Goal: Transaction & Acquisition: Purchase product/service

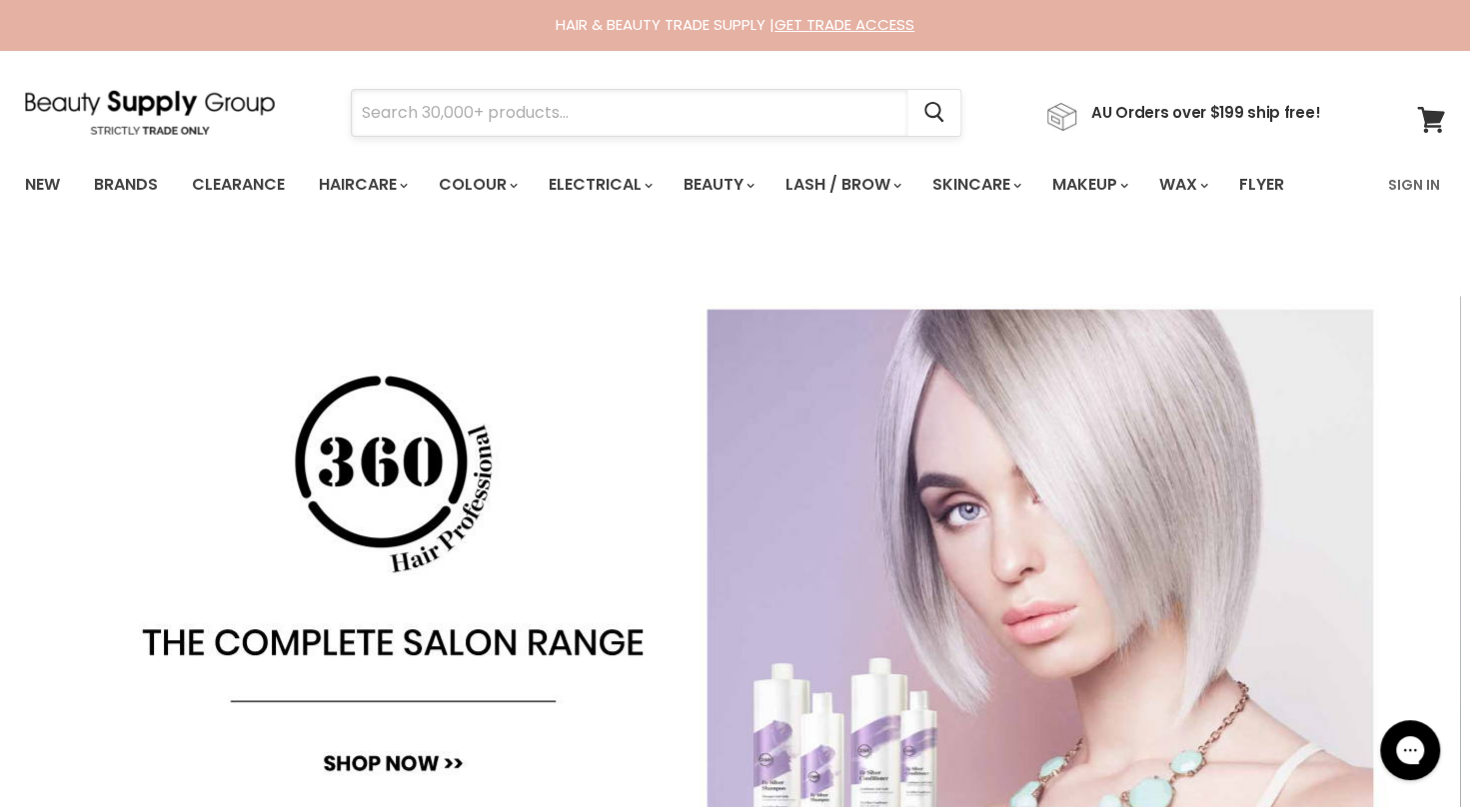
click at [454, 106] on input "Search" at bounding box center [630, 113] width 556 height 46
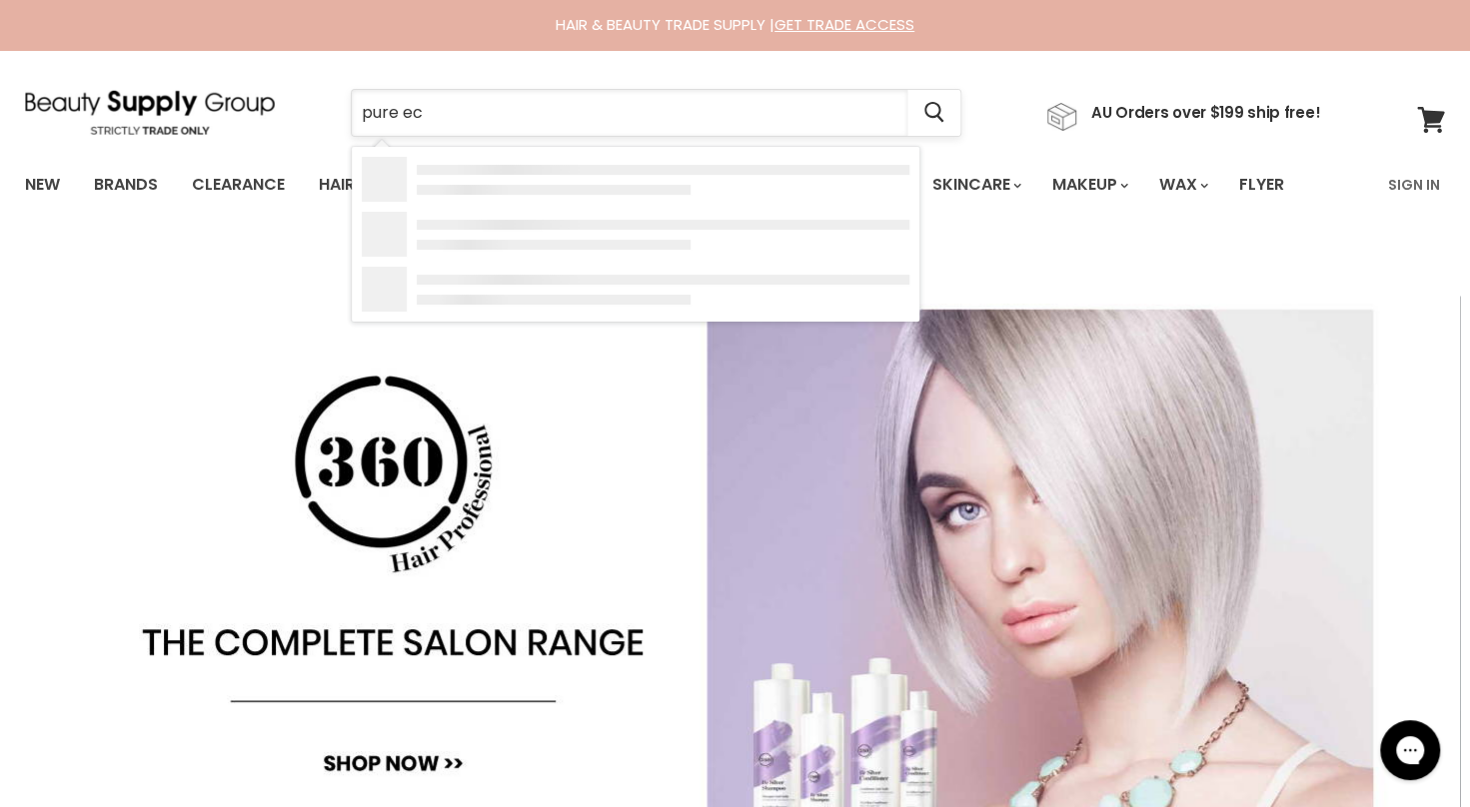
type input "pure eco"
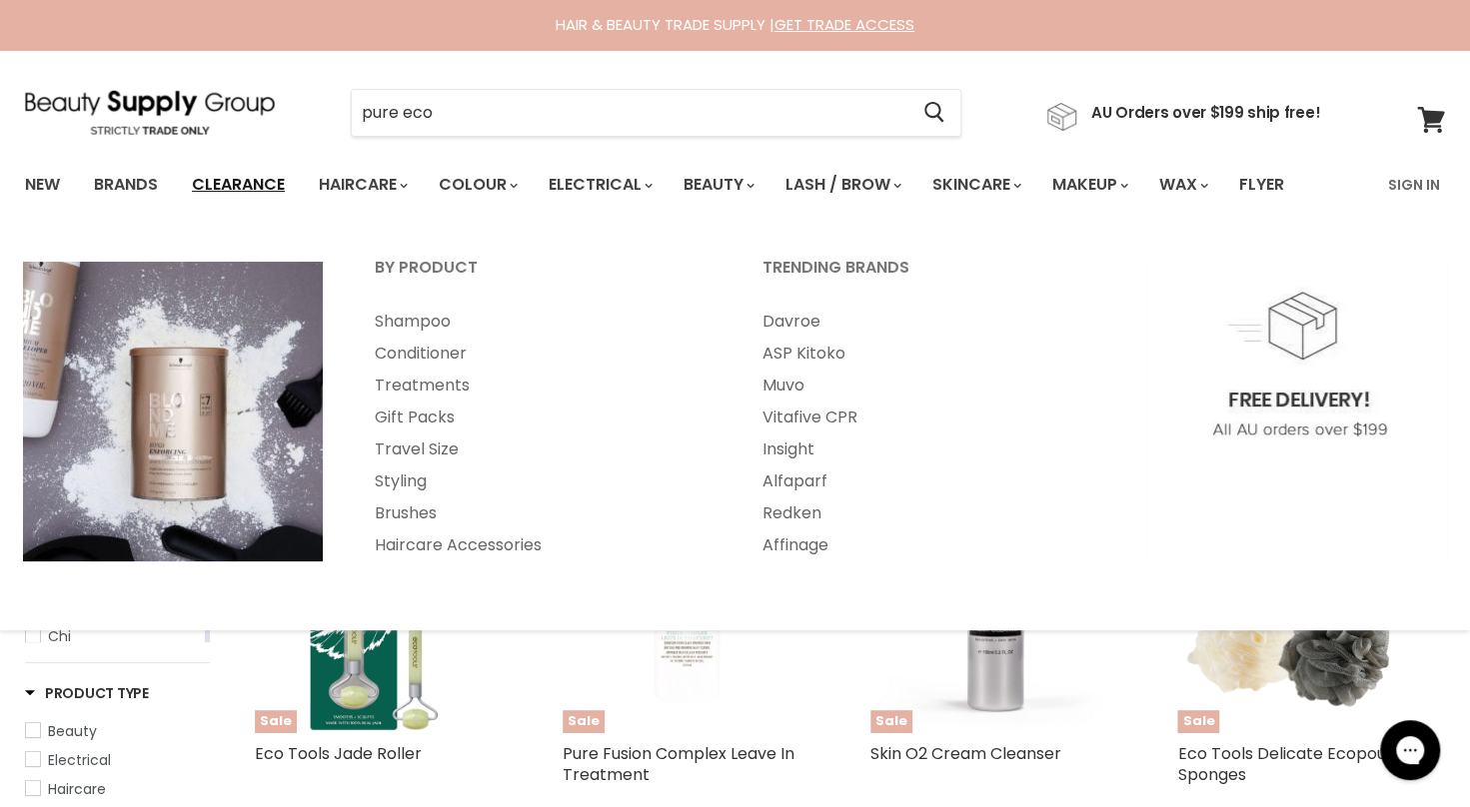
click at [276, 186] on link "Clearance" at bounding box center [238, 185] width 123 height 42
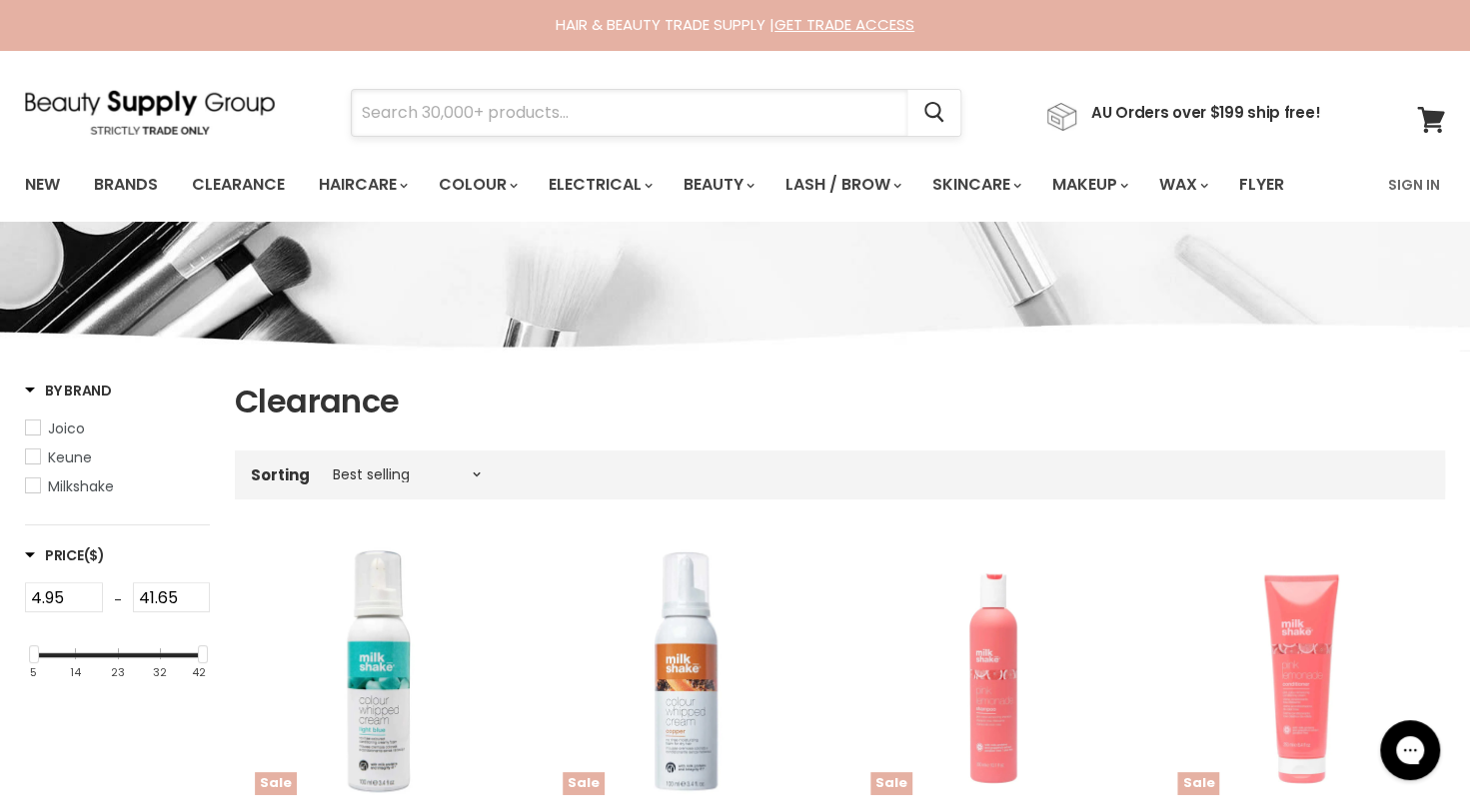
click at [564, 112] on input "Search" at bounding box center [630, 113] width 556 height 46
type input "wella"
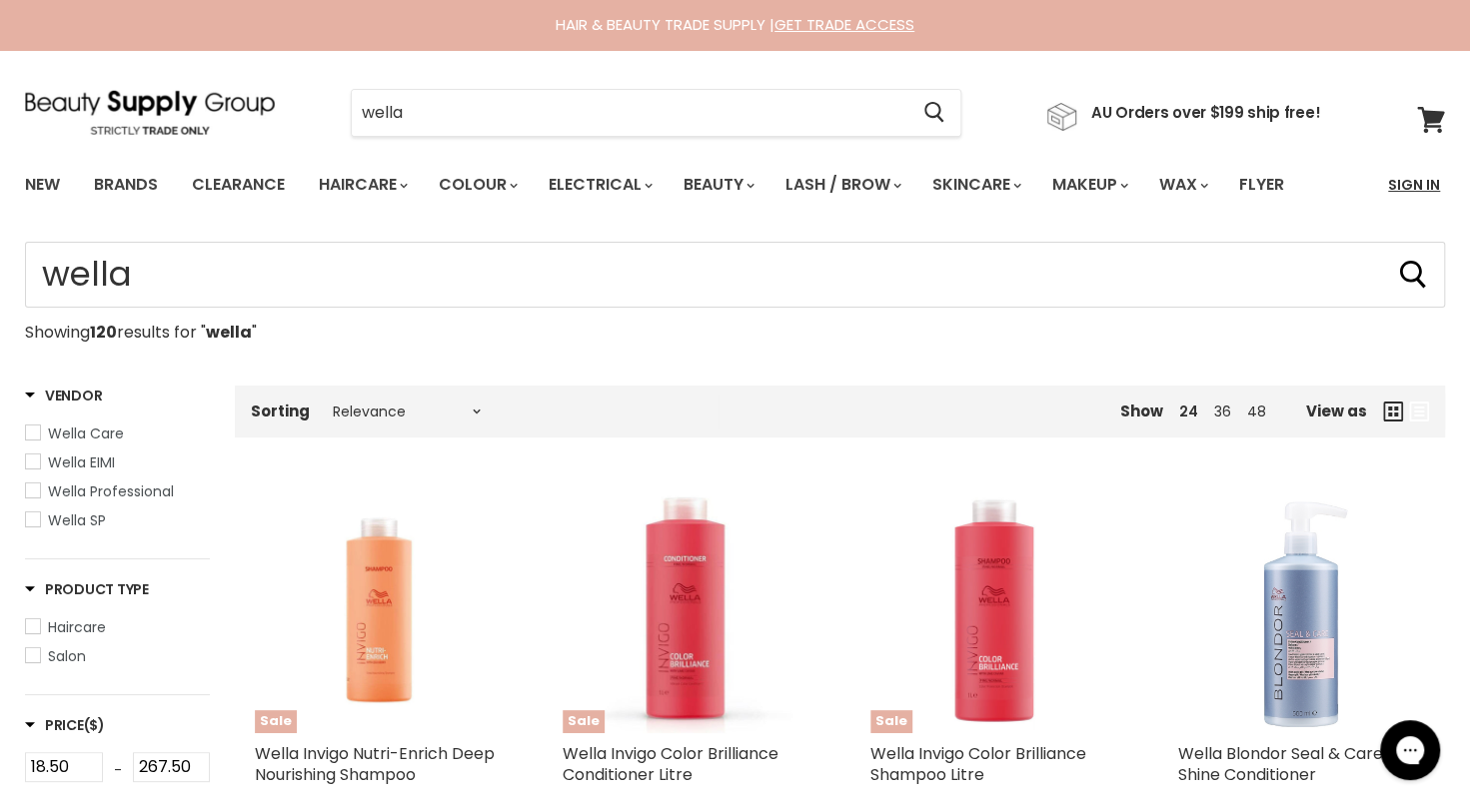
click at [1401, 194] on link "Sign In" at bounding box center [1414, 185] width 76 height 42
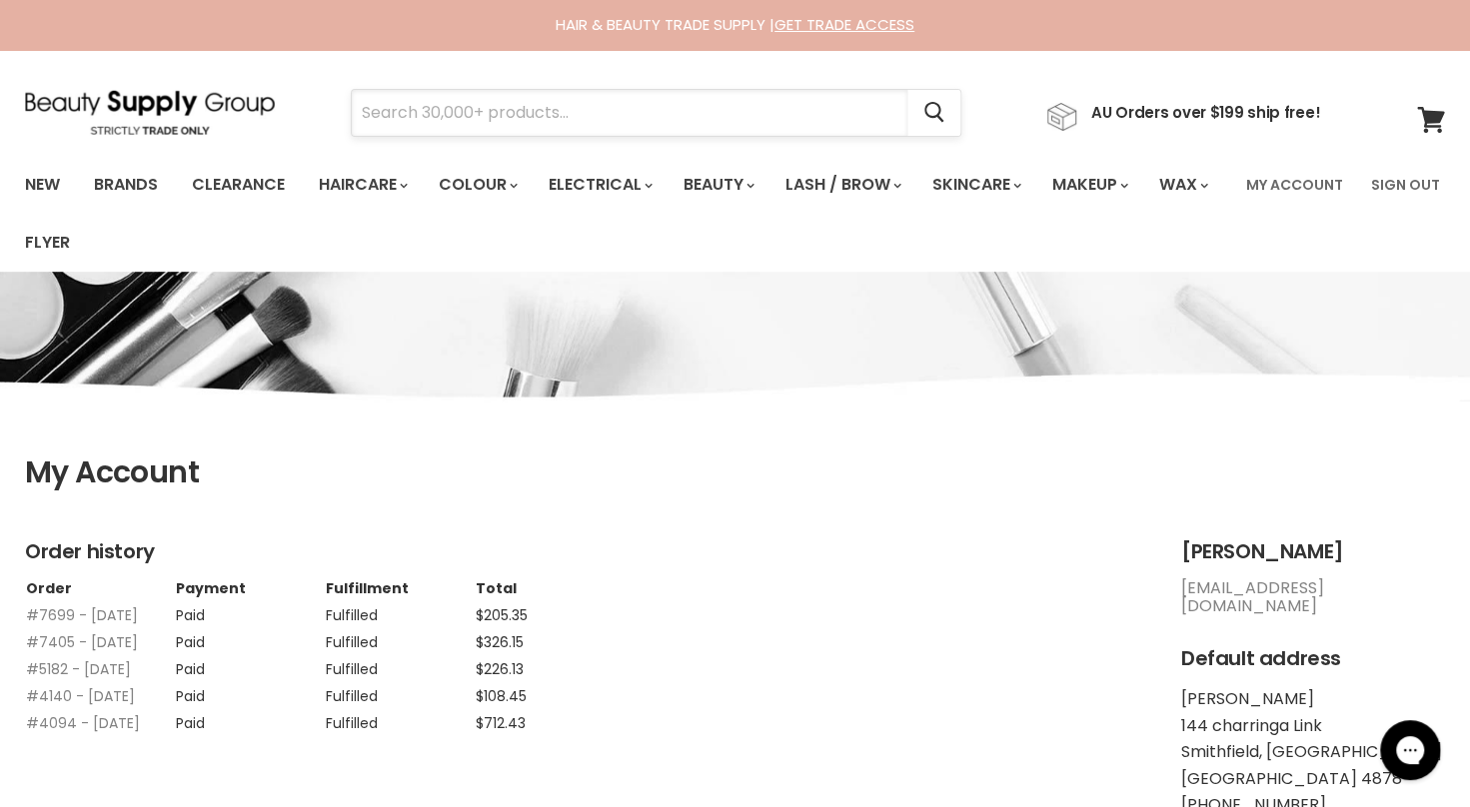
click at [419, 118] on input "Search" at bounding box center [630, 113] width 556 height 46
type input "wella"
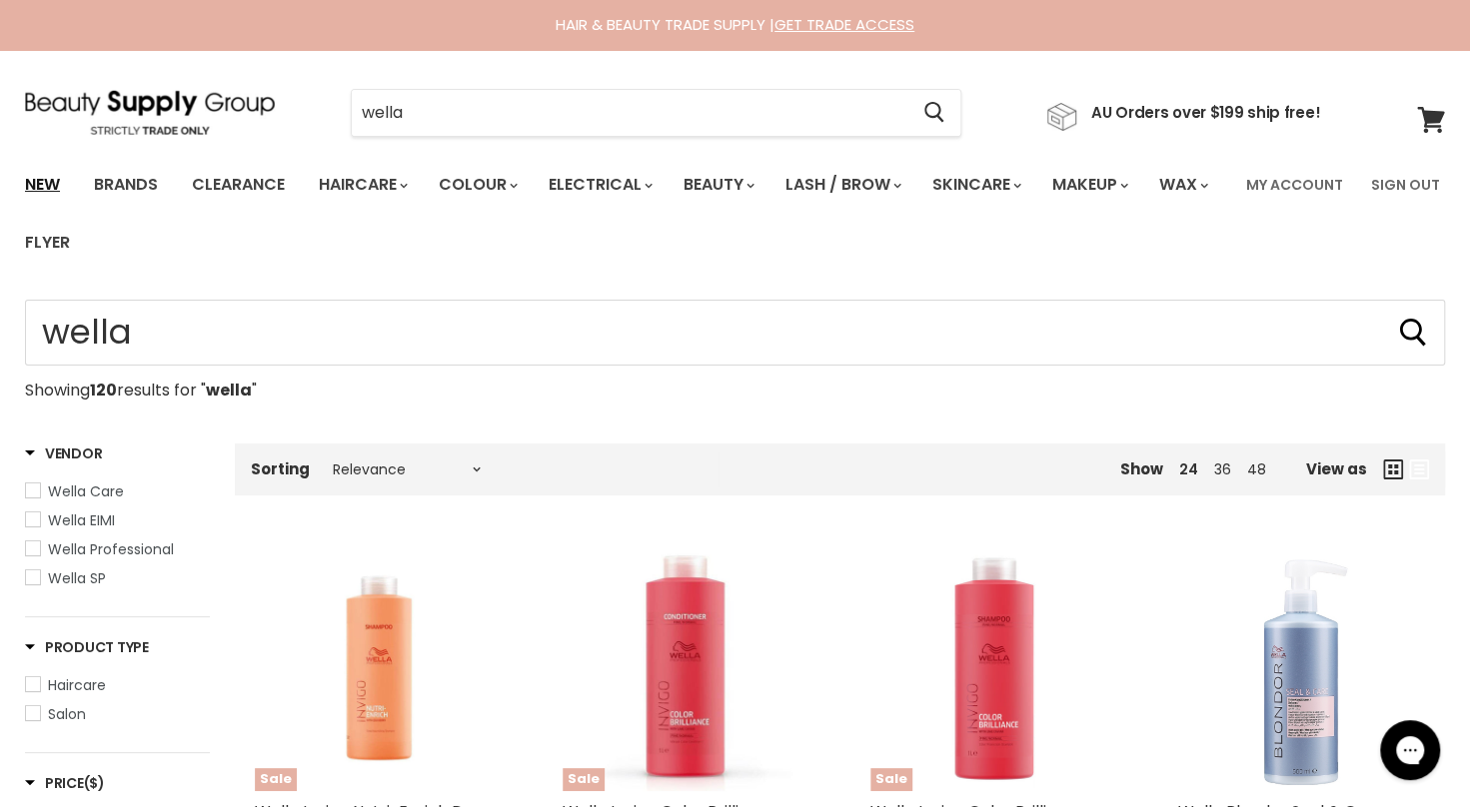
click at [16, 197] on link "New" at bounding box center [42, 185] width 65 height 42
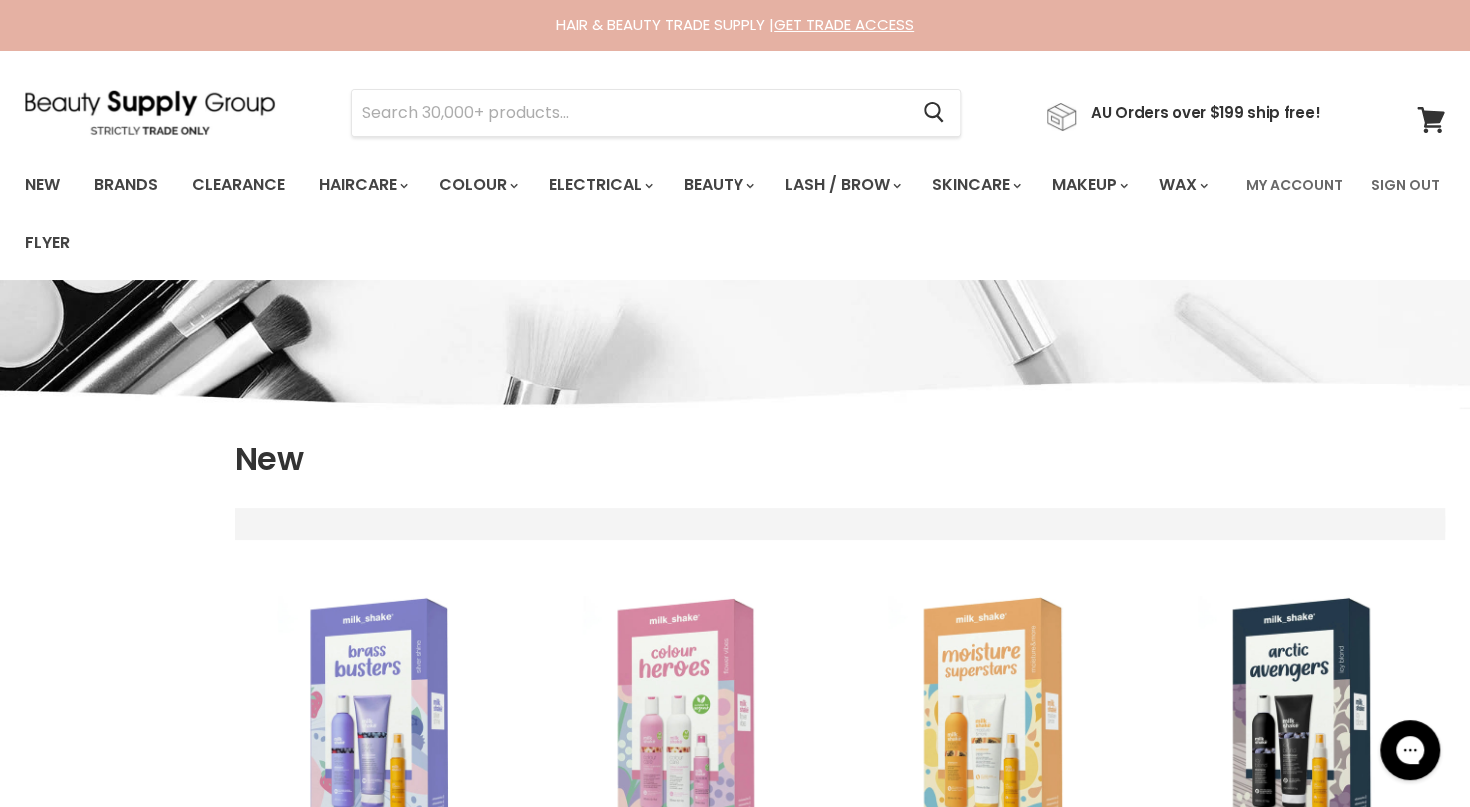
select select "created-descending"
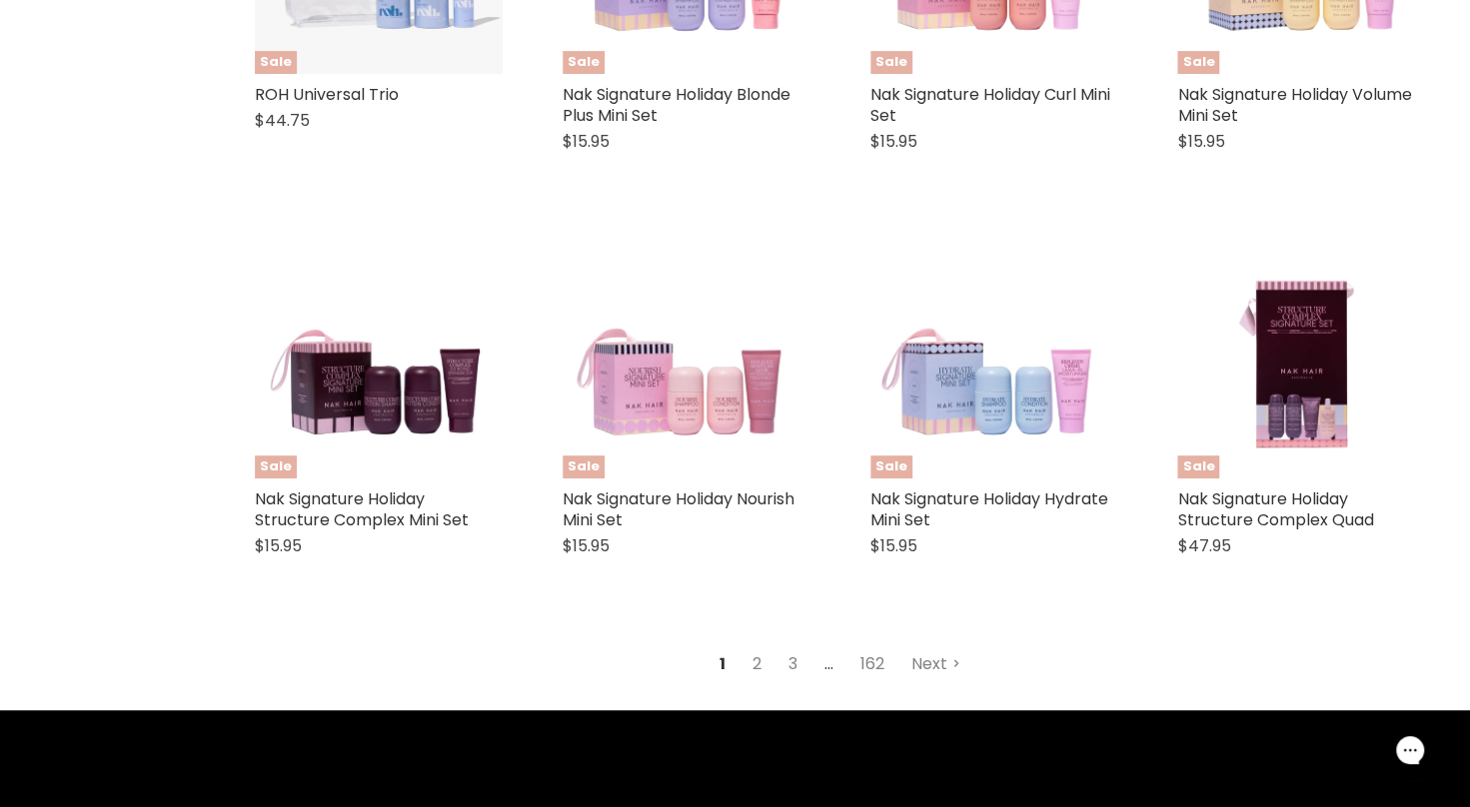
scroll to position [4864, 0]
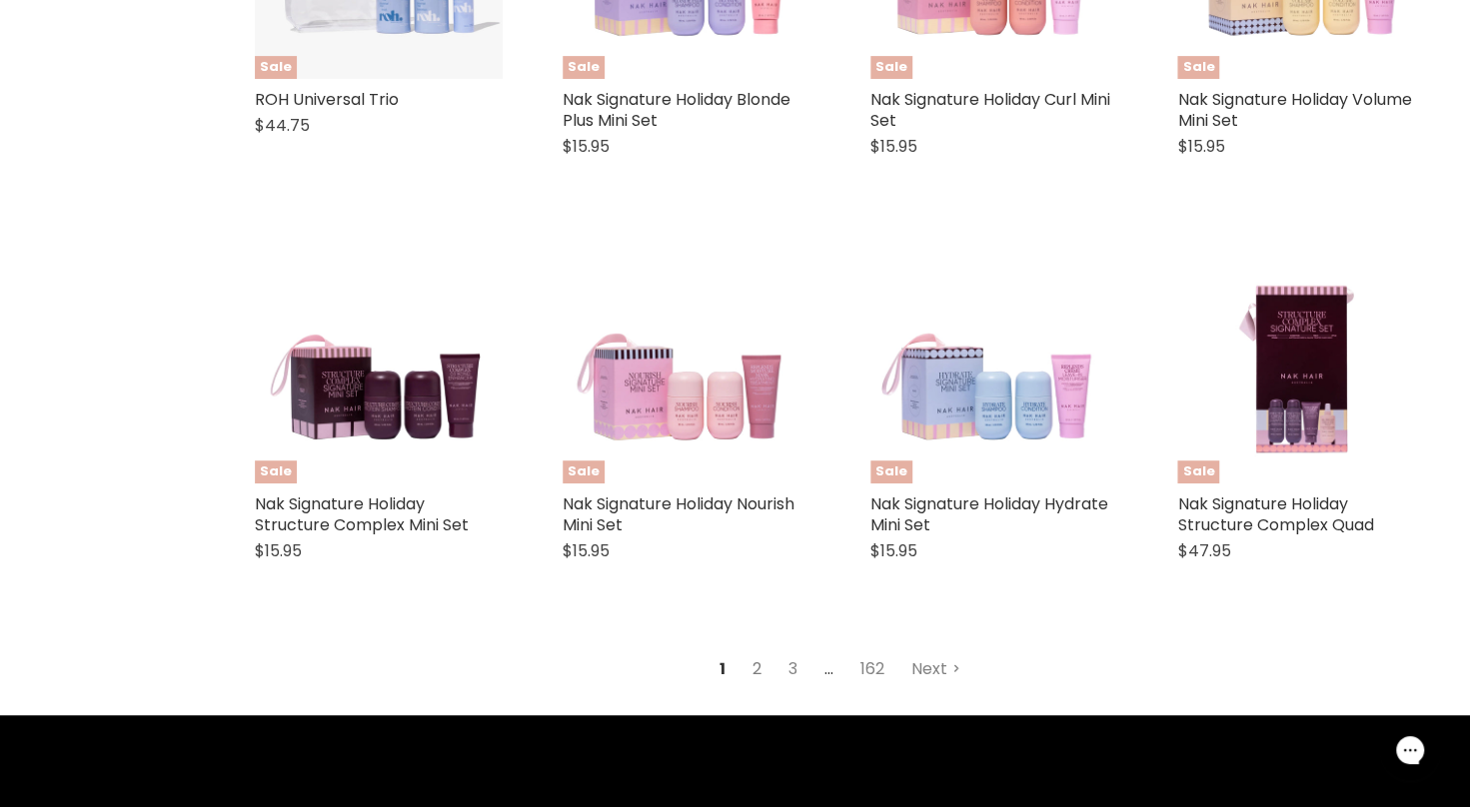
click at [756, 659] on link "2" at bounding box center [756, 669] width 31 height 36
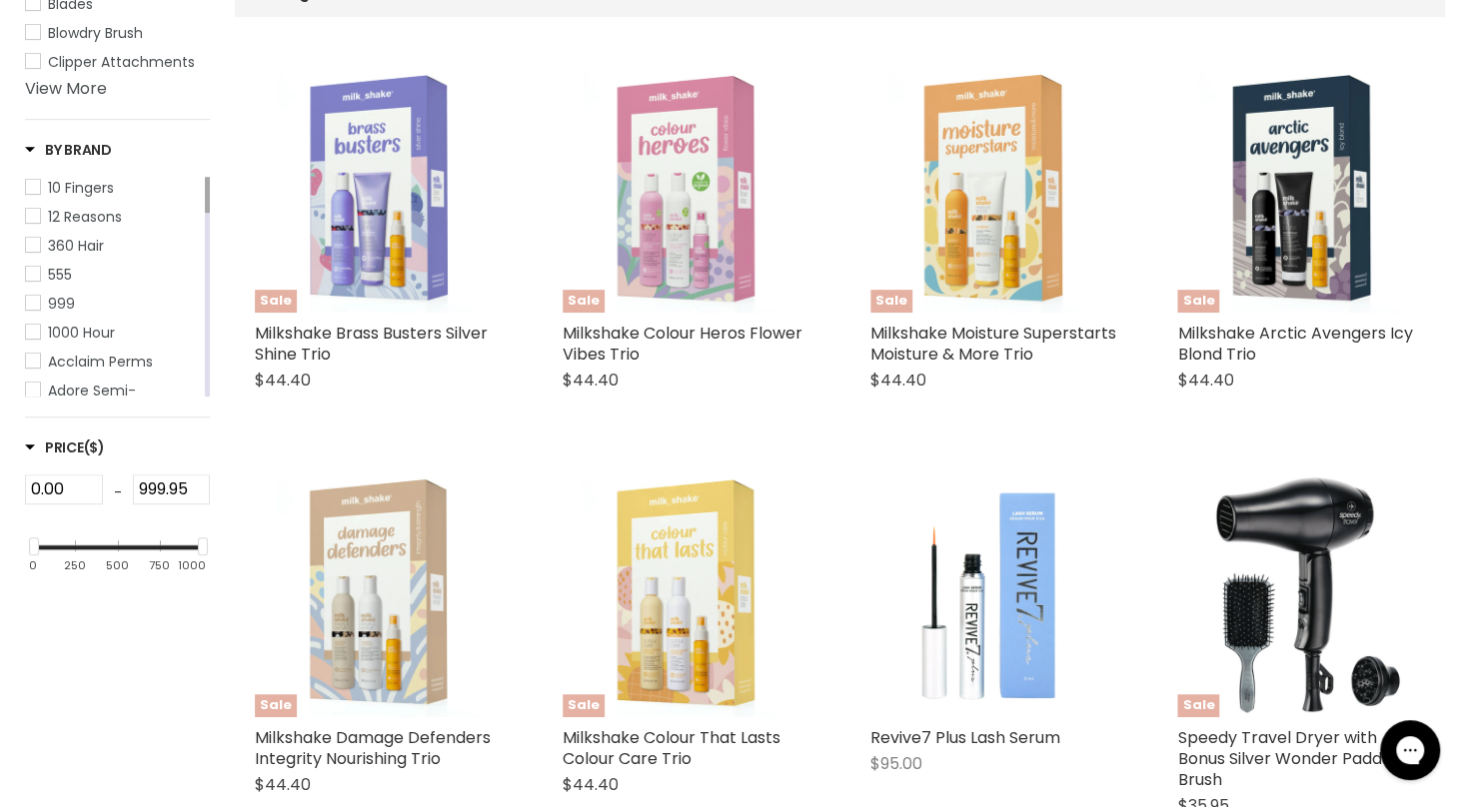
select select "created-descending"
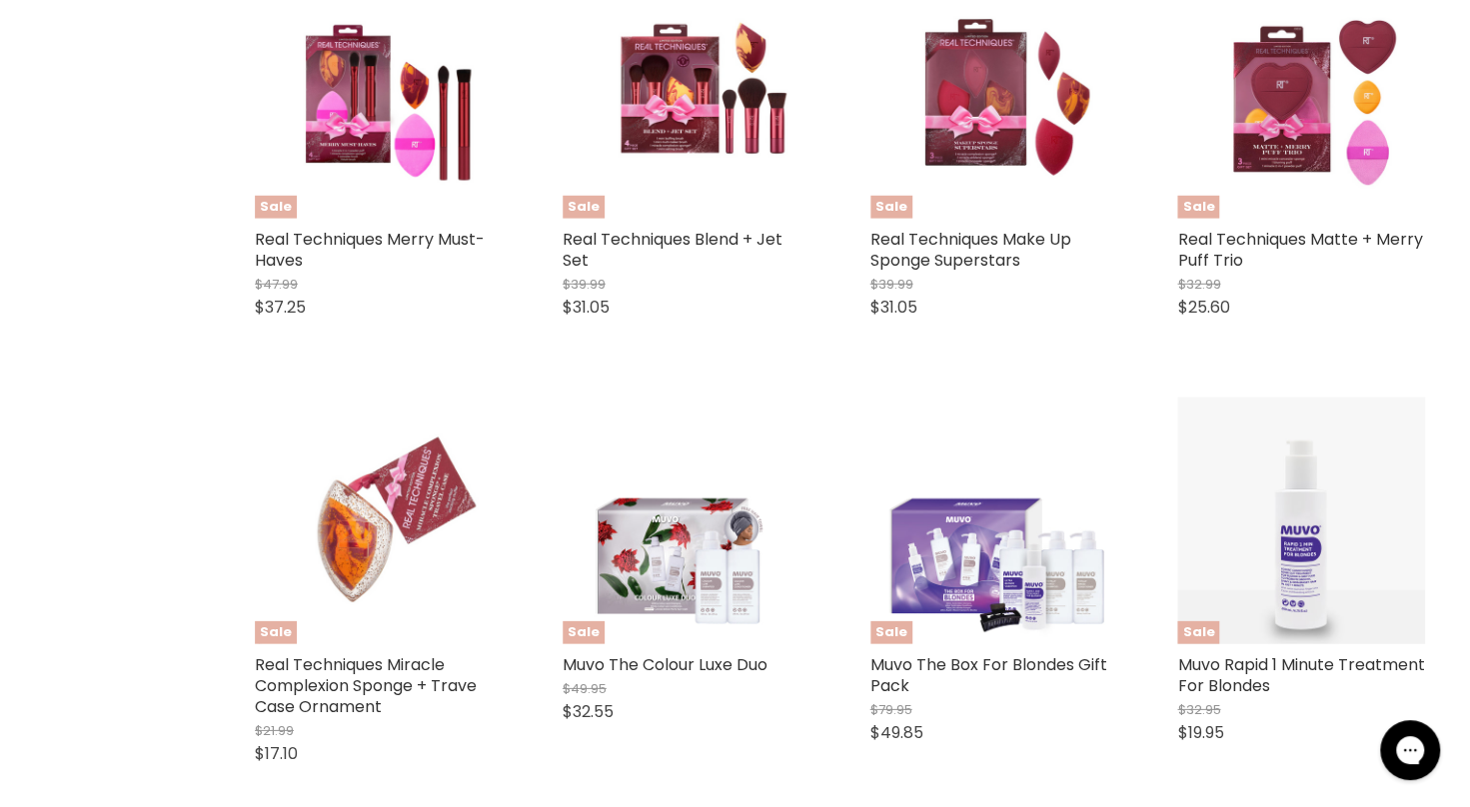
scroll to position [3319, 0]
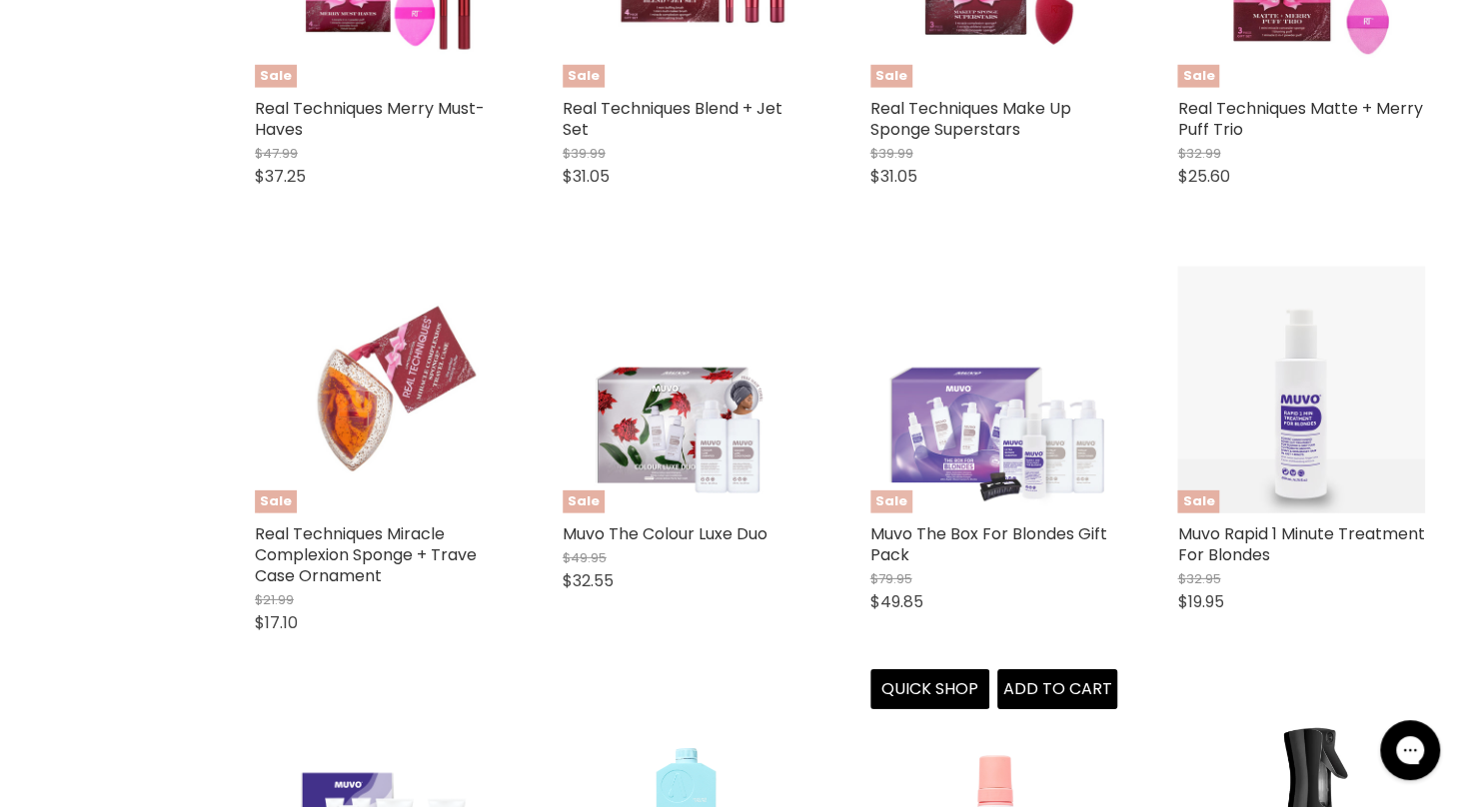
click at [1035, 485] on img "Main content" at bounding box center [994, 391] width 248 height 248
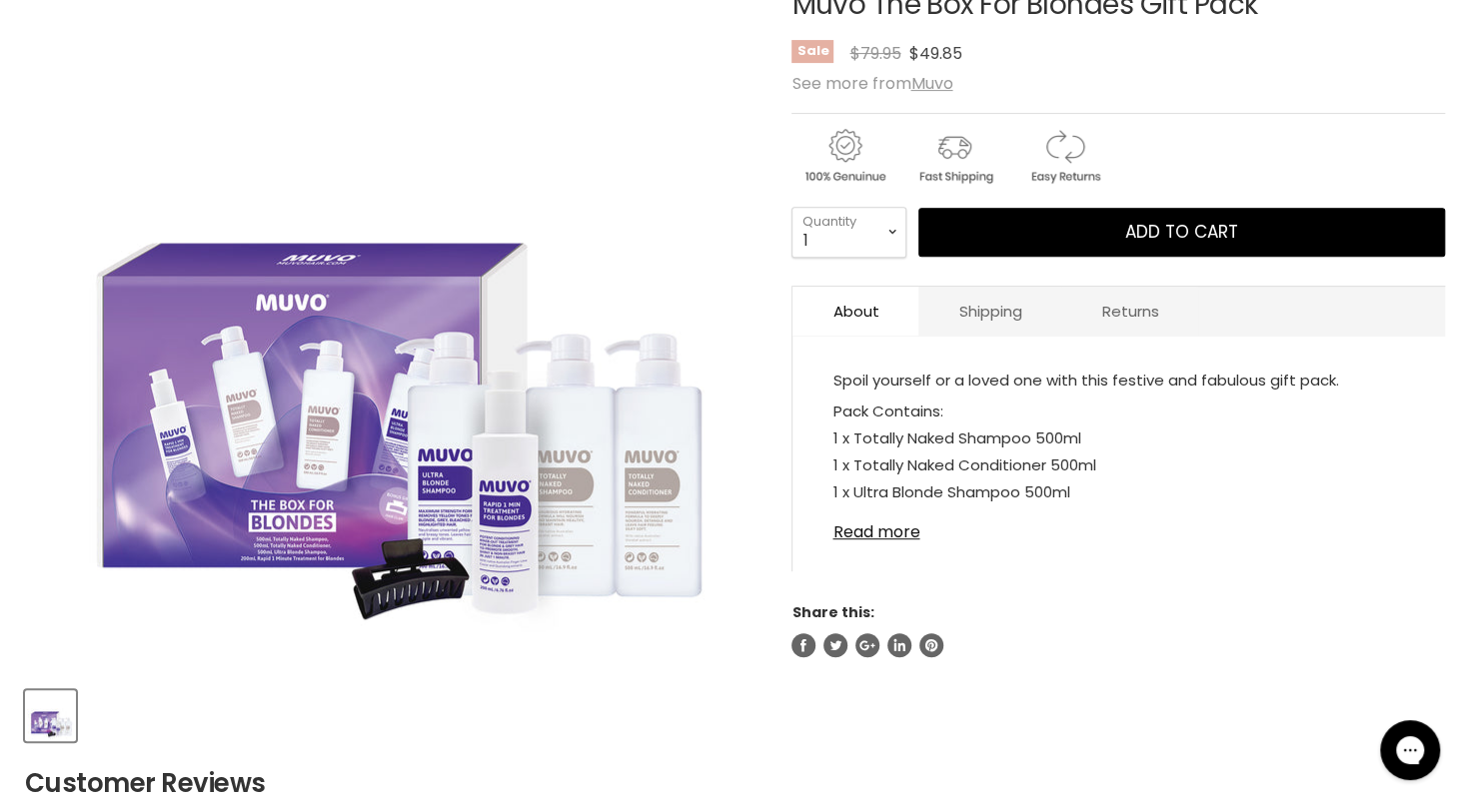
scroll to position [400, 0]
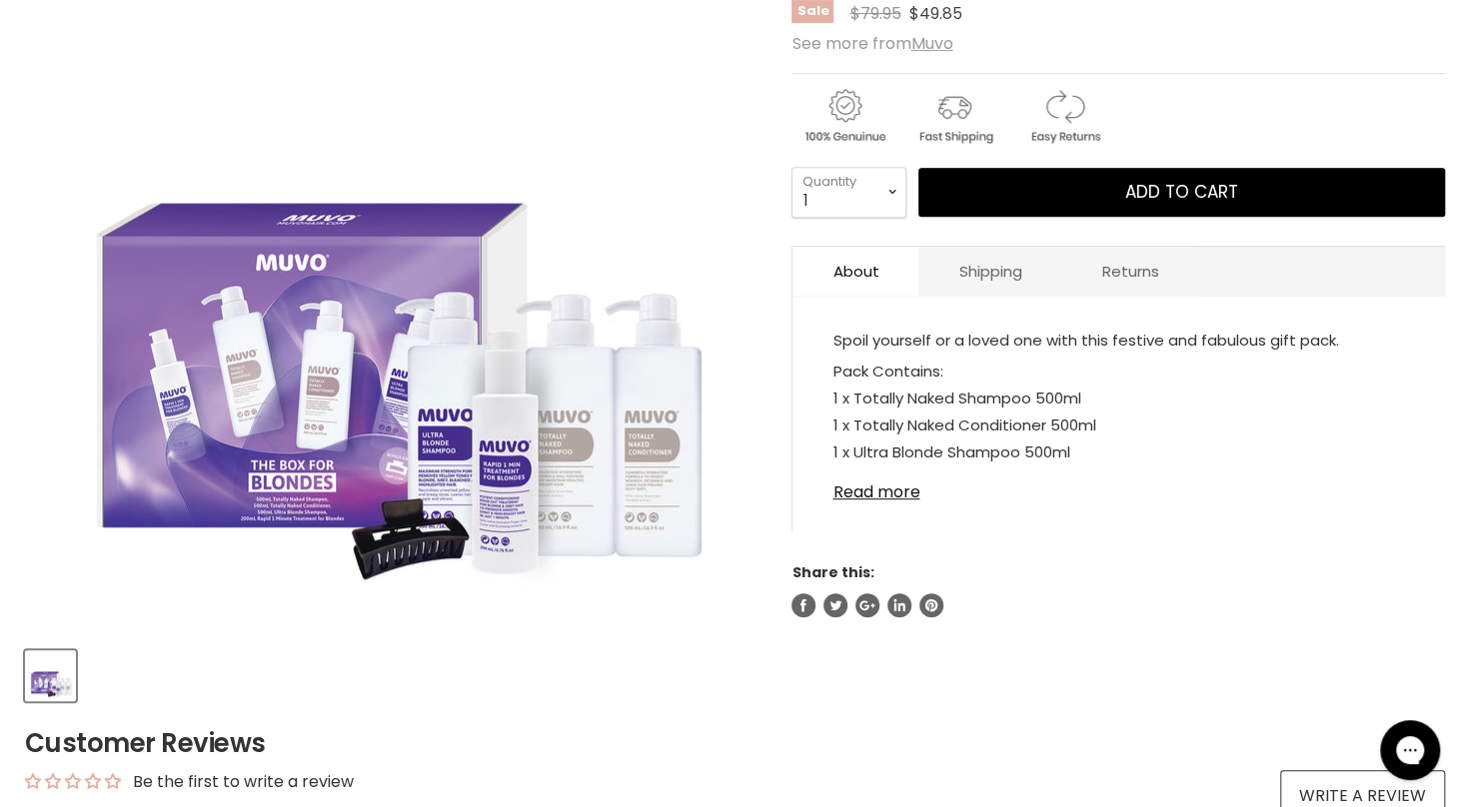
drag, startPoint x: 899, startPoint y: 490, endPoint x: 1024, endPoint y: 439, distance: 134.9
click at [1024, 439] on p "Pack Contains: 1 x Totally Naked Shampoo 500ml 1 x Totally Naked Conditioner 50…" at bounding box center [1118, 441] width 573 height 166
click at [903, 492] on link "Read more" at bounding box center [1118, 487] width 573 height 30
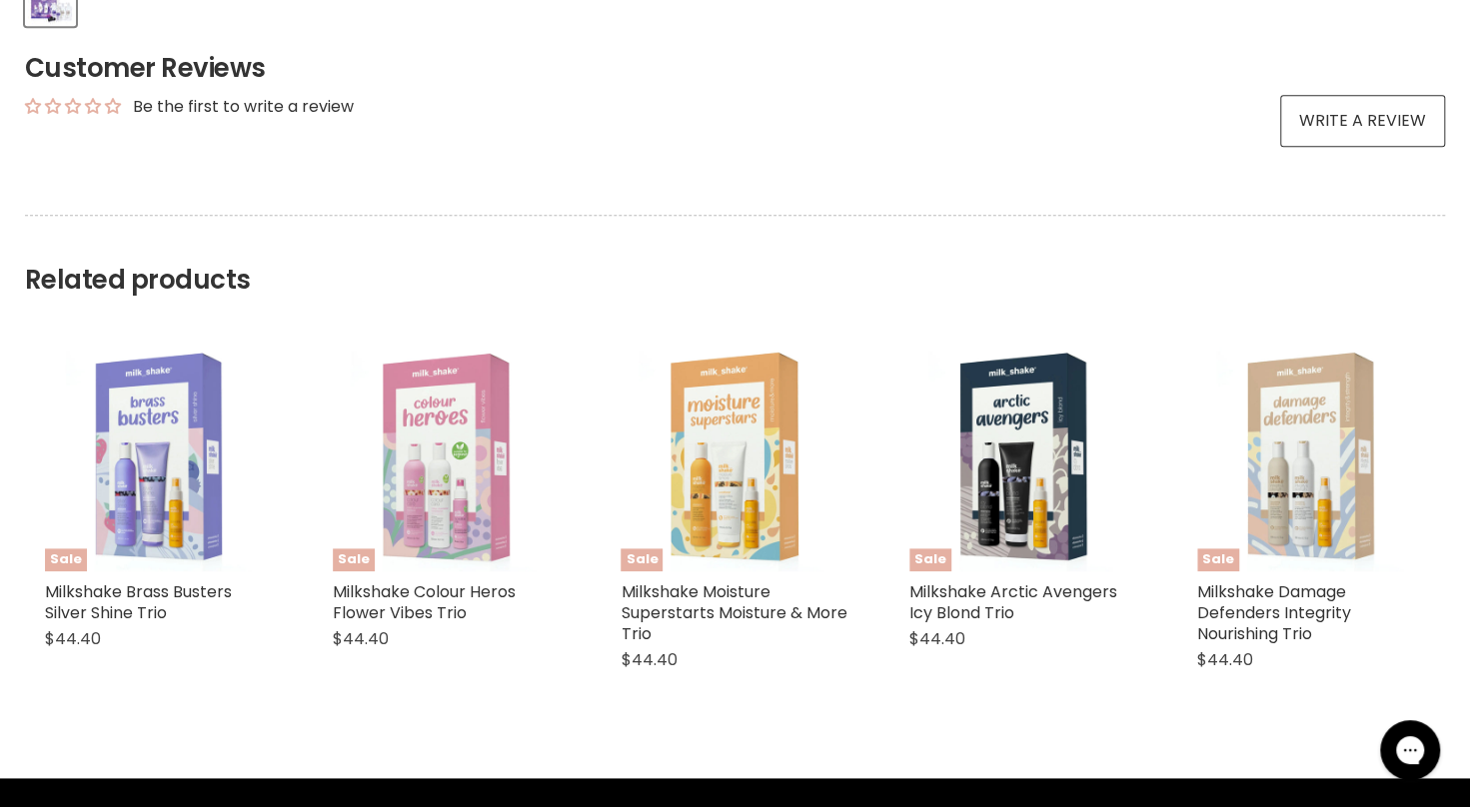
scroll to position [1097, 0]
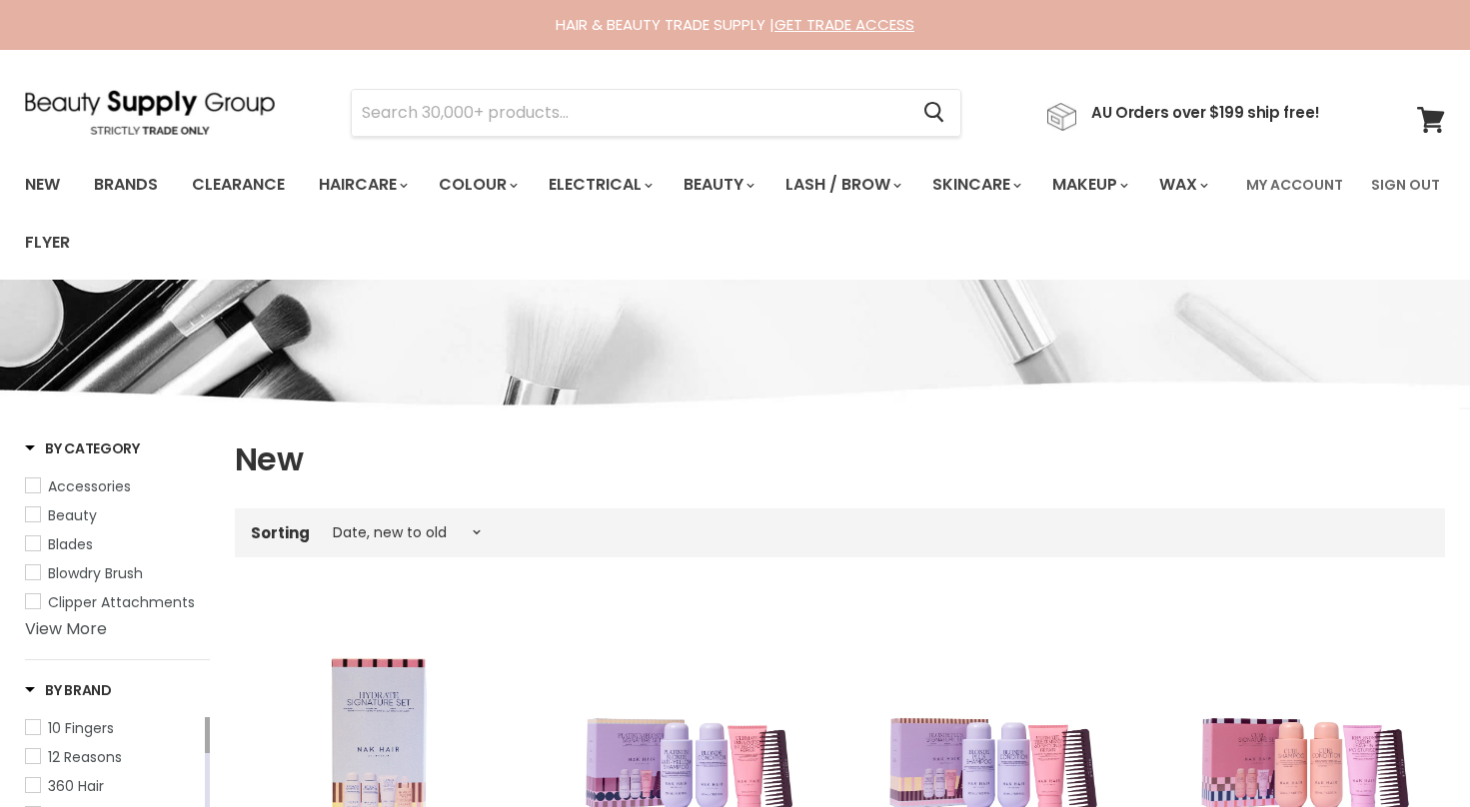
select select "created-descending"
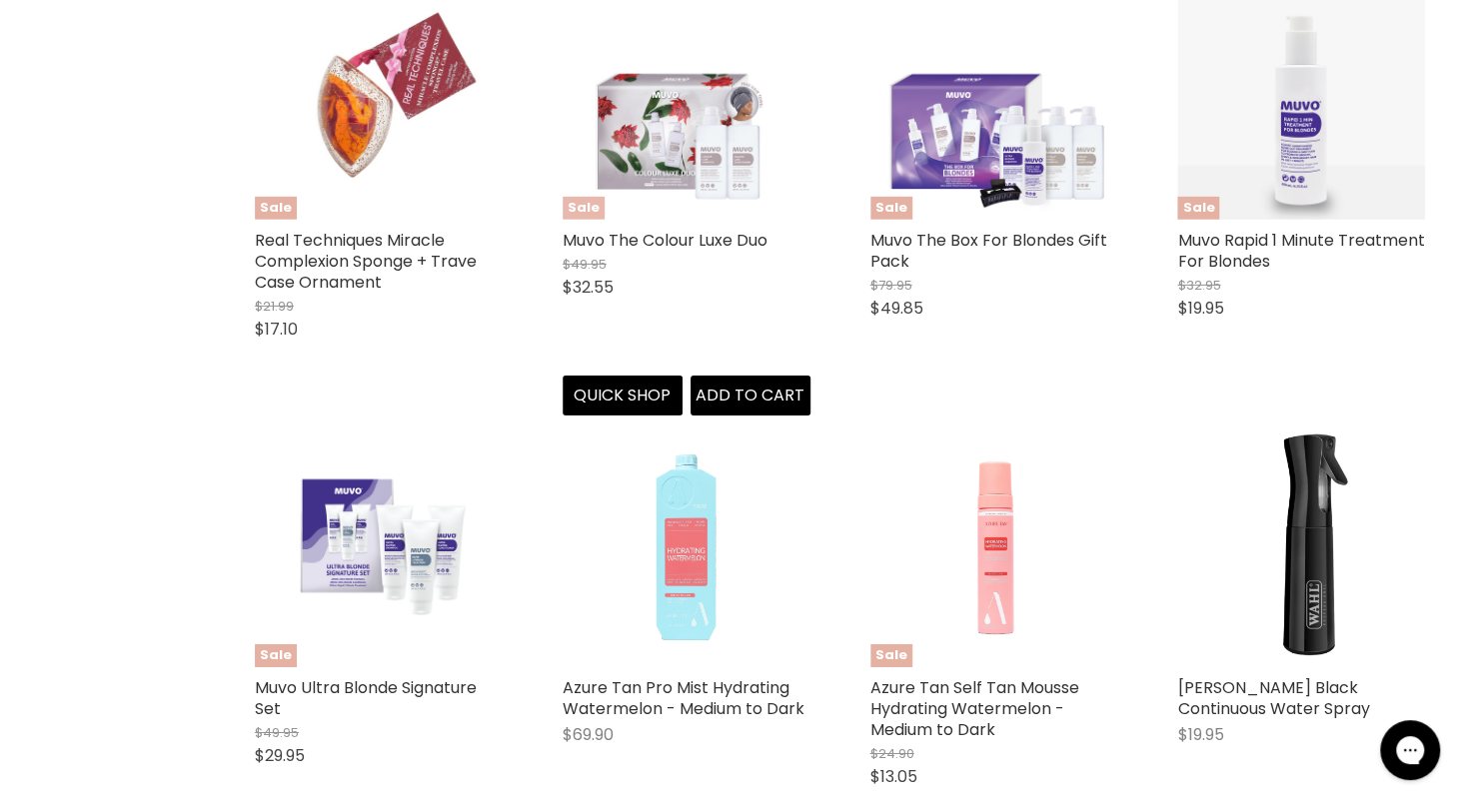
click at [581, 161] on img "Main content" at bounding box center [687, 97] width 248 height 248
click at [653, 174] on img "Main content" at bounding box center [687, 97] width 248 height 248
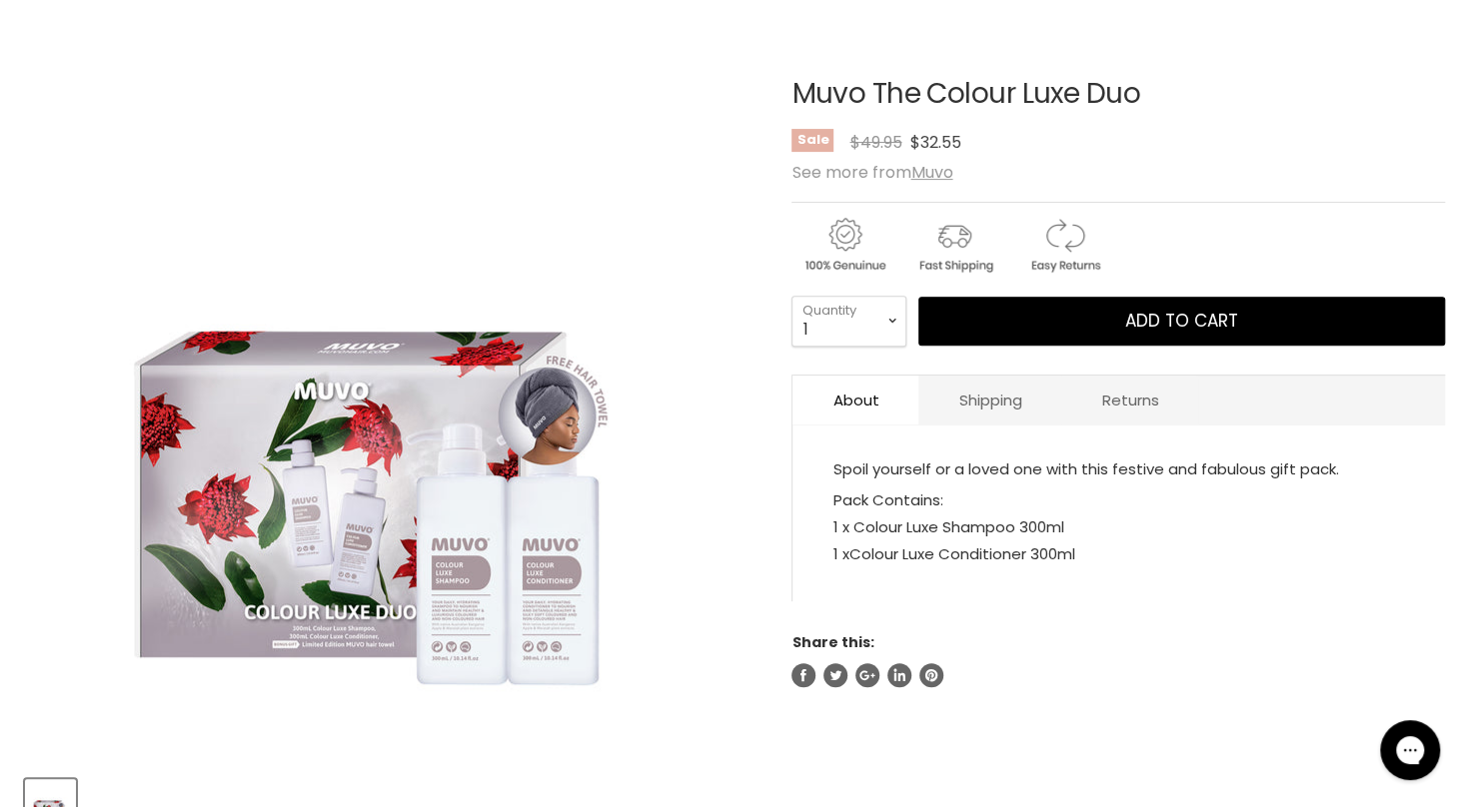
scroll to position [280, 0]
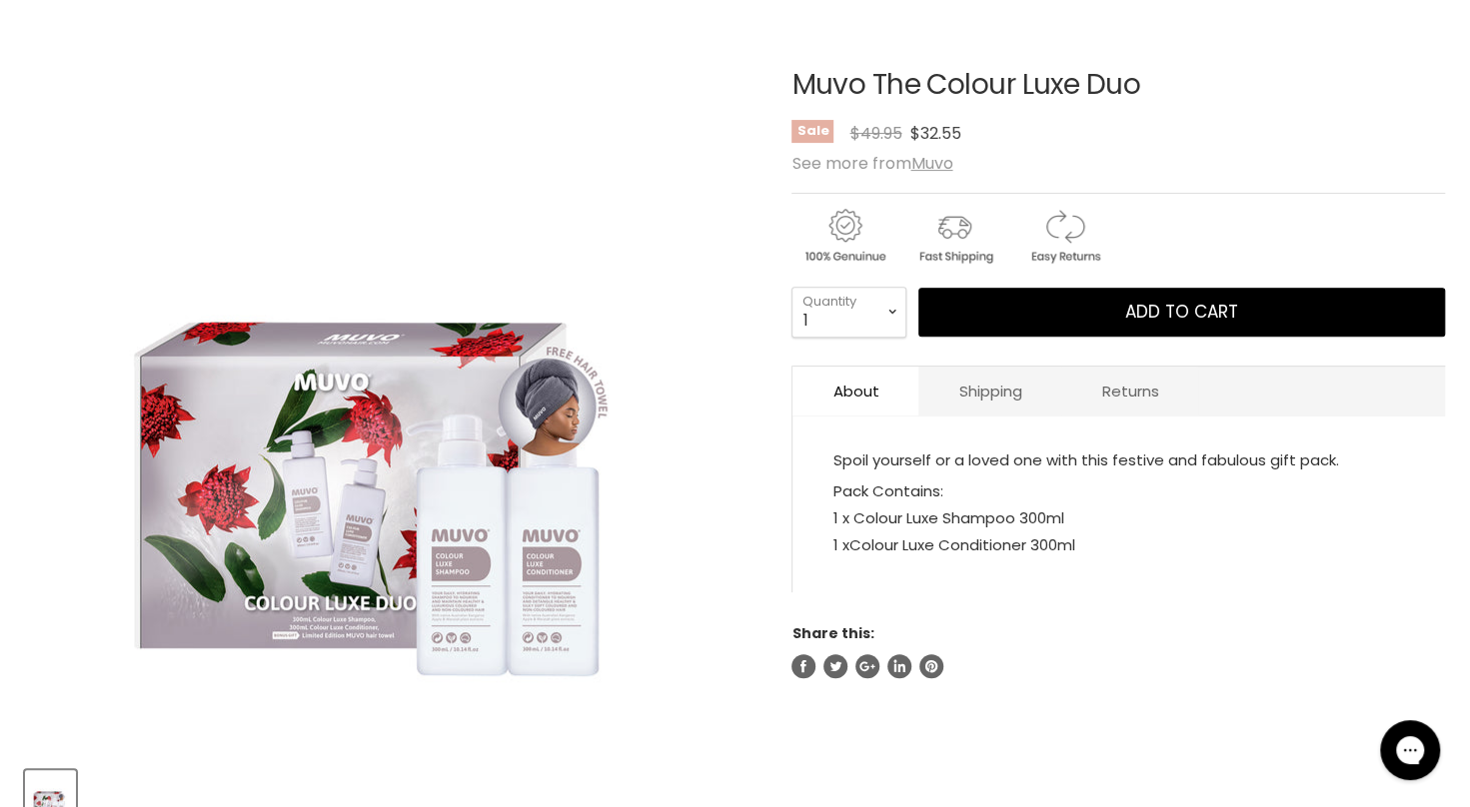
click at [1469, 176] on section "Click or scroll to zoom Tap or pinch to zoom" at bounding box center [735, 467] width 1470 height 894
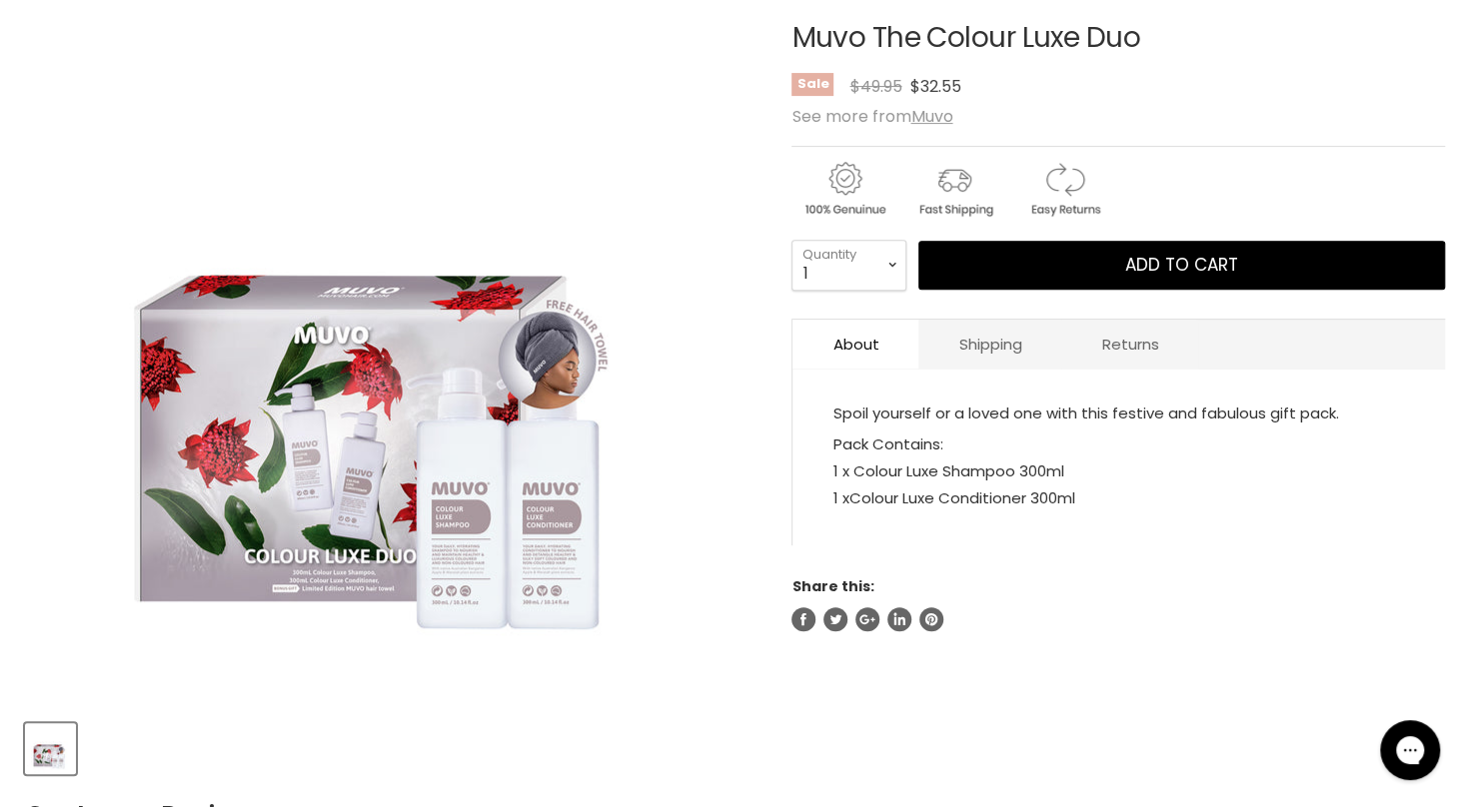
scroll to position [336, 0]
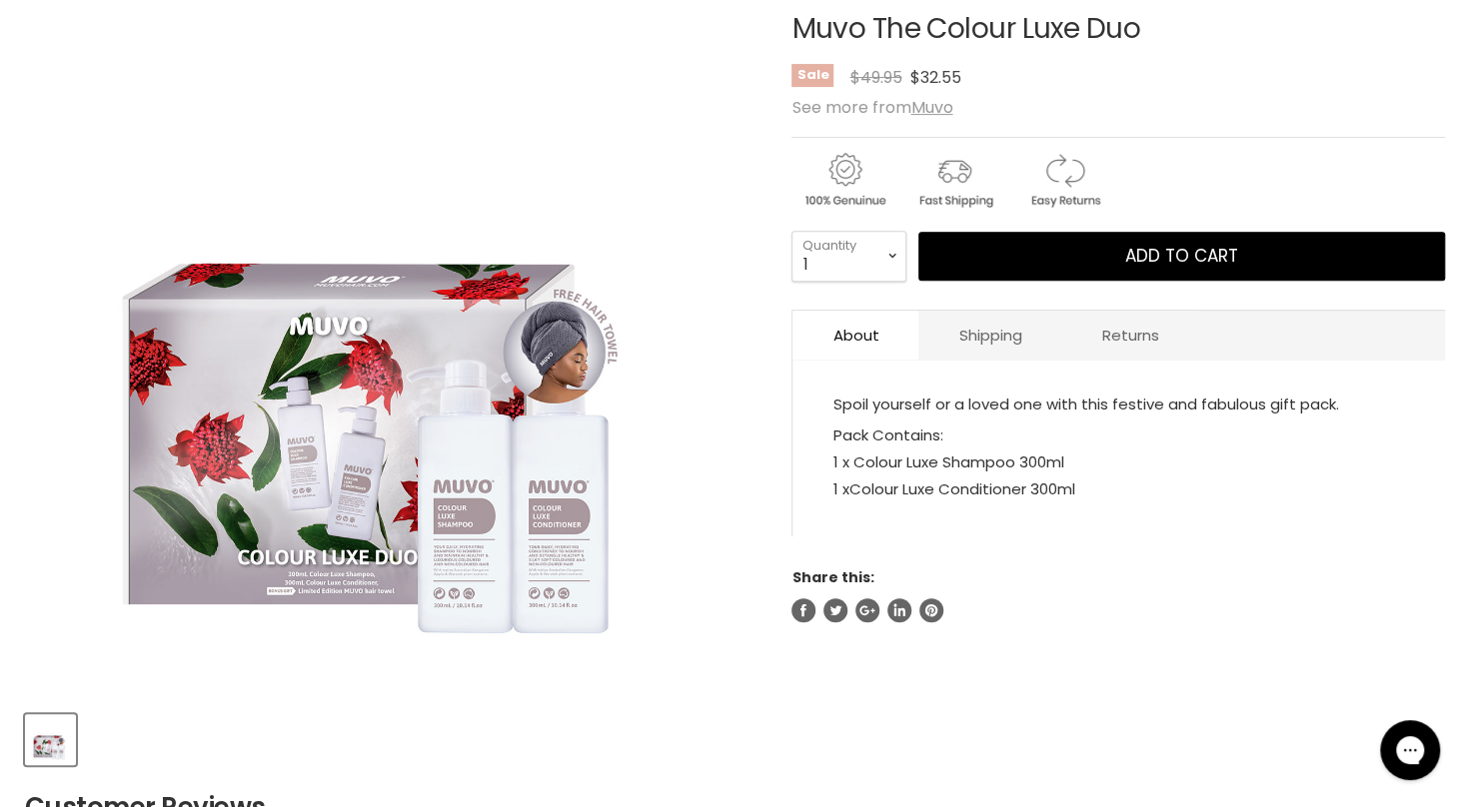
click at [474, 530] on img "Muvo The Colour Luxe Duo image. Click or Scroll to Zoom." at bounding box center [390, 328] width 731 height 731
click at [480, 453] on img "Muvo The Colour Luxe Duo image. Click or Scroll to Zoom." at bounding box center [390, 328] width 731 height 731
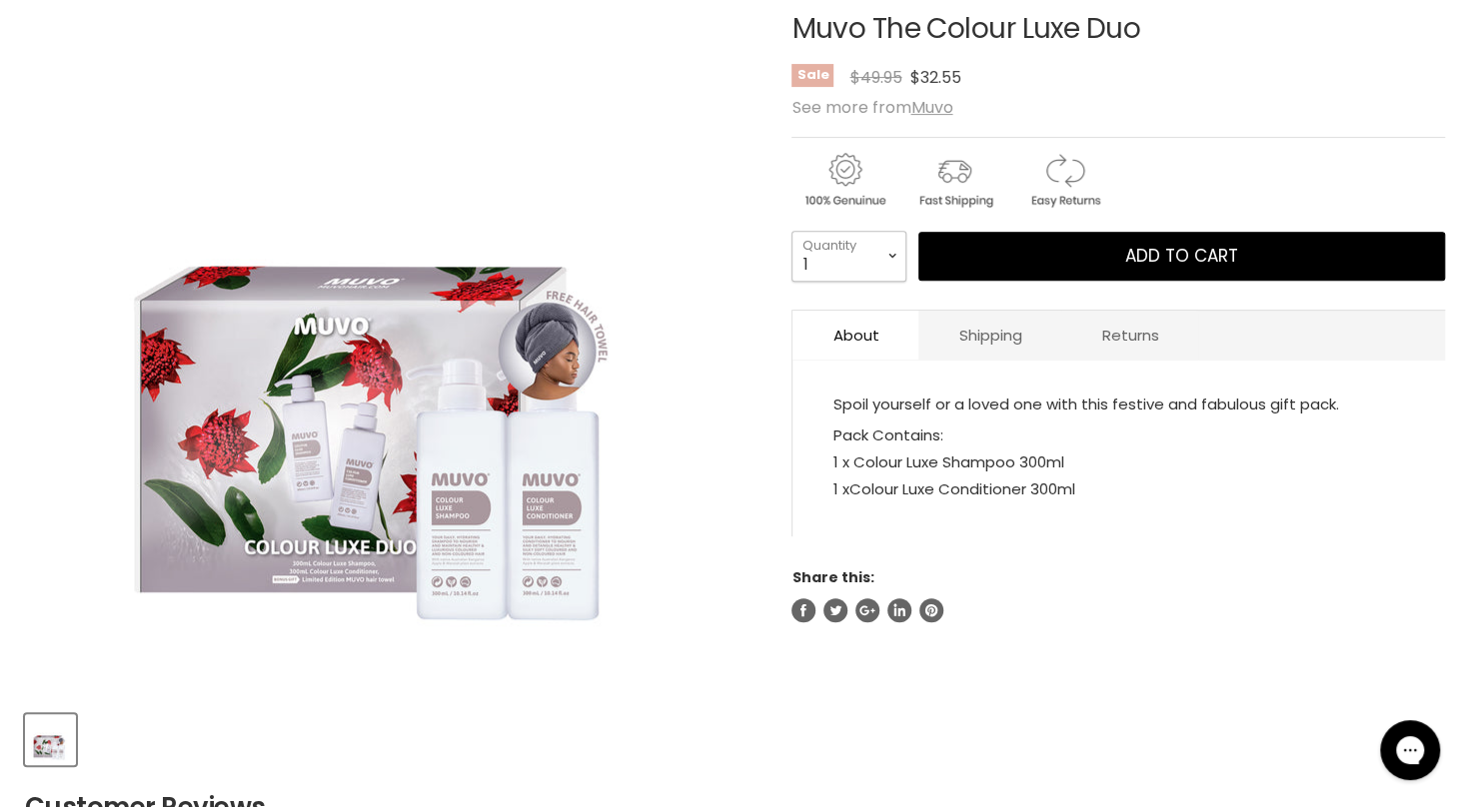
click at [889, 252] on select "1 2 3 4 5 6 7 8 9 10+" at bounding box center [848, 256] width 115 height 50
select select "10+"
click at [791, 231] on select "1 2 3 4 5 6 7 8 9 10+" at bounding box center [848, 256] width 115 height 50
click at [863, 270] on input "10" at bounding box center [848, 256] width 115 height 50
type input "1"
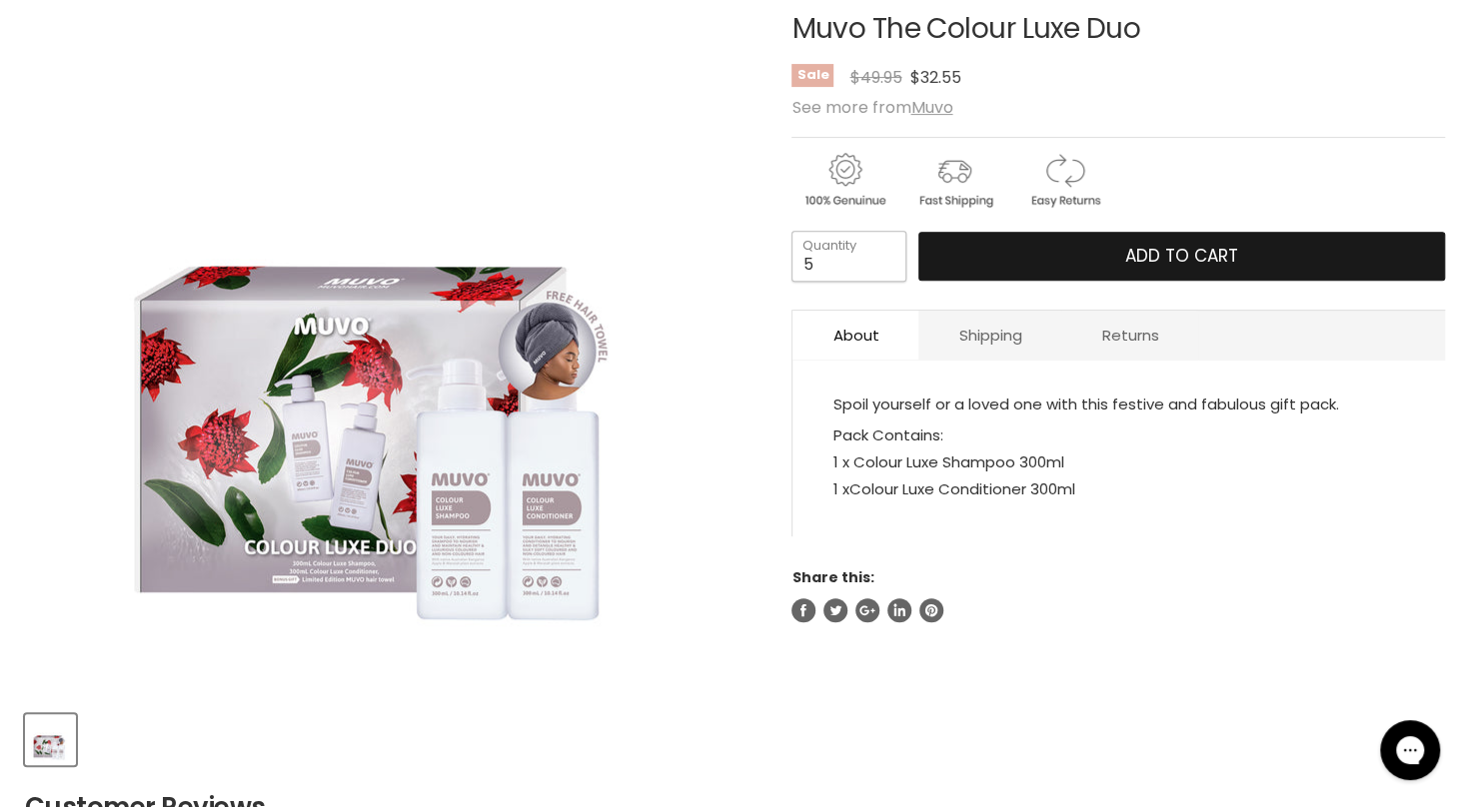
type input "5"
click at [1048, 250] on button "Add to cart" at bounding box center [1181, 257] width 527 height 50
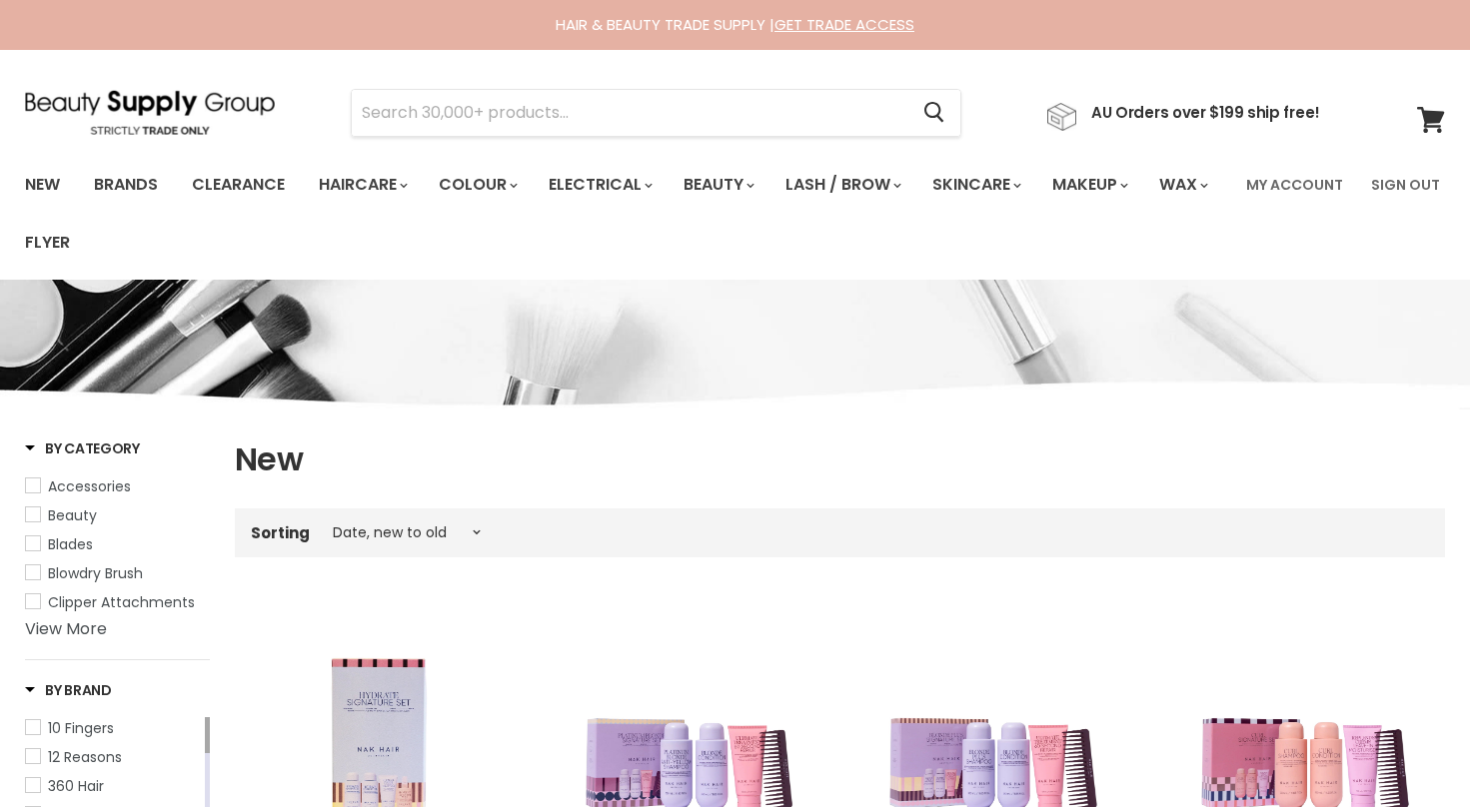
select select "created-descending"
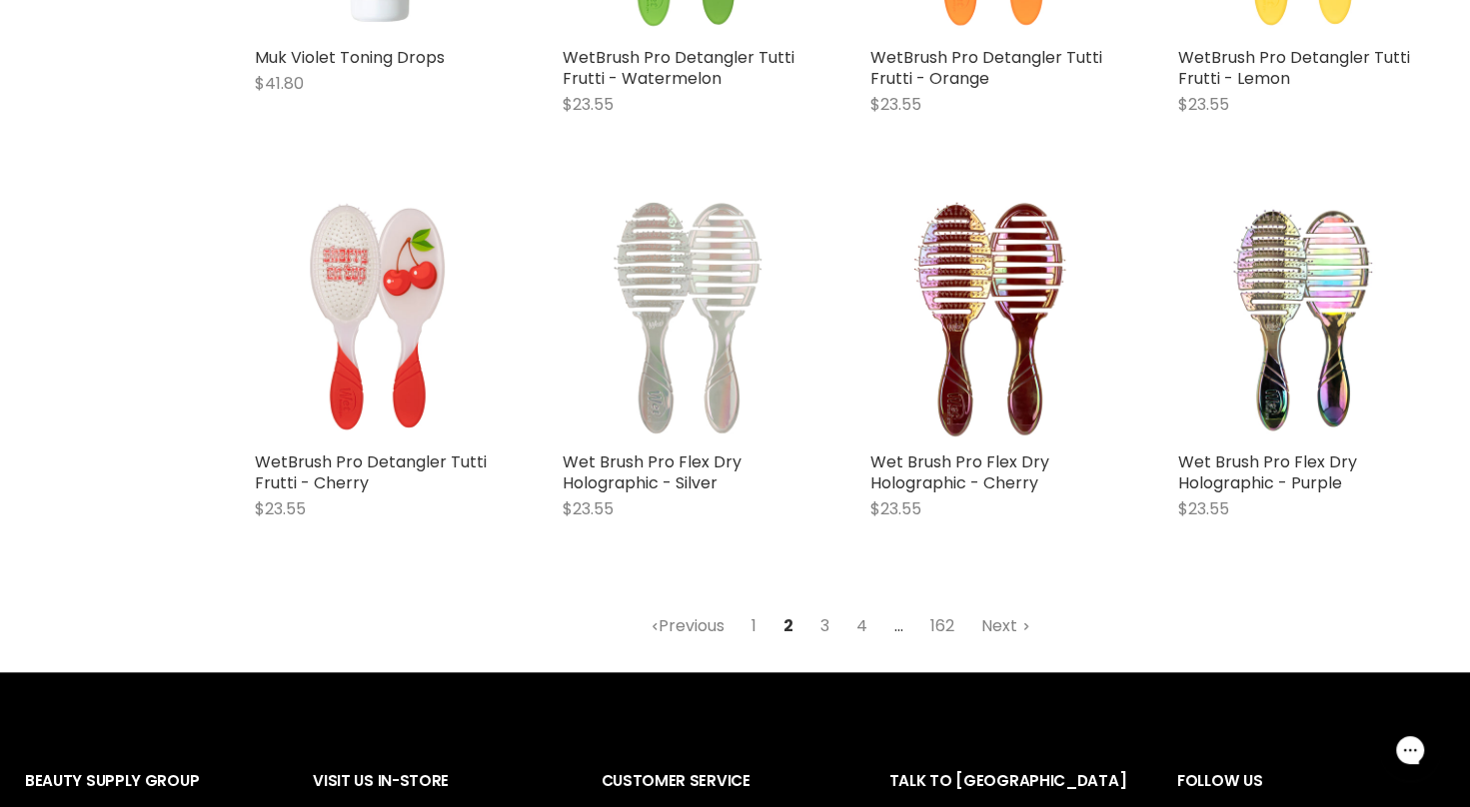
scroll to position [5133, 0]
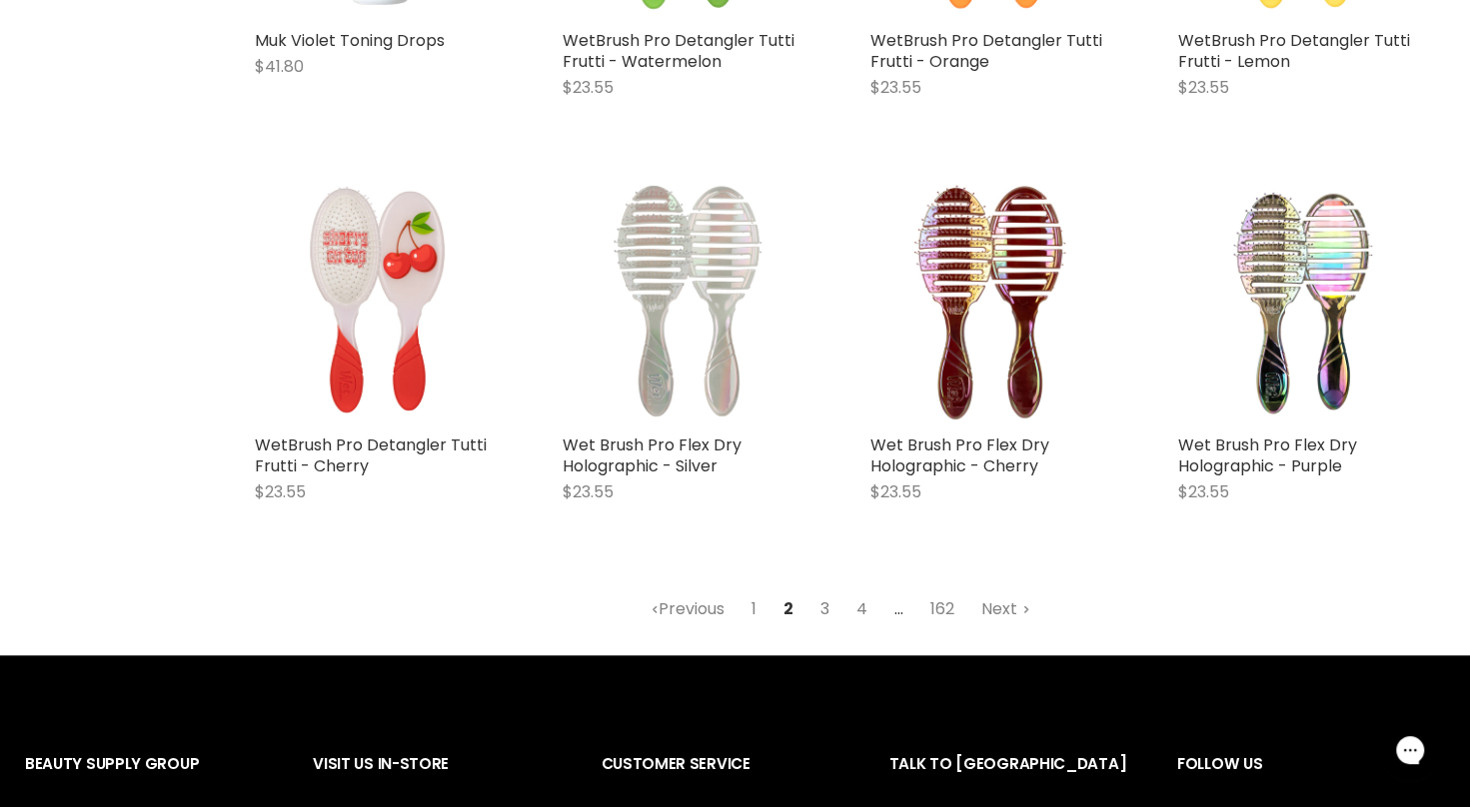
click at [815, 627] on link "3" at bounding box center [824, 610] width 31 height 36
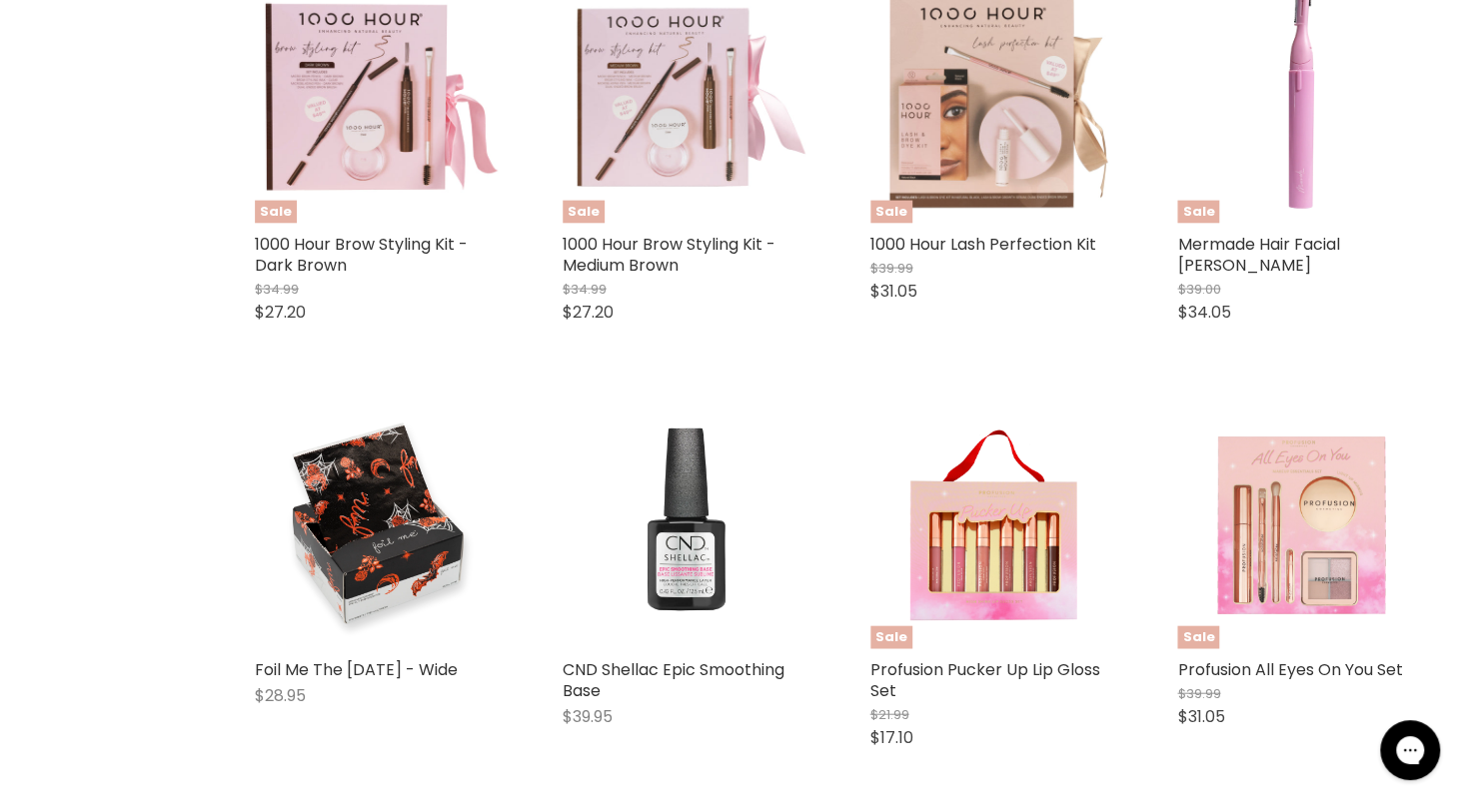
select select "created-descending"
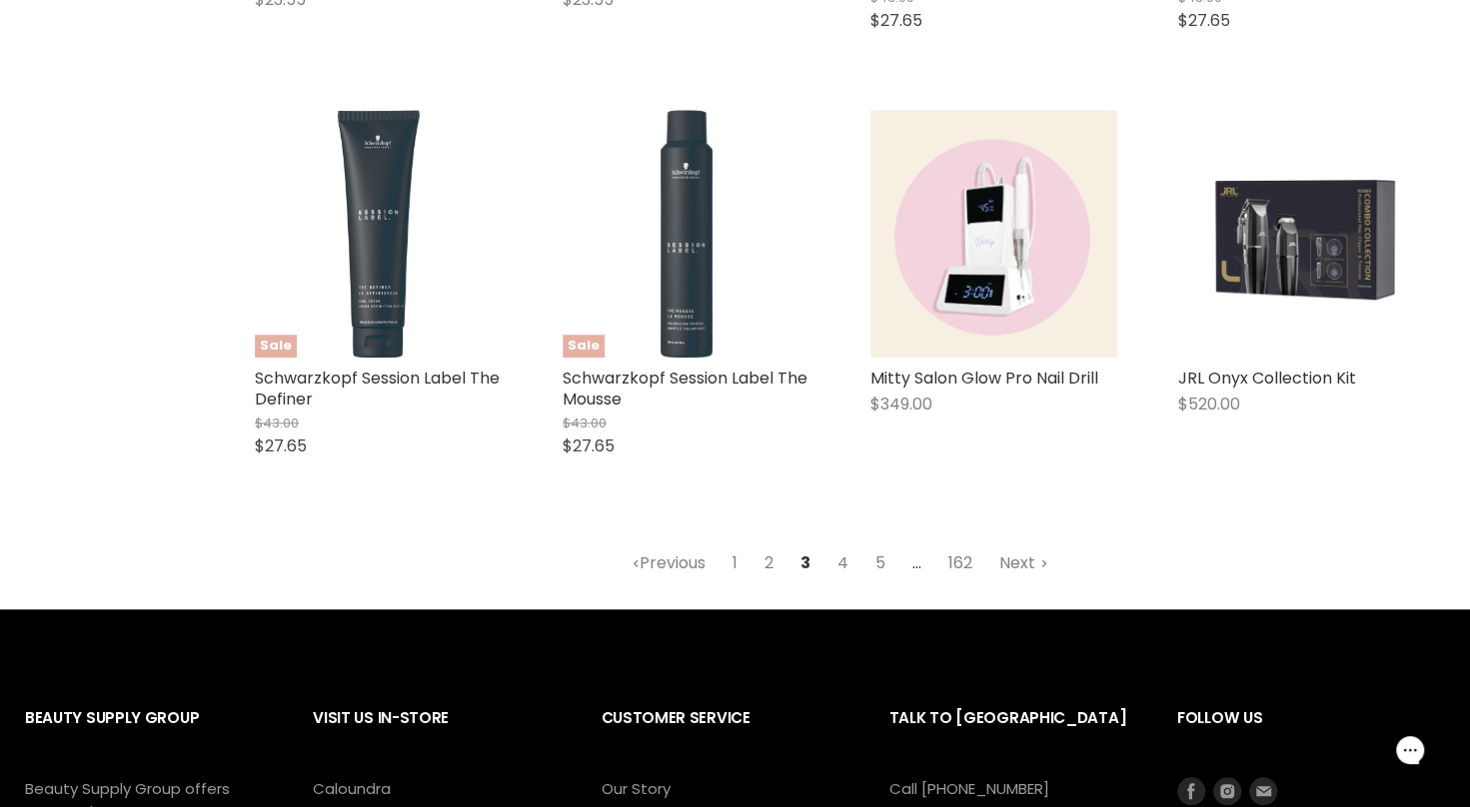
scroll to position [5171, 0]
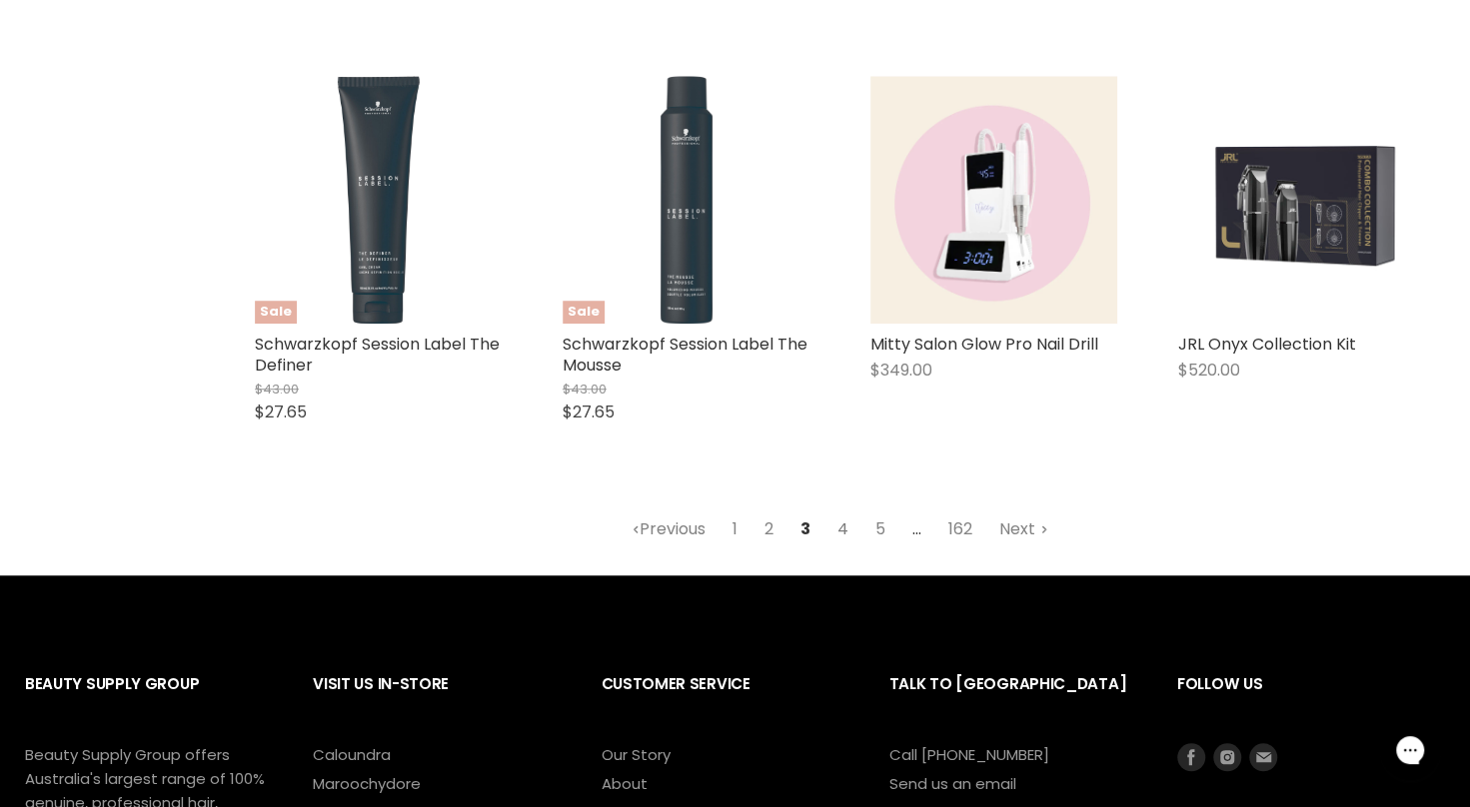
click at [837, 512] on link "4" at bounding box center [842, 530] width 33 height 36
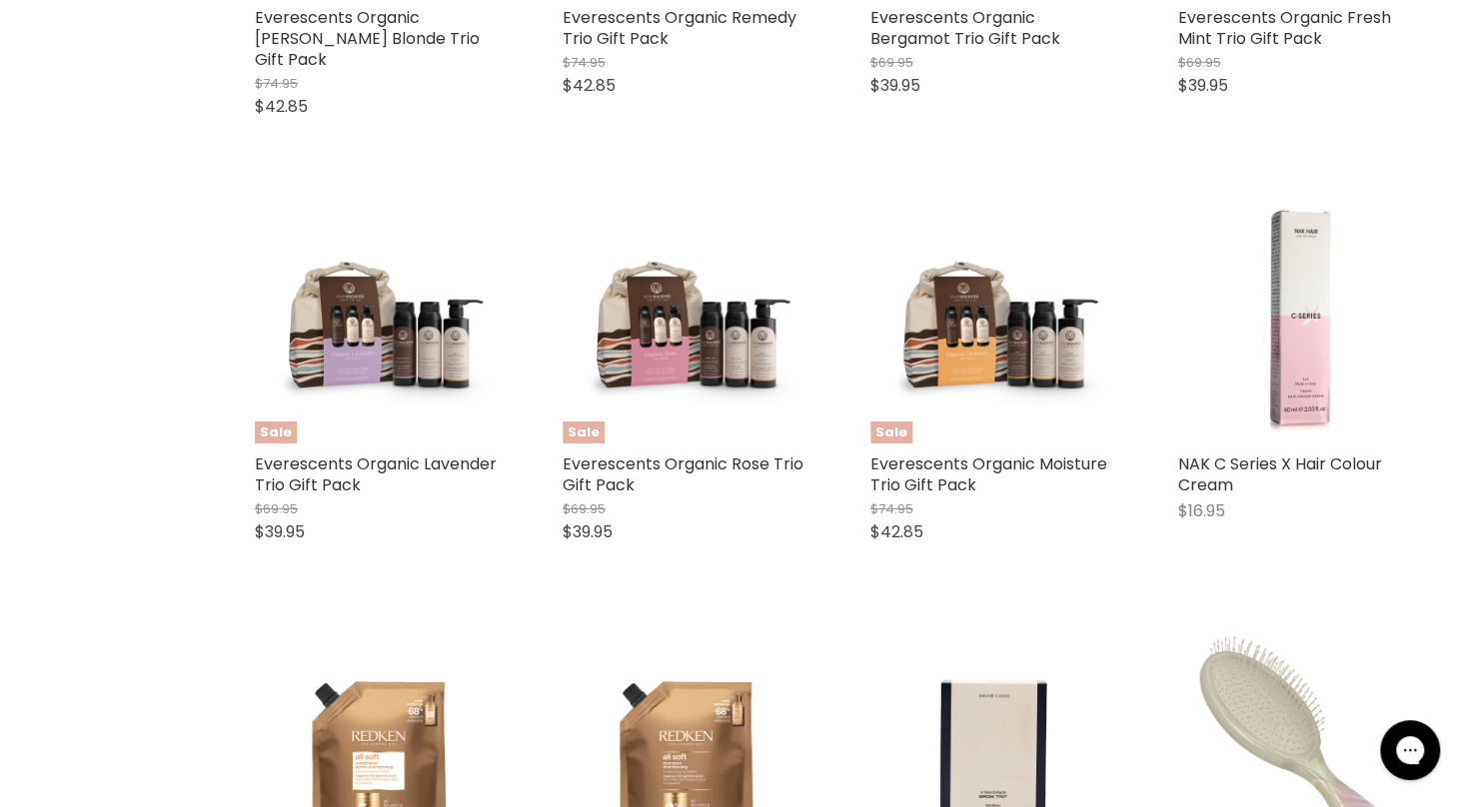
select select "created-descending"
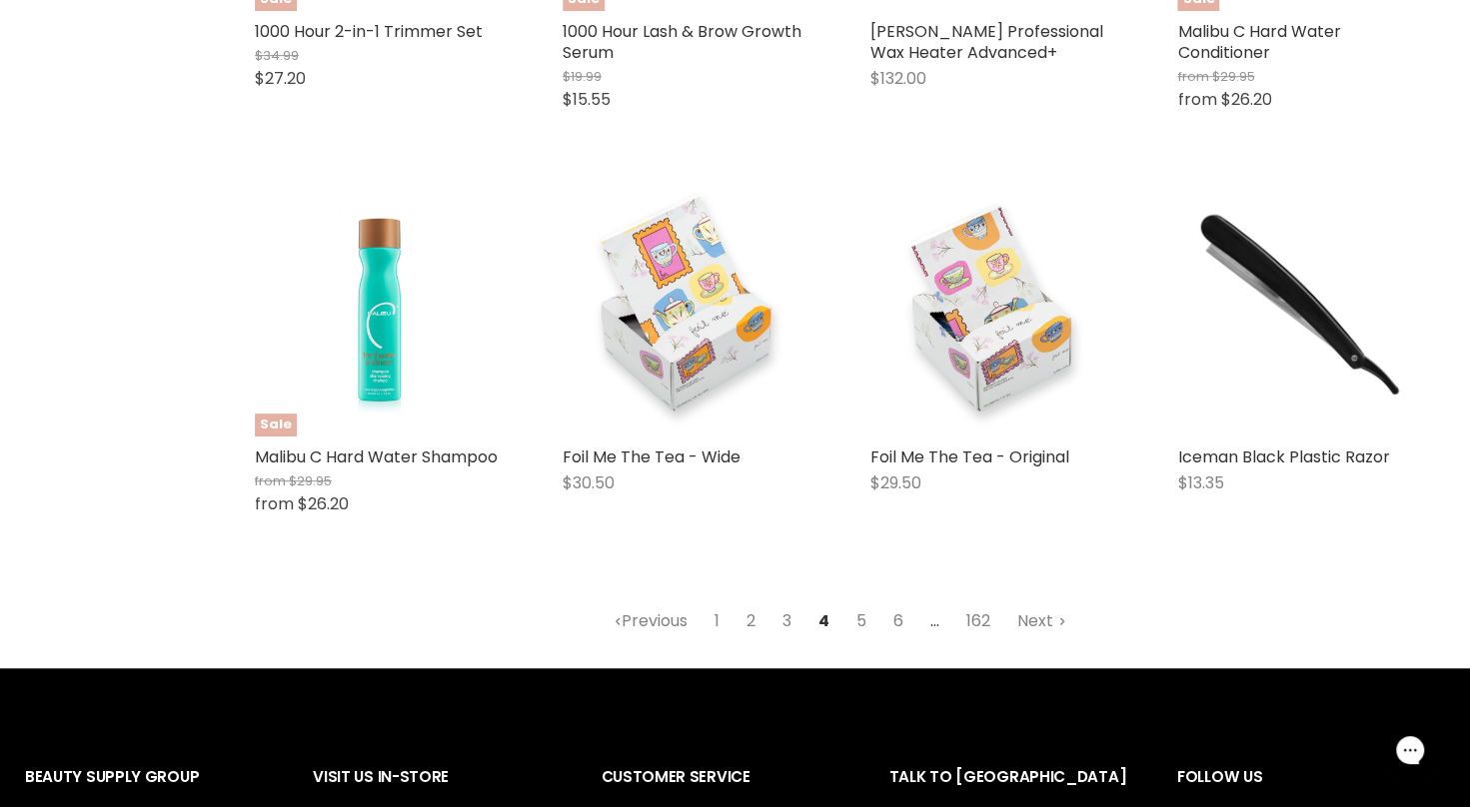
scroll to position [5032, 0]
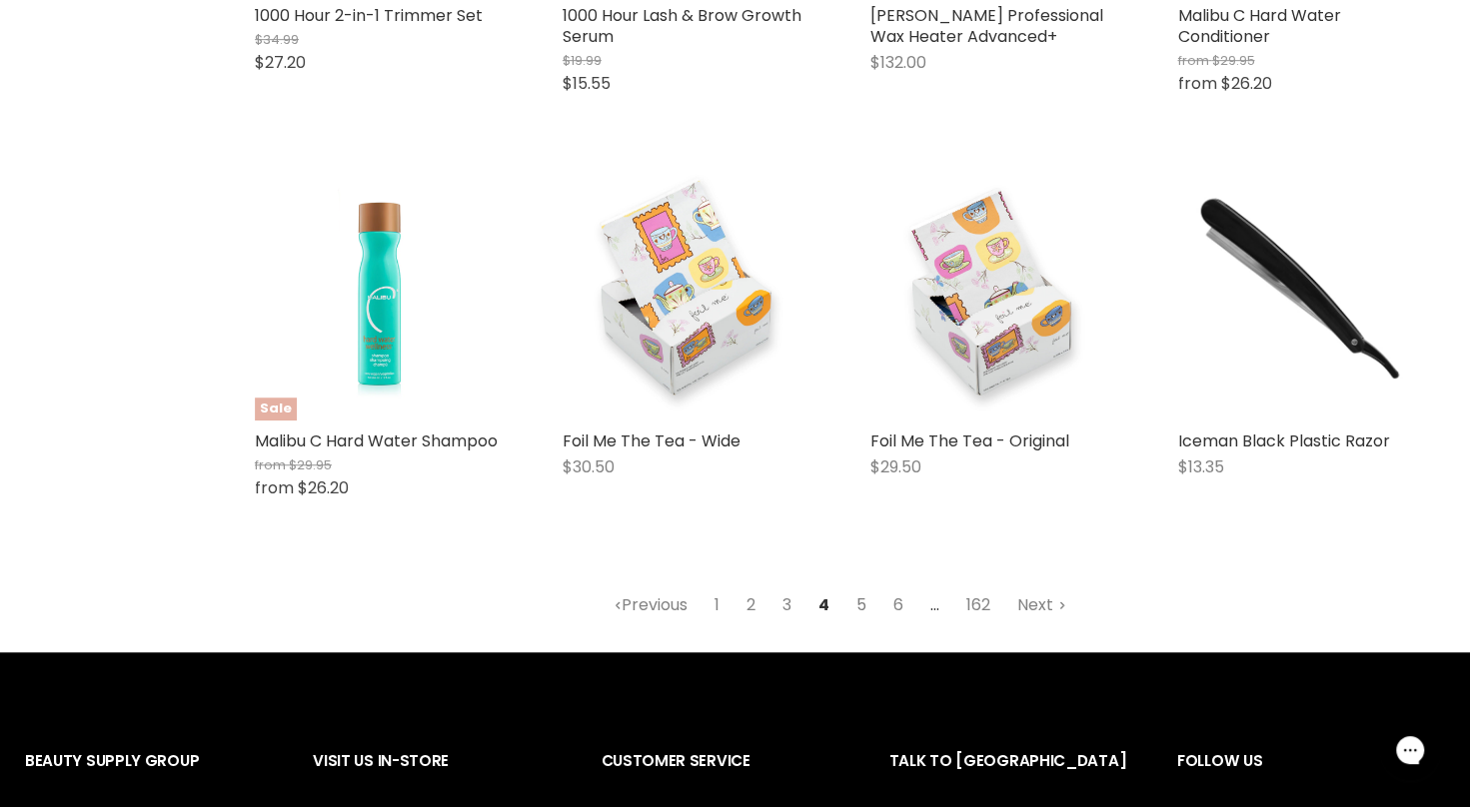
click at [853, 592] on link "5" at bounding box center [861, 606] width 32 height 36
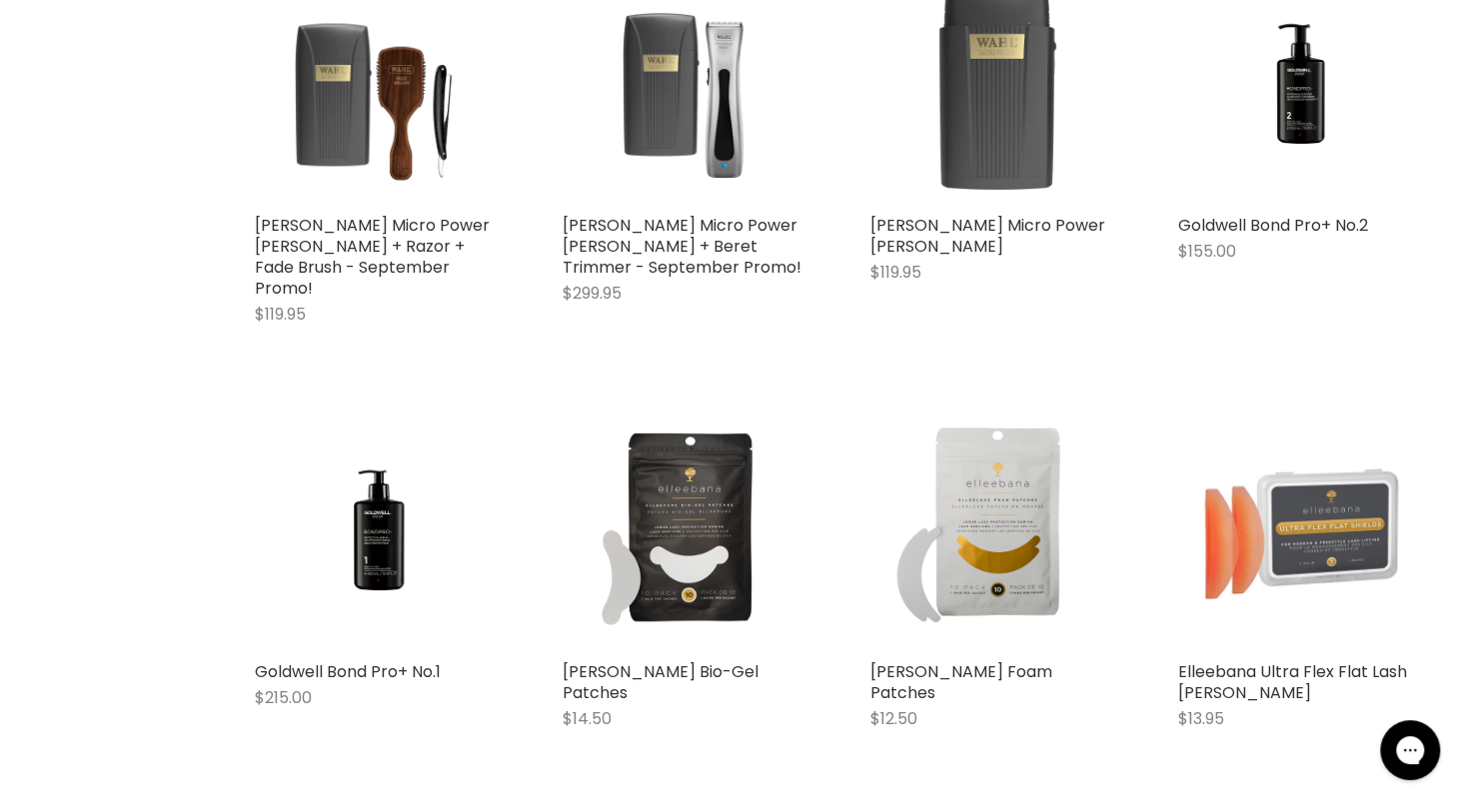
select select "created-descending"
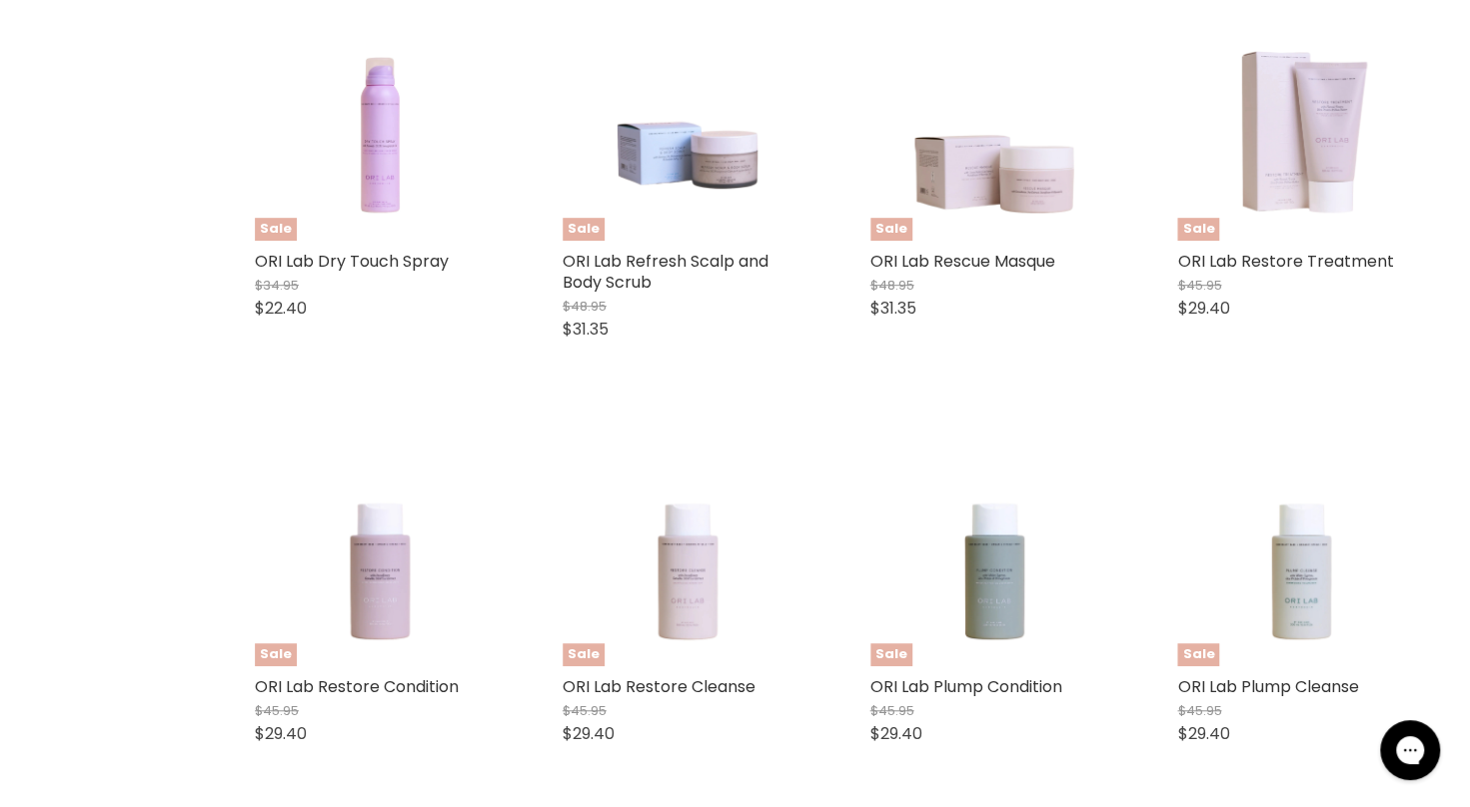
scroll to position [5066, 0]
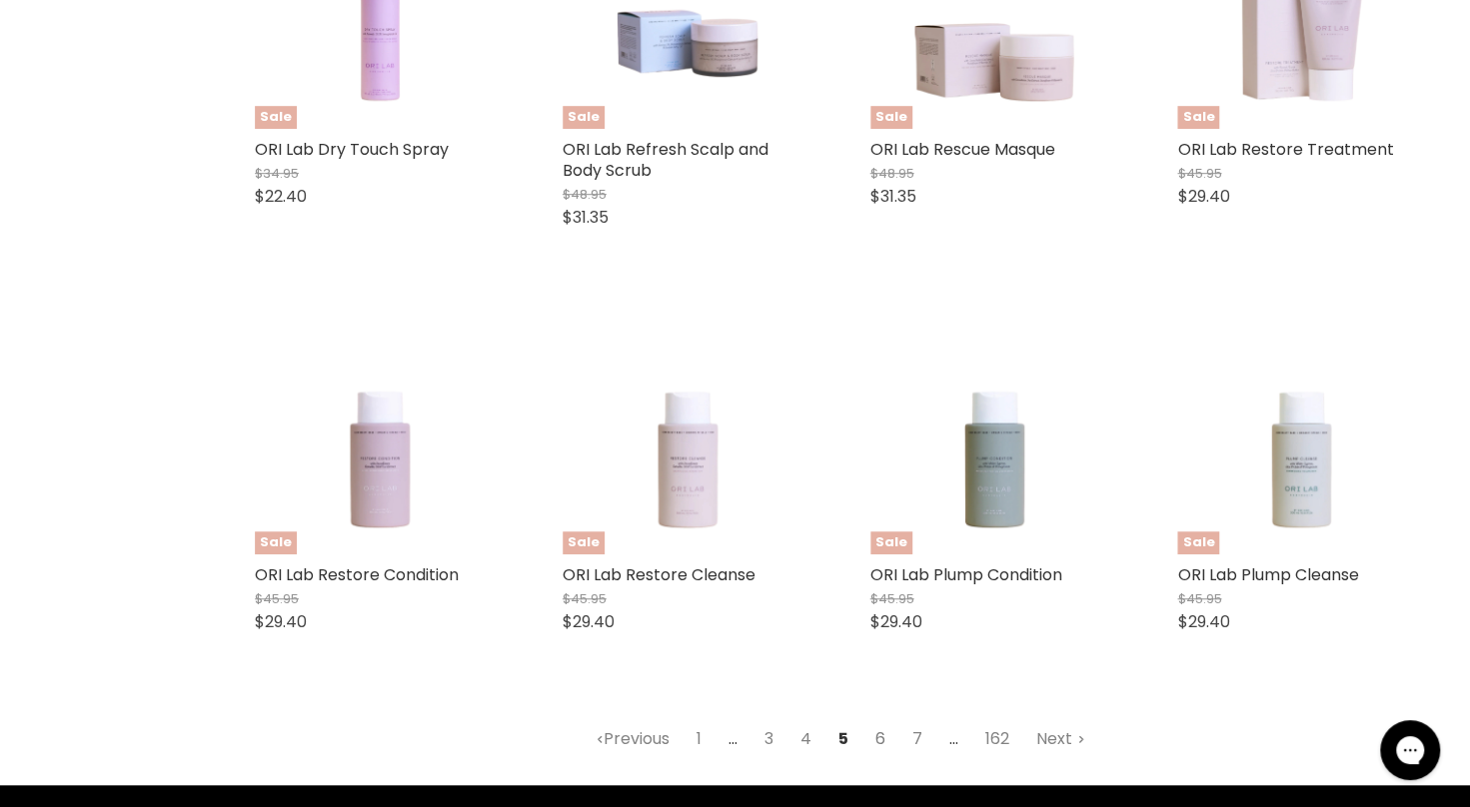
click at [882, 721] on link "6" at bounding box center [880, 739] width 32 height 36
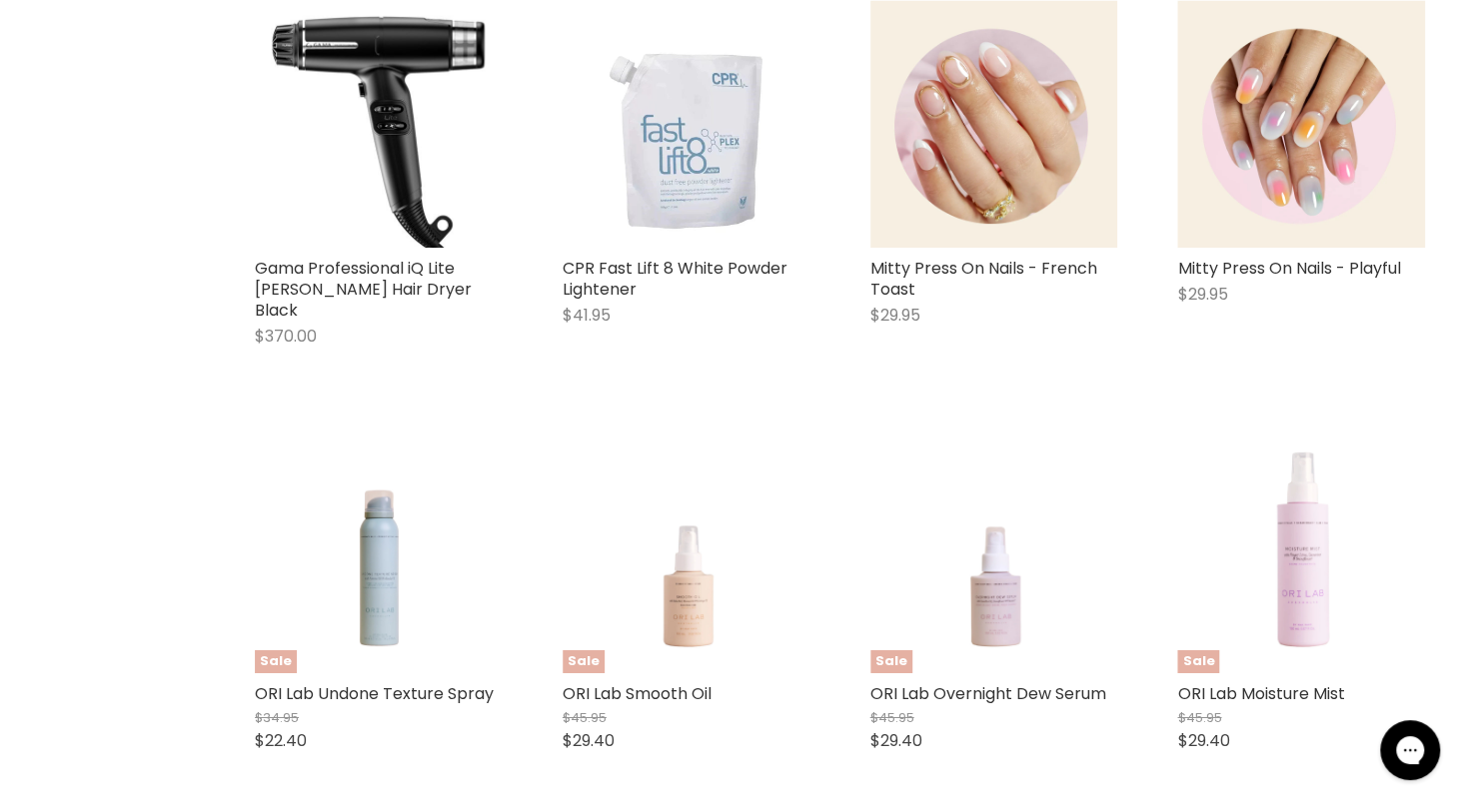
select select "created-descending"
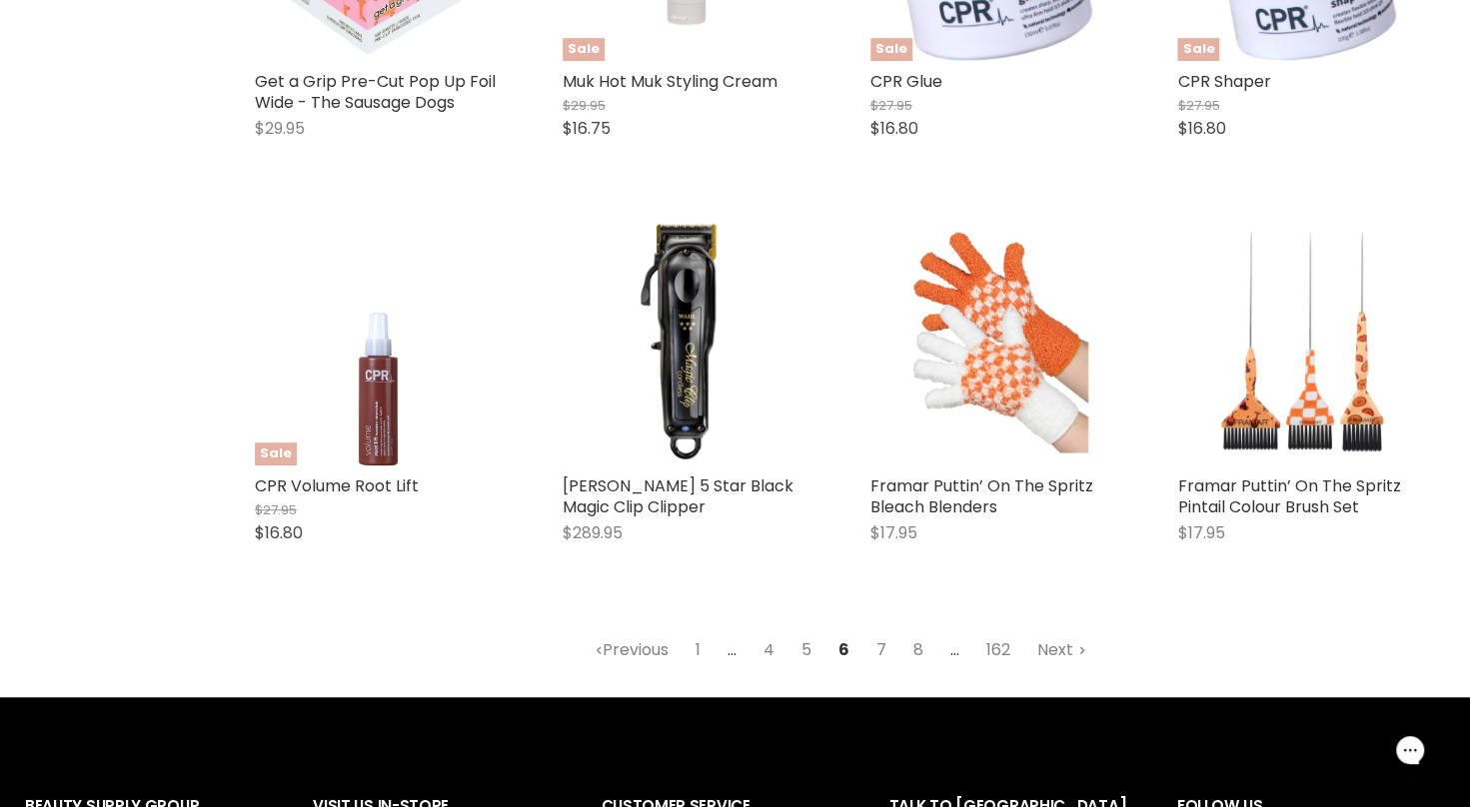
scroll to position [5120, 0]
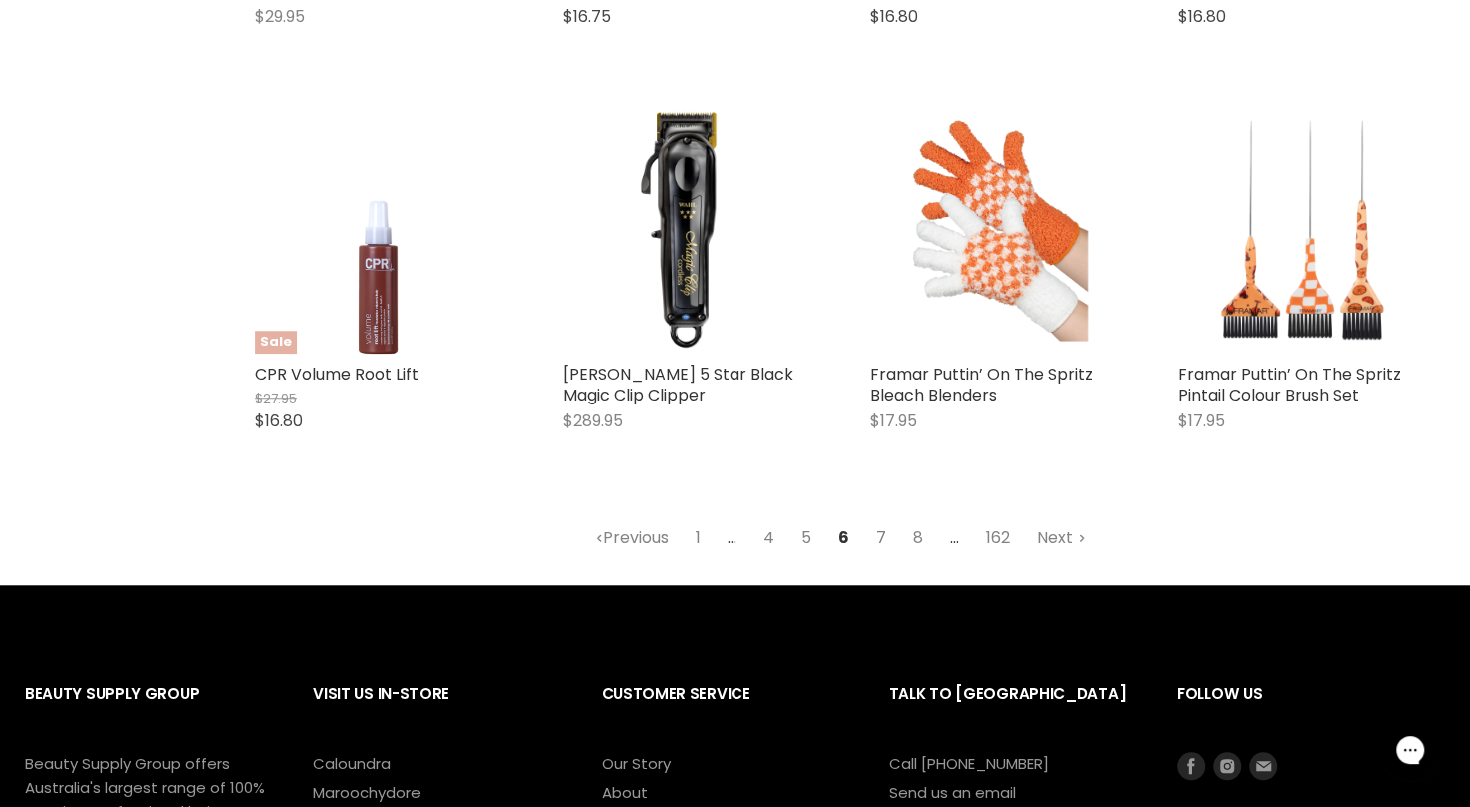
click at [877, 538] on link "7" at bounding box center [881, 539] width 32 height 36
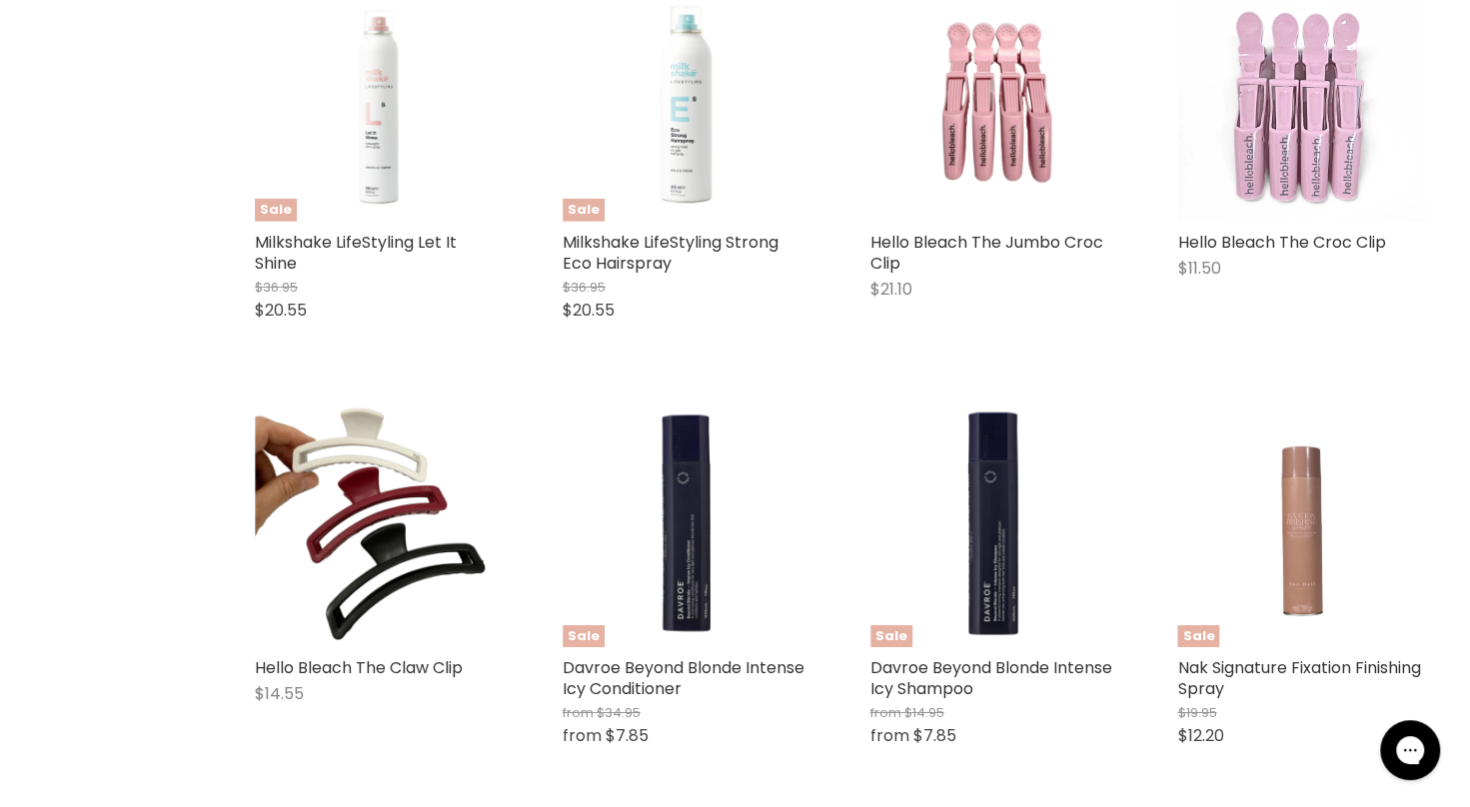
select select "created-descending"
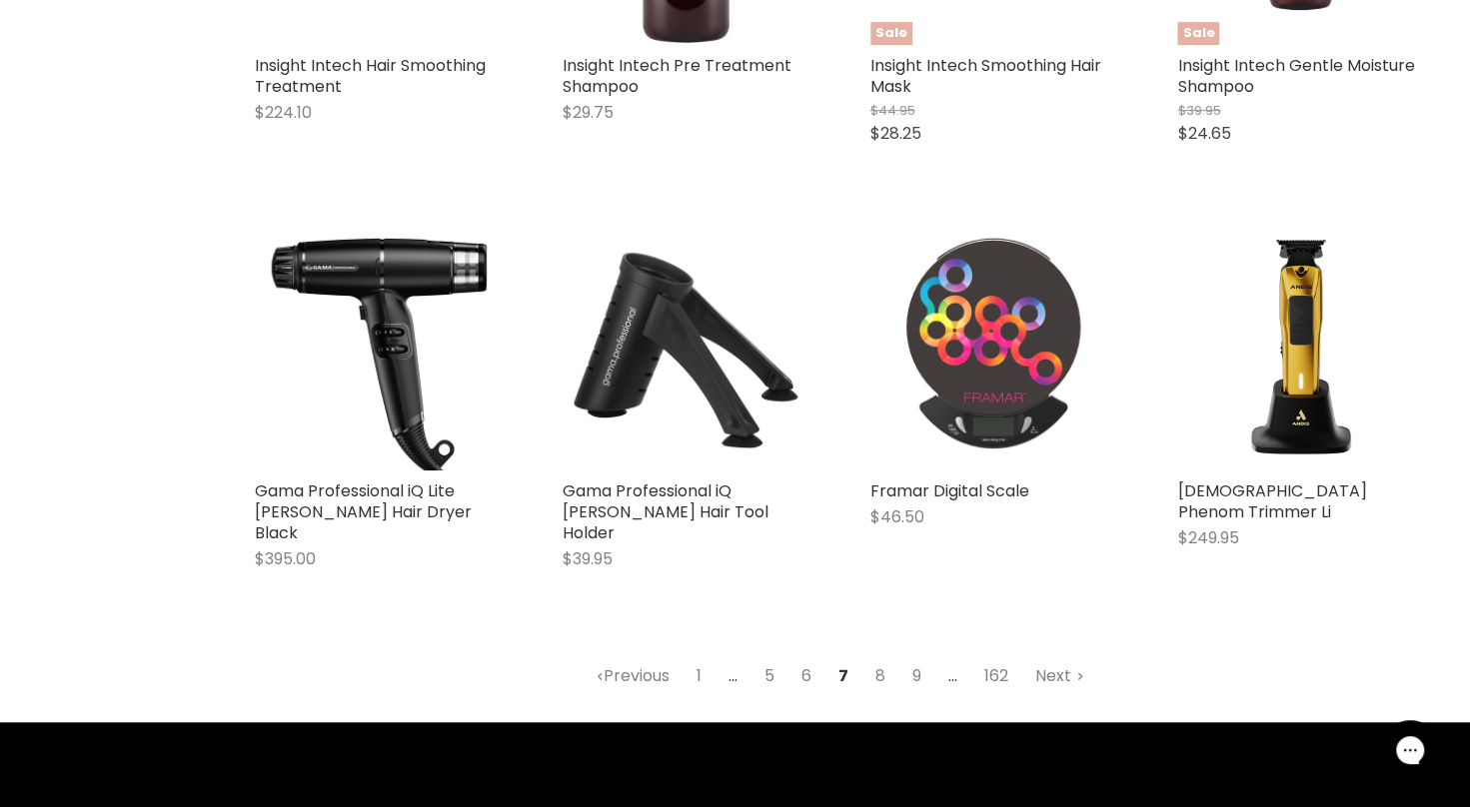
scroll to position [5203, 0]
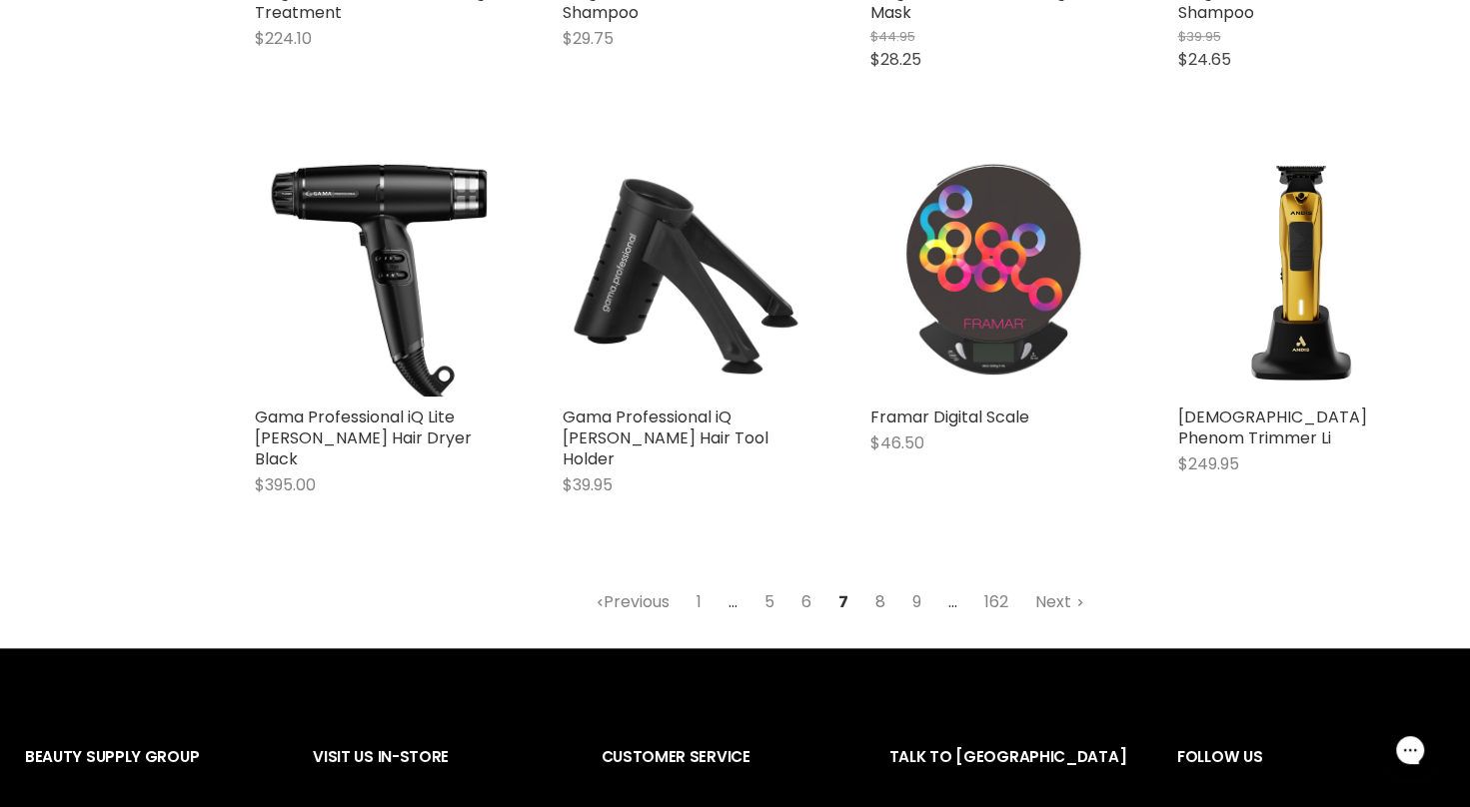
click at [874, 585] on link "8" at bounding box center [880, 603] width 32 height 36
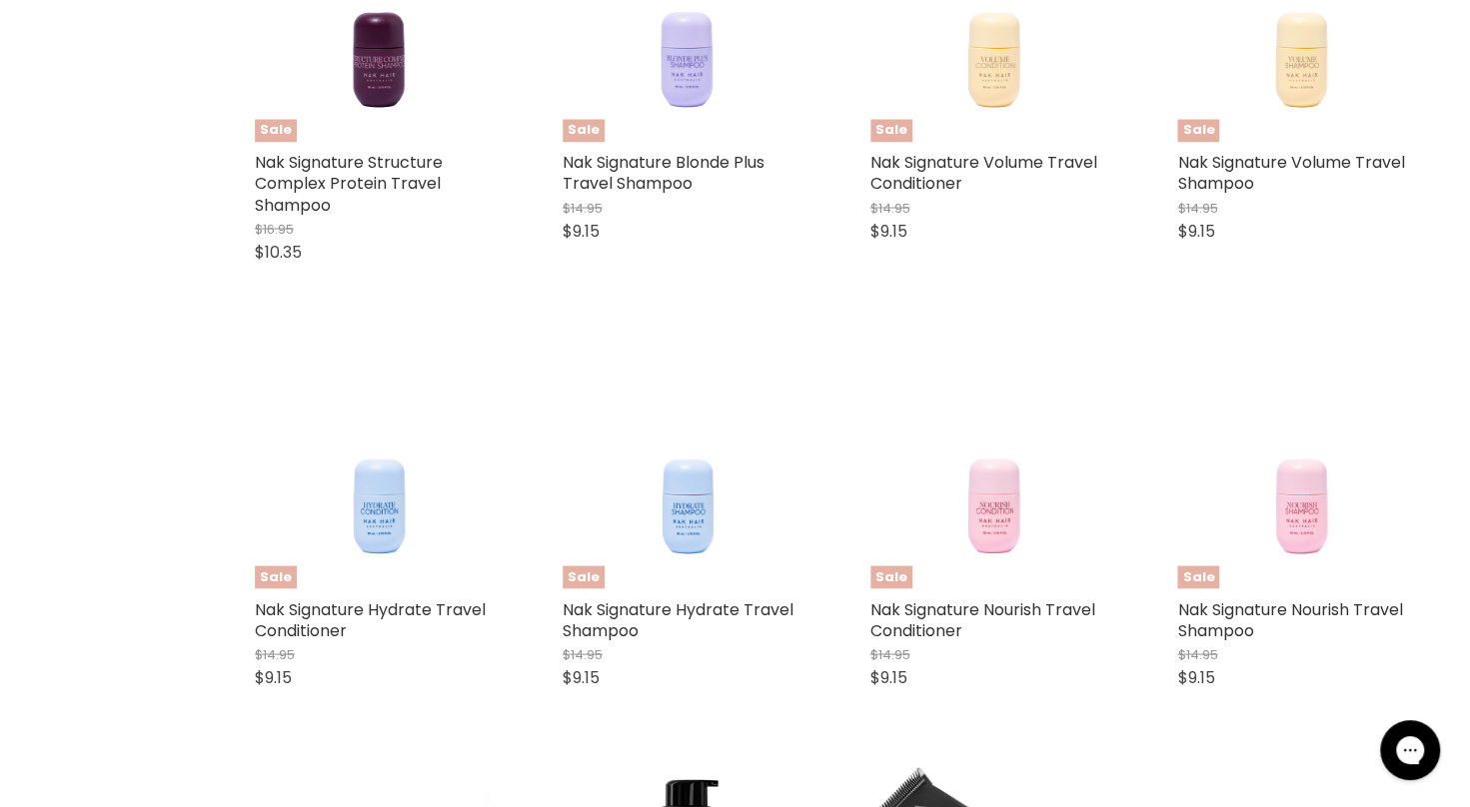
select select "created-descending"
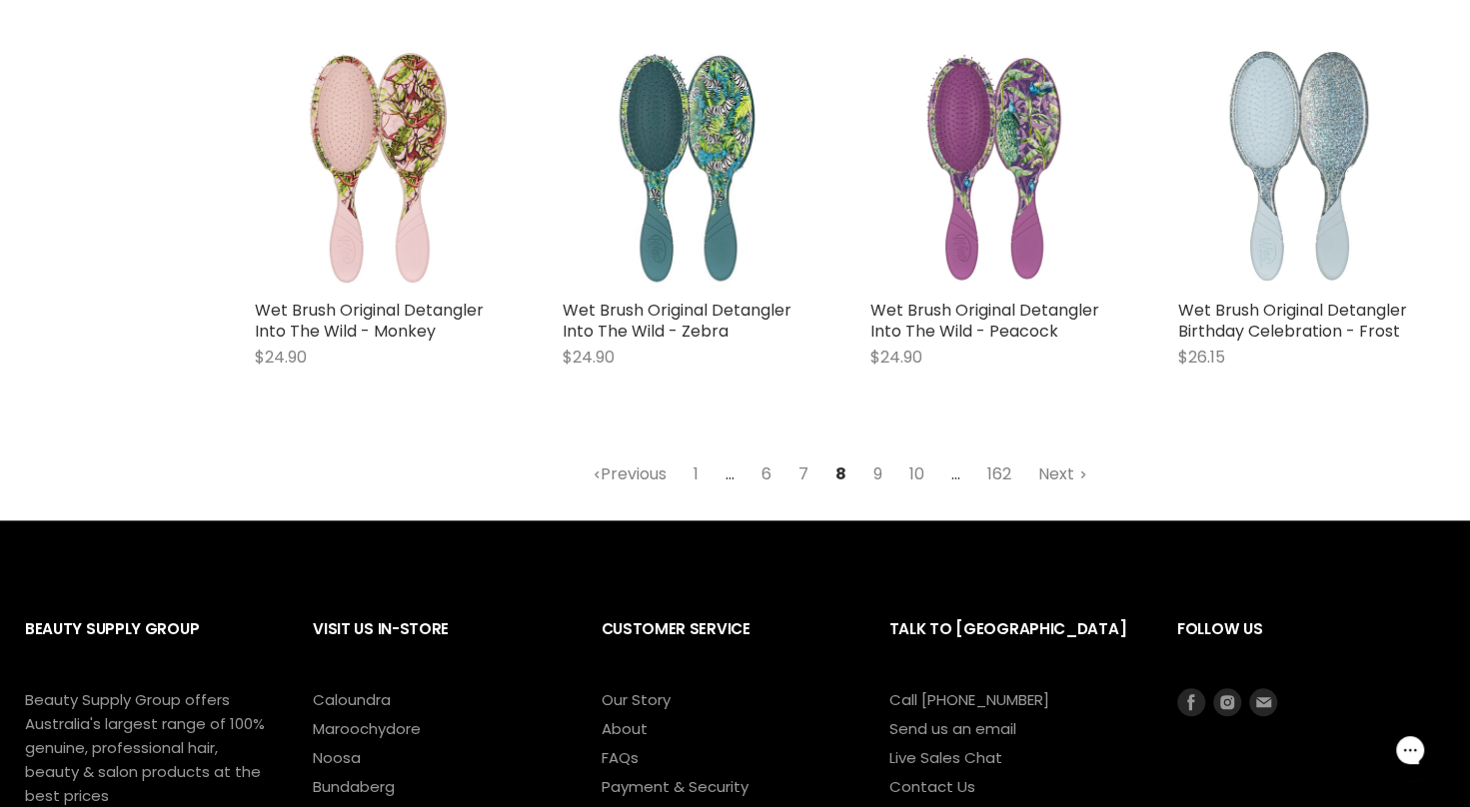
scroll to position [5327, 0]
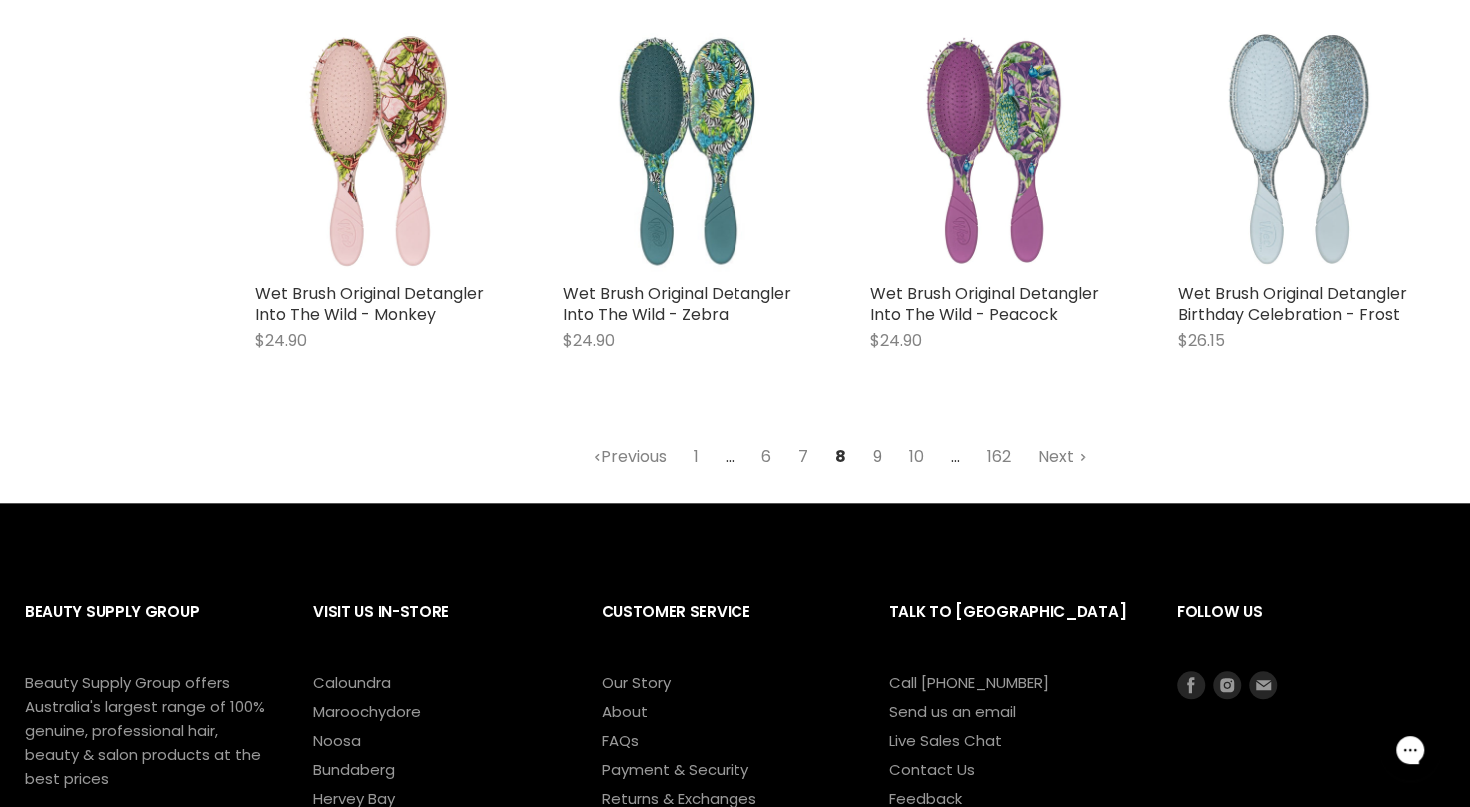
click at [876, 440] on link "9" at bounding box center [877, 458] width 31 height 36
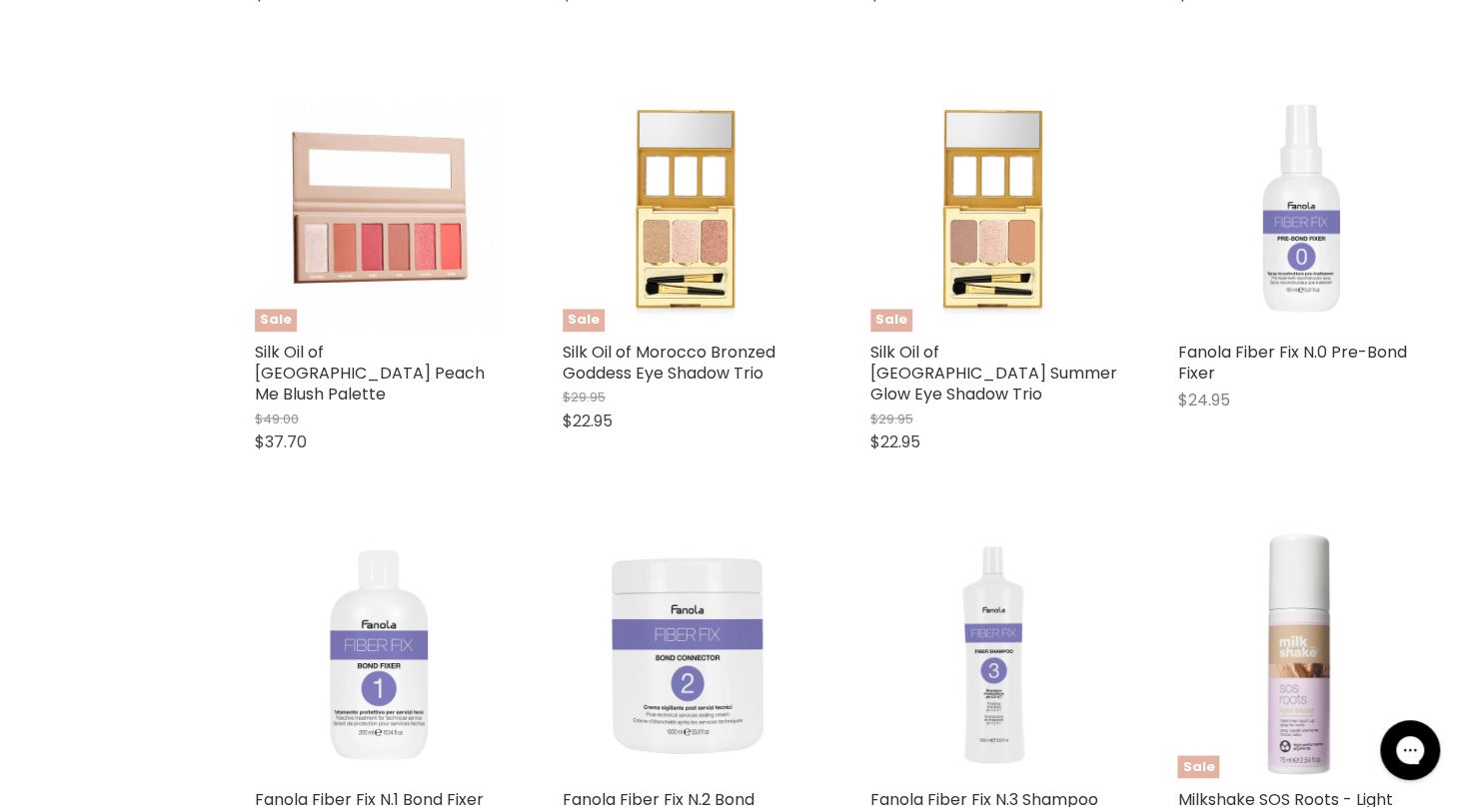
select select "created-descending"
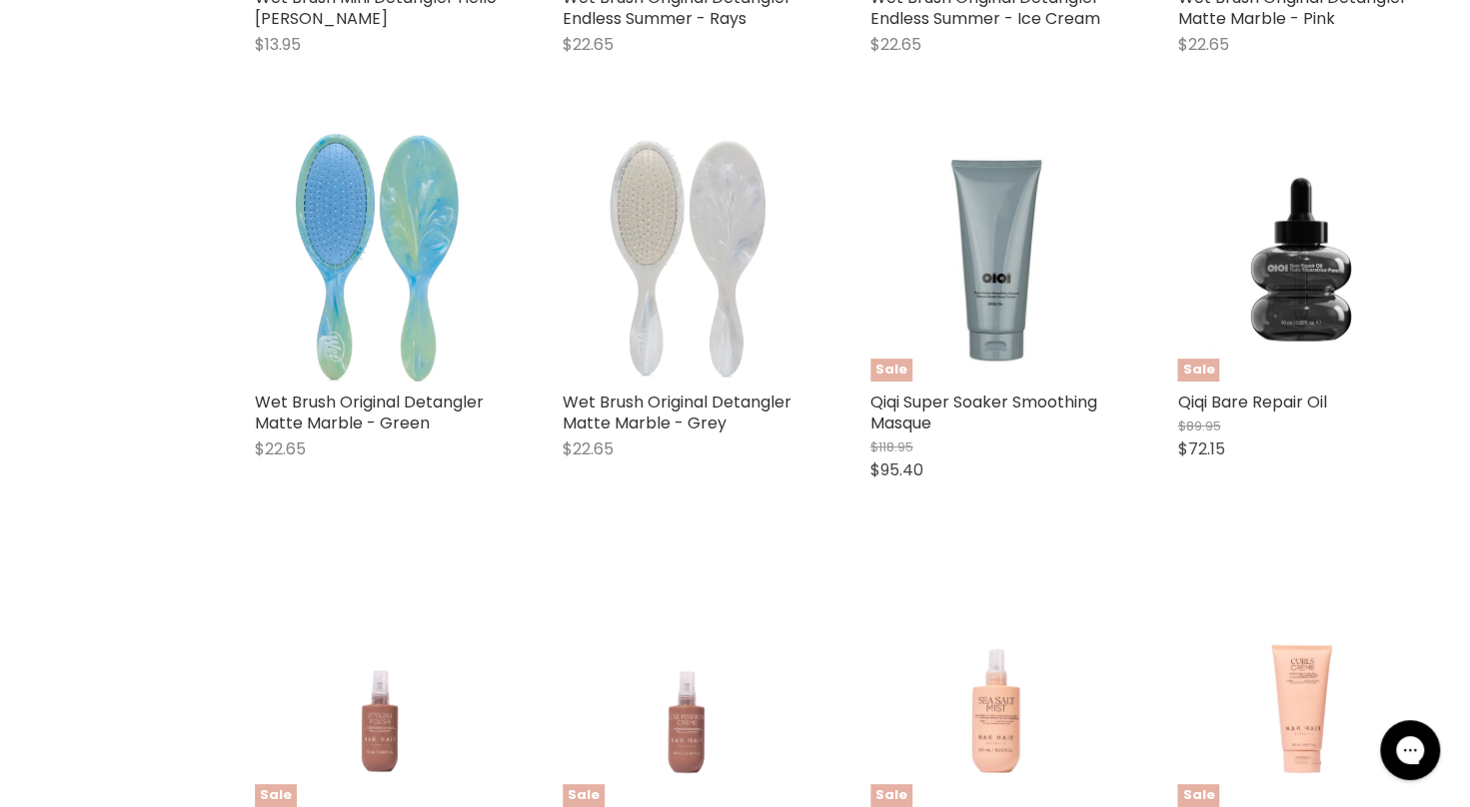
scroll to position [5479, 0]
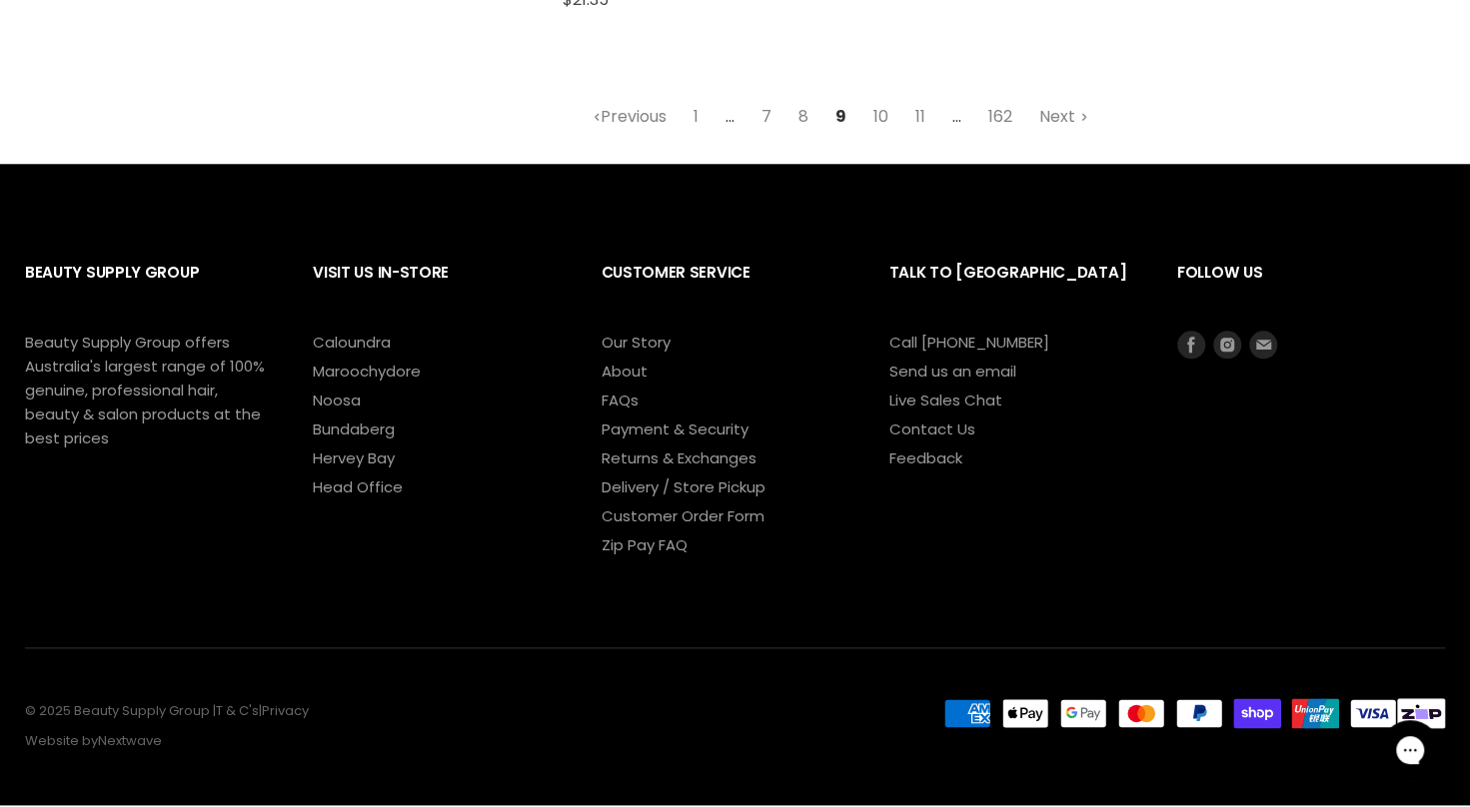
click at [858, 99] on ul "Previous 1 ... 7 8 9 10 11 ... 162 Next" at bounding box center [840, 117] width 1228 height 36
click at [873, 99] on link "10" at bounding box center [880, 117] width 37 height 36
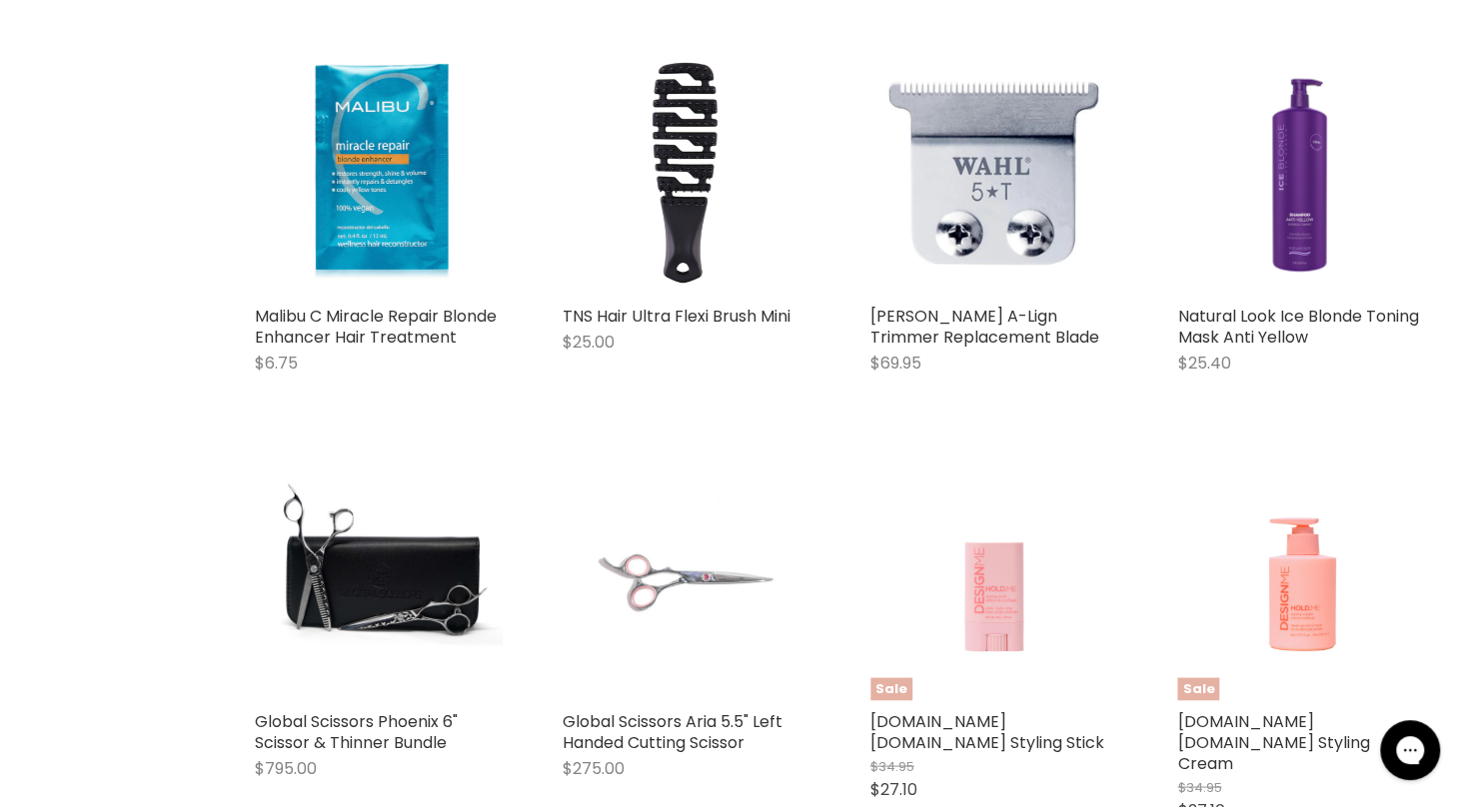
select select "created-descending"
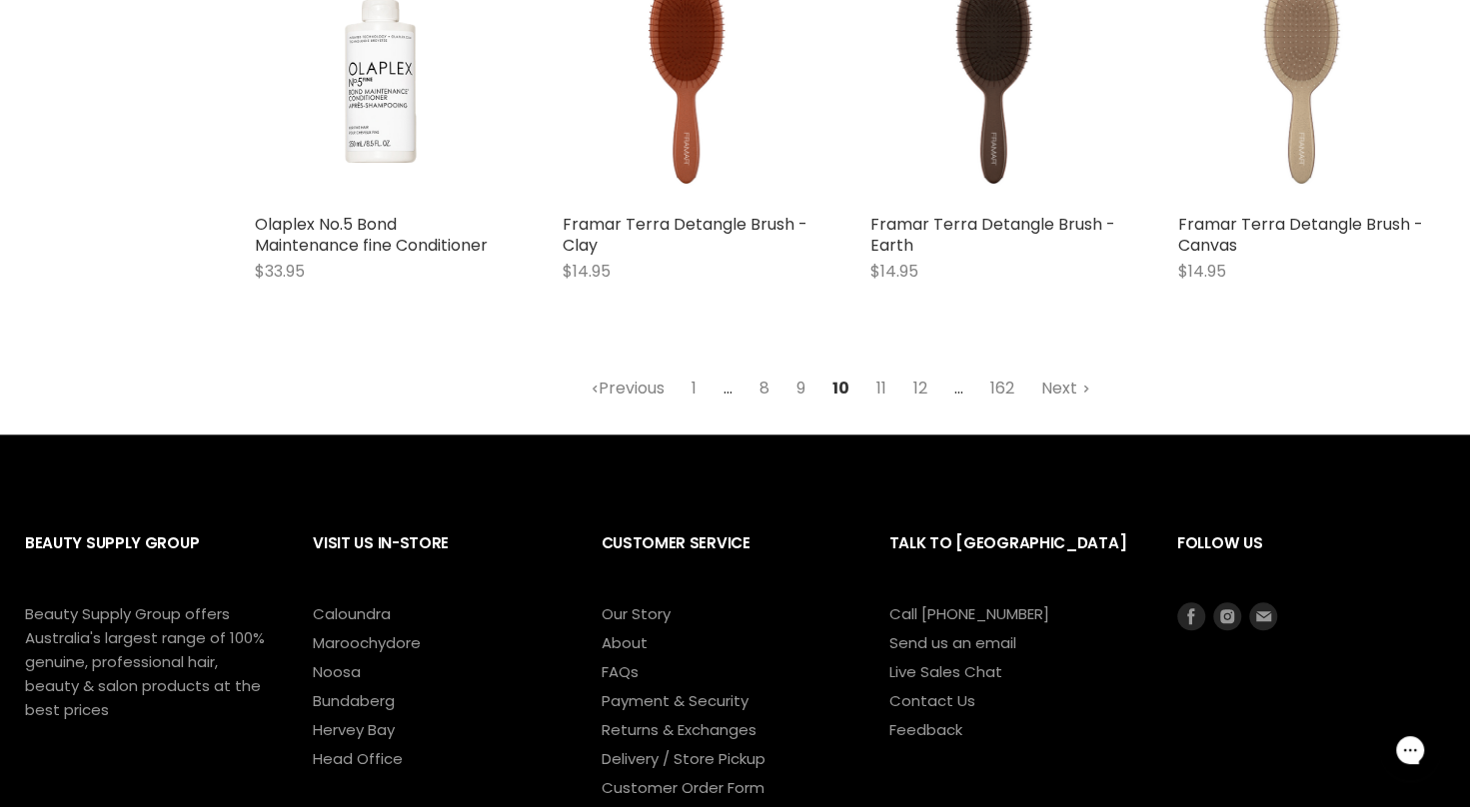
scroll to position [5464, 0]
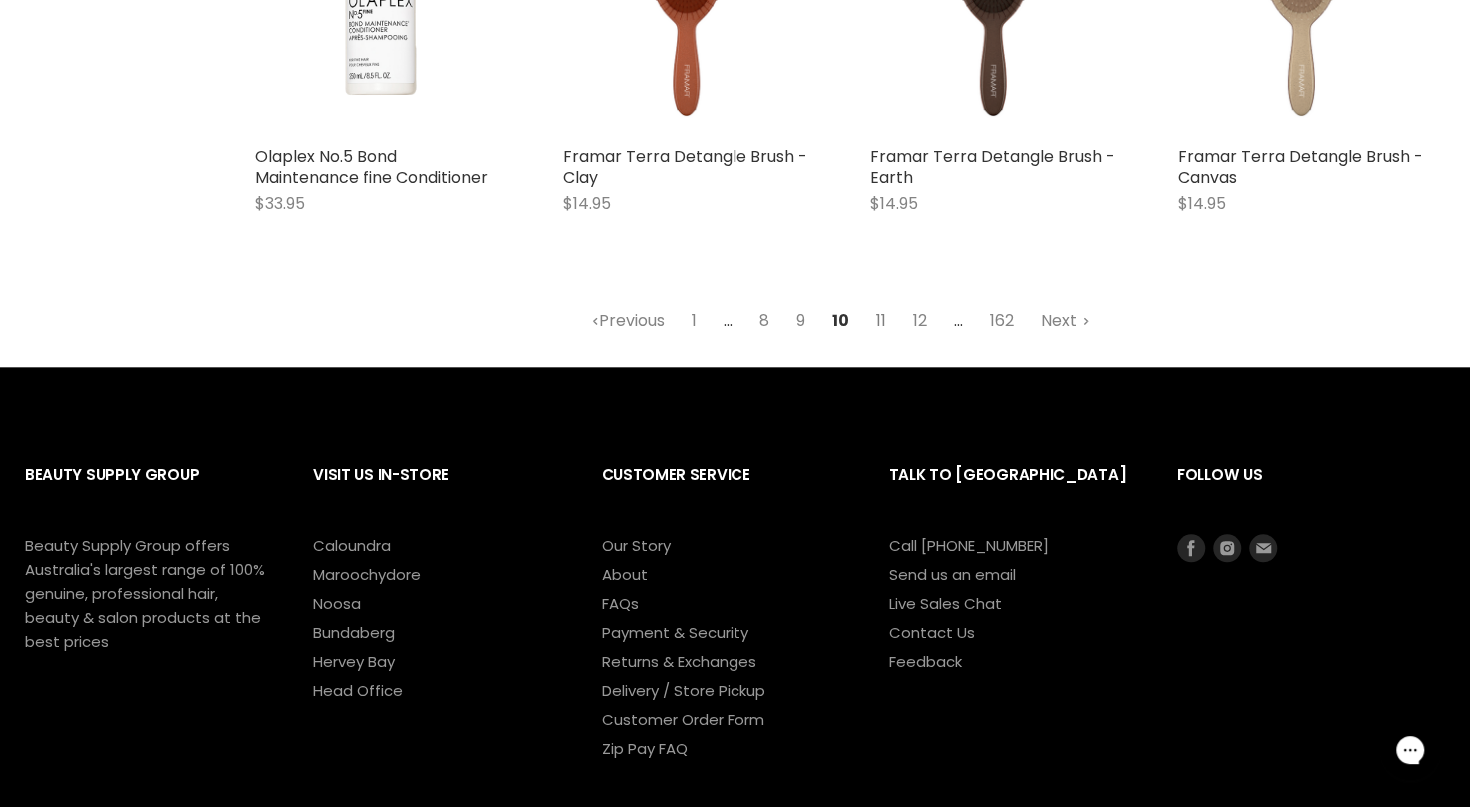
click at [876, 304] on link "11" at bounding box center [881, 321] width 32 height 36
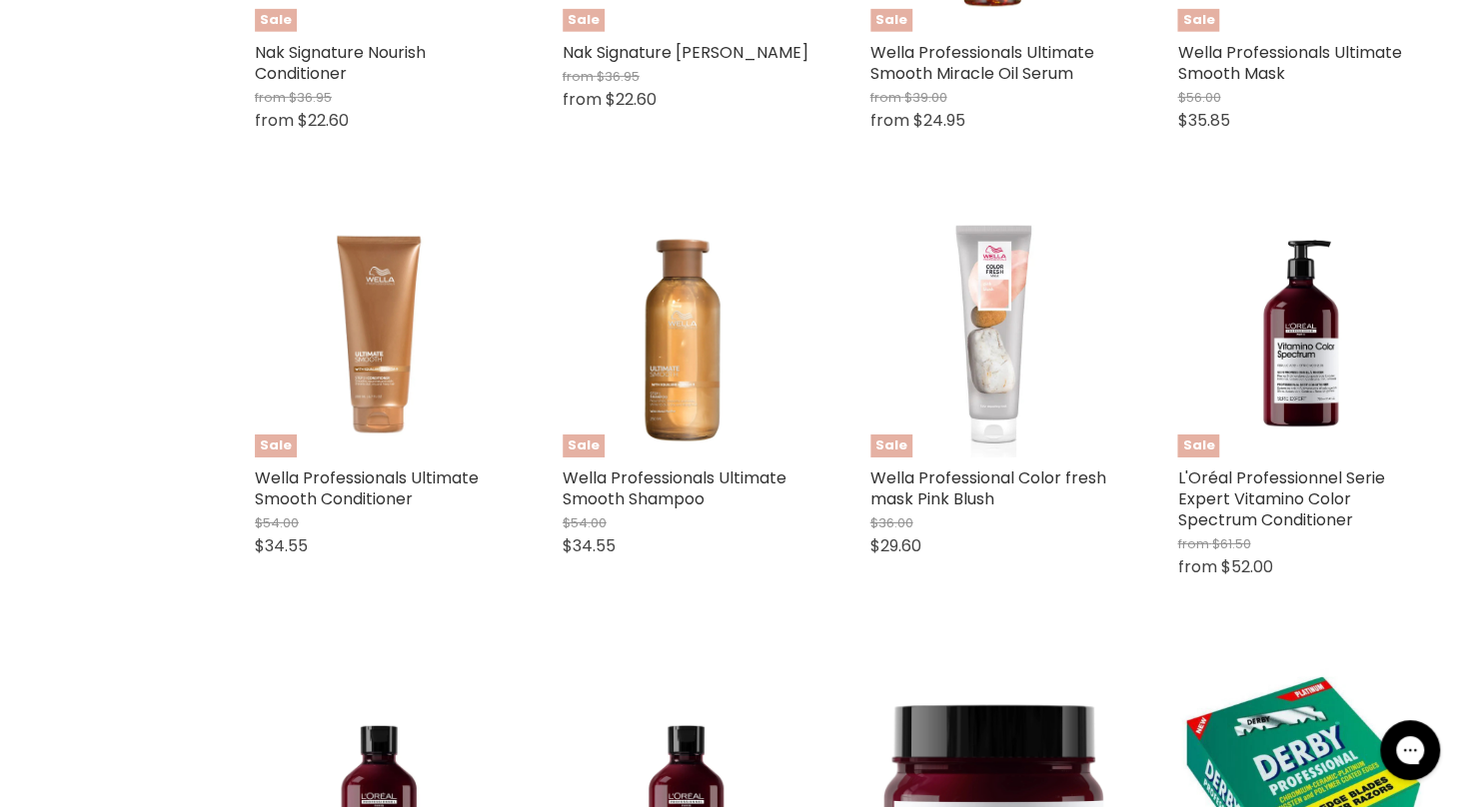
select select "created-descending"
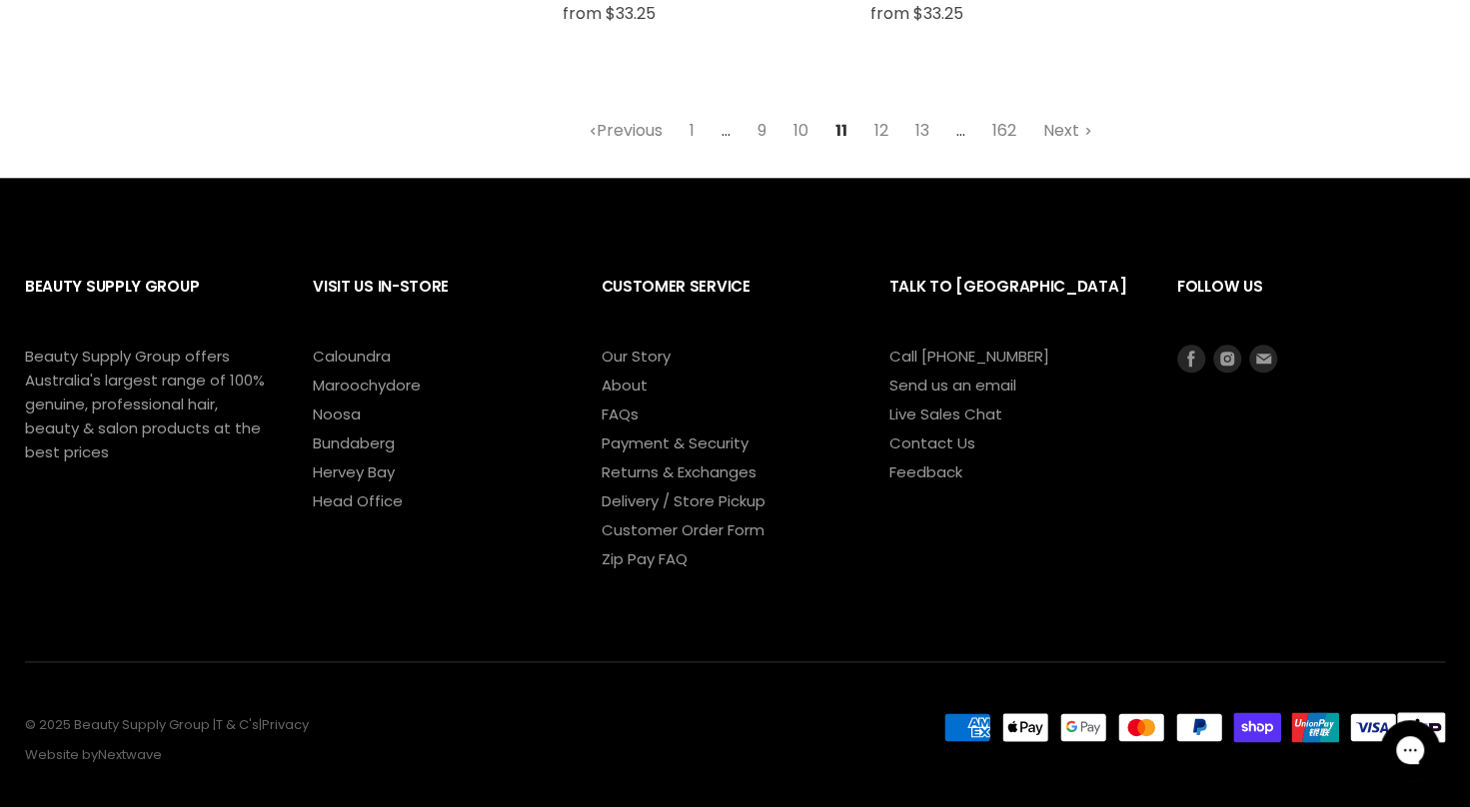
scroll to position [5564, 0]
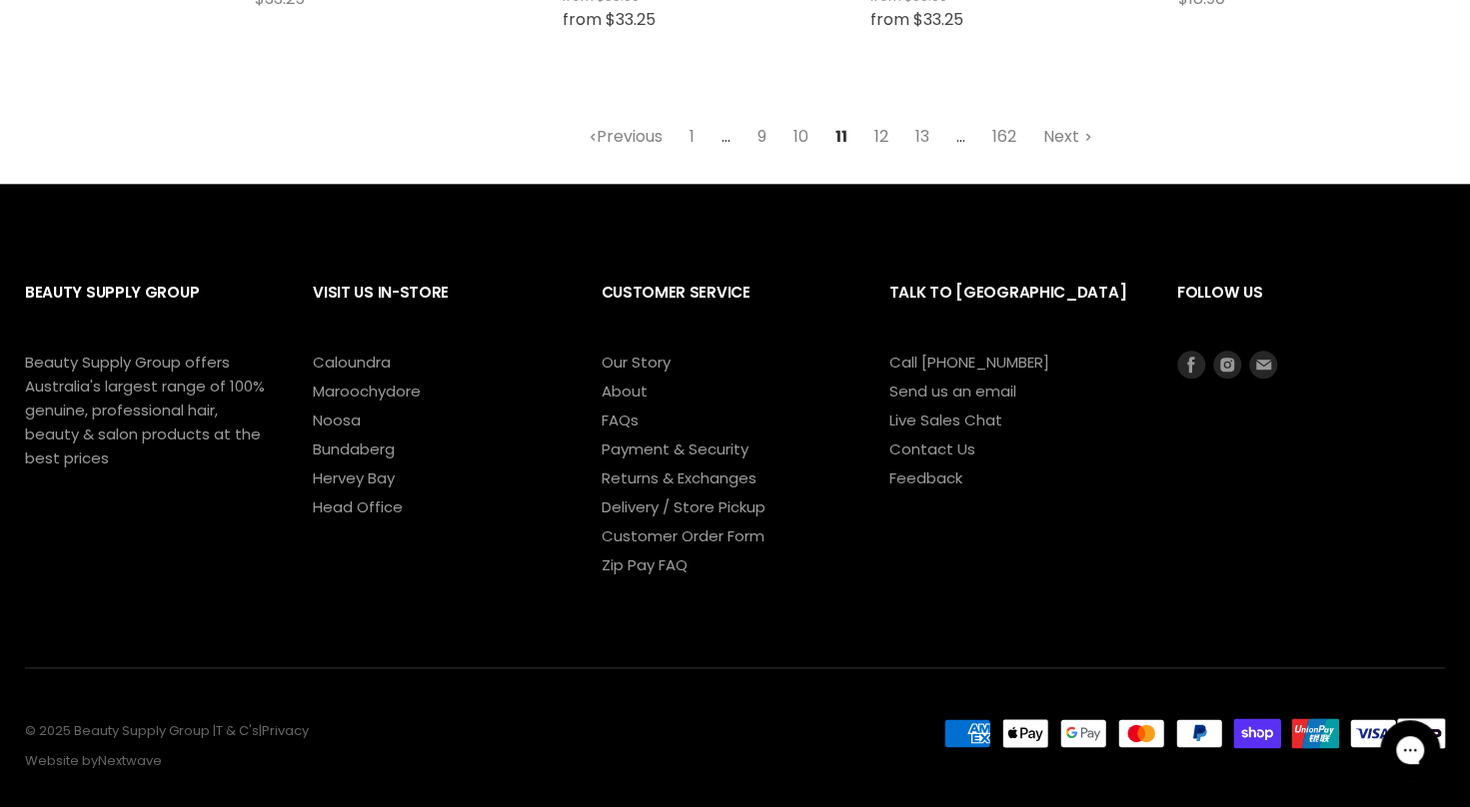
click at [877, 142] on link "12" at bounding box center [881, 137] width 36 height 36
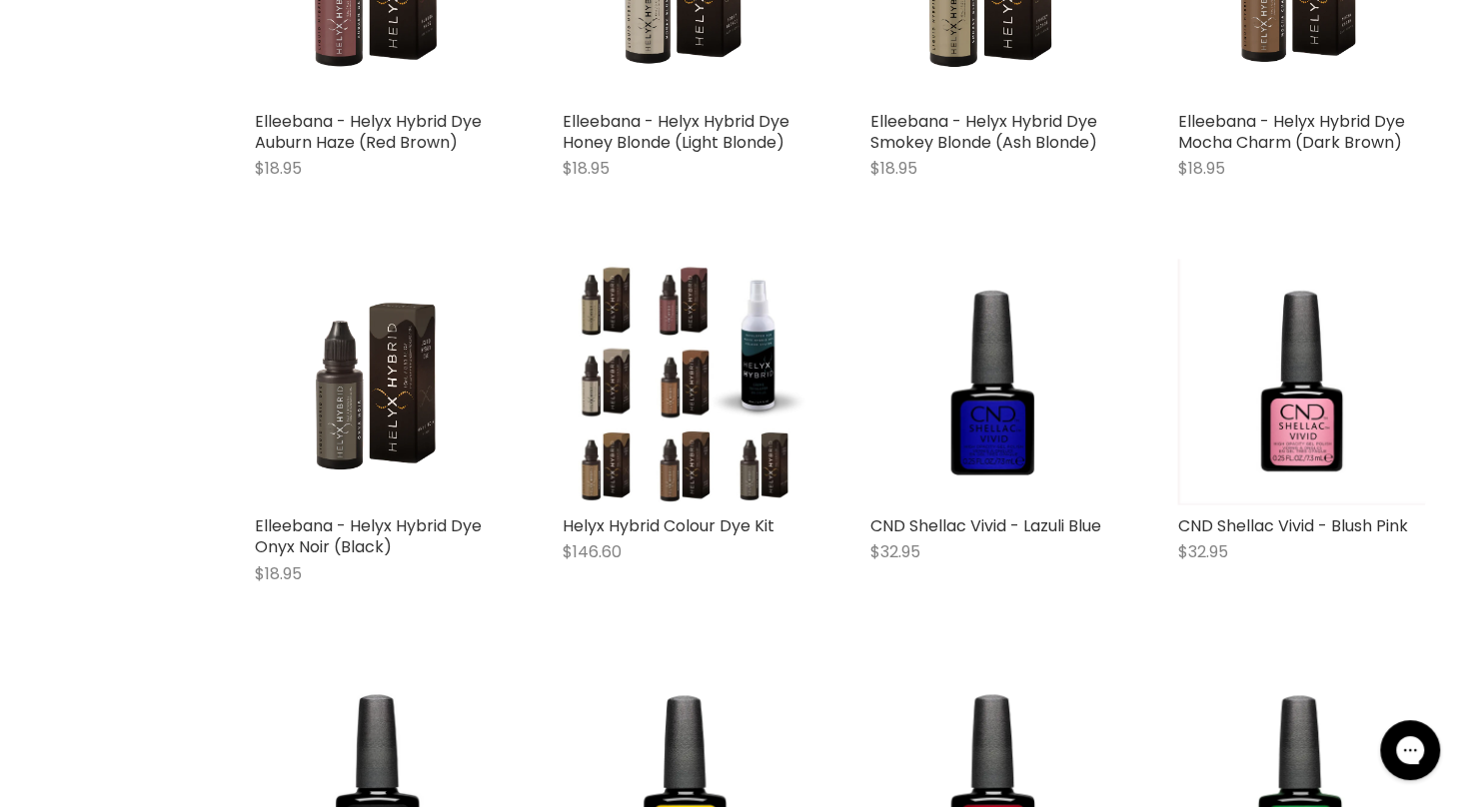
select select "created-descending"
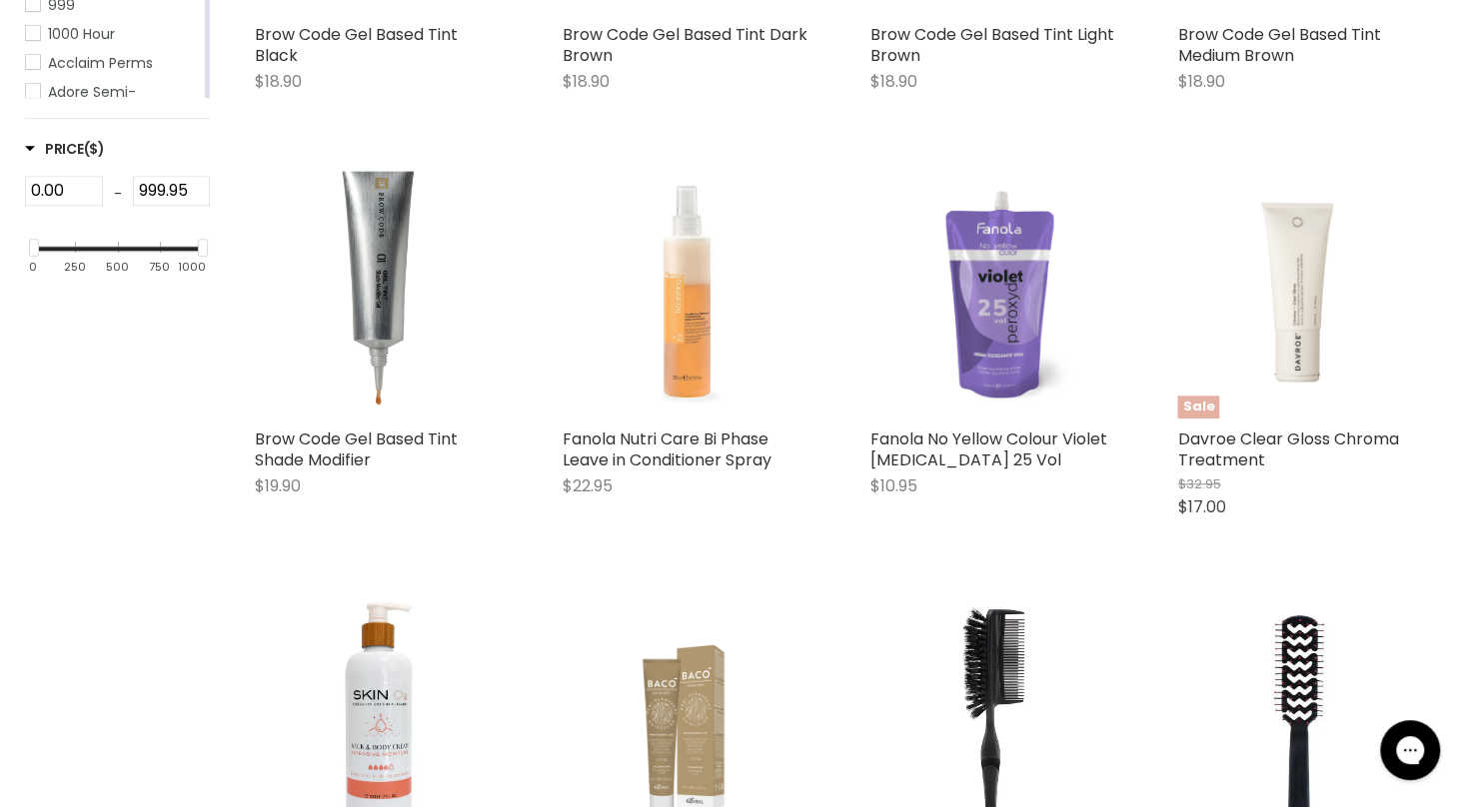
scroll to position [535, 0]
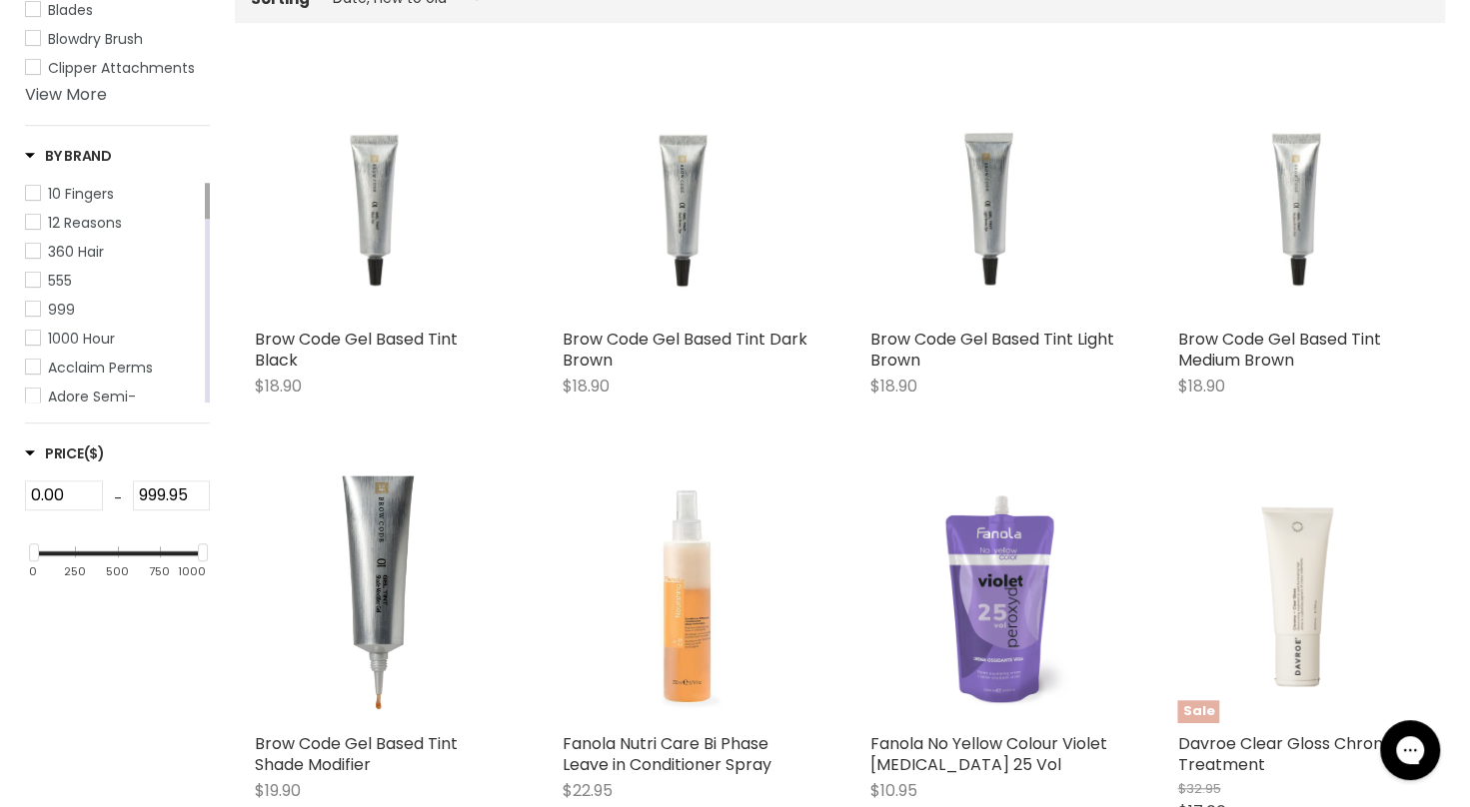
drag, startPoint x: 1468, startPoint y: 136, endPoint x: 1466, endPoint y: 261, distance: 124.9
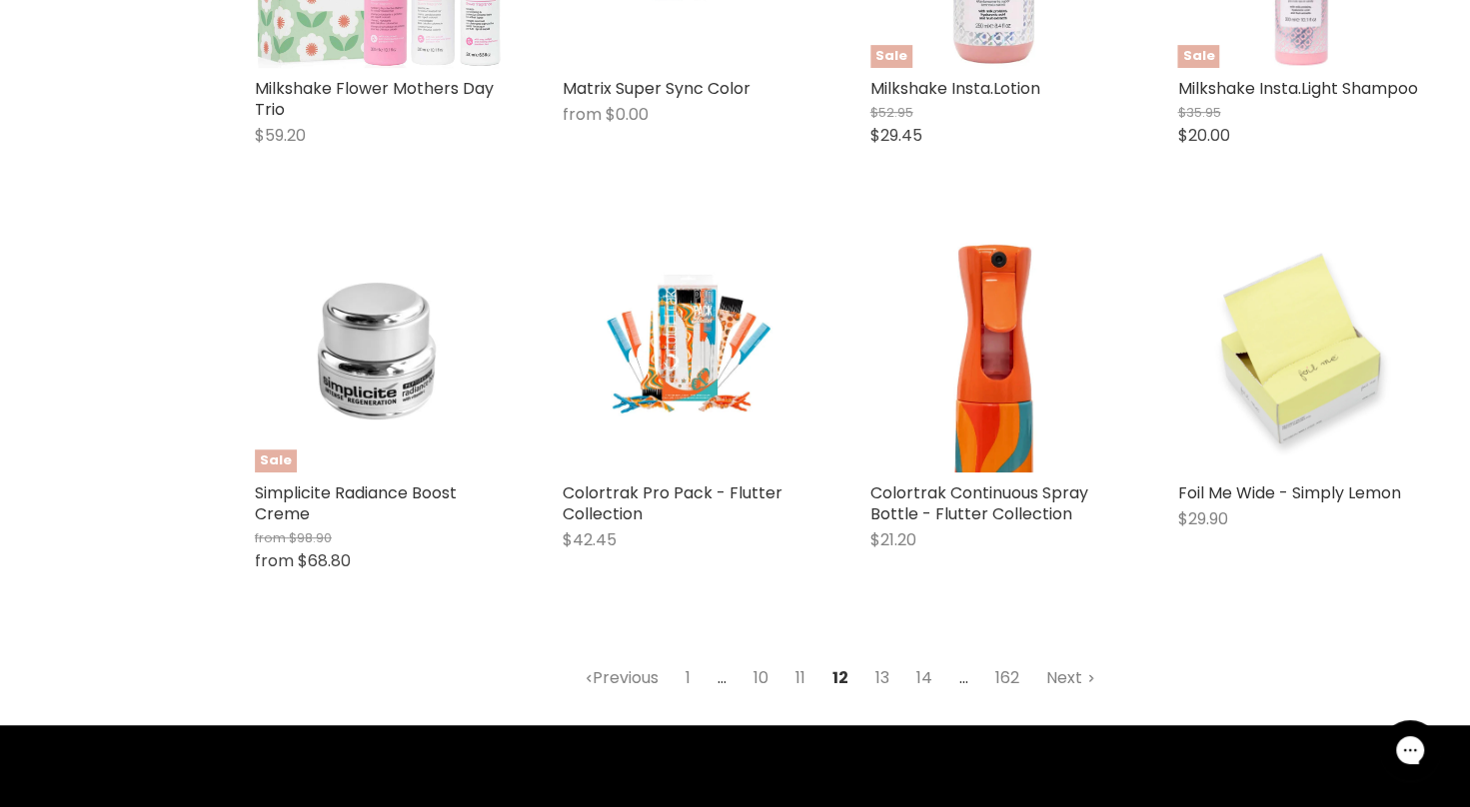
scroll to position [5062, 0]
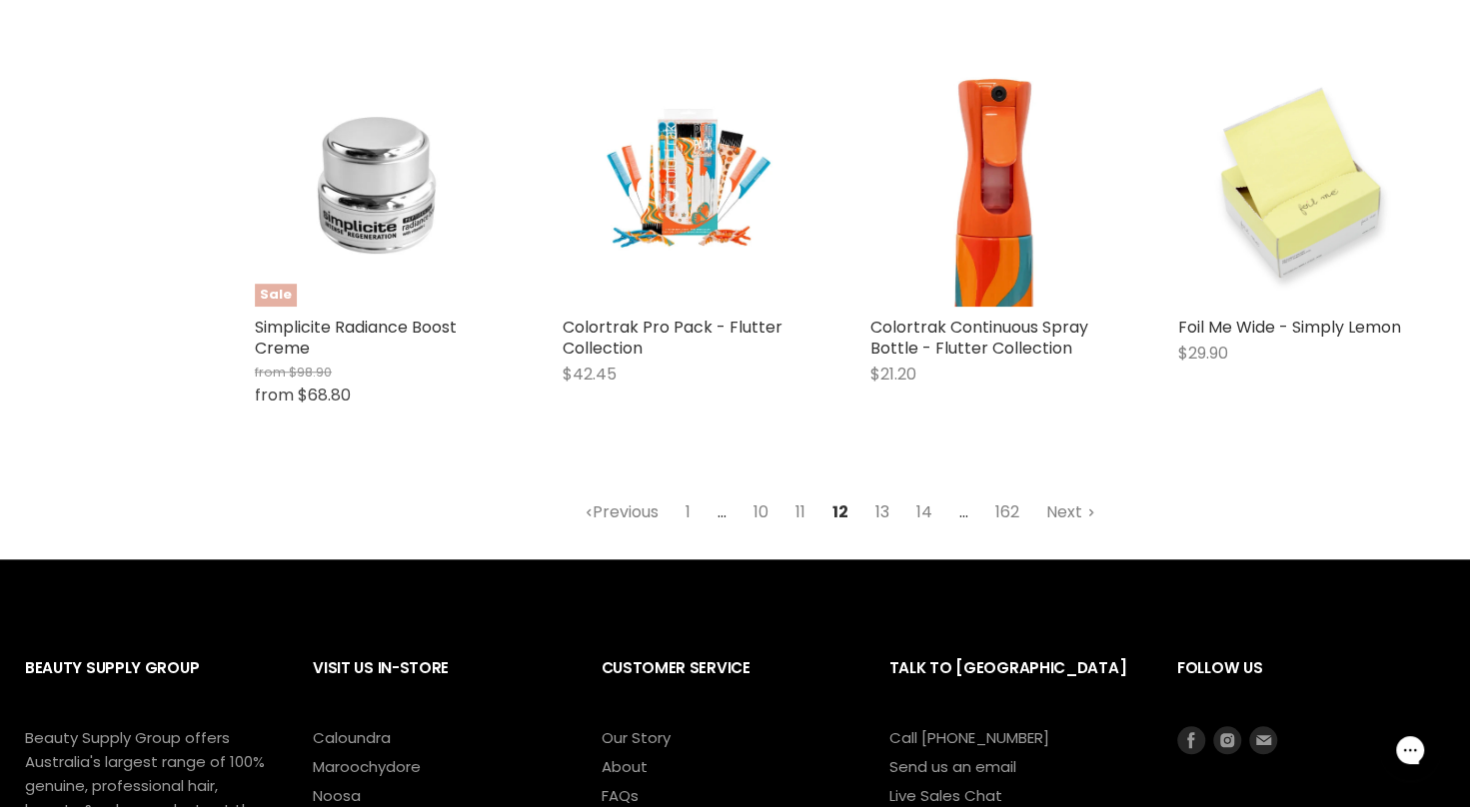
click at [897, 531] on link "13" at bounding box center [882, 513] width 36 height 36
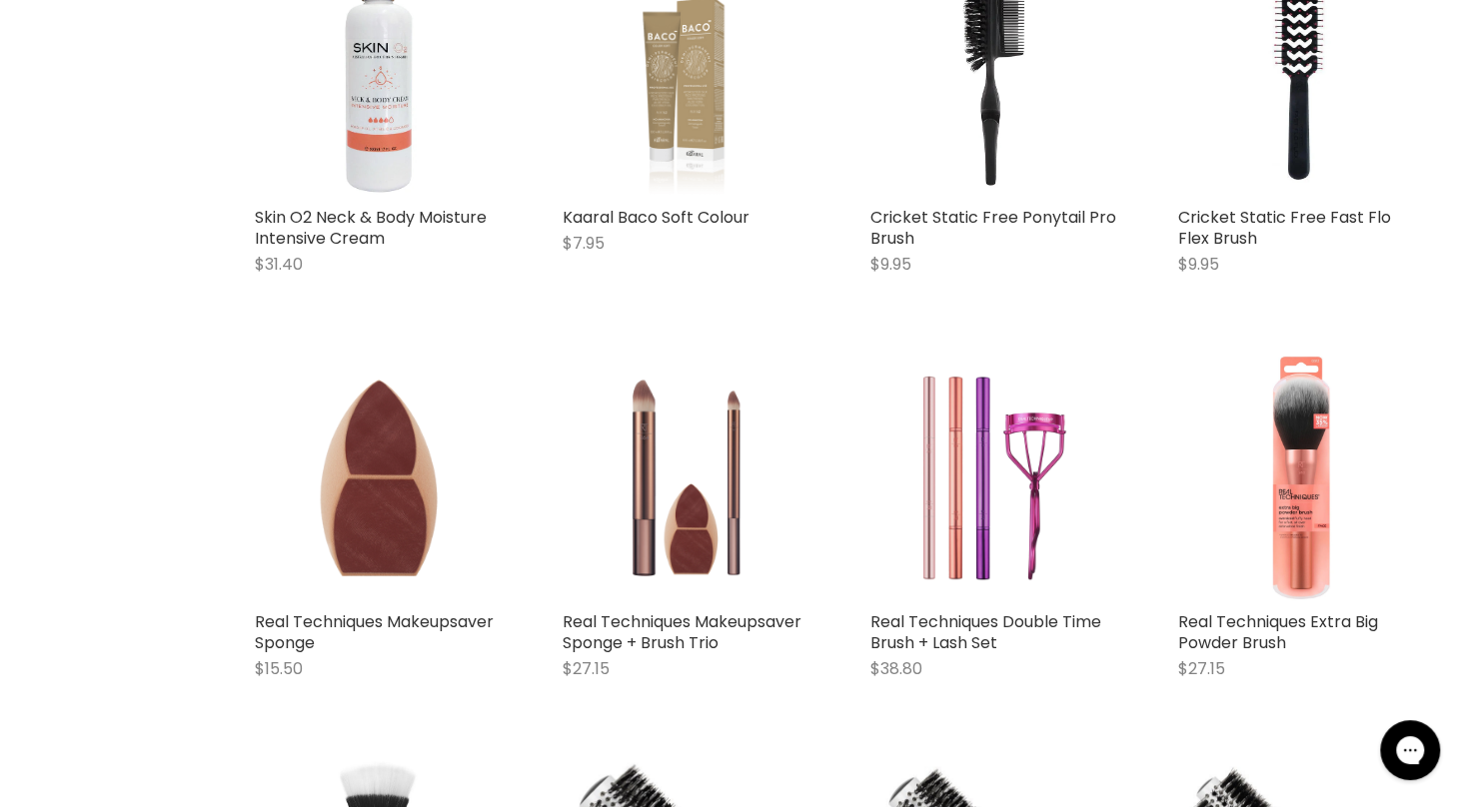
select select "created-descending"
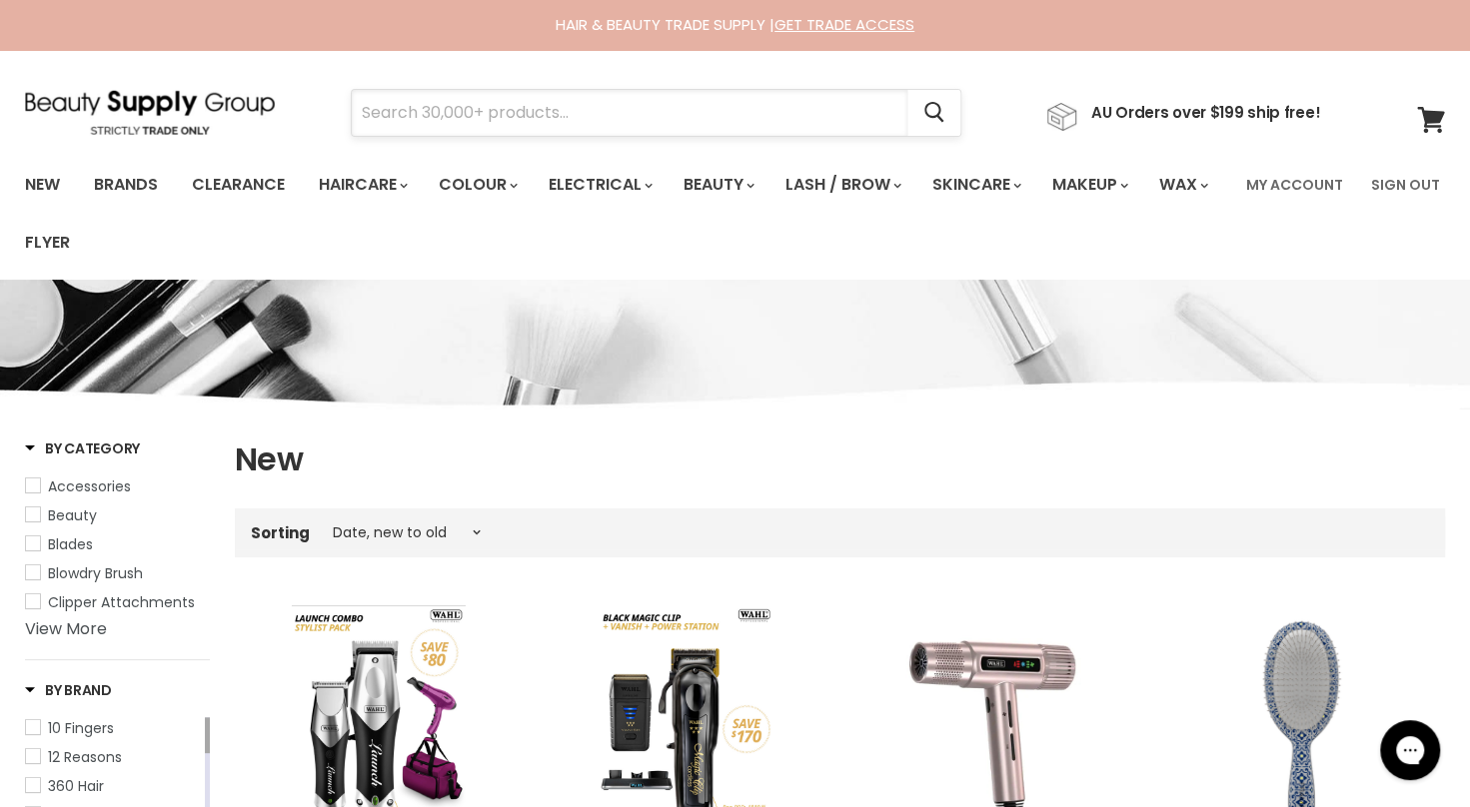
click at [546, 110] on input "Search" at bounding box center [630, 113] width 556 height 46
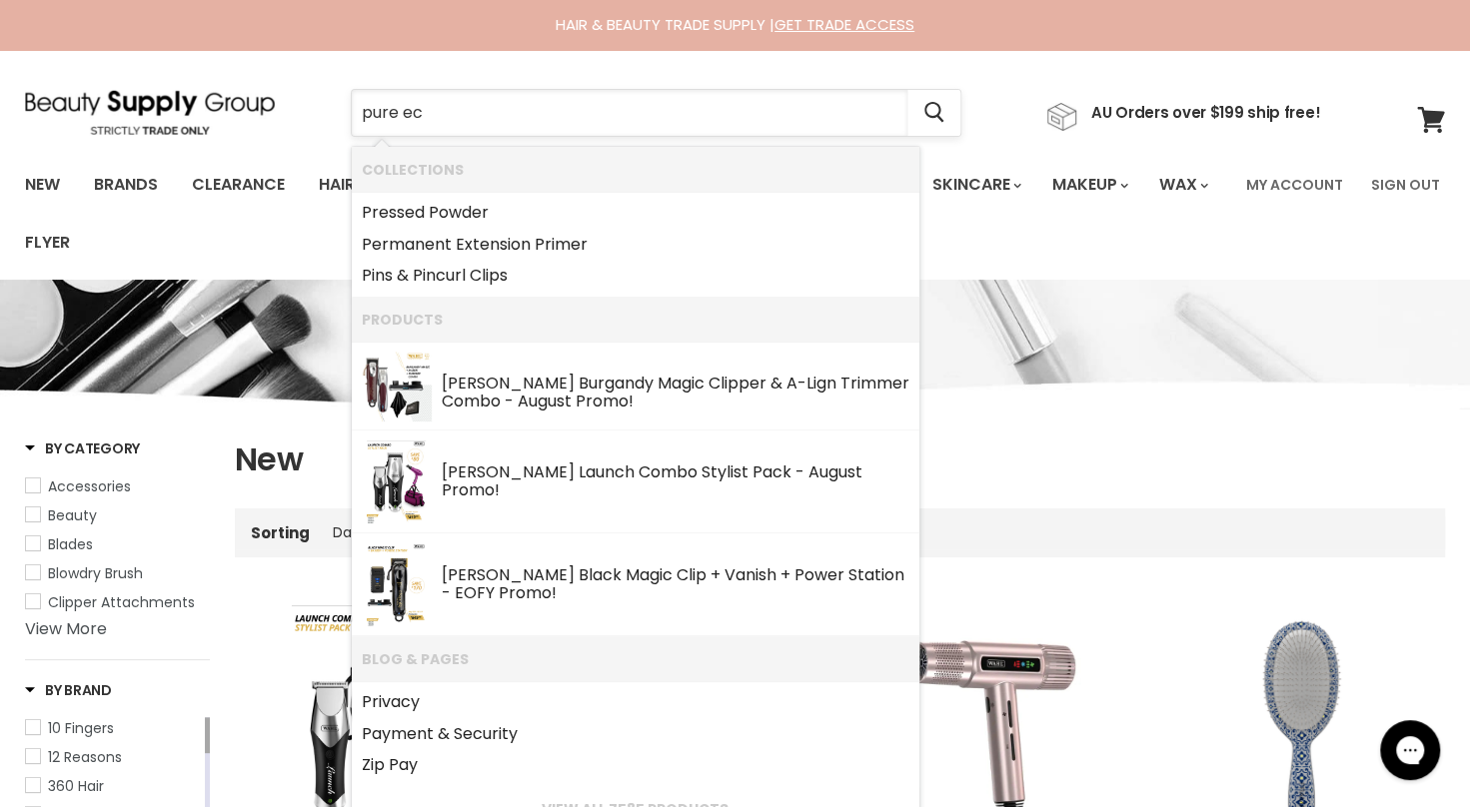
type input "pure eco"
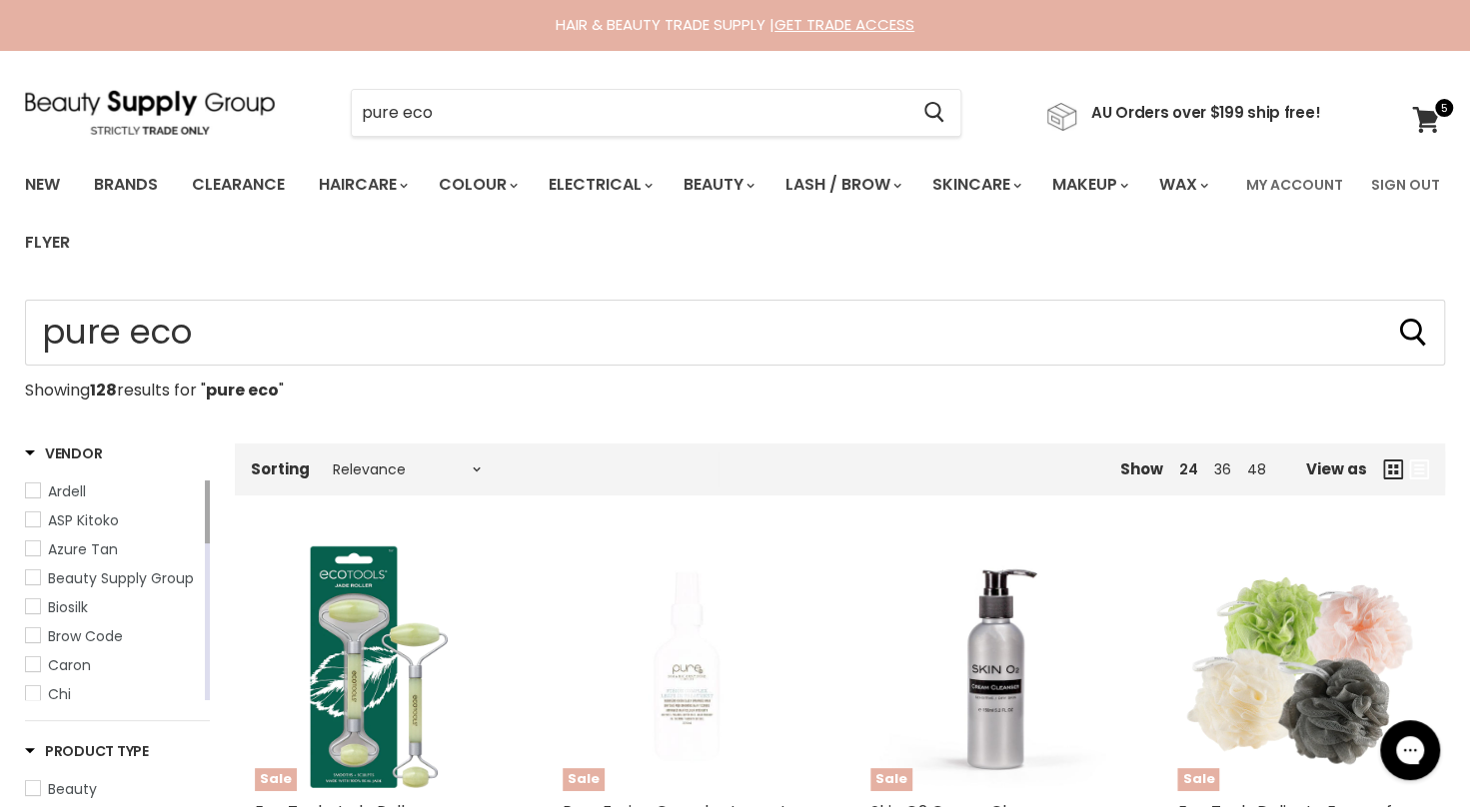
drag, startPoint x: 1467, startPoint y: 154, endPoint x: 1487, endPoint y: 280, distance: 127.5
click at [1469, 280] on html "Skip to content HAIR & BEAUTY TRADE SUPPLY | GET TRADE ACCESS HAIR & BEAUTY TRA…" at bounding box center [735, 403] width 1470 height 807
click at [733, 262] on ul "New Brands Clearance Haircare" at bounding box center [622, 214] width 1224 height 116
click at [134, 186] on link "Brands" at bounding box center [126, 185] width 94 height 42
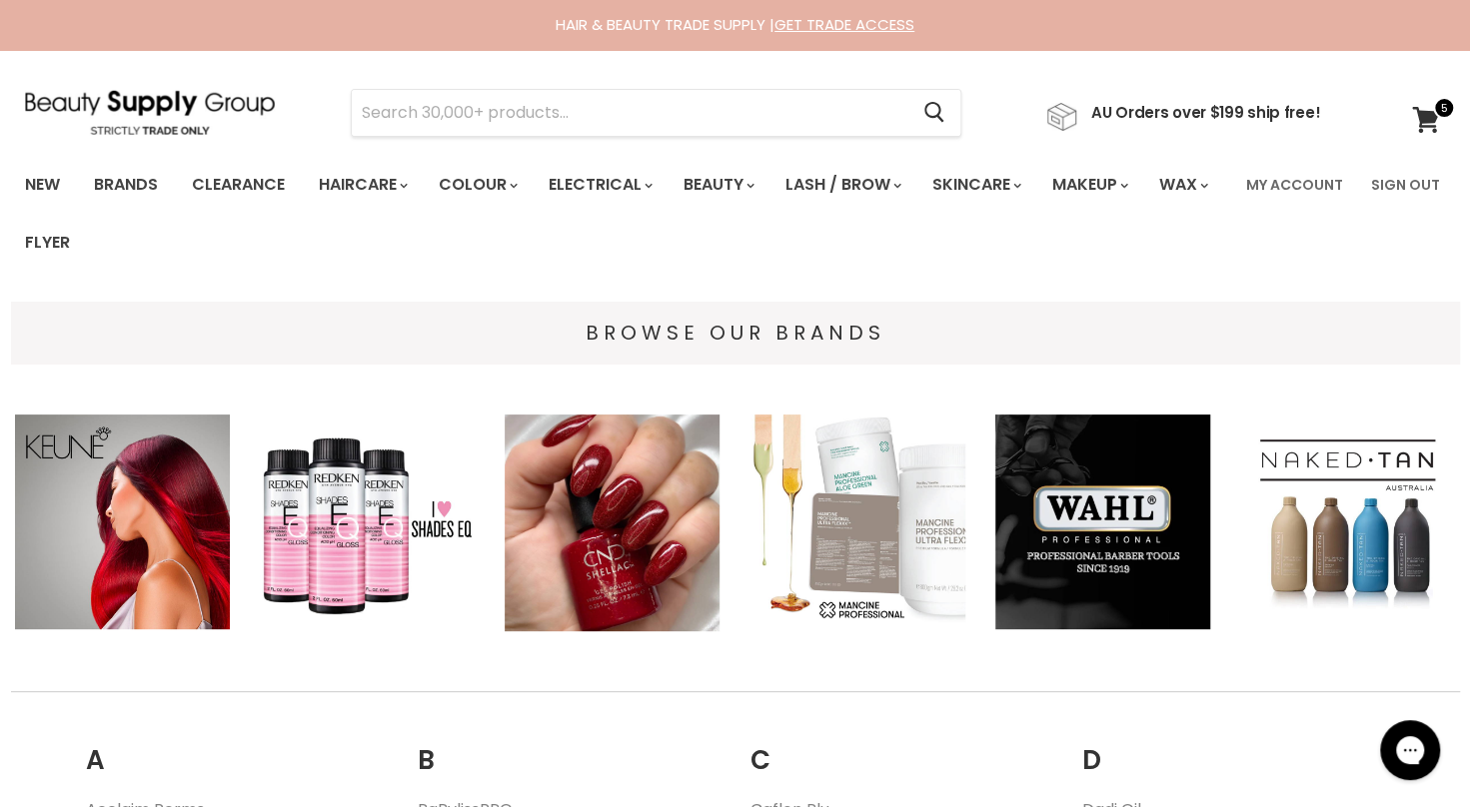
drag, startPoint x: 1468, startPoint y: 100, endPoint x: 1487, endPoint y: 191, distance: 92.9
click at [1470, 191] on html "Skip to content HAIR & BEAUTY TRADE SUPPLY | GET TRADE ACCESS HAIR & BEAUTY TRA…" at bounding box center [735, 403] width 1470 height 807
drag, startPoint x: 1487, startPoint y: 191, endPoint x: 1275, endPoint y: 89, distance: 235.1
click at [1275, 89] on section "Menu Cancel" at bounding box center [735, 103] width 1470 height 106
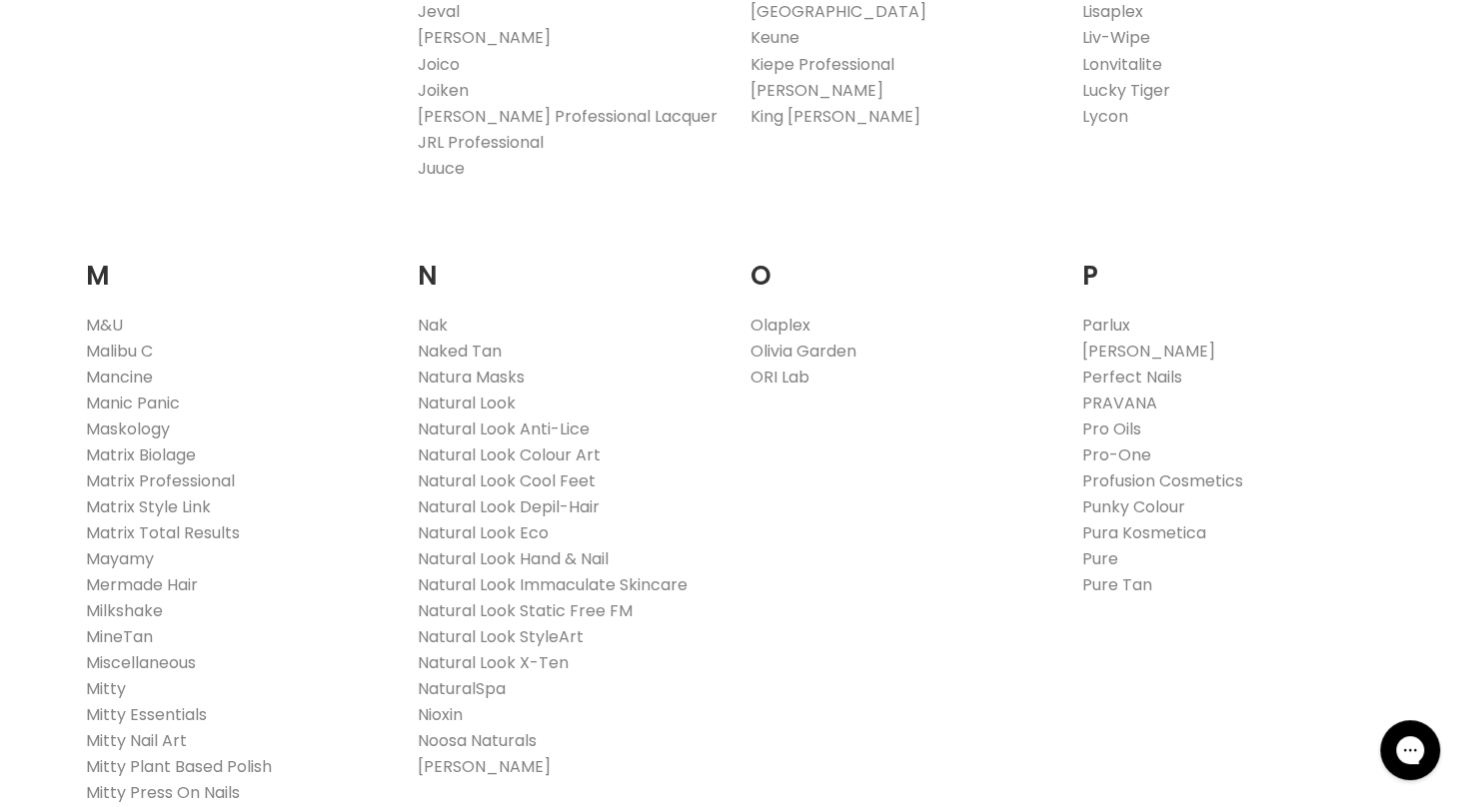
scroll to position [2272, 0]
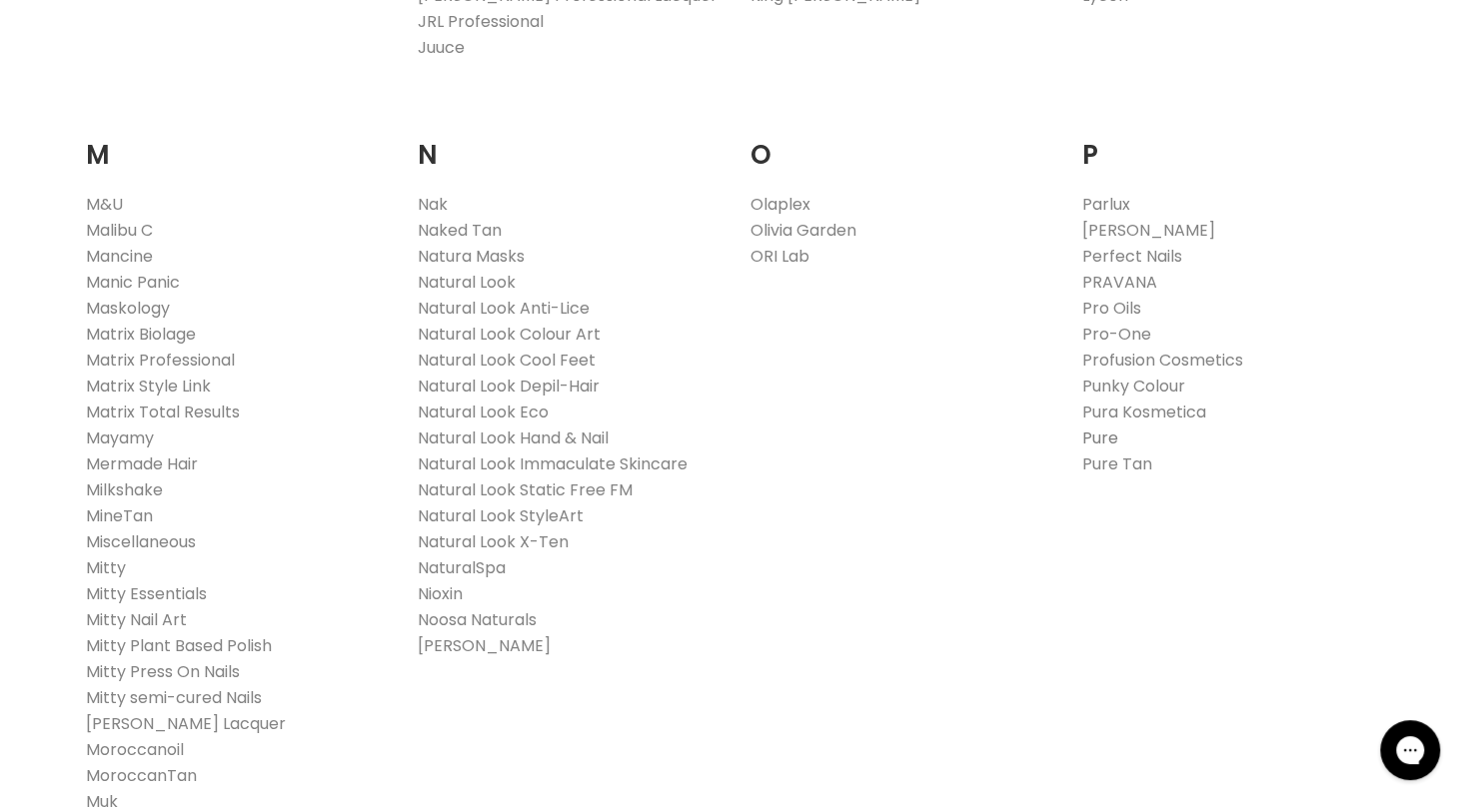
click at [1097, 440] on link "Pure" at bounding box center [1100, 438] width 36 height 23
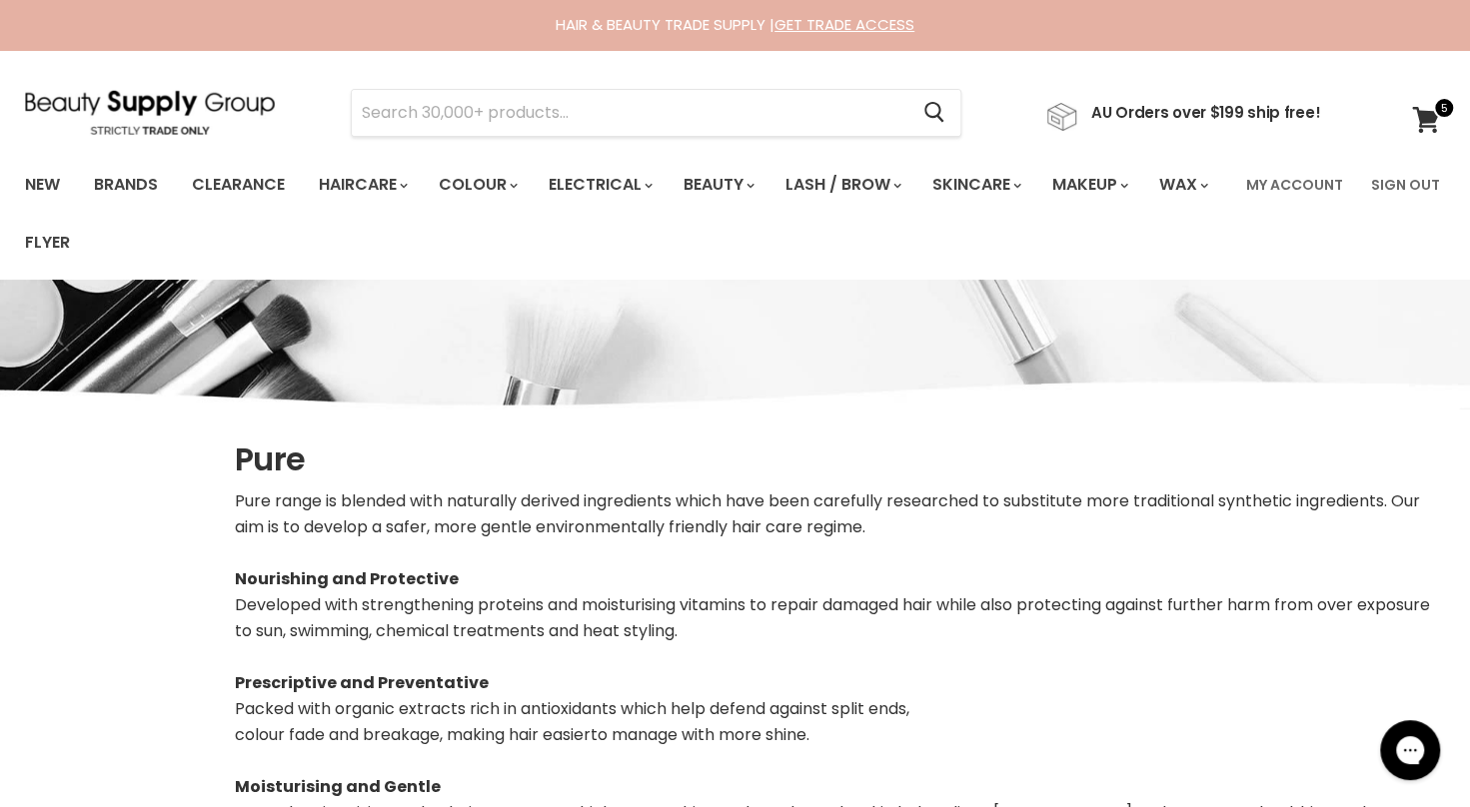
select select "manual"
click at [122, 189] on link "Brands" at bounding box center [126, 185] width 94 height 42
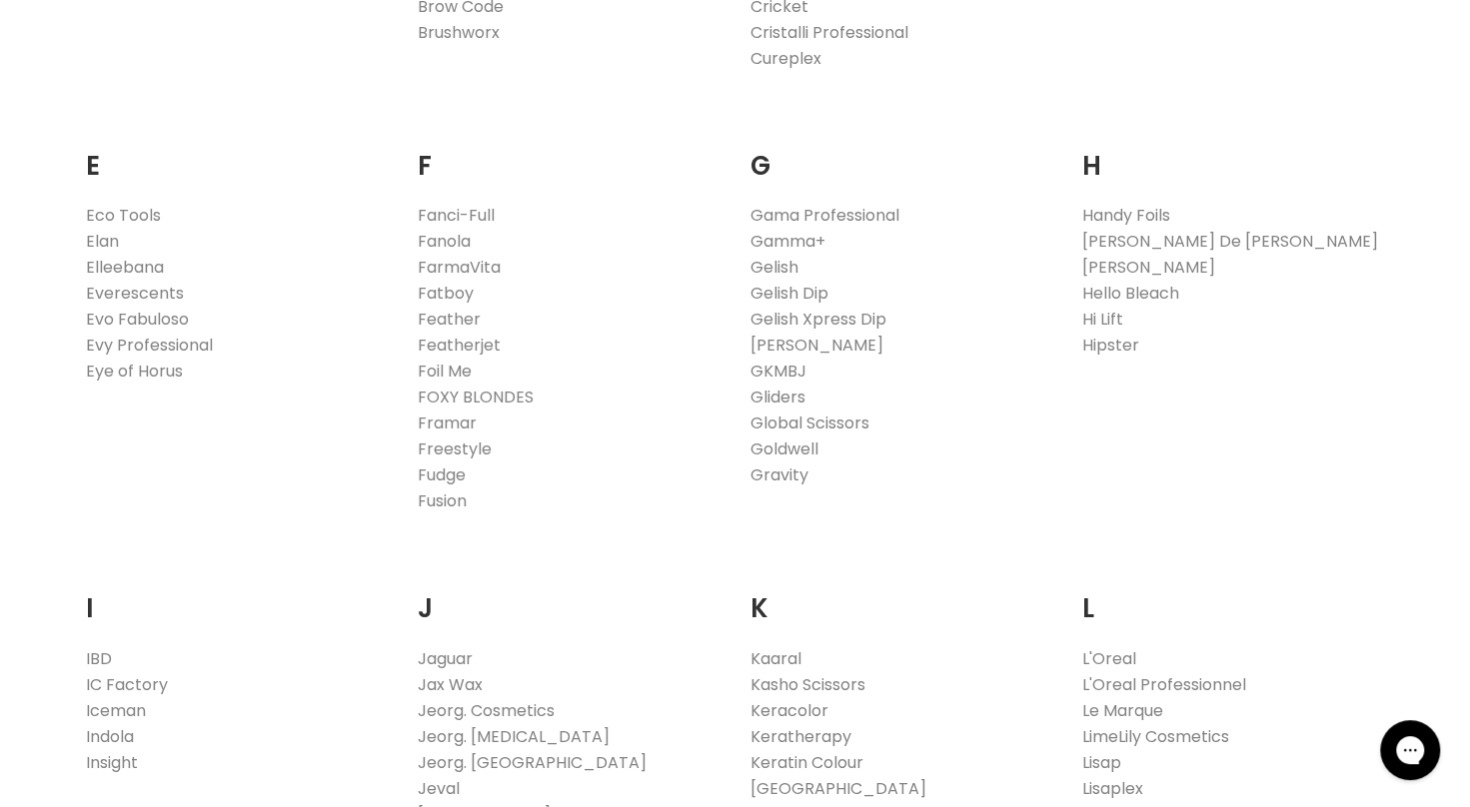
scroll to position [1370, 0]
click at [1109, 317] on link "Hi Lift" at bounding box center [1102, 324] width 41 height 23
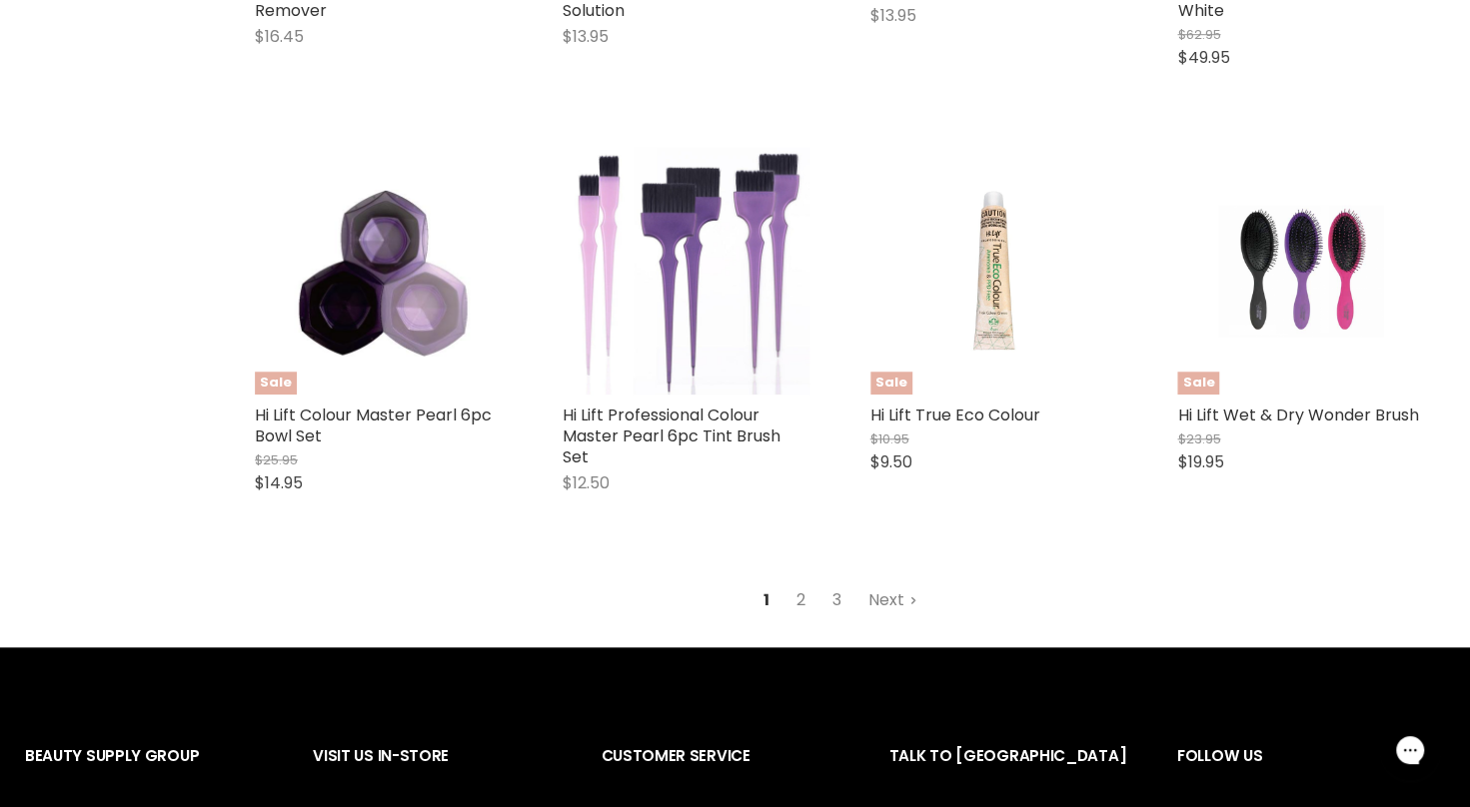
scroll to position [5249, 0]
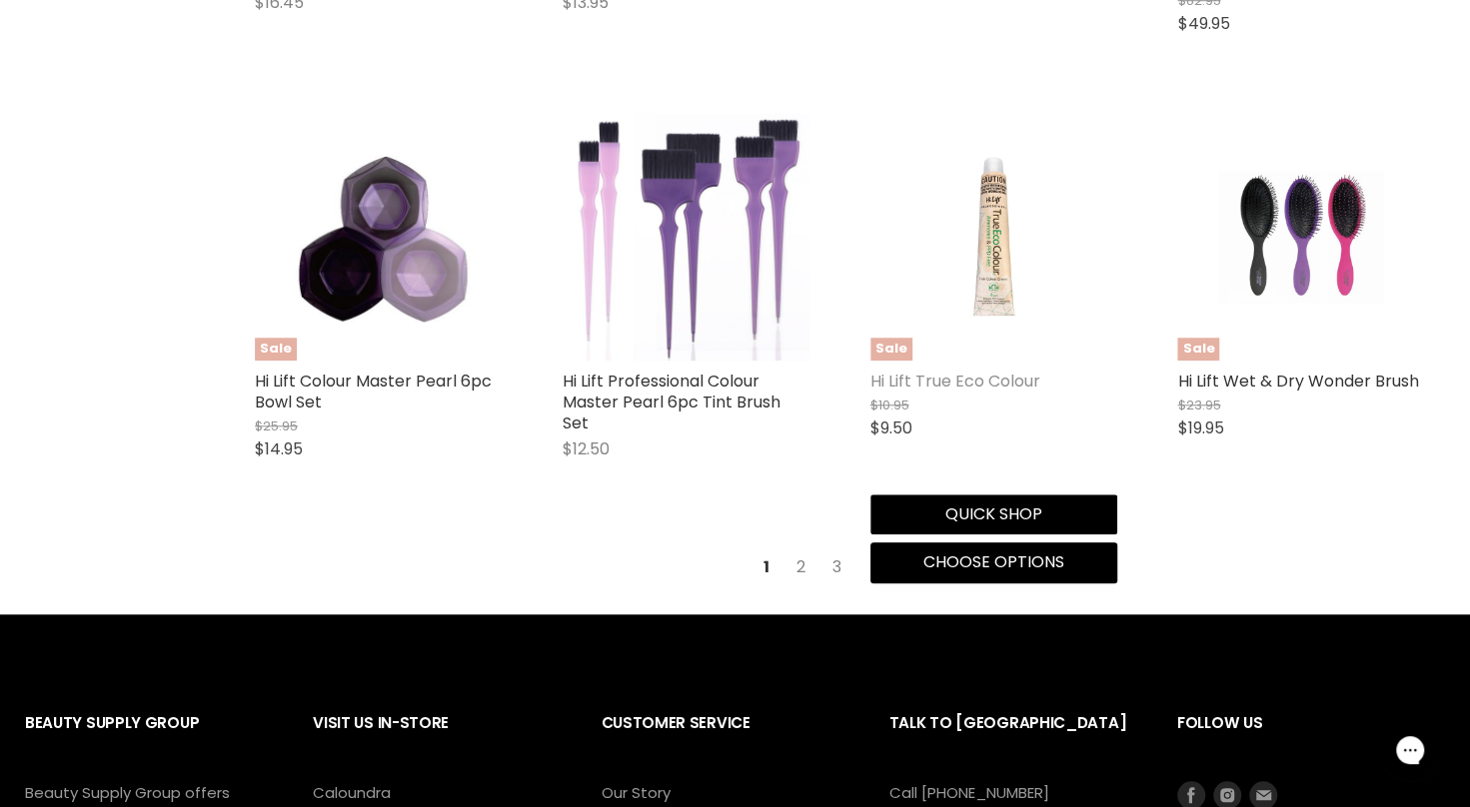
click at [966, 380] on link "Hi Lift True Eco Colour" at bounding box center [955, 381] width 170 height 23
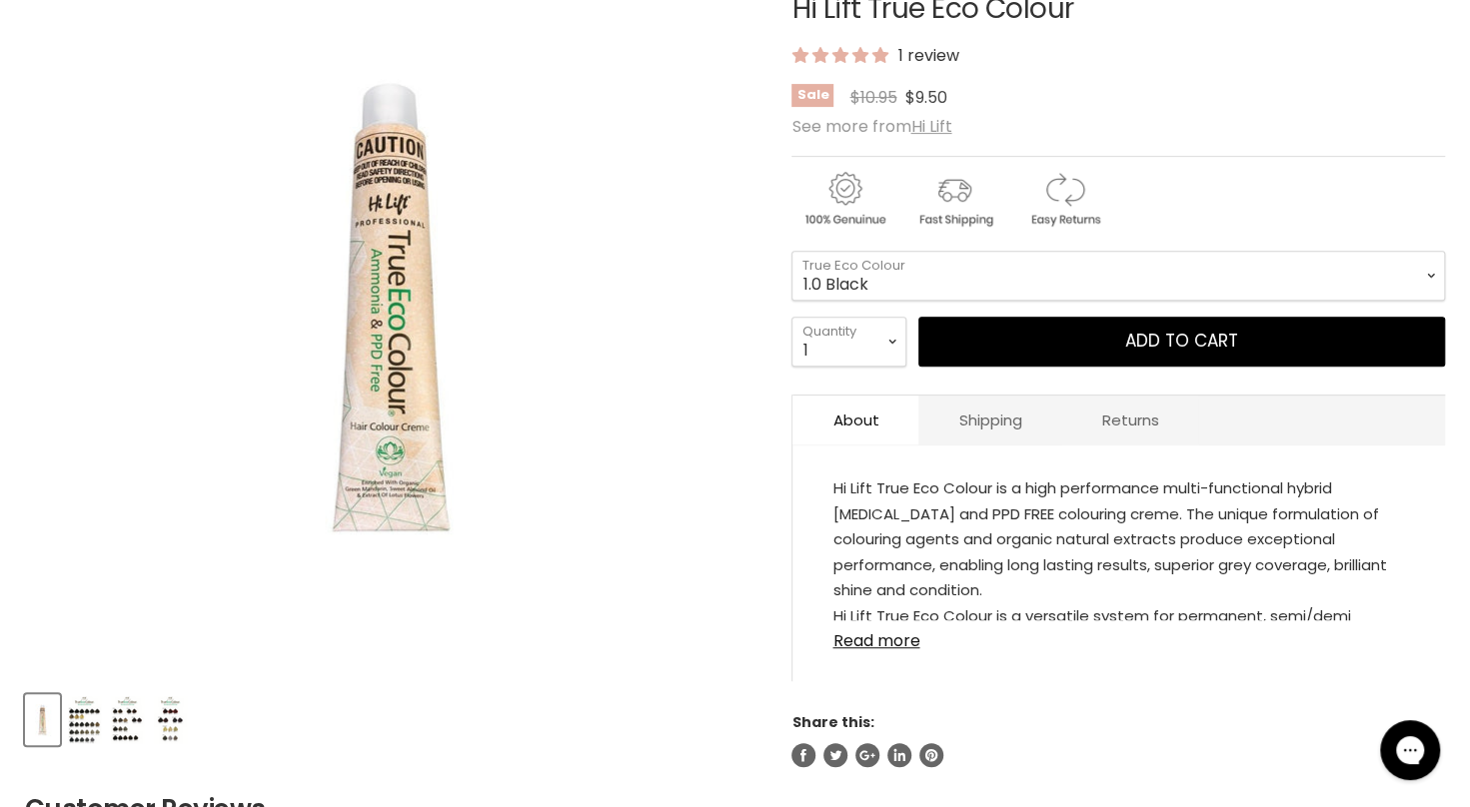
scroll to position [370, 0]
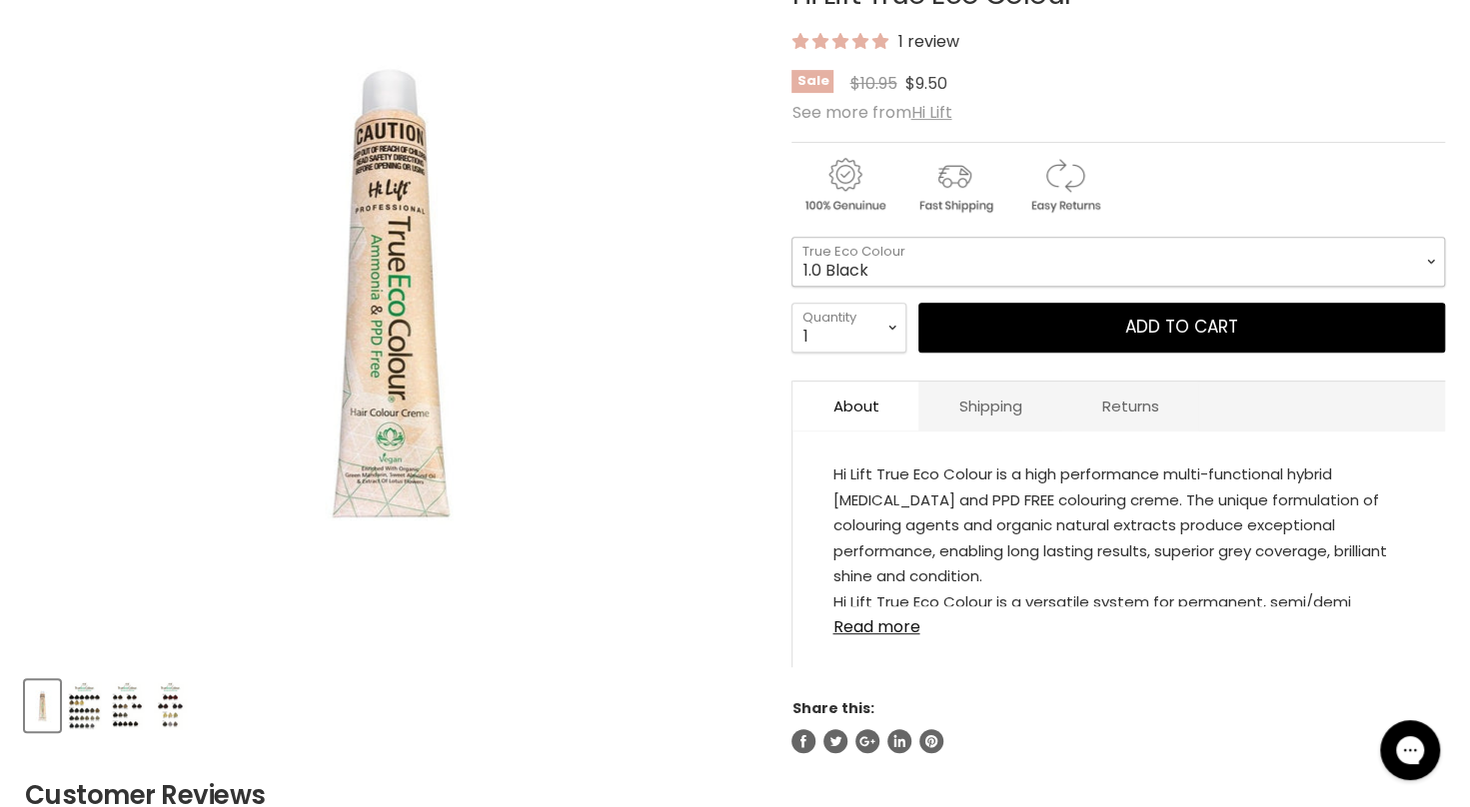
click at [1277, 260] on select "1.0 Black 3.0 Dark Brown 4.0 Brown 4.00 Intense Brown 4.22 Intense [PERSON_NAME…" at bounding box center [1117, 262] width 653 height 50
click at [1303, 165] on div "Main content" at bounding box center [1117, 181] width 653 height 78
click at [887, 320] on select "1 2 3 4 5 6 7 8 9 10+" at bounding box center [848, 328] width 115 height 50
select select "2"
click at [791, 303] on select "1 2 3 4 5 6 7 8 9 10+" at bounding box center [848, 328] width 115 height 50
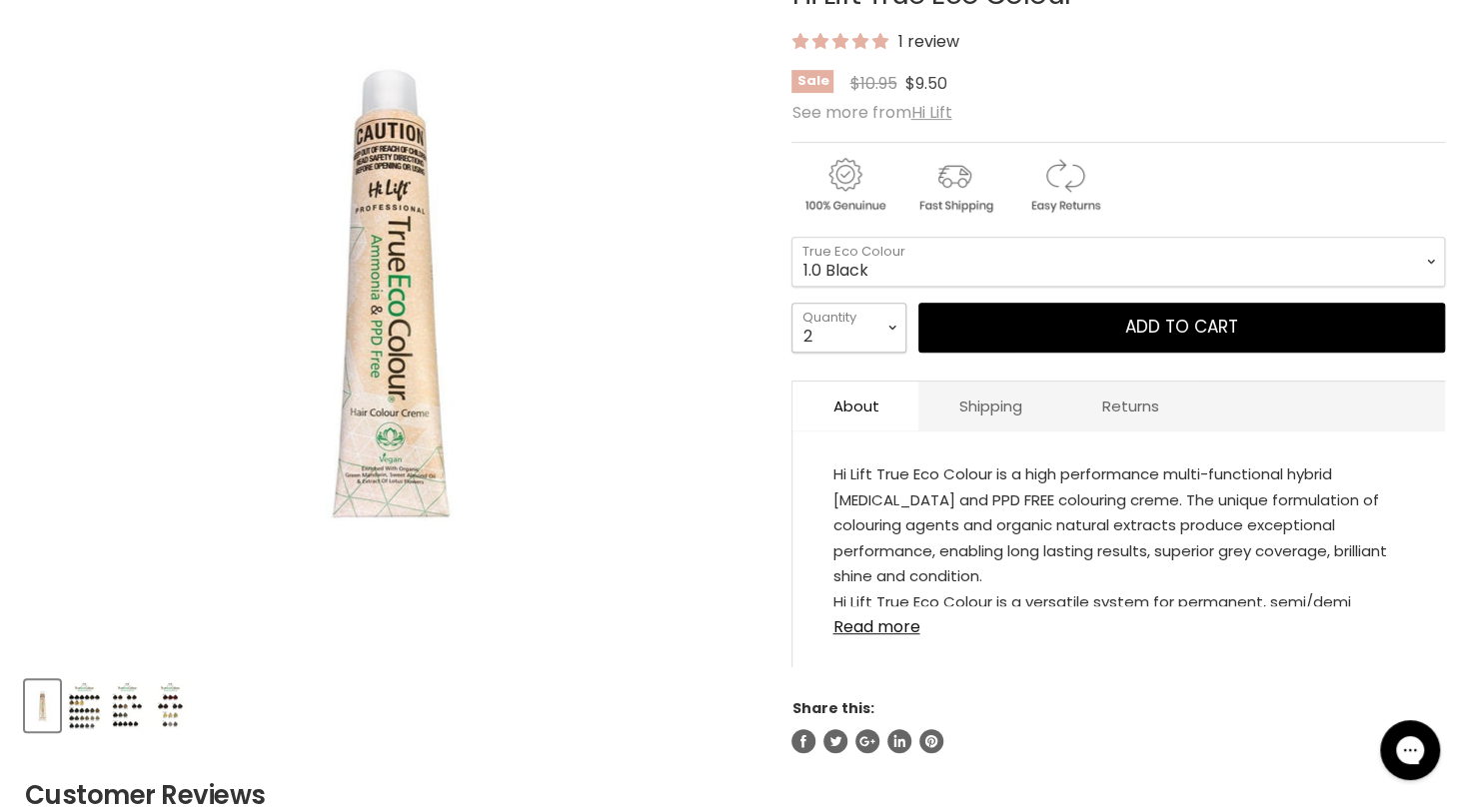
type input "2"
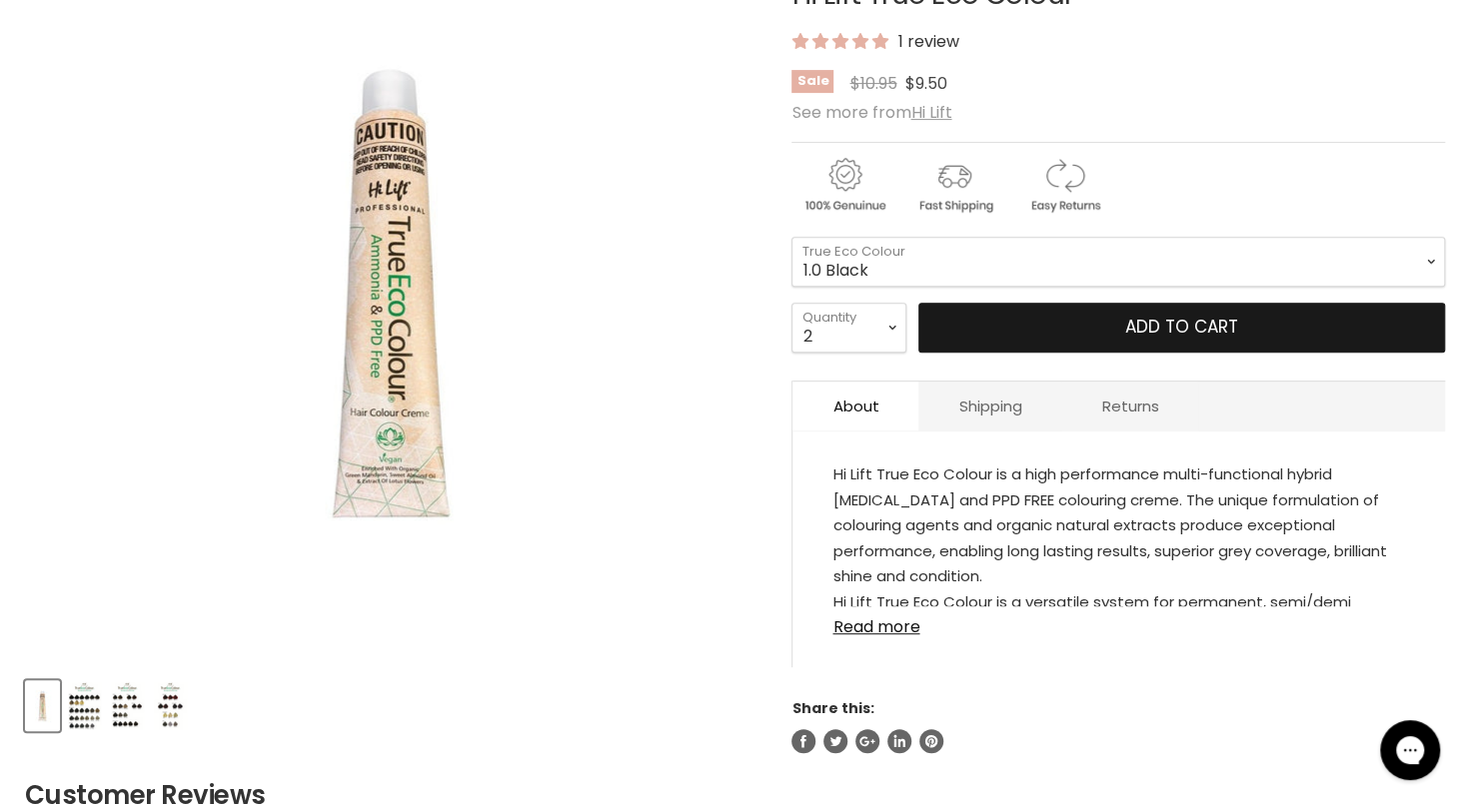
click at [1030, 336] on button "Add to cart" at bounding box center [1181, 328] width 527 height 50
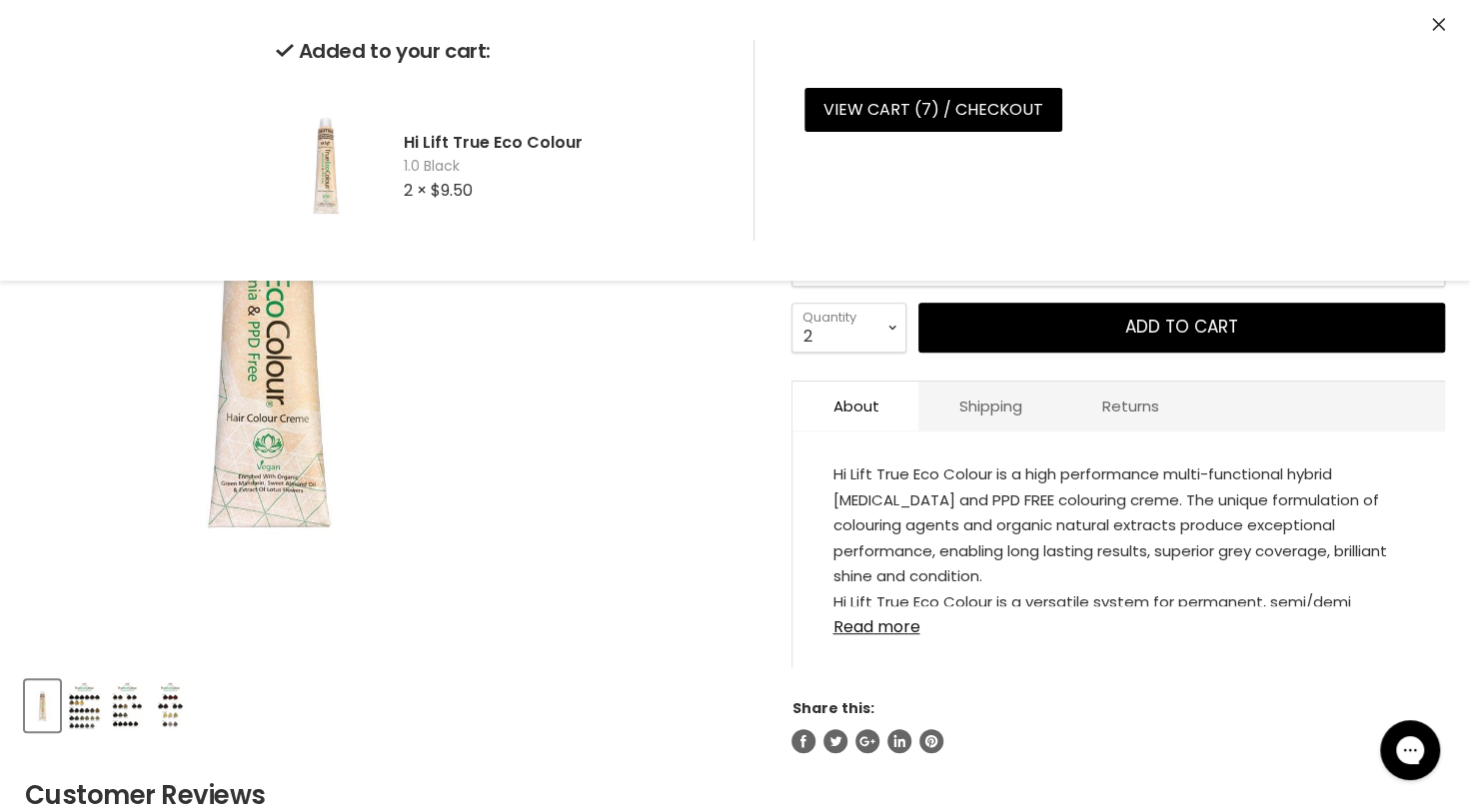
click at [734, 447] on div "Click or scroll to zoom Tap or pinch to zoom" at bounding box center [390, 295] width 731 height 731
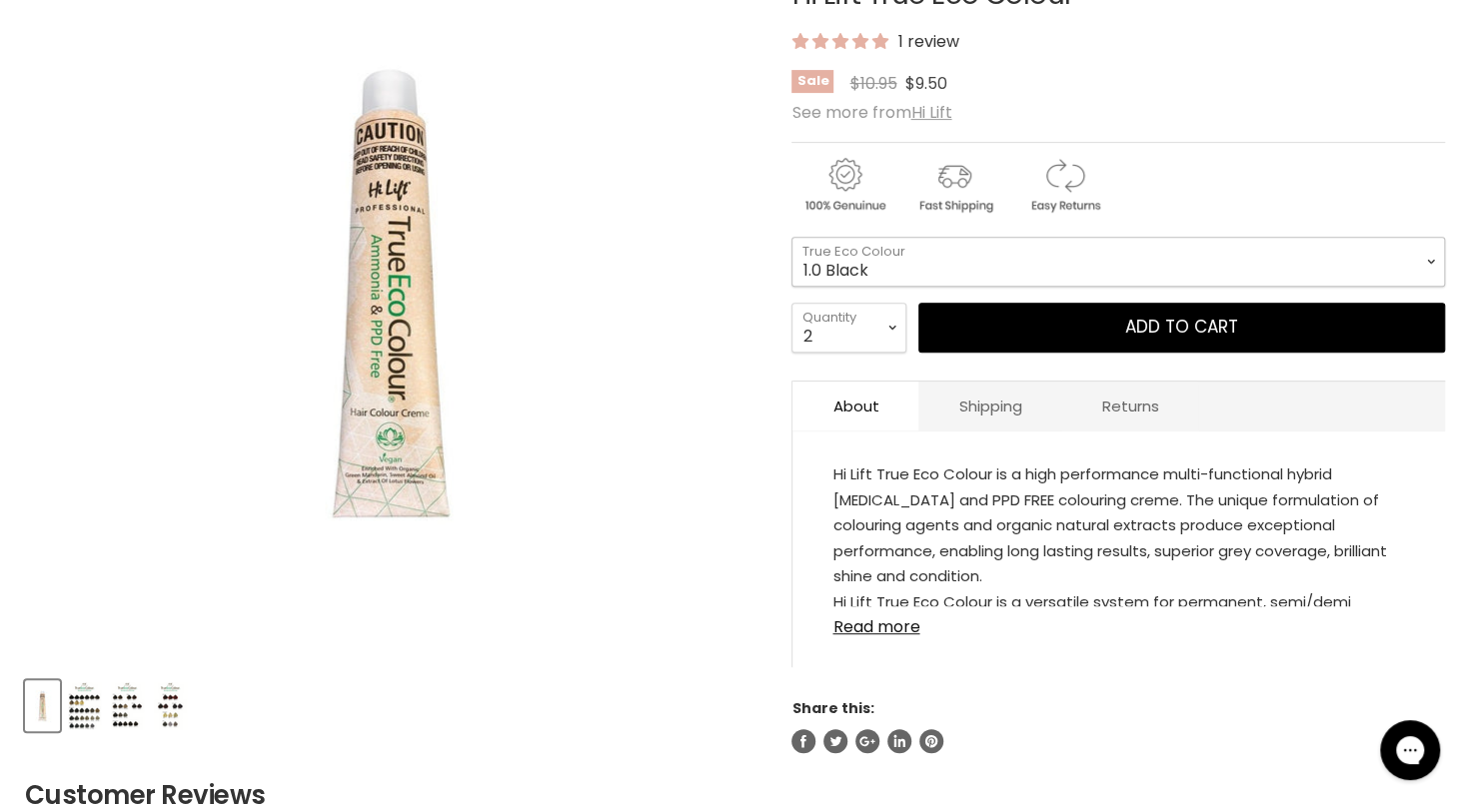
click at [1047, 246] on select "1.0 Black 3.0 Dark Brown 4.0 Brown 4.00 Intense Brown 4.22 Intense Violet Bloom…" at bounding box center [1117, 262] width 653 height 50
click at [791, 237] on select "1.0 Black 3.0 Dark Brown 4.0 Brown 4.00 Intense Brown 4.22 Intense Violet Bloom…" at bounding box center [1117, 262] width 653 height 50
select select "3.0 Dark Brown"
click at [889, 316] on select "1 2 3 4 5 6 7 8 9 10+" at bounding box center [848, 328] width 115 height 50
select select "1"
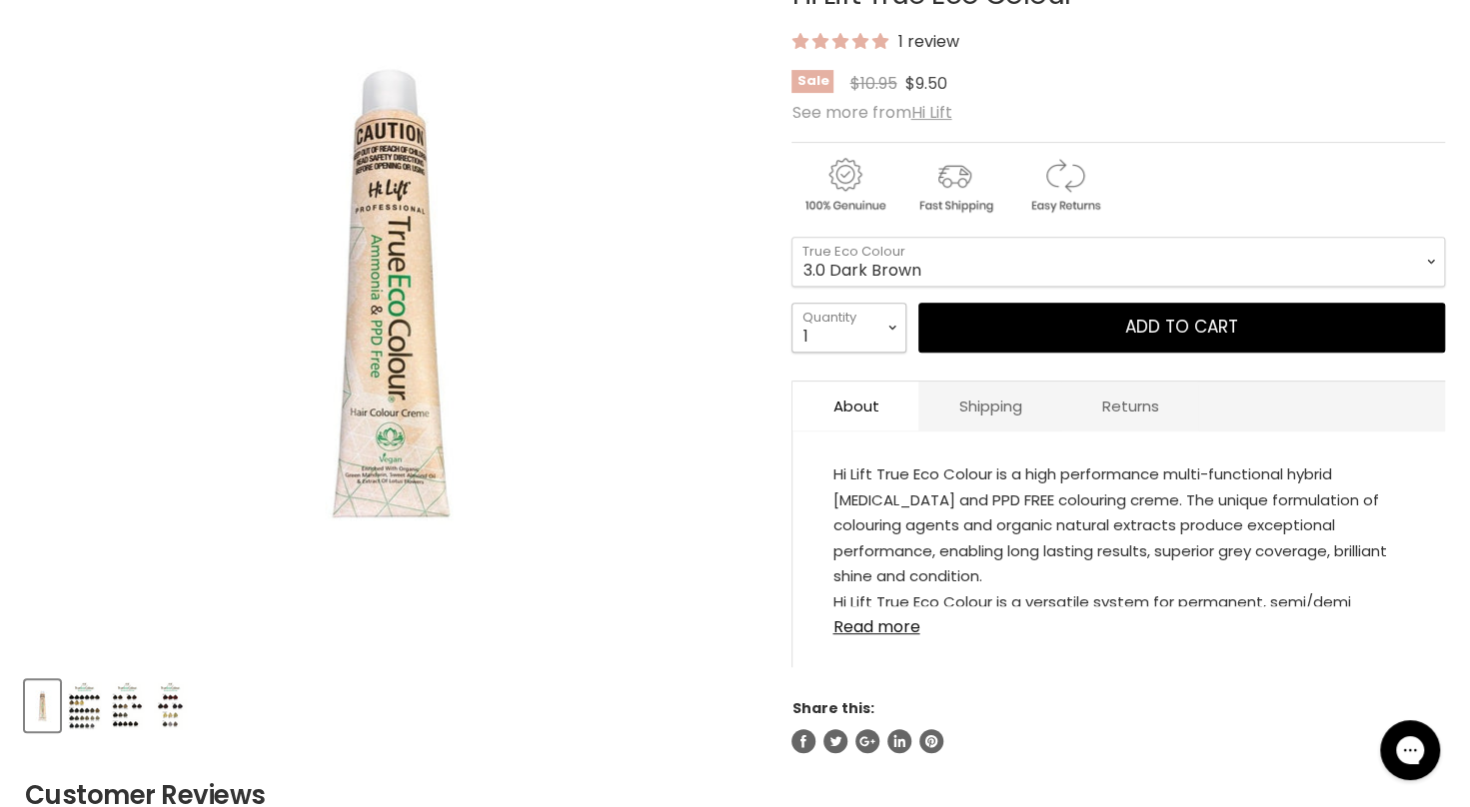
click at [791, 303] on select "1 2 3 4 5 6 7 8 9 10+" at bounding box center [848, 328] width 115 height 50
type input "1"
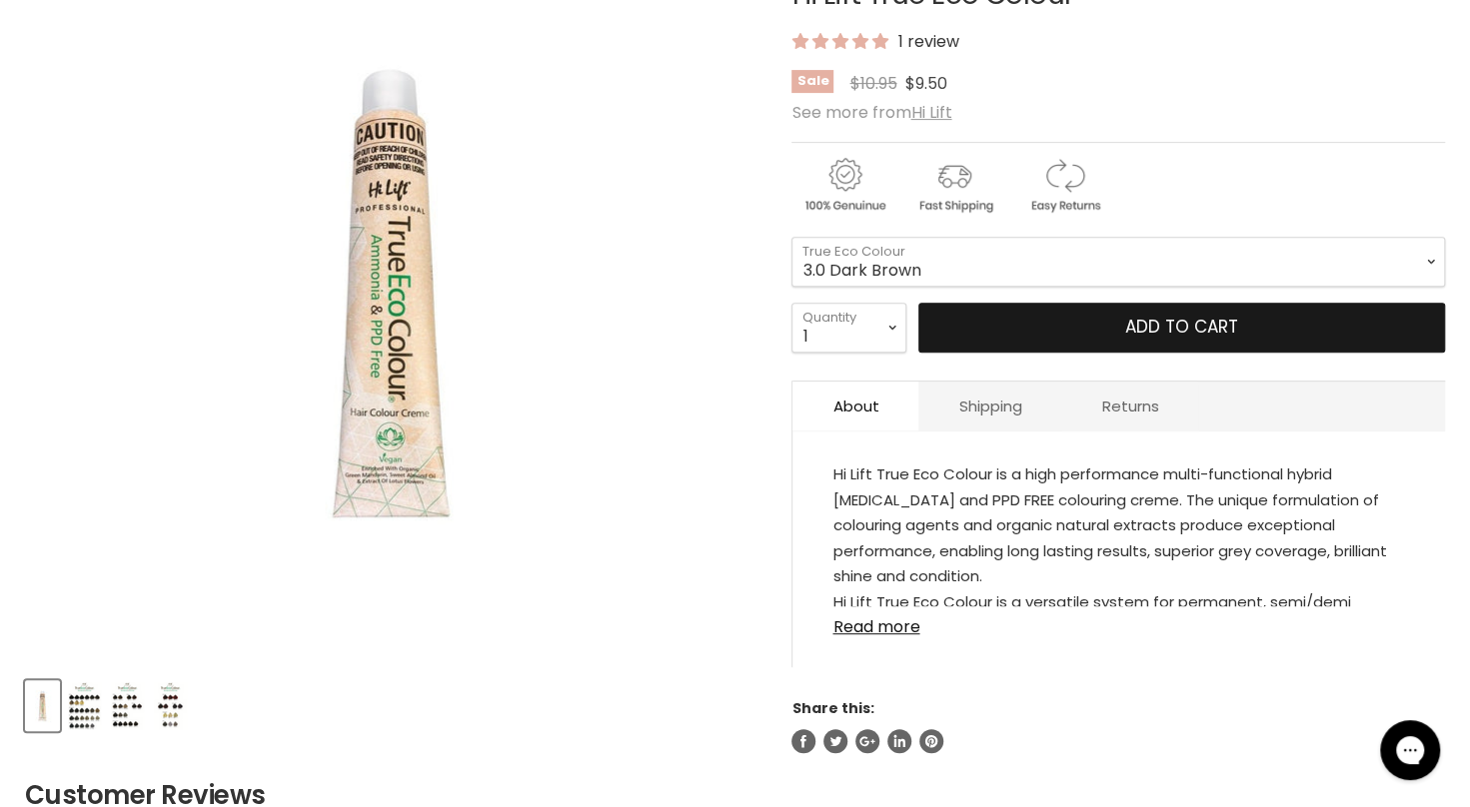
click at [924, 342] on button "Add to cart" at bounding box center [1181, 328] width 527 height 50
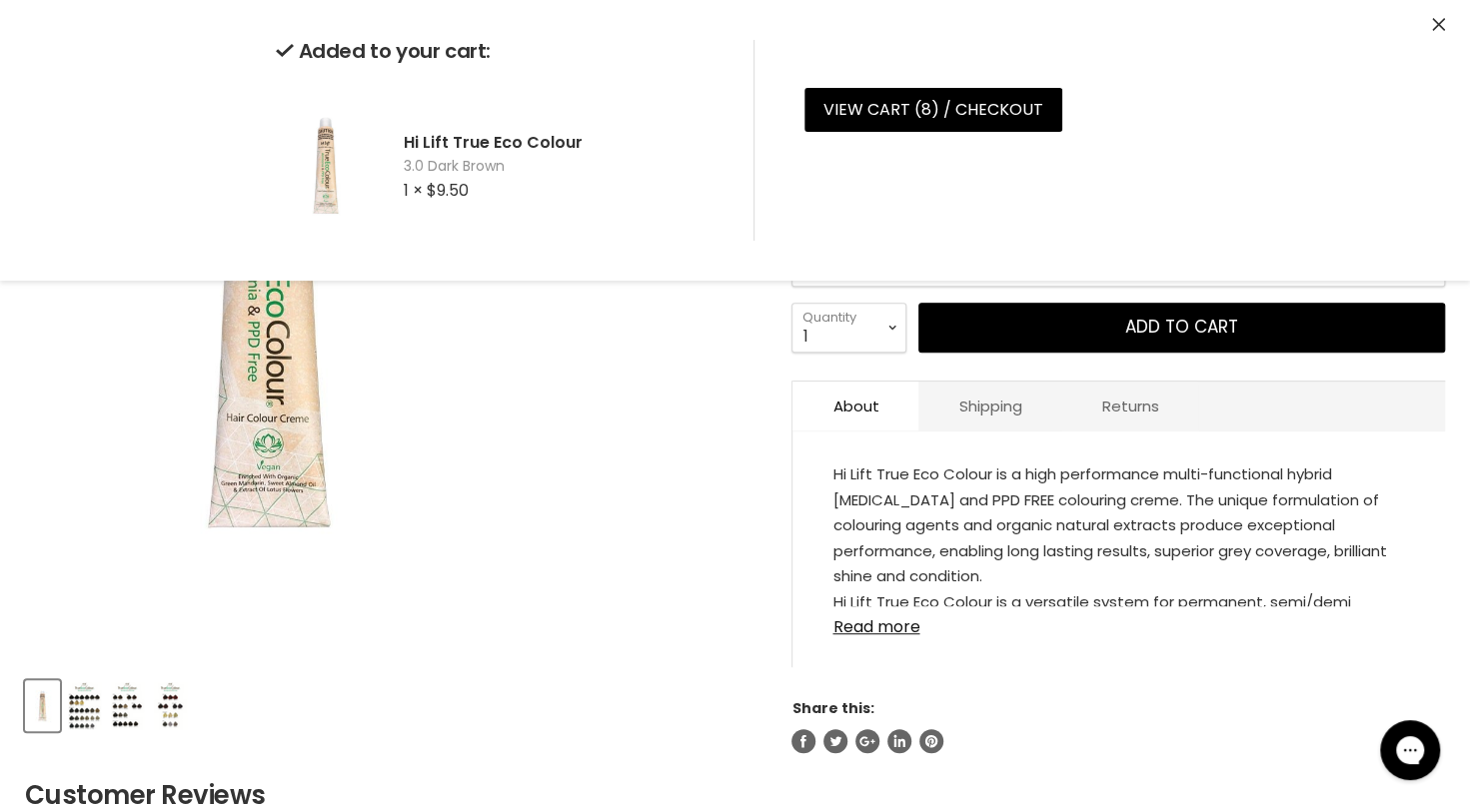
click at [687, 365] on div "Click or scroll to zoom Tap or pinch to zoom" at bounding box center [390, 295] width 731 height 731
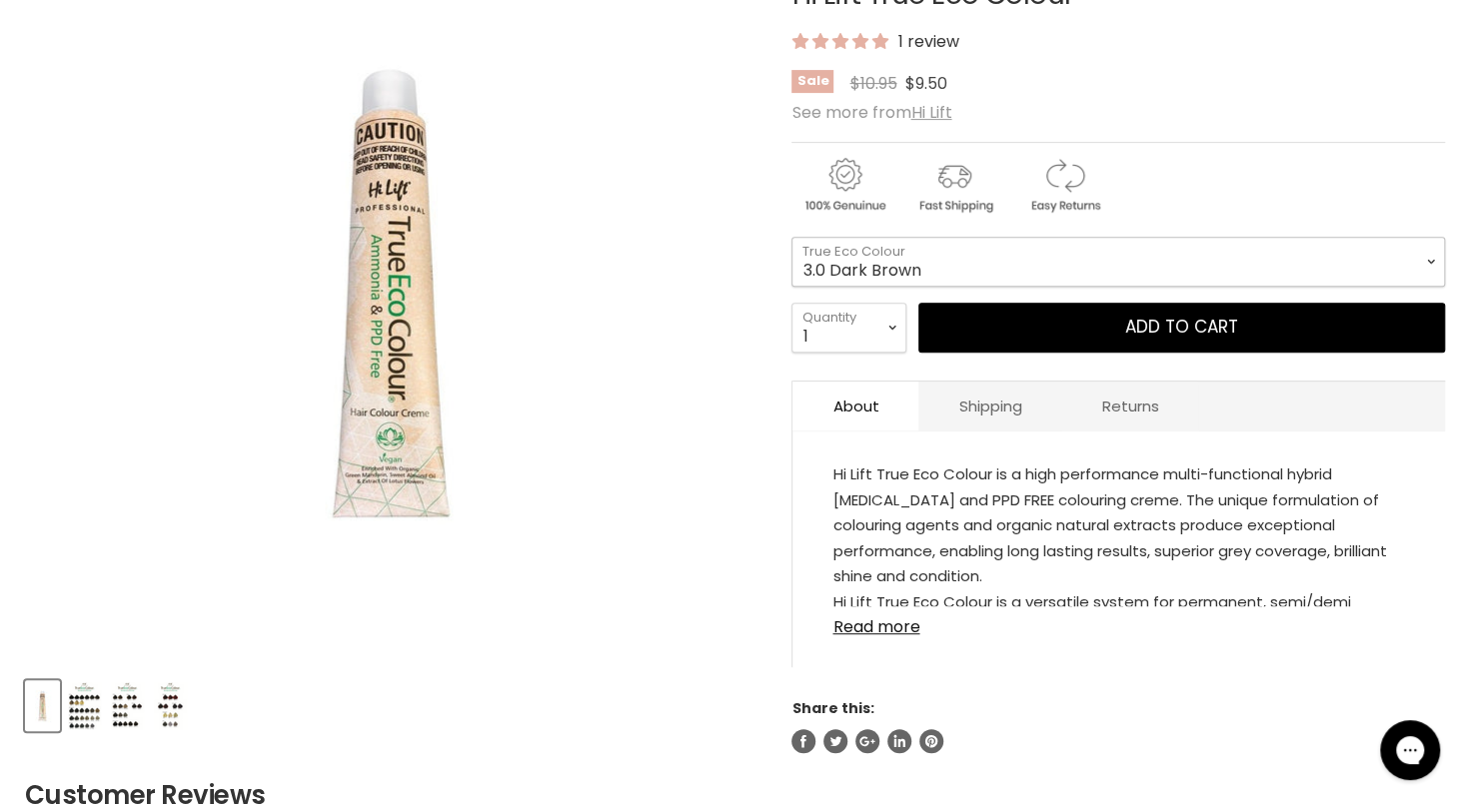
click at [936, 245] on select "1.0 Black 3.0 Dark Brown 4.0 Brown 4.00 Intense Brown 4.22 Intense Violet Bloom…" at bounding box center [1117, 262] width 653 height 50
click at [90, 707] on img "Product thumbnails" at bounding box center [84, 705] width 33 height 47
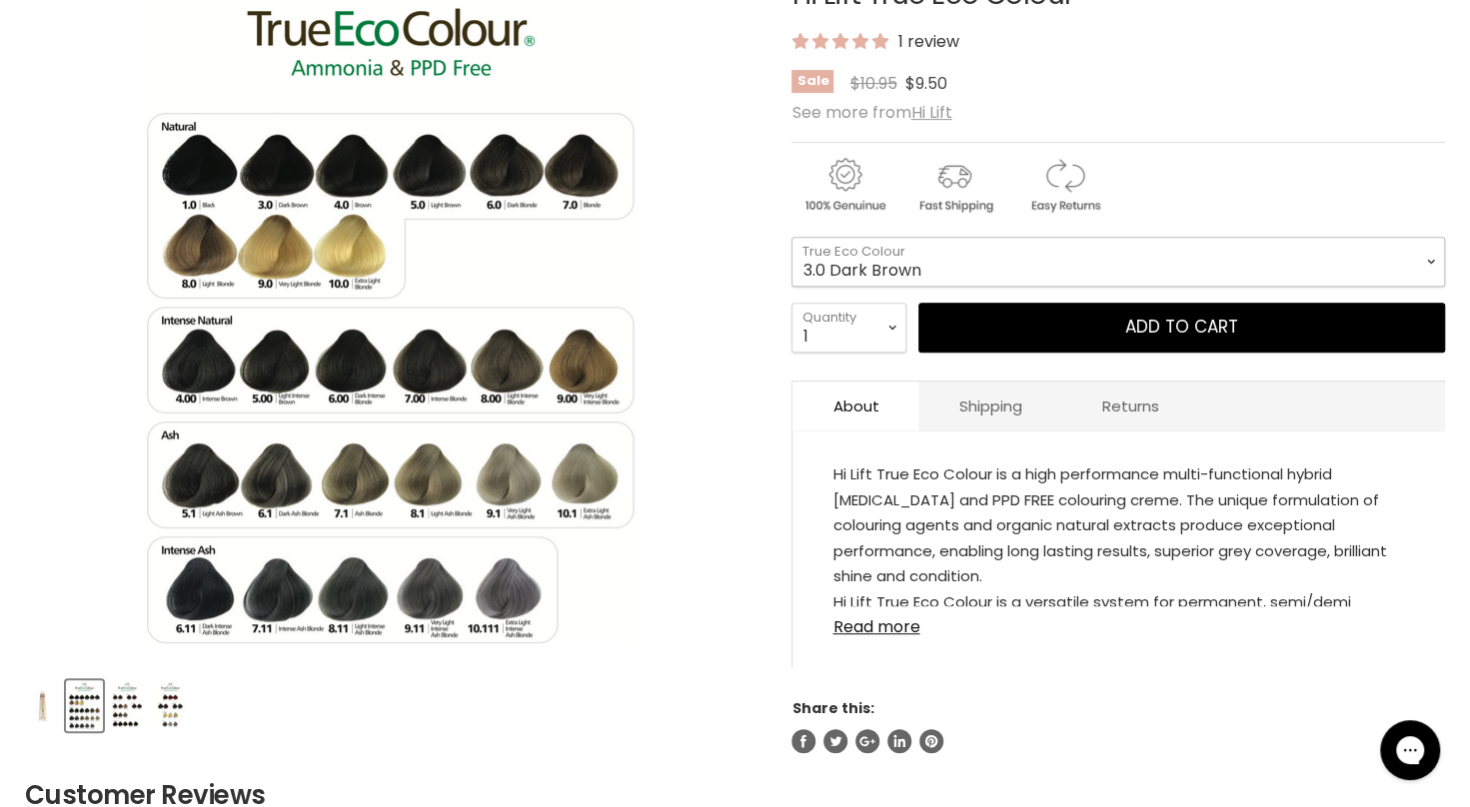
click at [919, 256] on select "1.0 Black 3.0 Dark Brown 4.0 Brown 4.00 Intense Brown 4.22 Intense Violet Bloom…" at bounding box center [1117, 262] width 653 height 50
click at [791, 237] on select "1.0 Black 3.0 Dark Brown 4.0 Brown 4.00 Intense Brown 4.22 Intense Violet Bloom…" at bounding box center [1117, 262] width 653 height 50
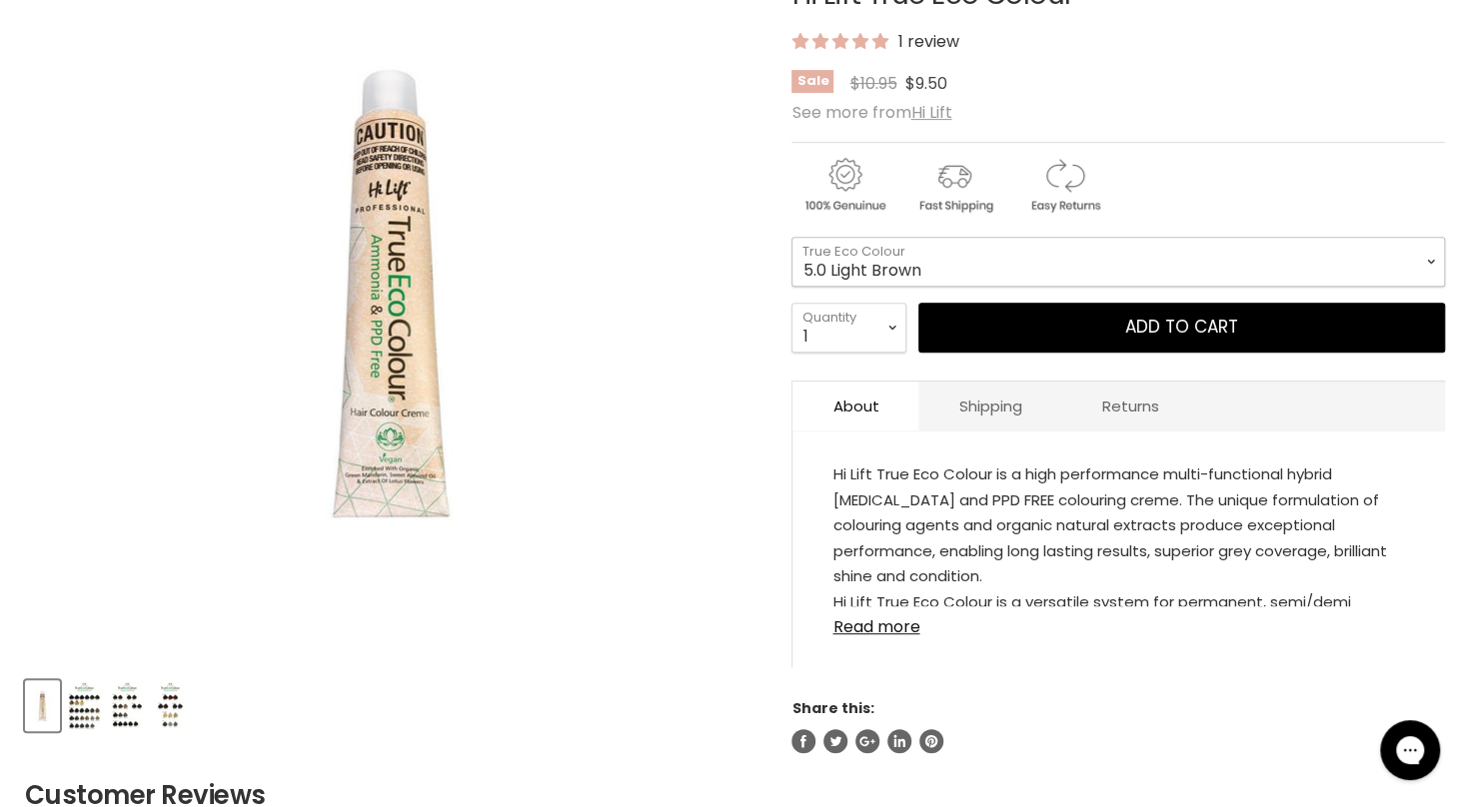
drag, startPoint x: 987, startPoint y: 263, endPoint x: 954, endPoint y: 266, distance: 33.1
click at [954, 266] on select "1.0 Black 3.0 Dark Brown 4.0 Brown 4.00 Intense Brown 4.22 Intense Violet Bloom…" at bounding box center [1117, 262] width 653 height 50
click at [94, 698] on img "Product thumbnails" at bounding box center [84, 705] width 33 height 47
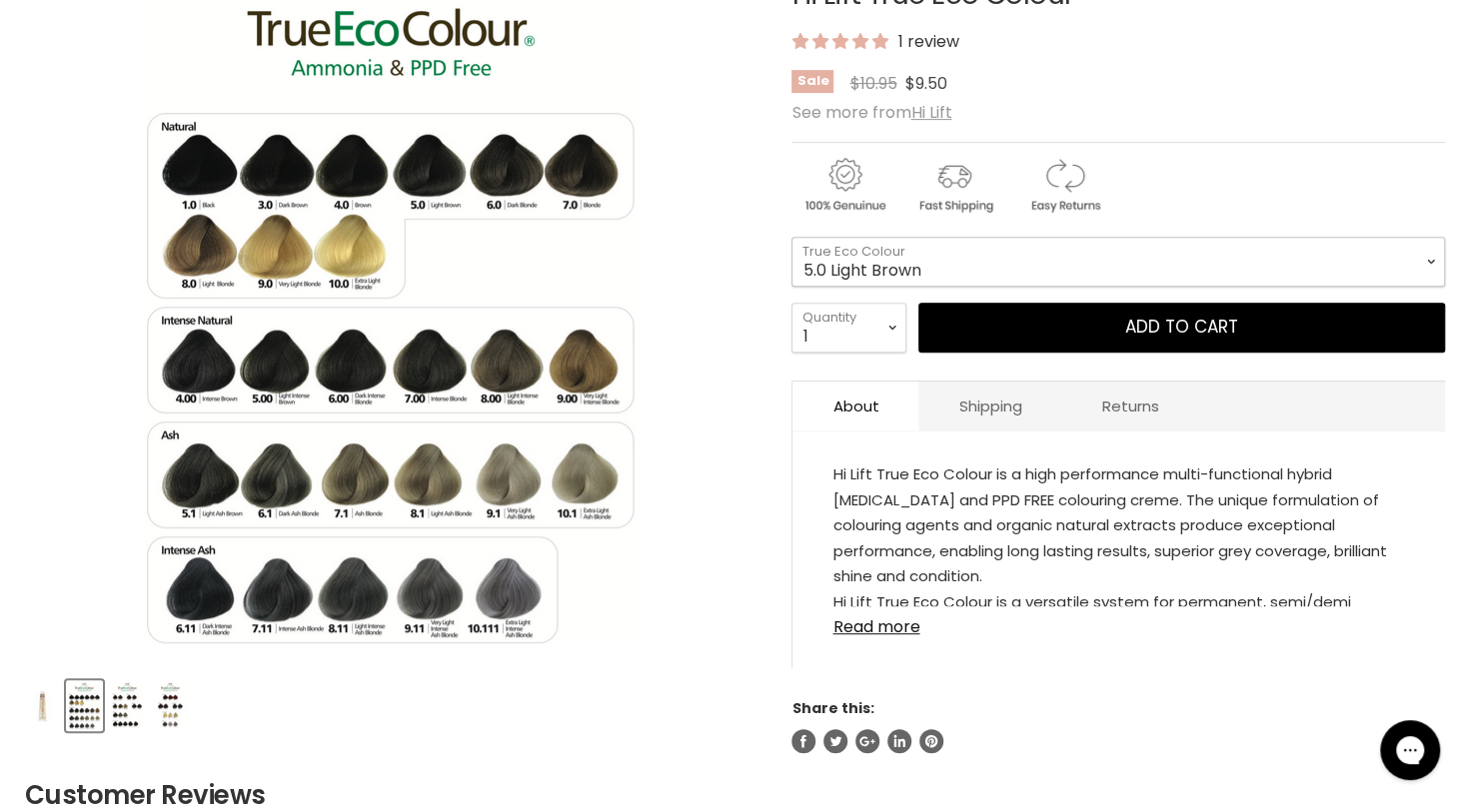
click at [927, 257] on select "1.0 Black 3.0 Dark Brown 4.0 Brown 4.00 Intense Brown 4.22 Intense Violet Bloom…" at bounding box center [1117, 262] width 653 height 50
click at [791, 237] on select "1.0 Black 3.0 Dark Brown 4.0 Brown 4.00 Intense Brown 4.22 Intense Violet Bloom…" at bounding box center [1117, 262] width 653 height 50
select select "6.00 Dark Intense Blonde"
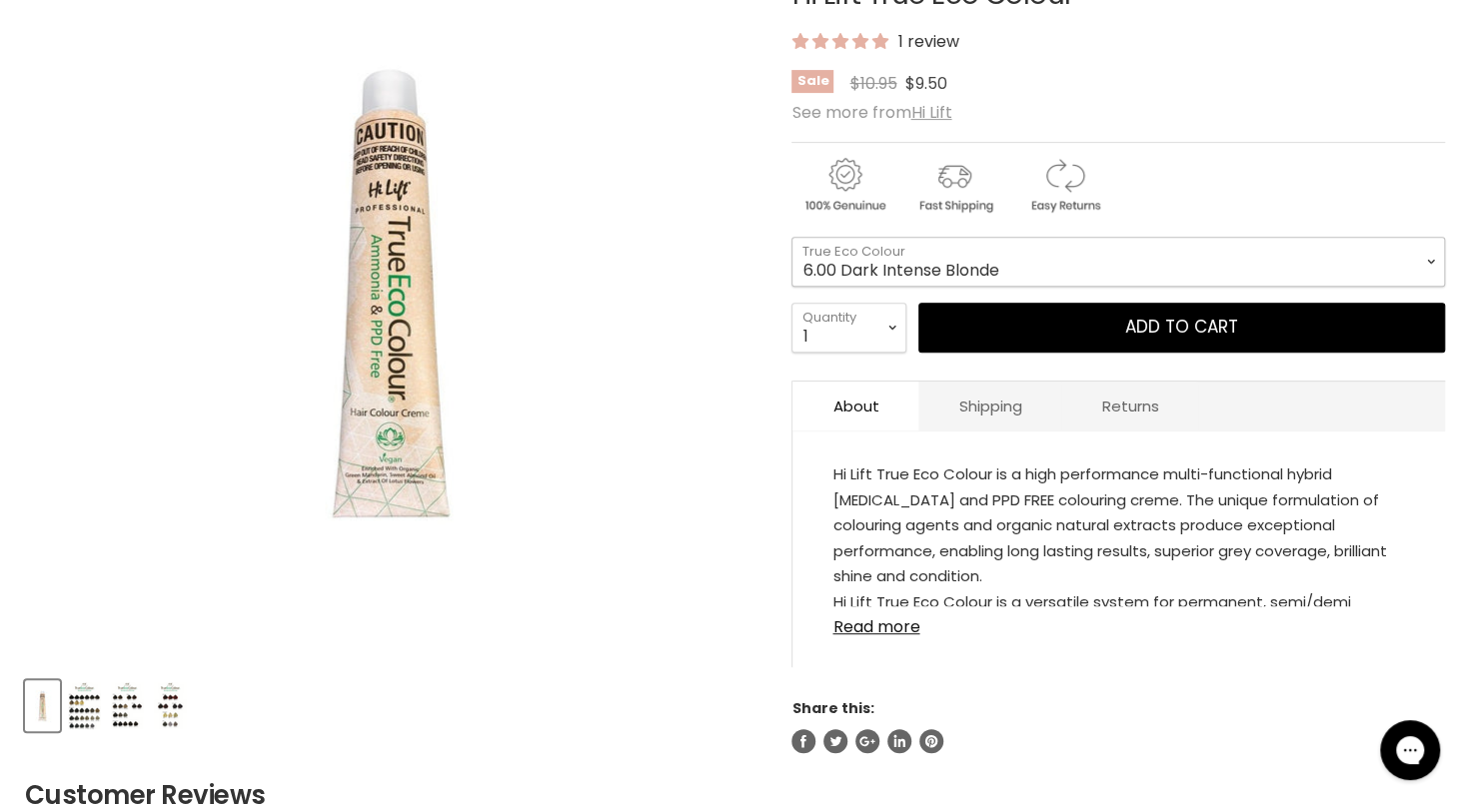
click at [1059, 259] on select "1.0 Black 3.0 Dark Brown 4.0 Brown 4.00 Intense Brown 4.22 Intense Violet Bloom…" at bounding box center [1117, 262] width 653 height 50
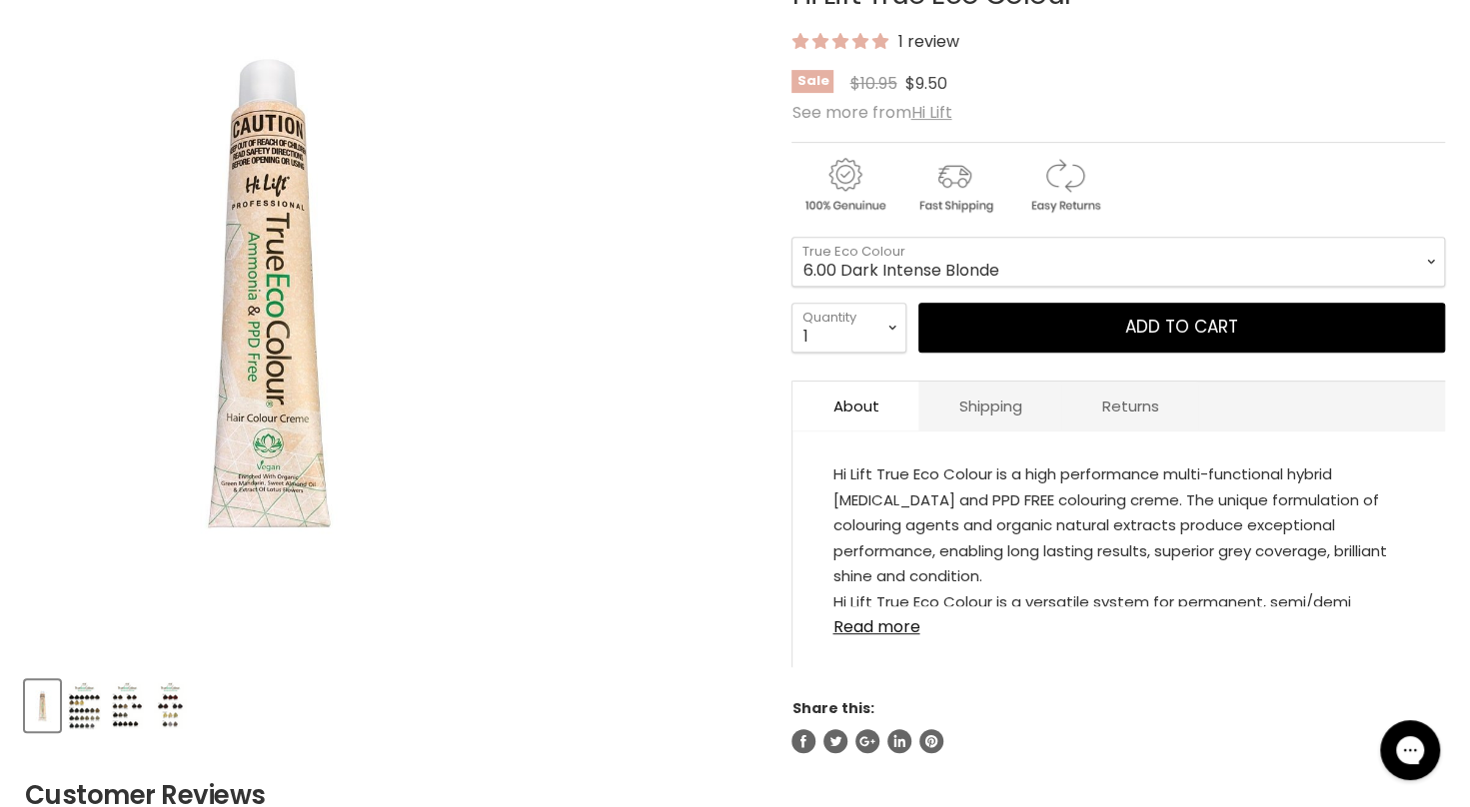
click at [748, 436] on div "Click or scroll to zoom Tap or pinch to zoom" at bounding box center [390, 295] width 731 height 731
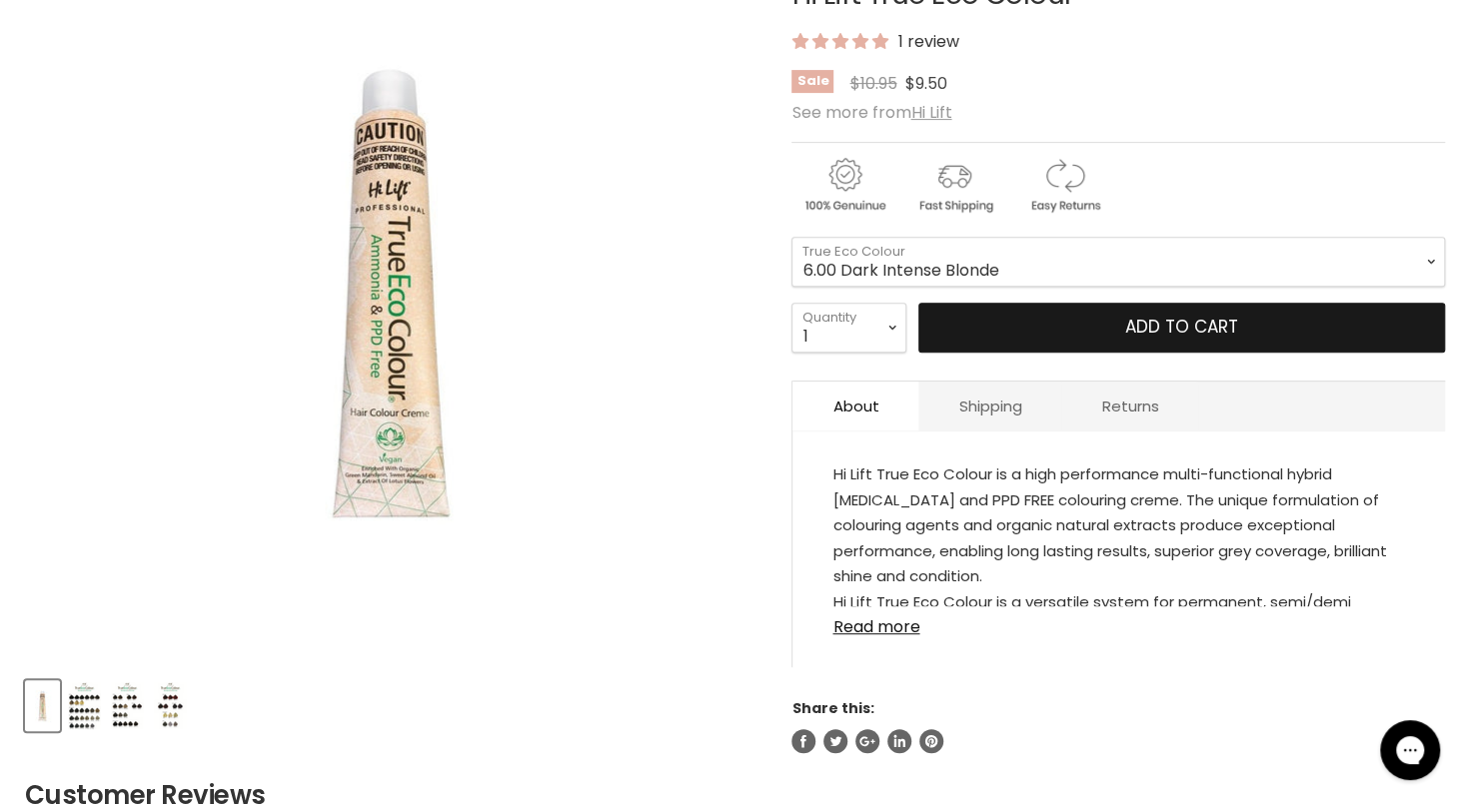
click at [1045, 325] on button "Add to cart" at bounding box center [1181, 328] width 527 height 50
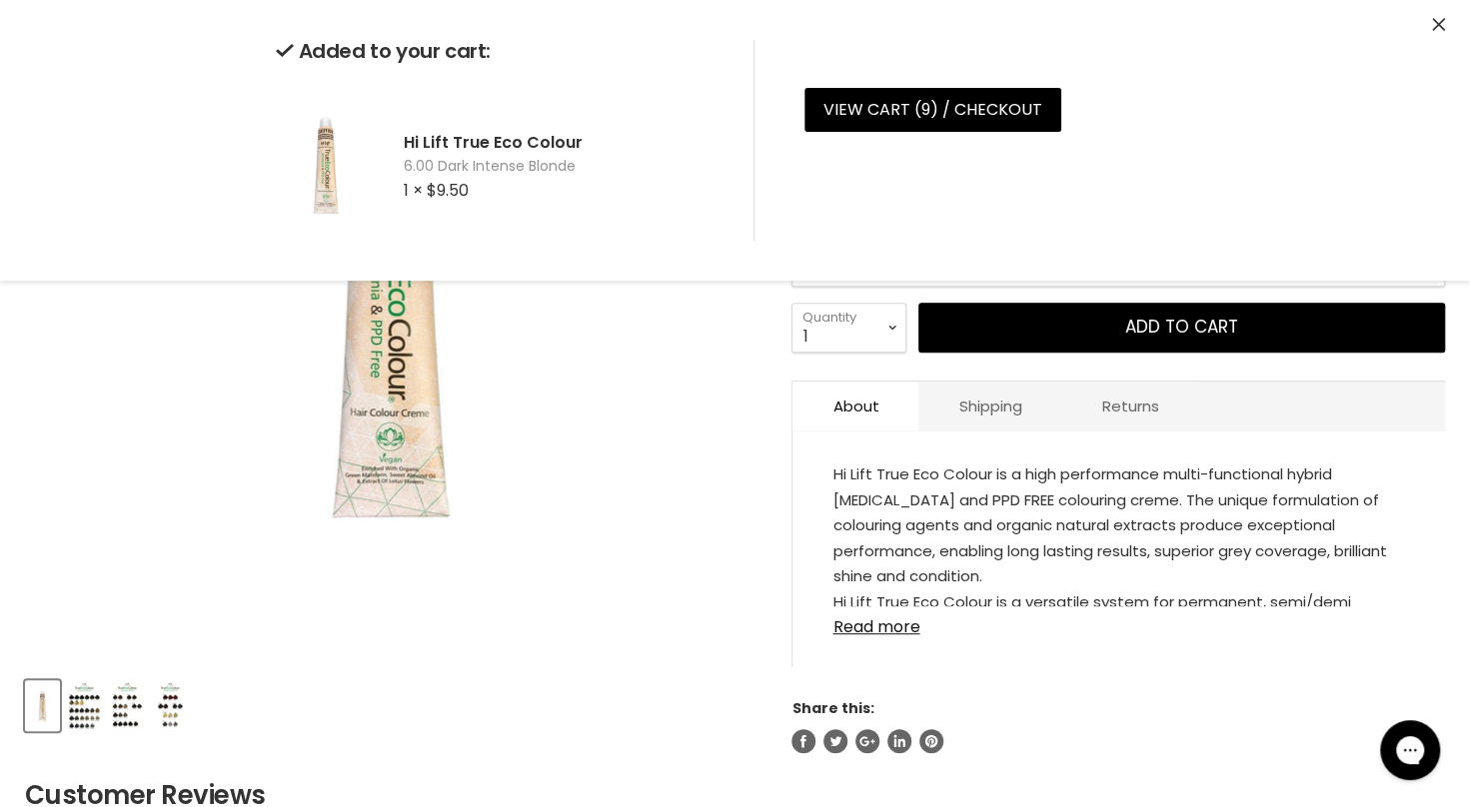
click at [777, 416] on article "Click or scroll to zoom Tap or pinch to zoom Click or scroll to zoom" at bounding box center [735, 342] width 1420 height 824
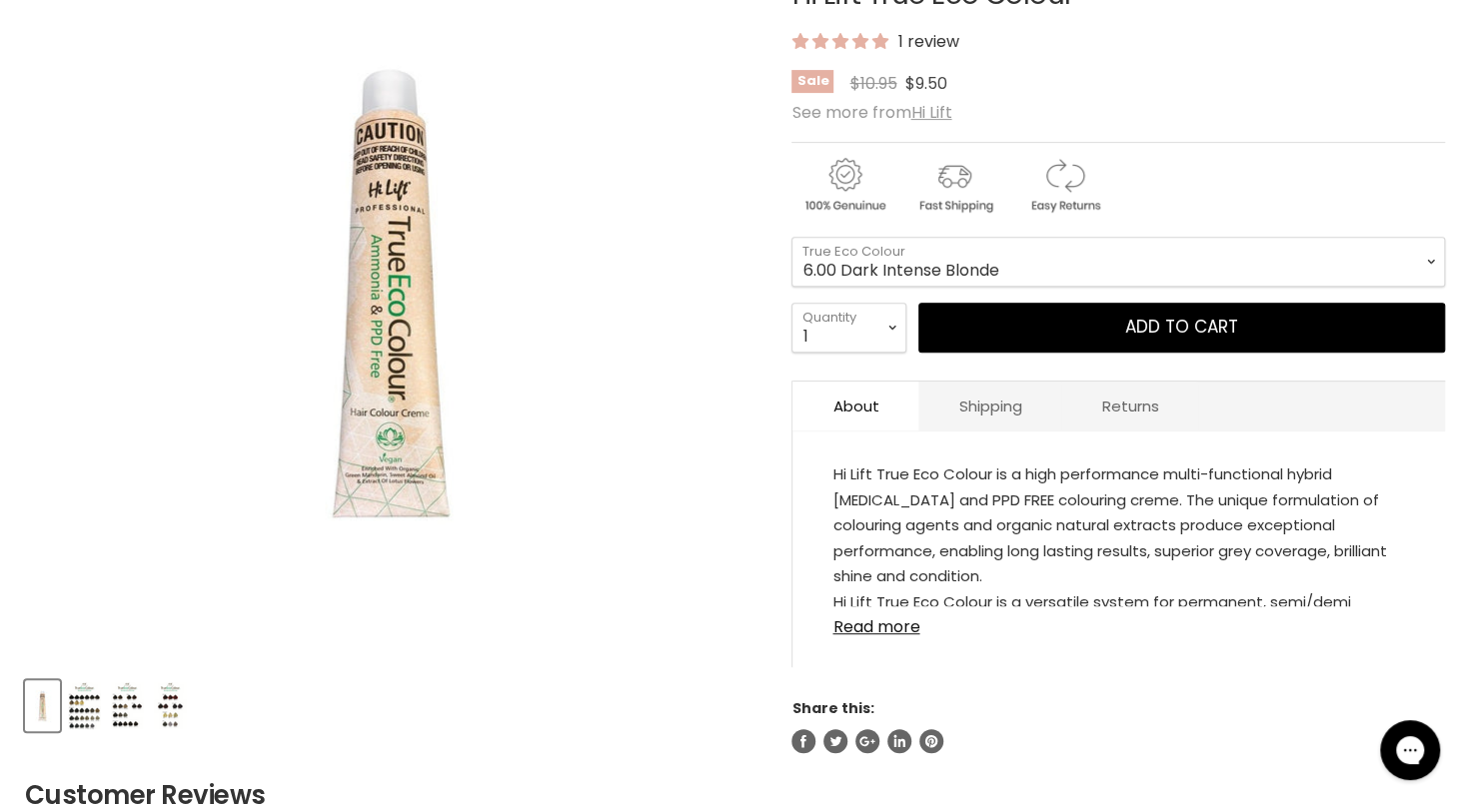
click at [997, 233] on div "Hi Lift True Eco Colour 1 review Sale Original Price $10.95 Current Price $9.50…" at bounding box center [1117, 342] width 653 height 824
click at [1001, 258] on select "1.0 Black 3.0 Dark Brown 4.0 Brown 4.00 Intense Brown 4.22 Intense Violet Bloom…" at bounding box center [1117, 262] width 653 height 50
click at [115, 700] on img "Product thumbnails" at bounding box center [127, 705] width 33 height 47
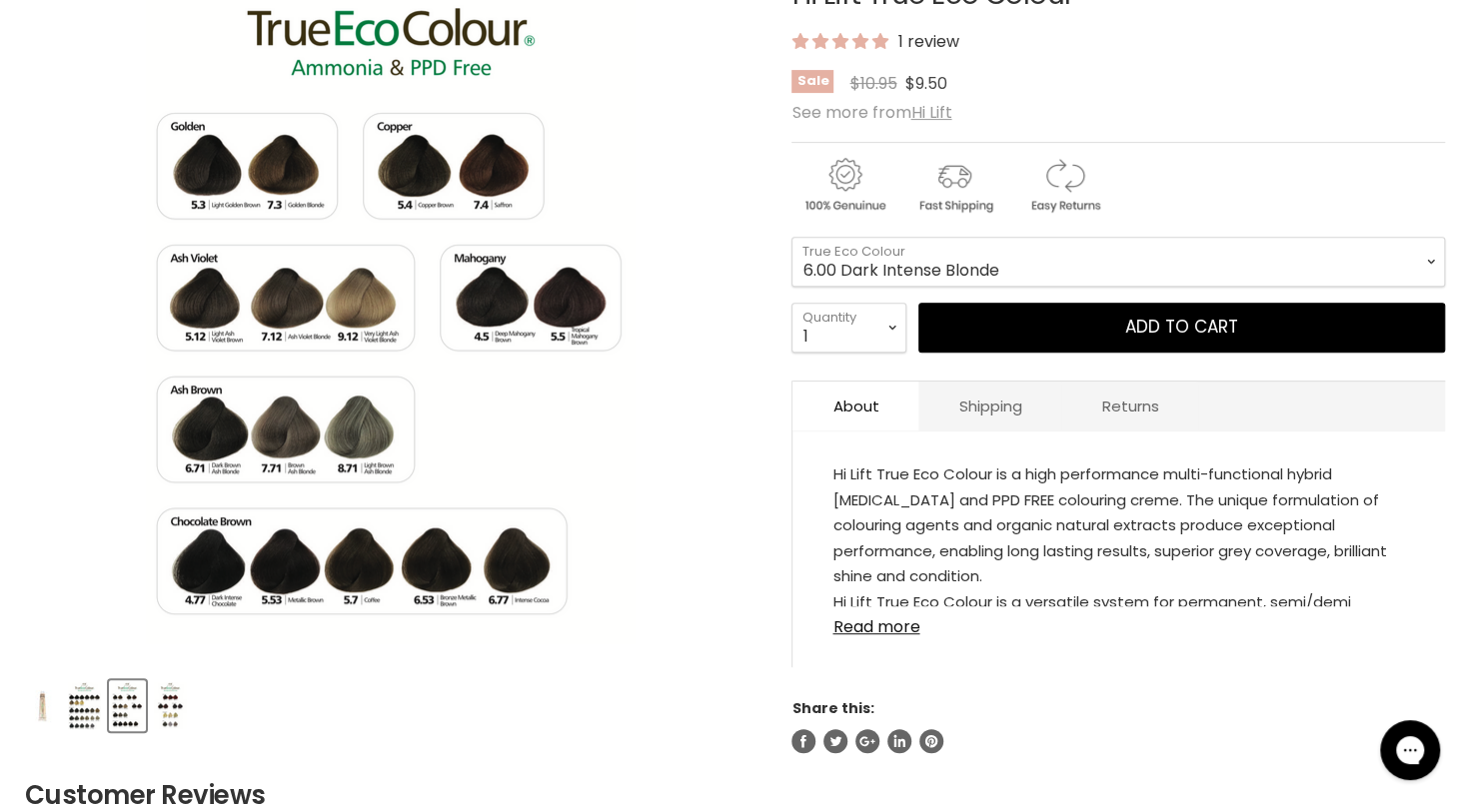
click at [182, 694] on img "Product thumbnails" at bounding box center [170, 705] width 33 height 47
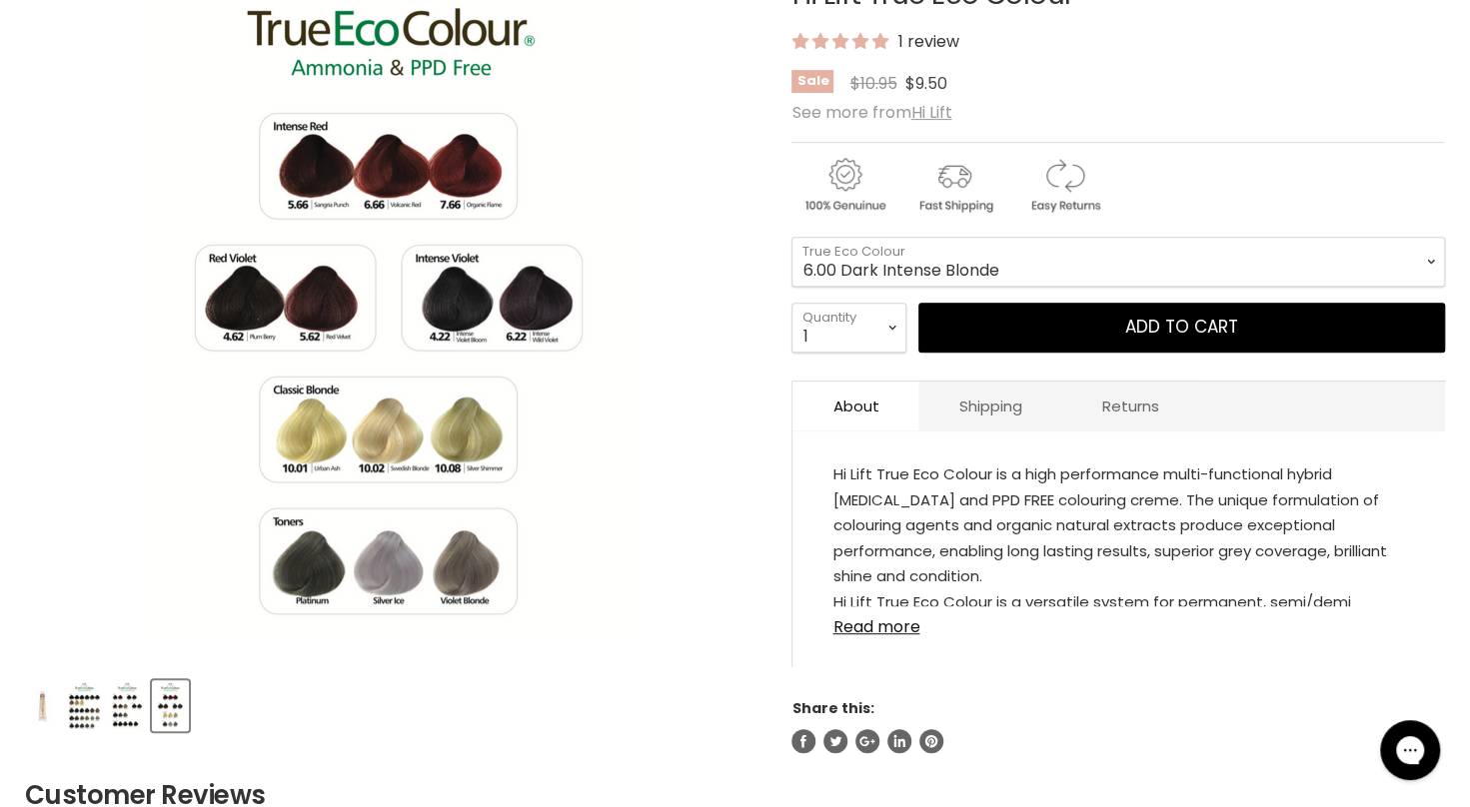
click at [78, 727] on img "Product thumbnails" at bounding box center [84, 705] width 33 height 47
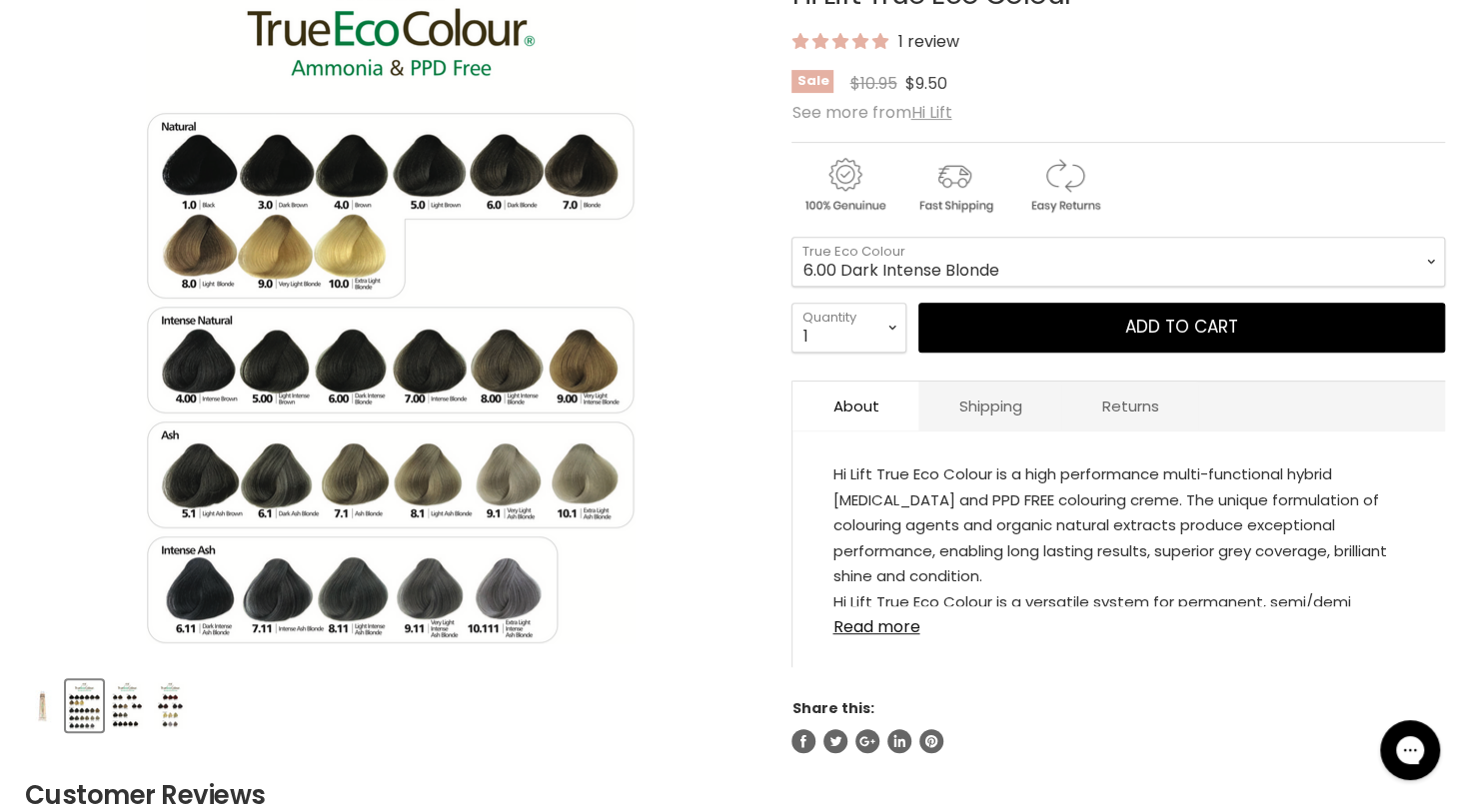
click at [113, 709] on img "Product thumbnails" at bounding box center [127, 705] width 33 height 47
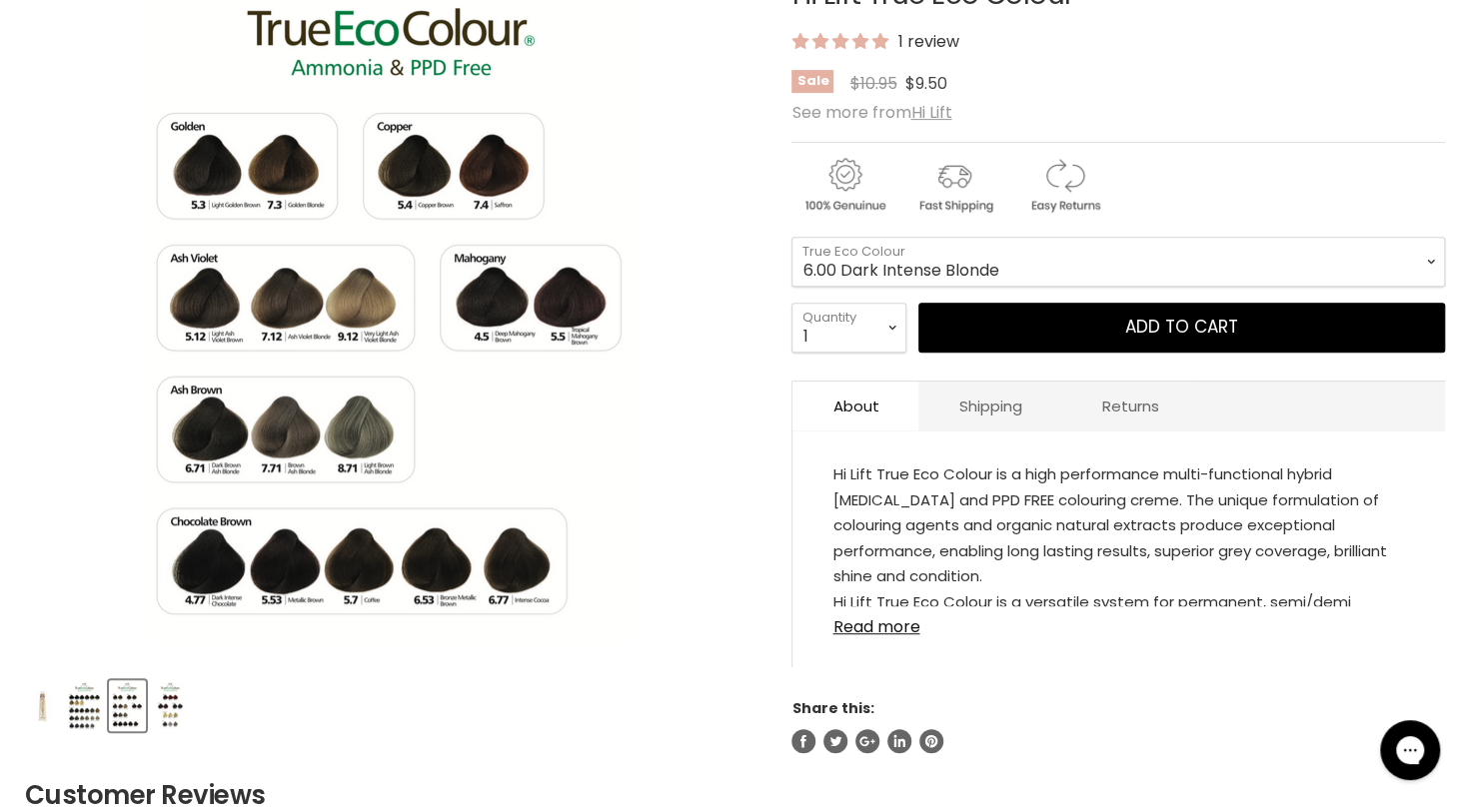
click at [86, 700] on img "Product thumbnails" at bounding box center [84, 705] width 33 height 47
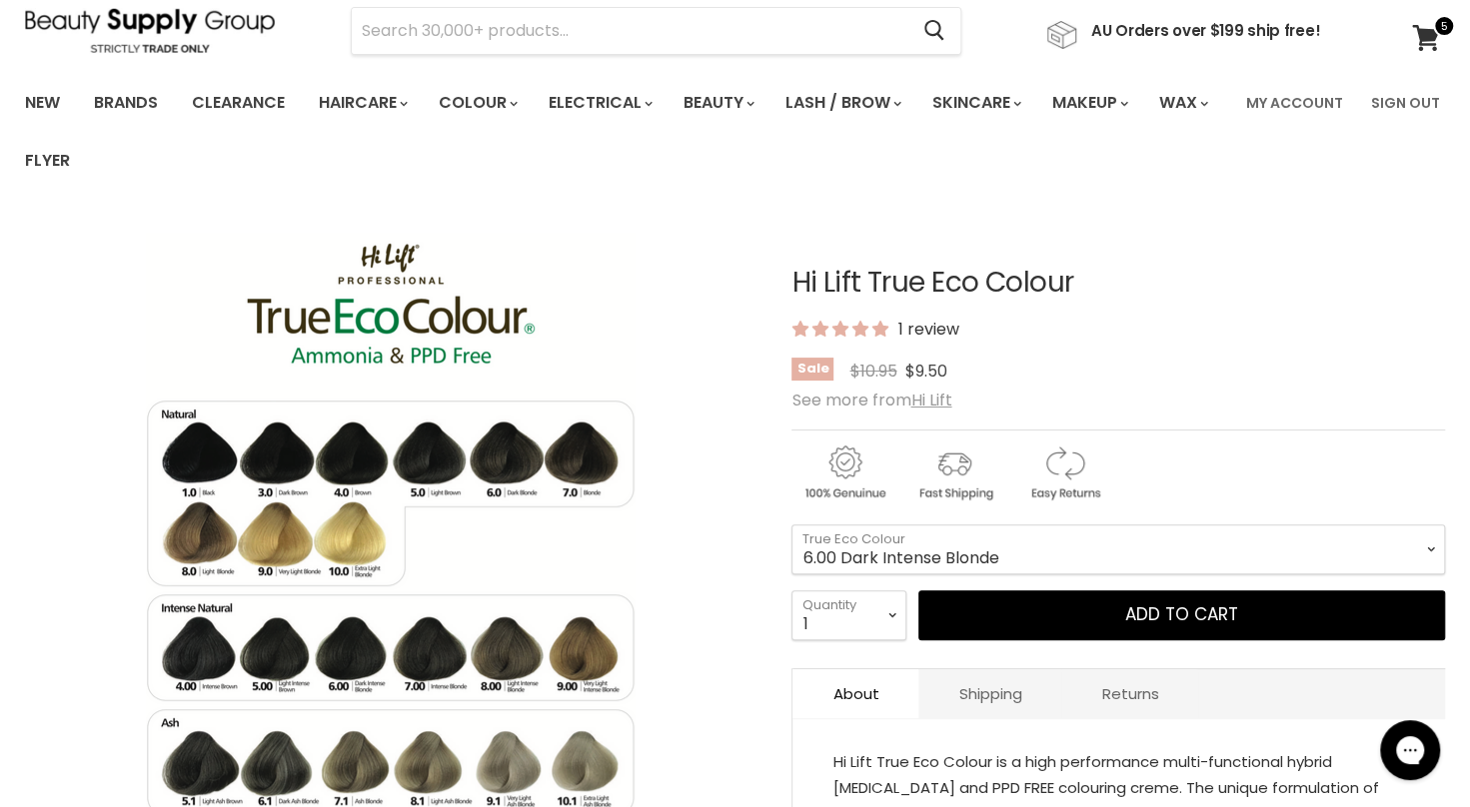
scroll to position [30, 0]
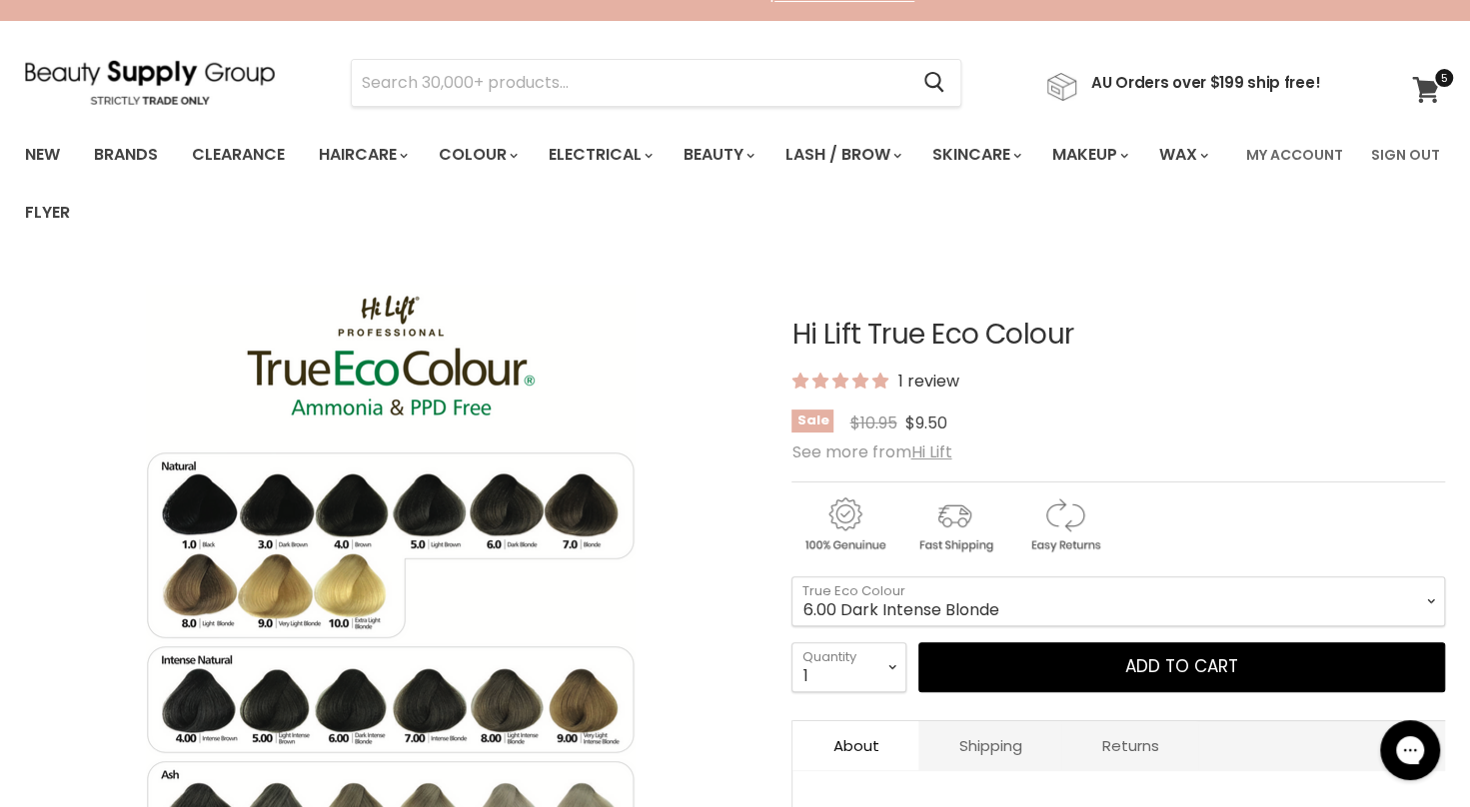
click at [1414, 78] on icon at bounding box center [1425, 90] width 27 height 26
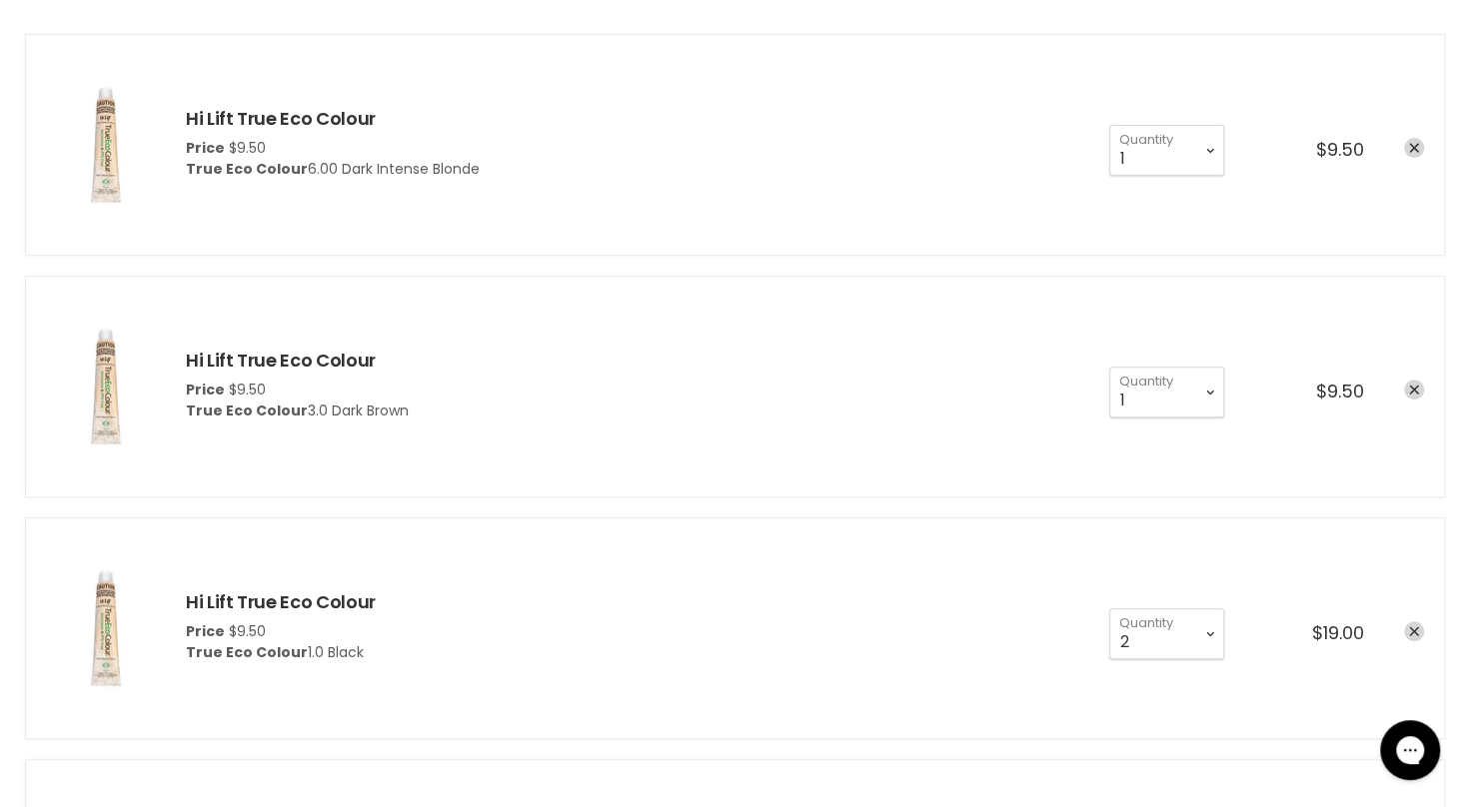
scroll to position [390, 0]
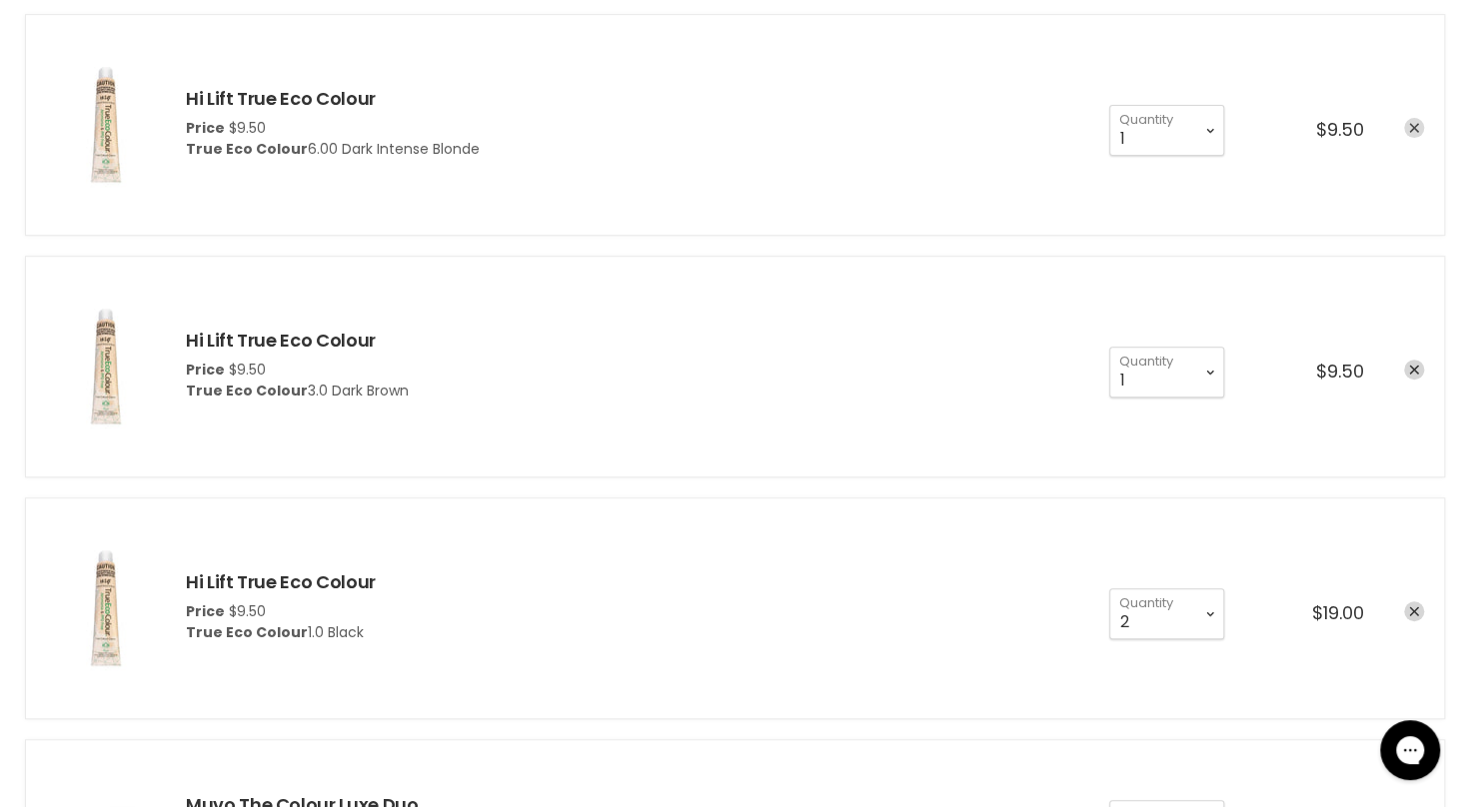
click at [1418, 131] on icon "remove Hi Lift True Eco Colour" at bounding box center [1414, 128] width 10 height 10
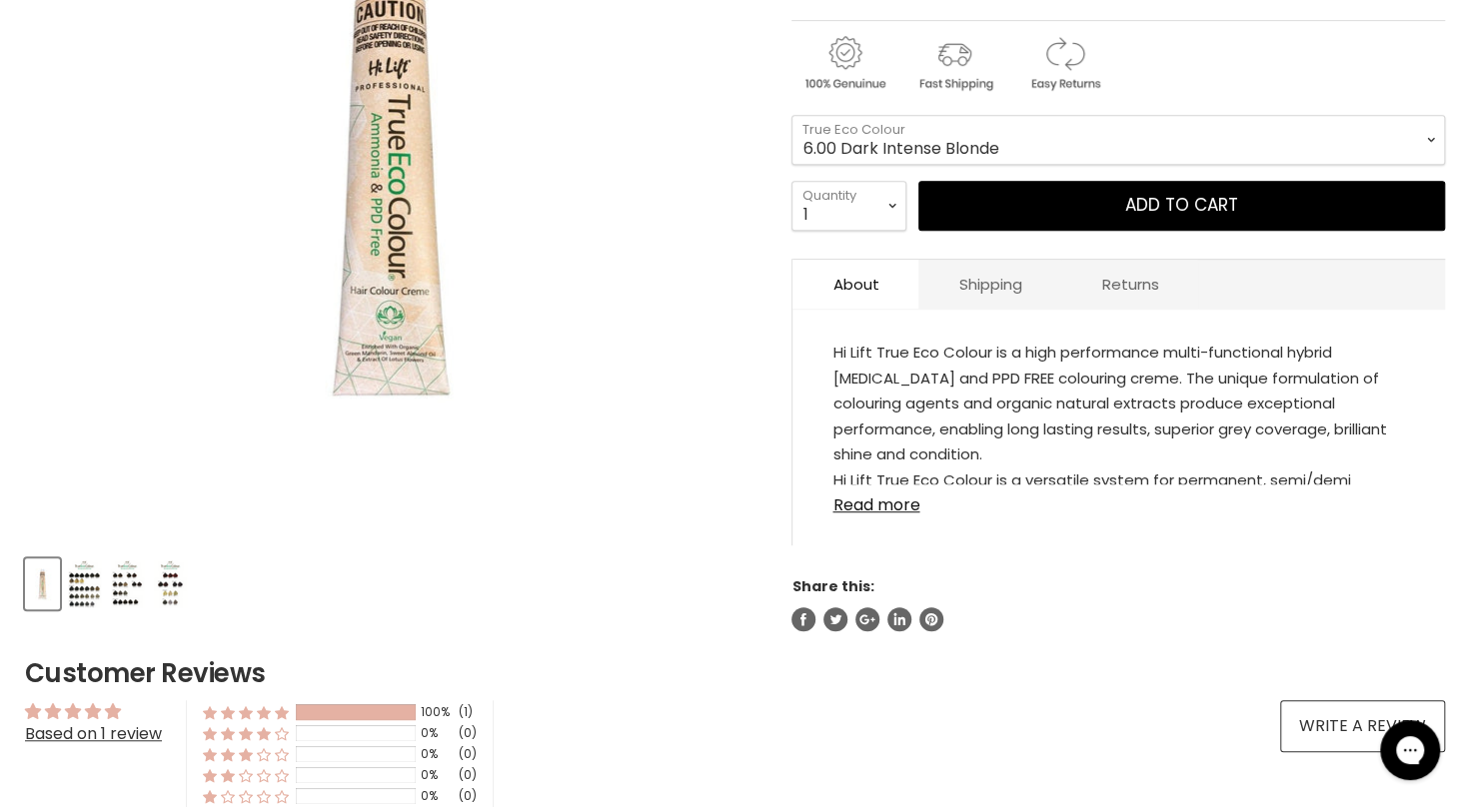
scroll to position [462, 0]
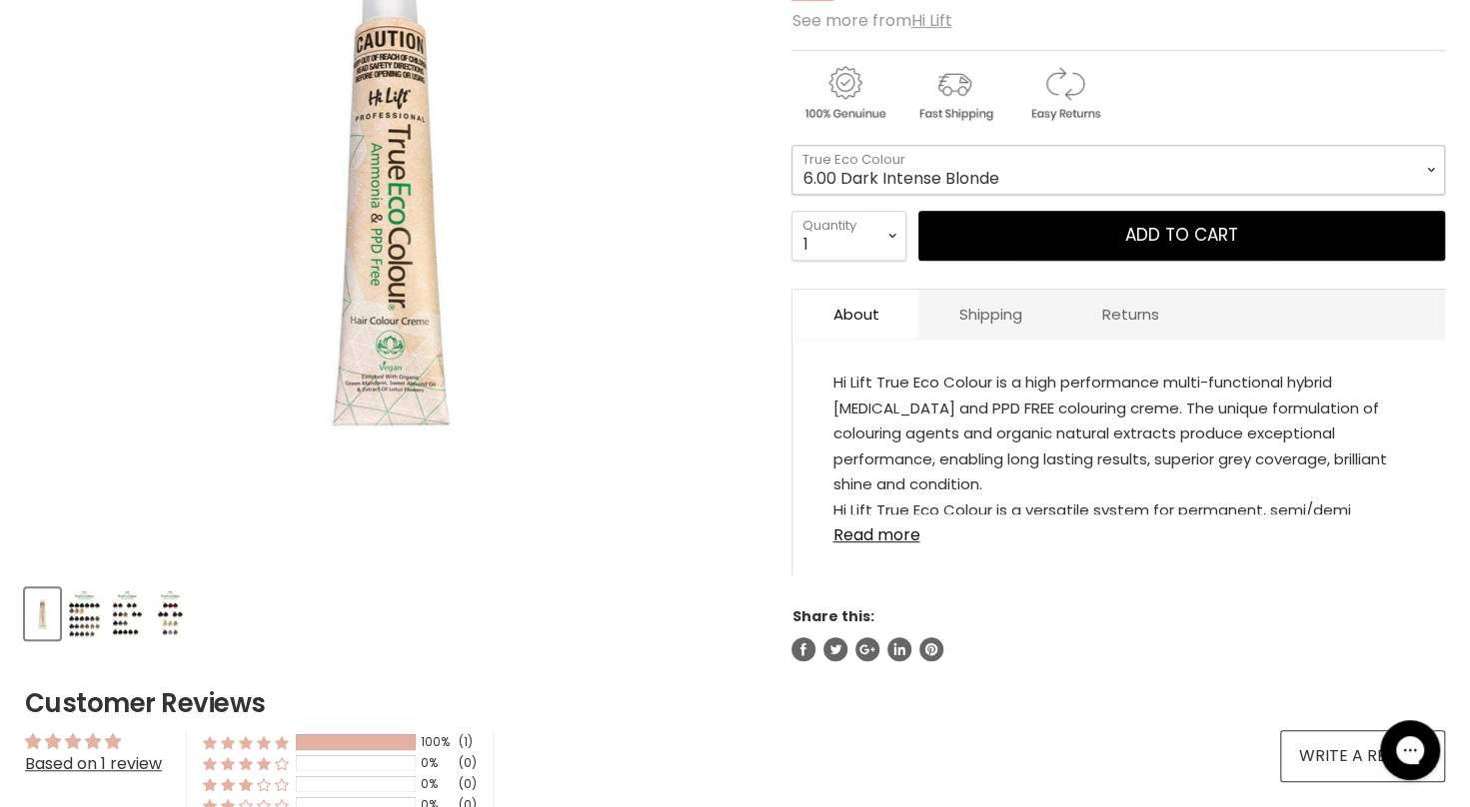
click at [1295, 180] on select "1.0 Black 3.0 Dark Brown 4.0 Brown 4.00 Intense Brown 4.22 Intense Violet Bloom…" at bounding box center [1117, 170] width 653 height 50
click at [791, 145] on select "1.0 Black 3.0 Dark Brown 4.0 Brown 4.00 Intense Brown 4.22 Intense Violet Bloom…" at bounding box center [1117, 170] width 653 height 50
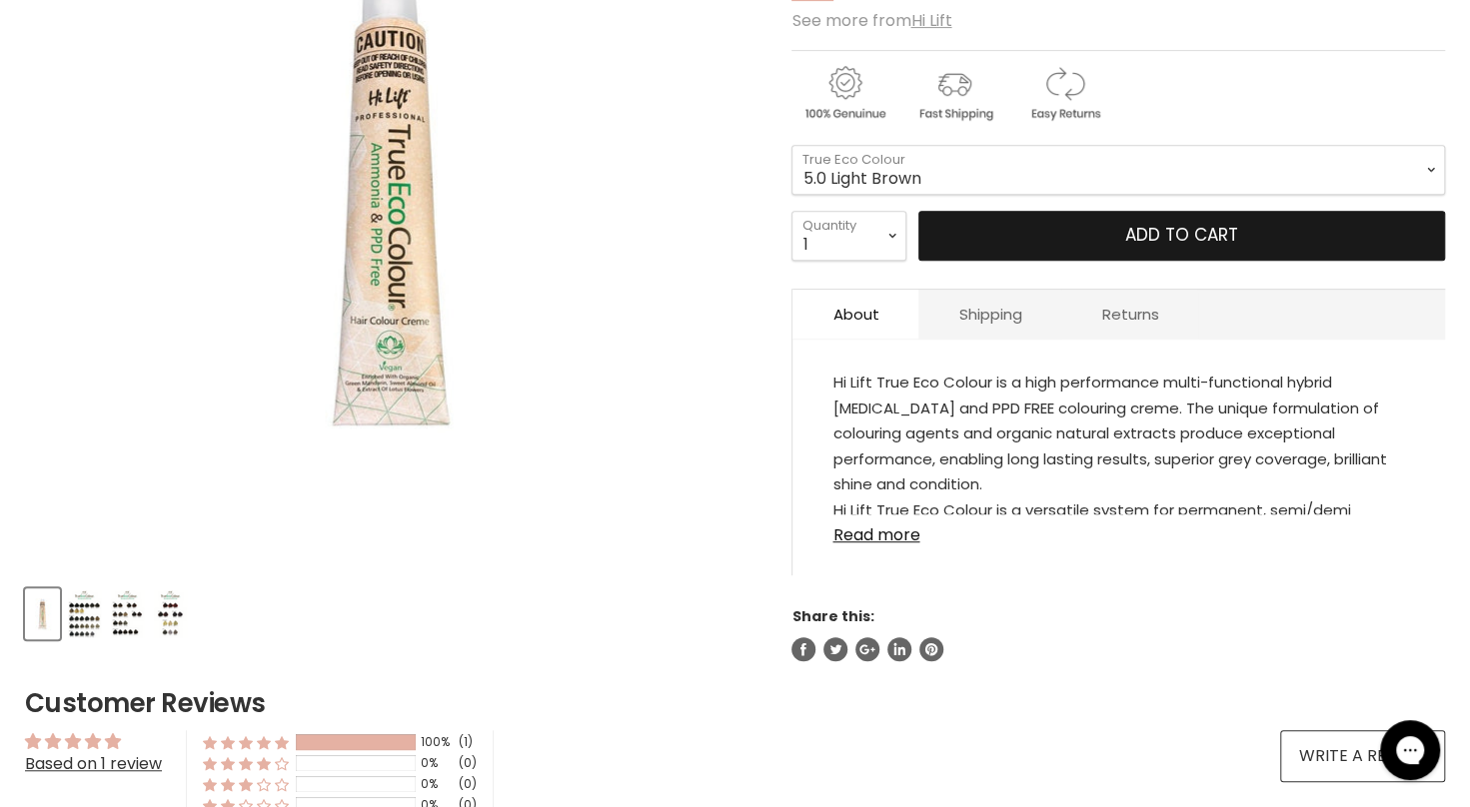
click at [1323, 227] on button "Add to cart" at bounding box center [1181, 236] width 527 height 50
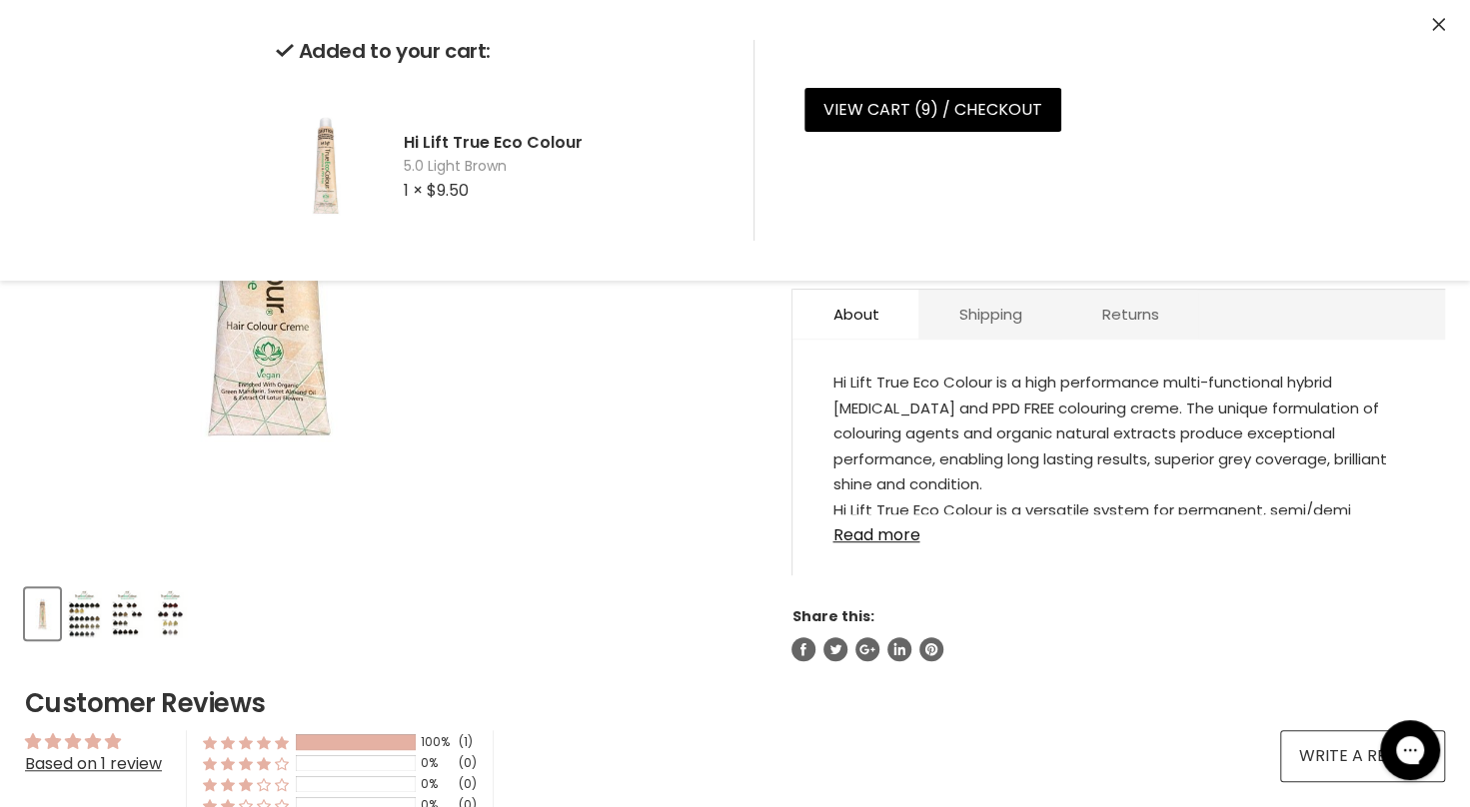
click at [751, 490] on div "Click or scroll to zoom Tap or pinch to zoom" at bounding box center [390, 203] width 731 height 731
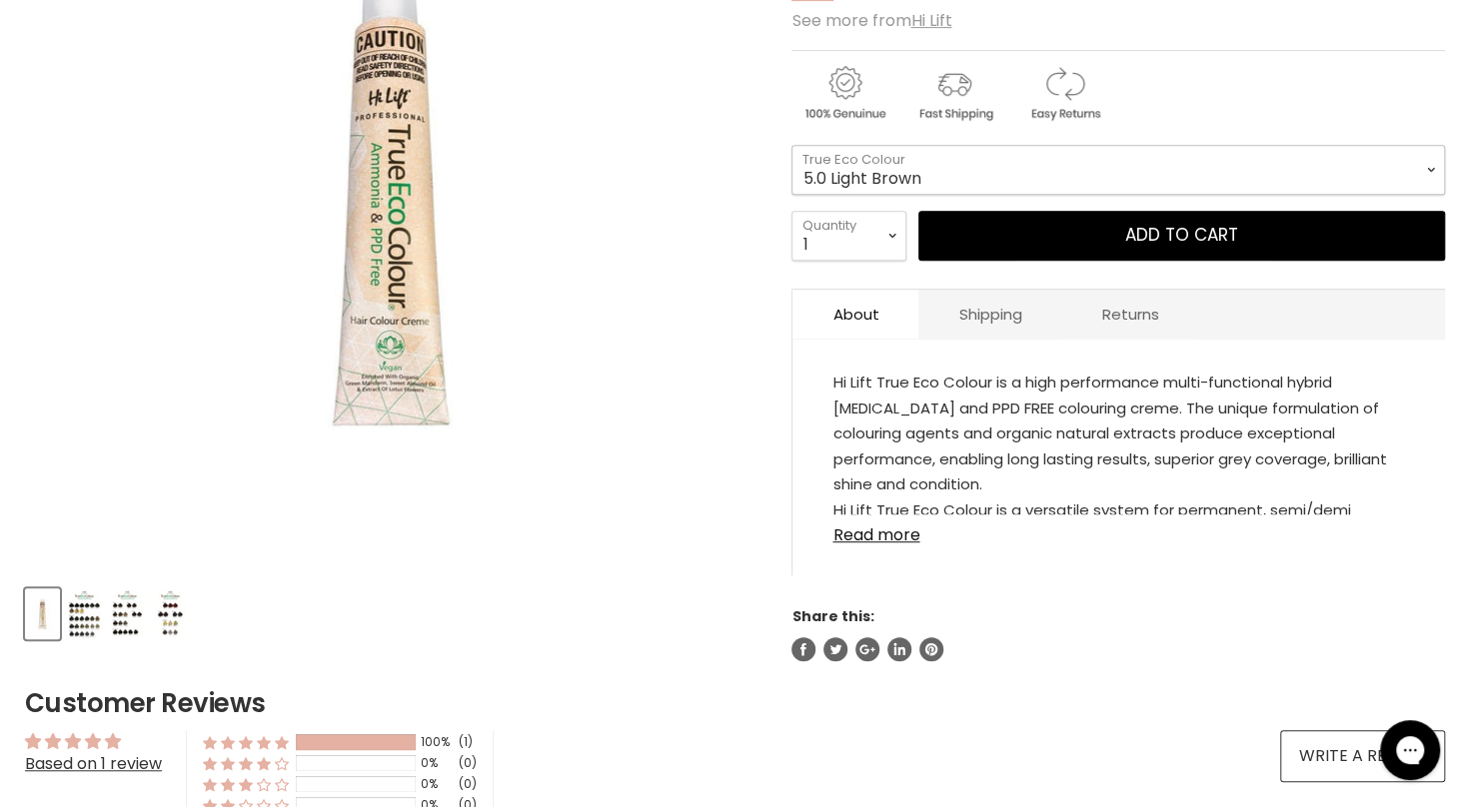
click at [961, 172] on select "1.0 Black 3.0 Dark Brown 4.0 Brown 4.00 Intense Brown 4.22 Intense Violet Bloom…" at bounding box center [1117, 170] width 653 height 50
click at [791, 145] on select "1.0 Black 3.0 Dark Brown 4.0 Brown 4.00 Intense Brown 4.22 Intense Violet Bloom…" at bounding box center [1117, 170] width 653 height 50
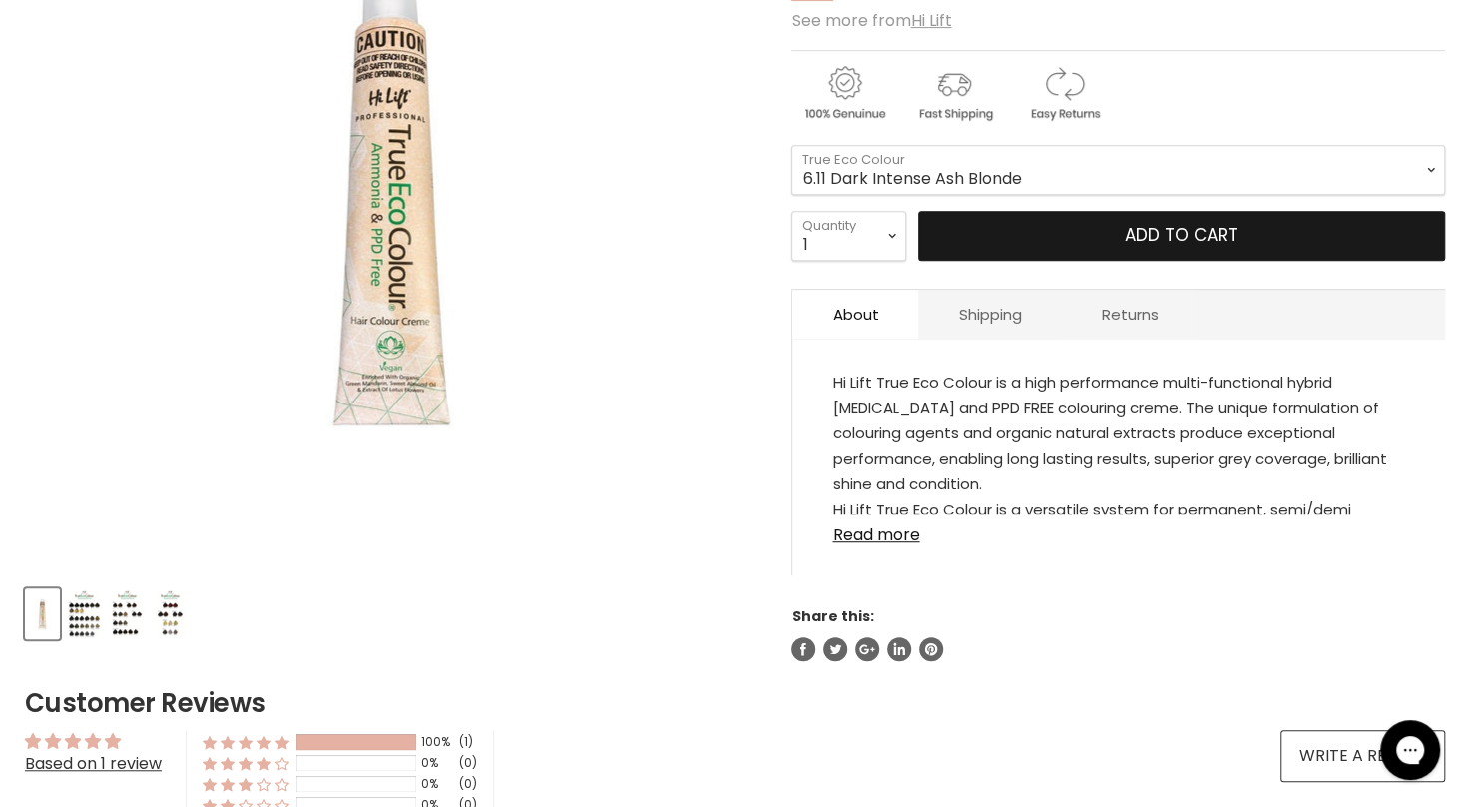
click at [1039, 239] on button "Add to cart" at bounding box center [1181, 236] width 527 height 50
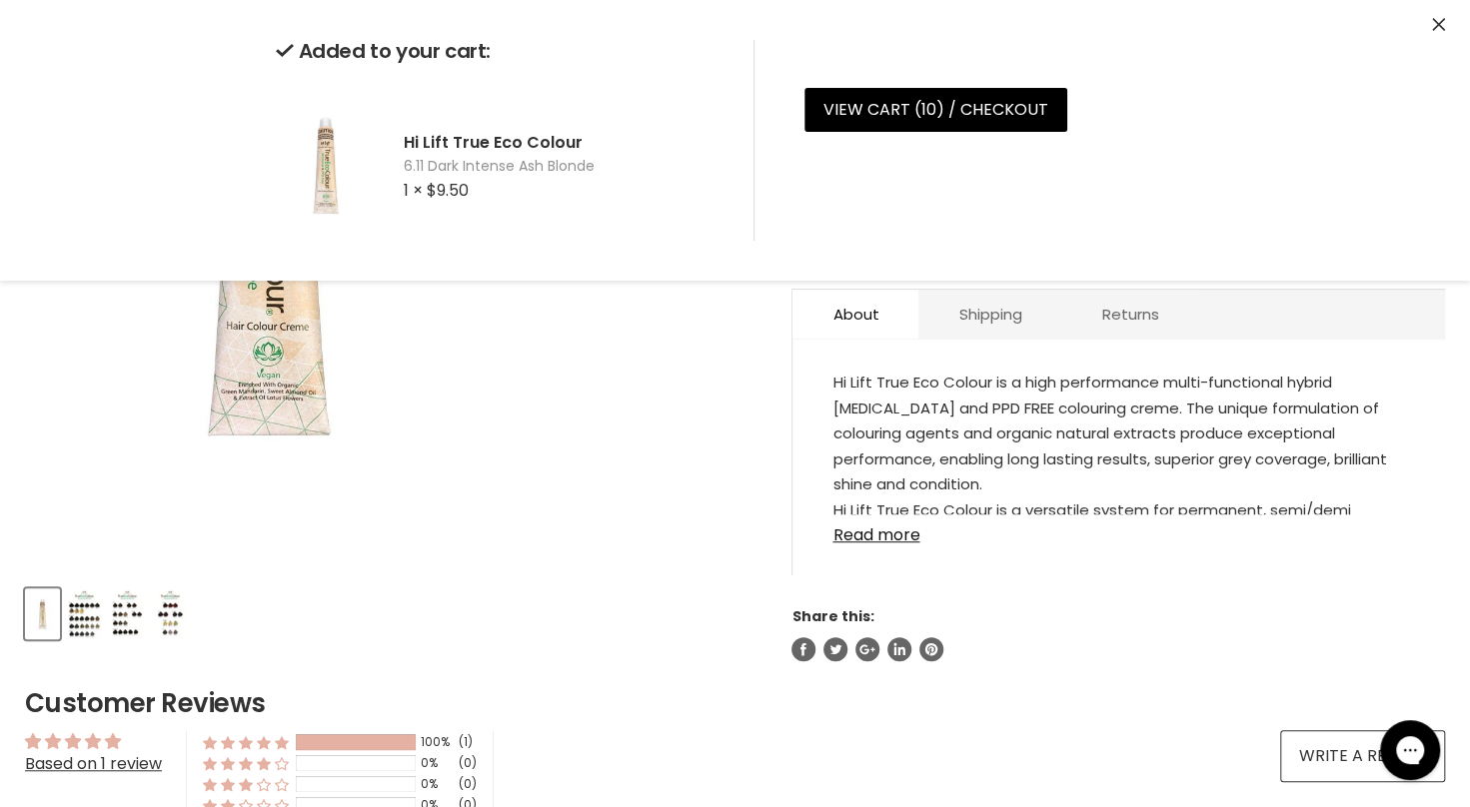
click at [706, 386] on div "Click or scroll to zoom Tap or pinch to zoom" at bounding box center [390, 203] width 731 height 731
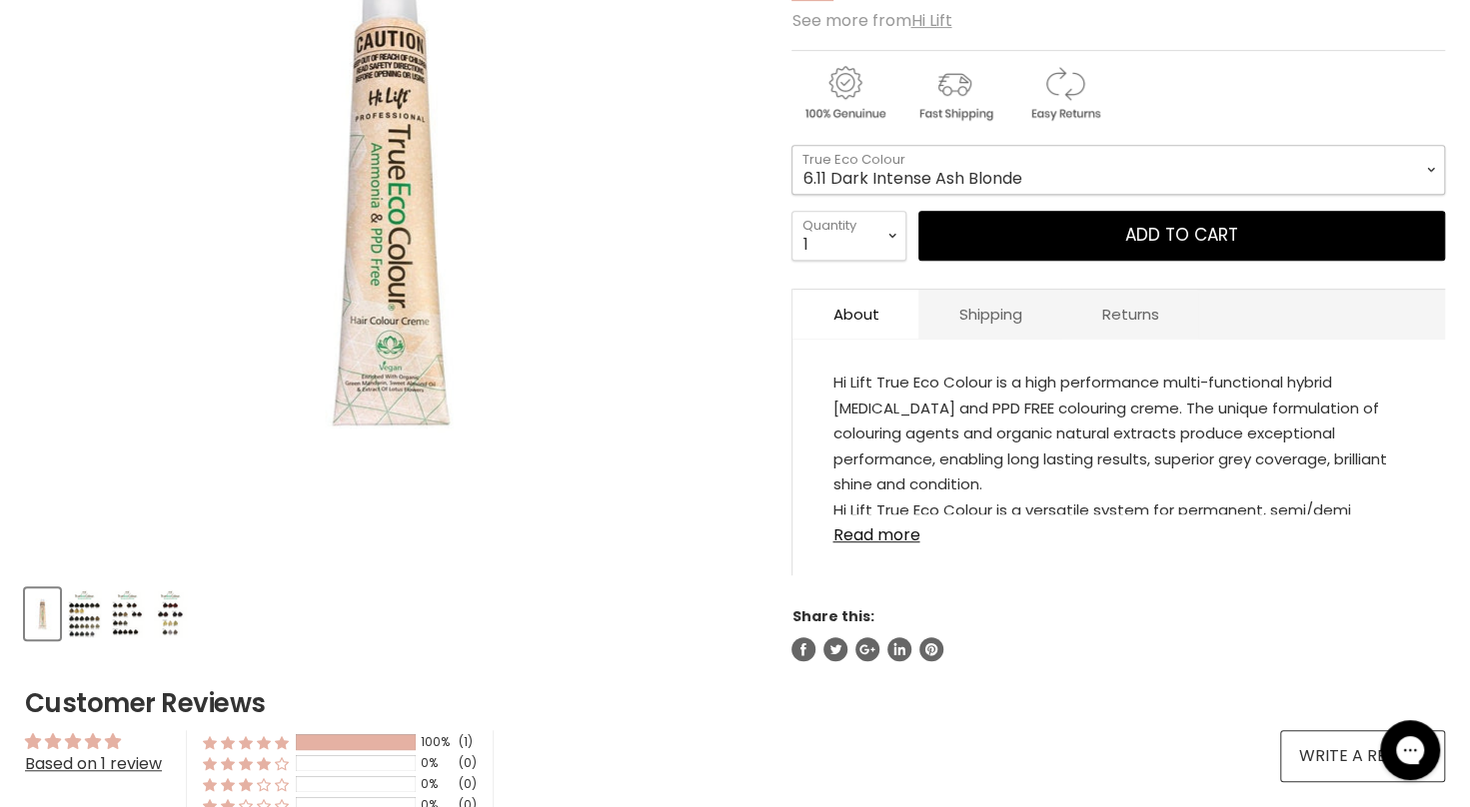
click at [1110, 170] on select "1.0 Black 3.0 Dark Brown 4.0 Brown 4.00 Intense Brown 4.22 Intense Violet Bloom…" at bounding box center [1117, 170] width 653 height 50
click at [791, 145] on select "1.0 Black 3.0 Dark Brown 4.0 Brown 4.00 Intense Brown 4.22 Intense Violet Bloom…" at bounding box center [1117, 170] width 653 height 50
select select "10.111 Extra Light Intense Ash Blonde"
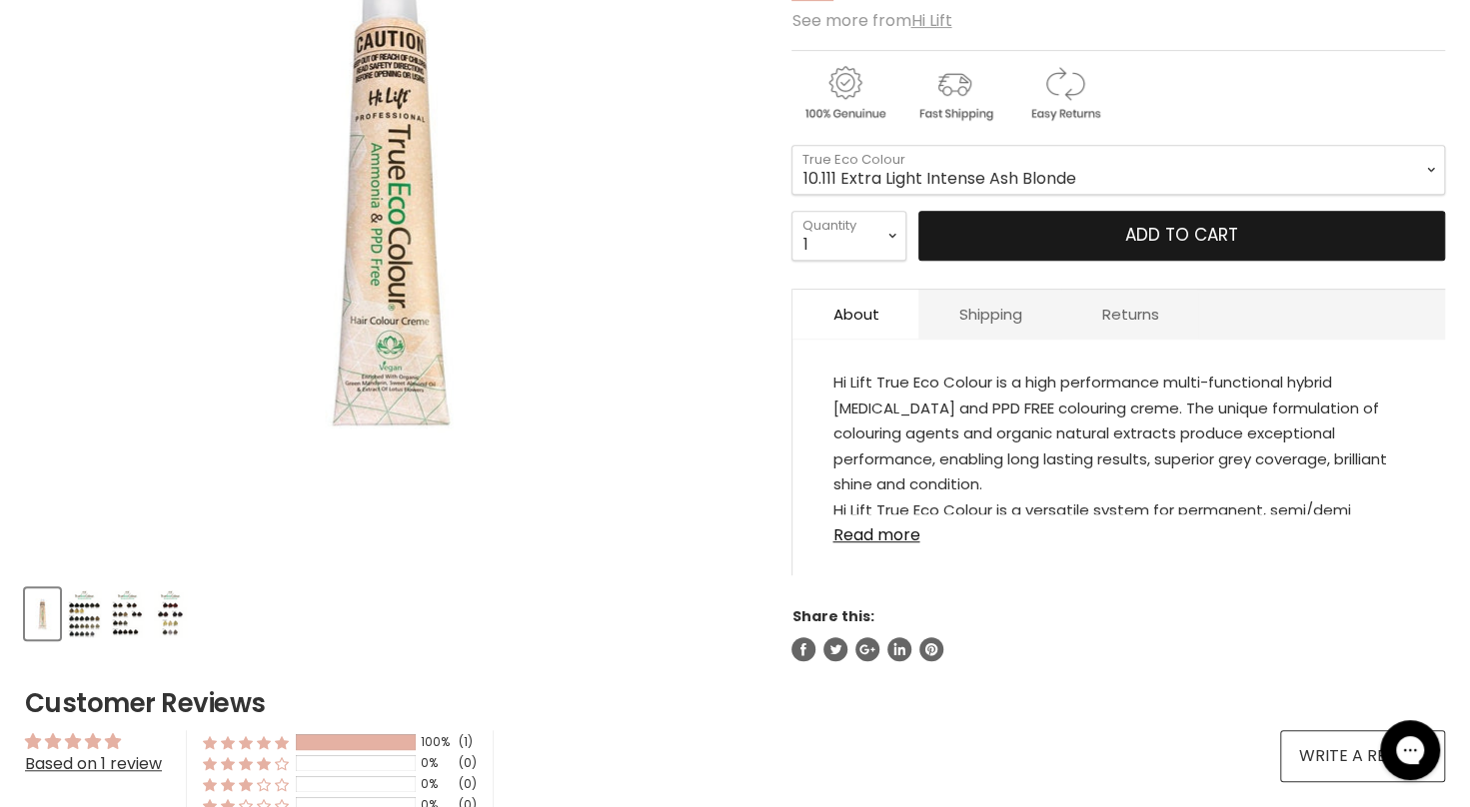
click at [1085, 249] on button "Add to cart" at bounding box center [1181, 236] width 527 height 50
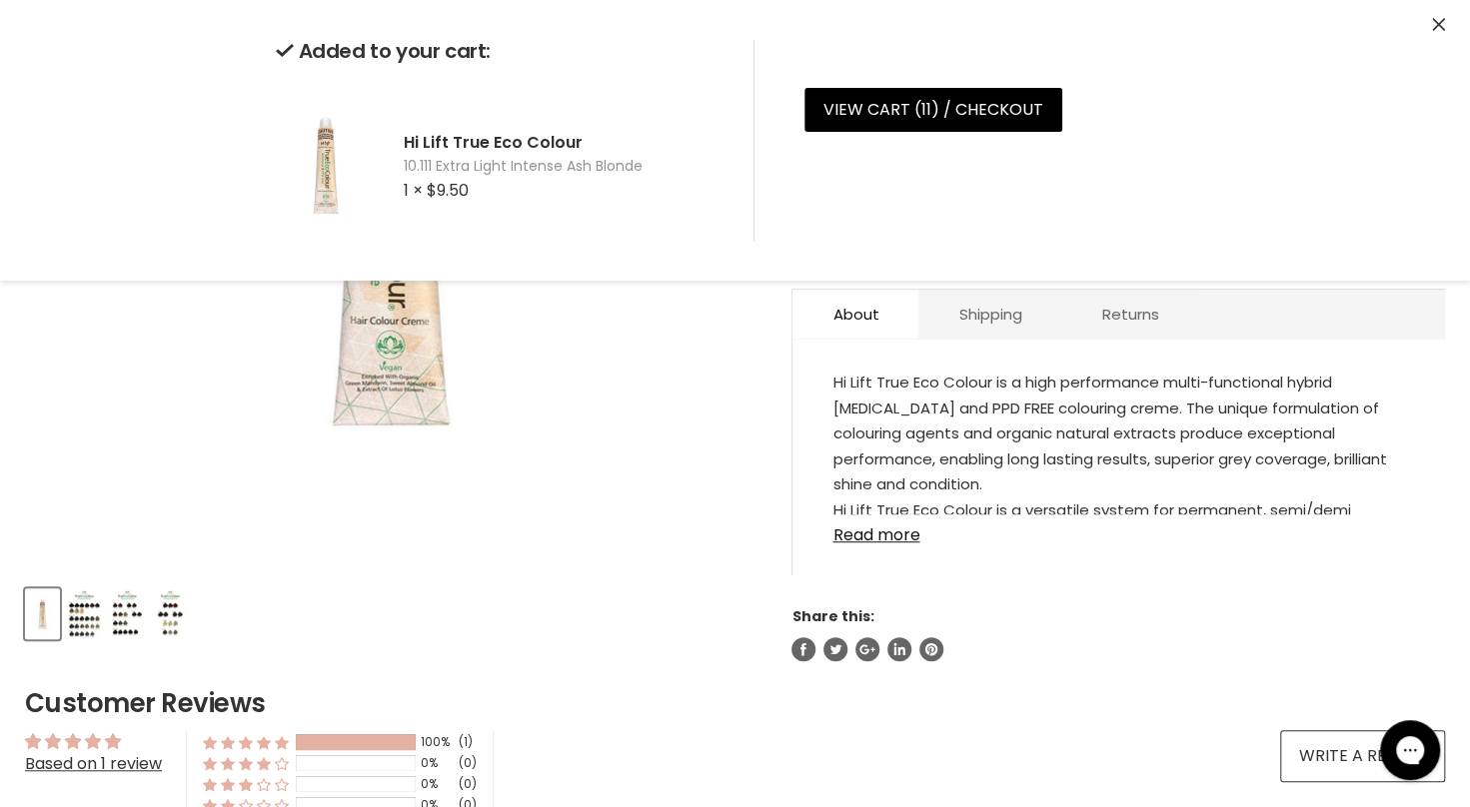
click at [824, 424] on div "Hi Lift True Eco Colour is a high performance multi-functional hybrid ammonia a…" at bounding box center [1118, 467] width 652 height 215
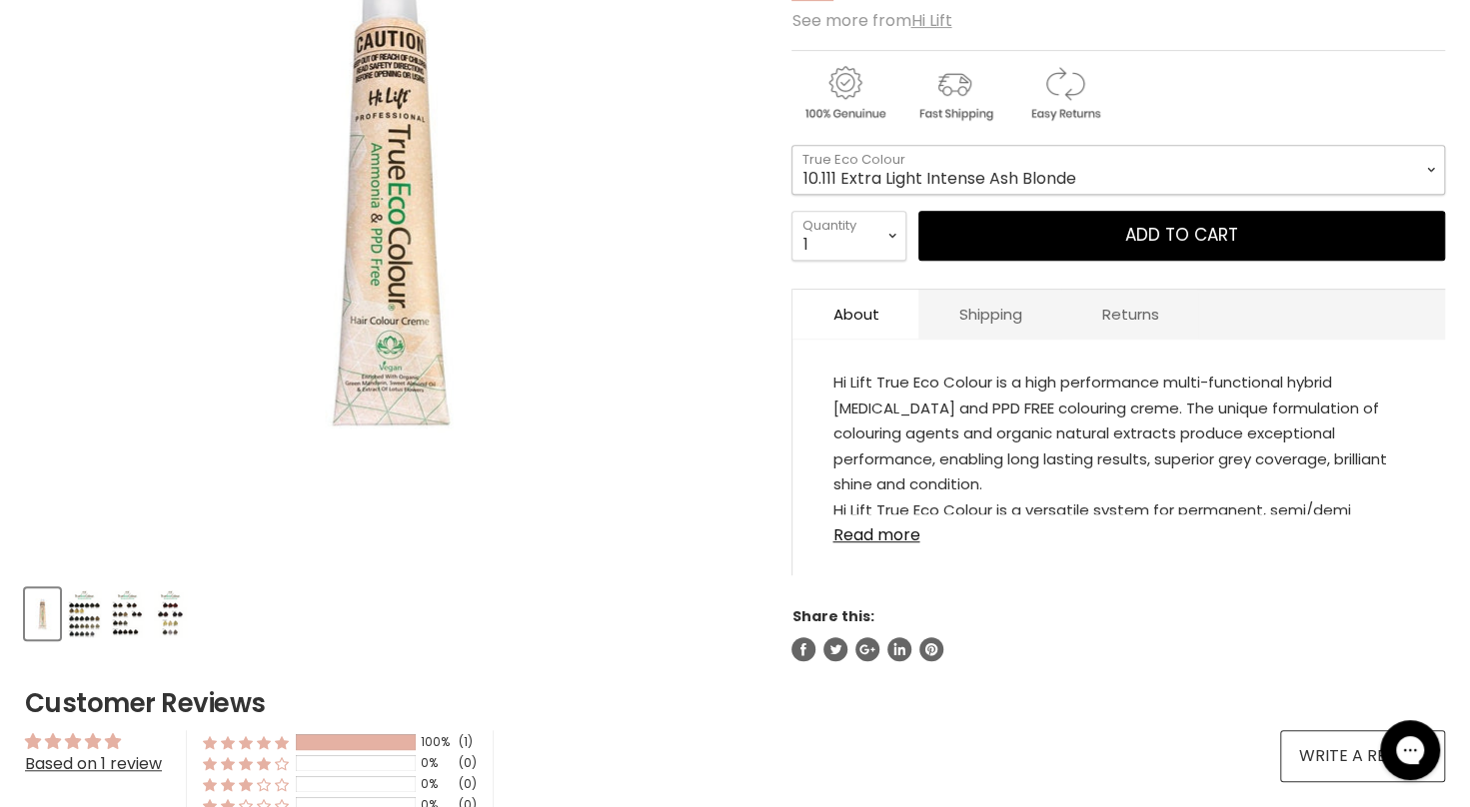
click at [1110, 165] on select "1.0 Black 3.0 Dark Brown 4.0 Brown 4.00 Intense Brown 4.22 Intense Violet Bloom…" at bounding box center [1117, 170] width 653 height 50
click at [1446, 797] on section "Click or scroll to zoom Tap or pinch to zoom" at bounding box center [735, 473] width 1470 height 1270
click at [1322, 194] on form "1.0 Black - $9.50 3.0 Dark Brown - $9.50 4.0 Brown - $9.50 4.00 Intense Brown -…" at bounding box center [1117, 203] width 653 height 117
click at [1317, 162] on select "1.0 Black 3.0 Dark Brown 4.0 Brown 4.00 Intense Brown 4.22 Intense Violet Bloom…" at bounding box center [1117, 170] width 653 height 50
click at [178, 610] on img "Product thumbnails" at bounding box center [170, 614] width 33 height 47
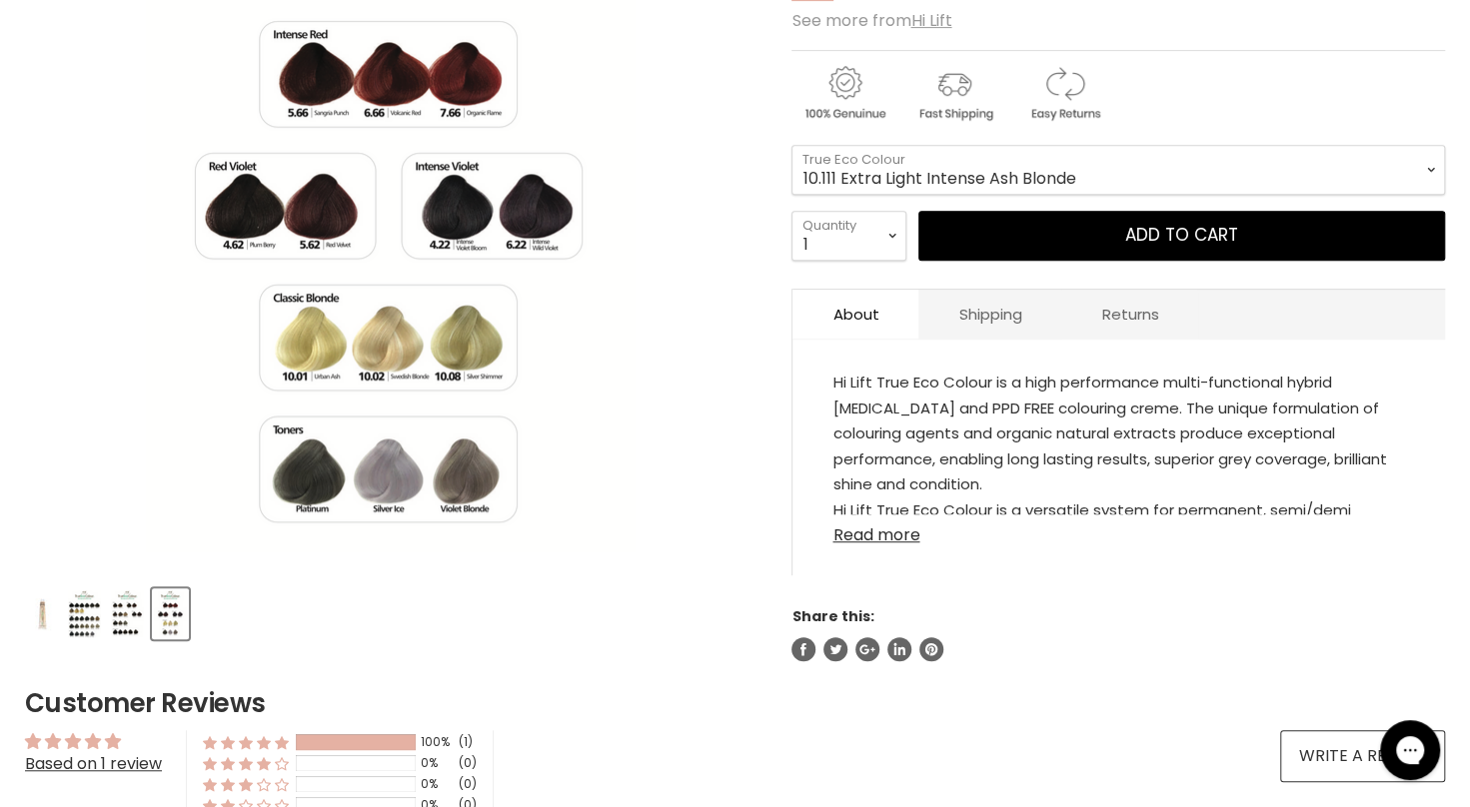
click at [869, 528] on link "Read more" at bounding box center [1118, 530] width 573 height 30
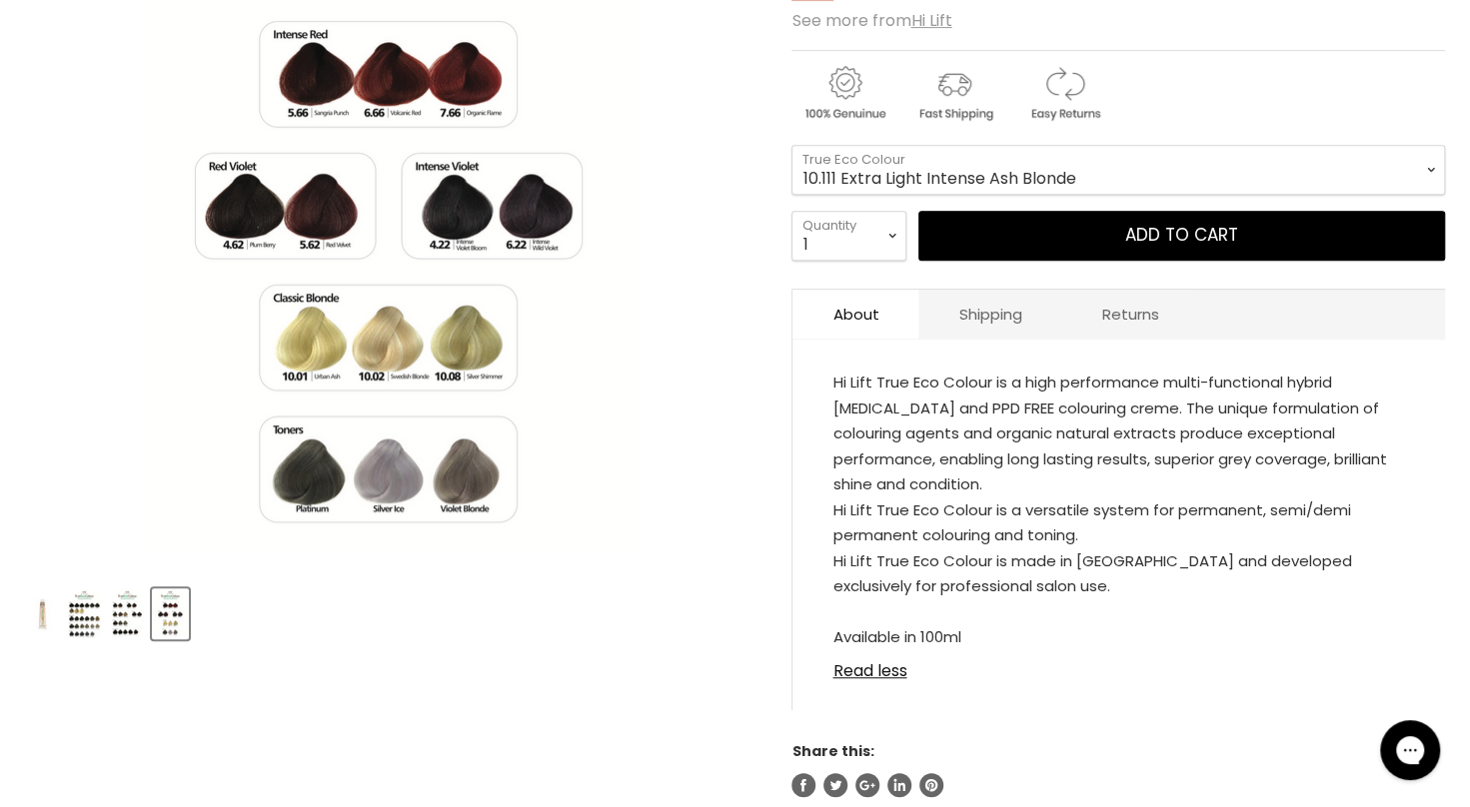
scroll to position [425, 0]
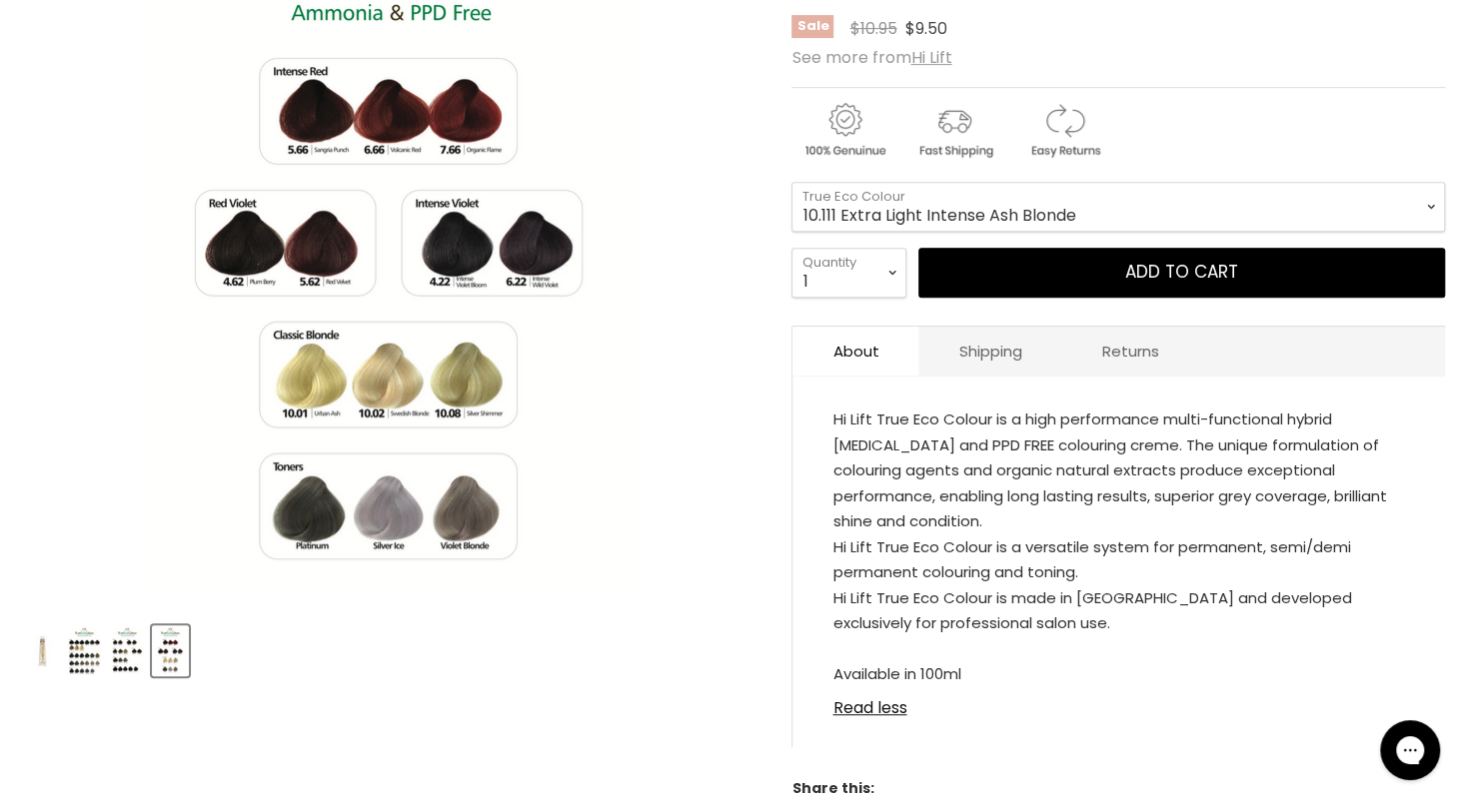
click at [127, 649] on img "Product thumbnails" at bounding box center [127, 650] width 33 height 47
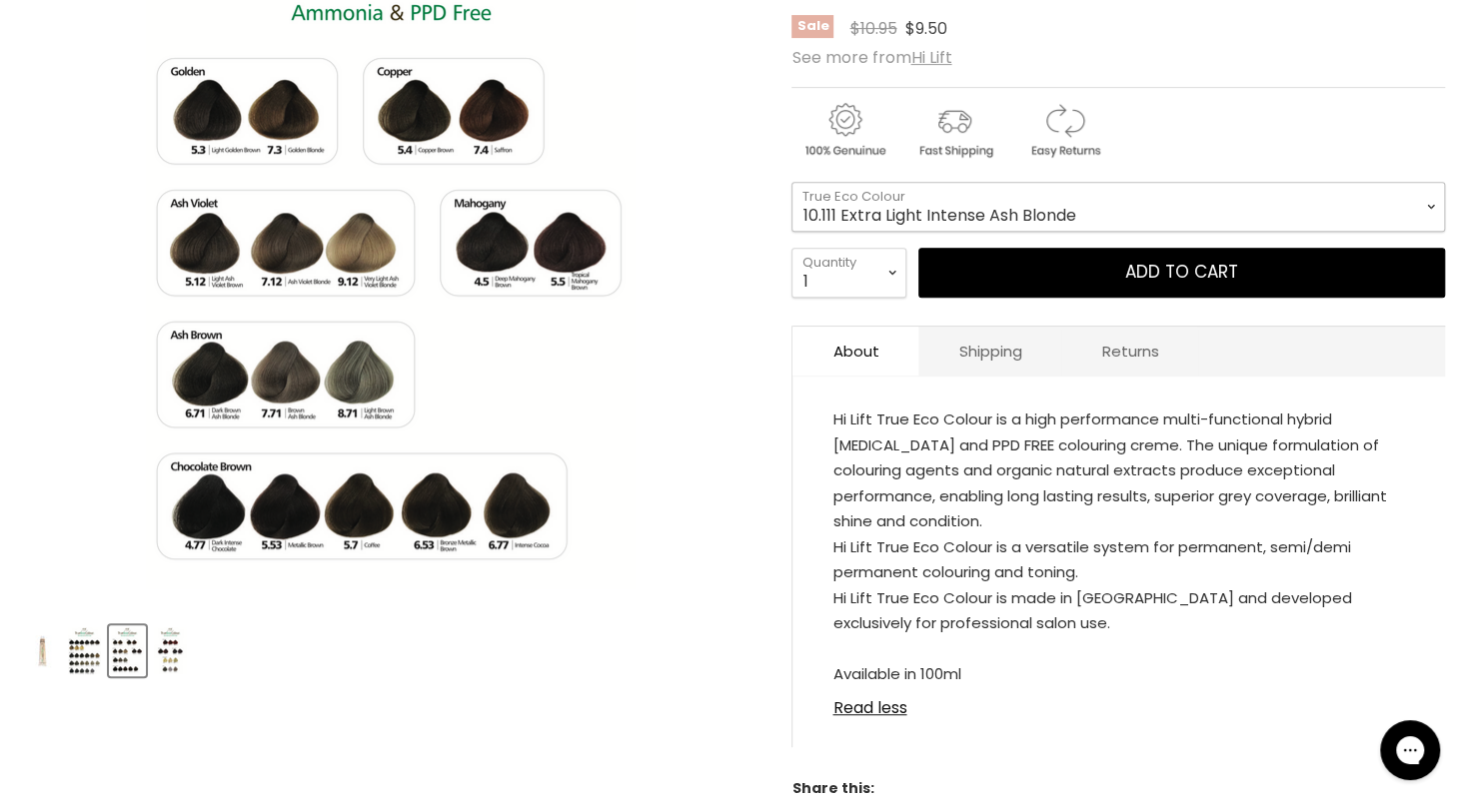
click at [817, 182] on select "1.0 Black 3.0 Dark Brown 4.0 Brown 4.00 Intense Brown 4.22 Intense Violet Bloom…" at bounding box center [1117, 207] width 653 height 50
click at [90, 658] on img "Product thumbnails" at bounding box center [84, 650] width 33 height 47
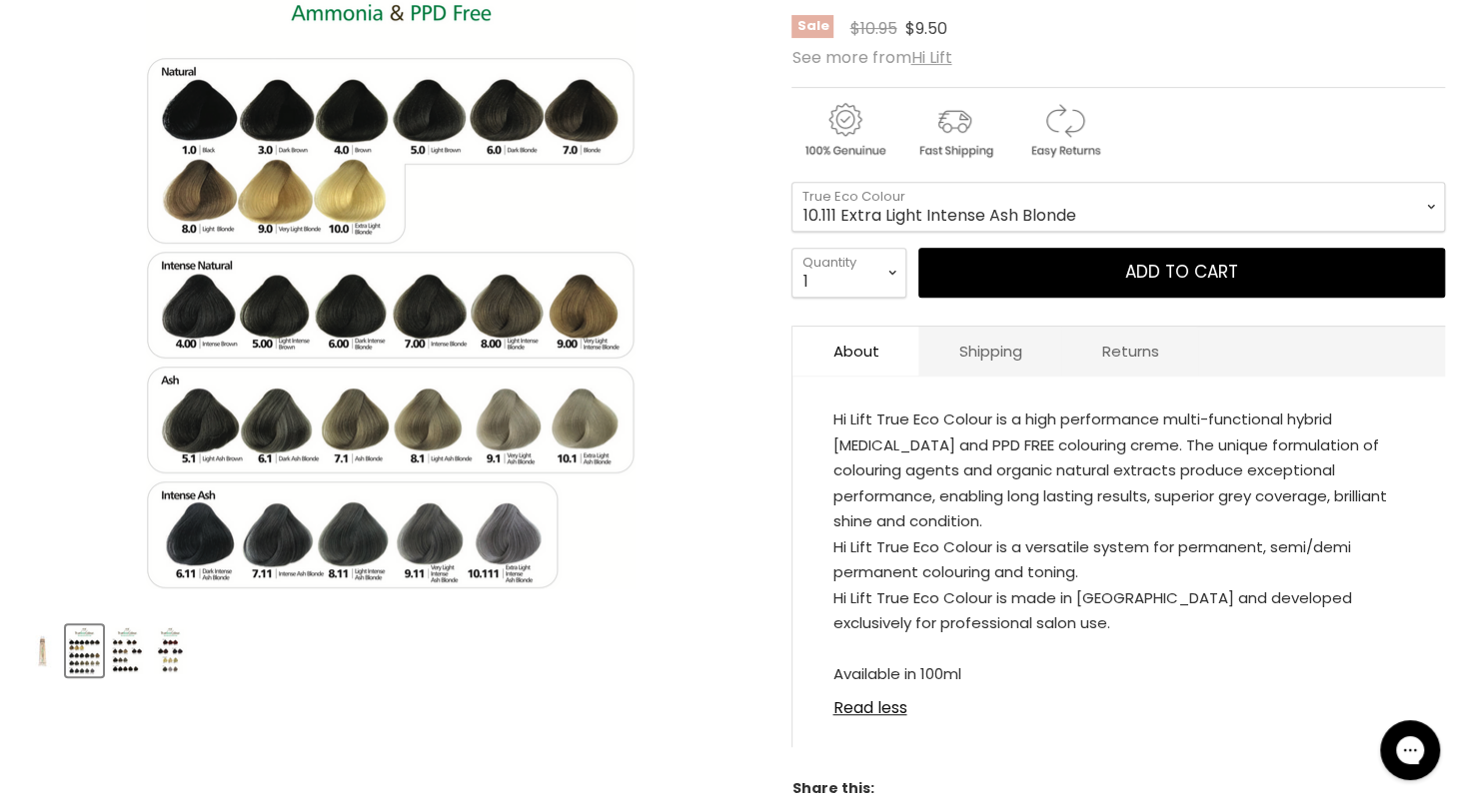
scroll to position [0, 0]
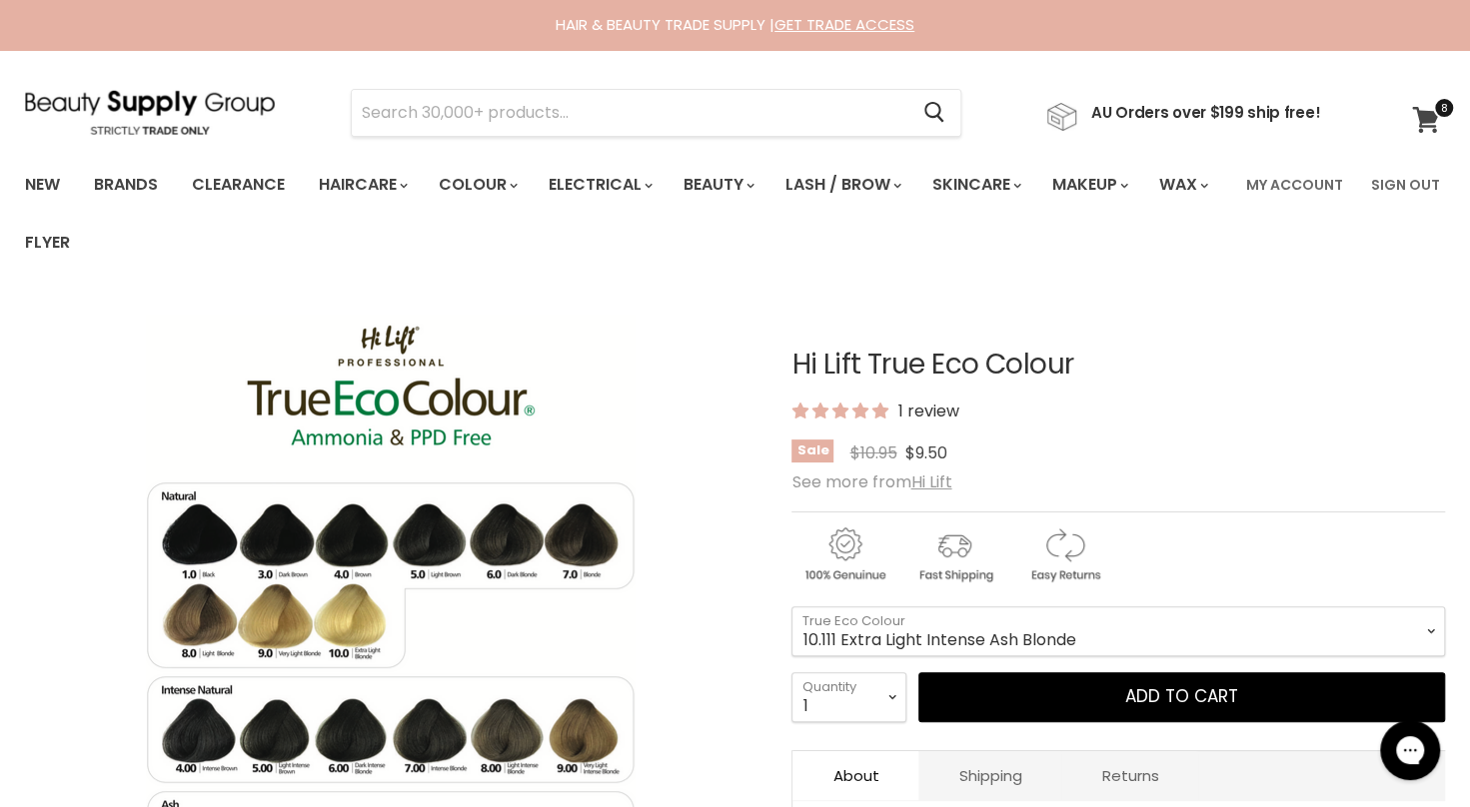
click at [1427, 120] on icon at bounding box center [1425, 120] width 27 height 26
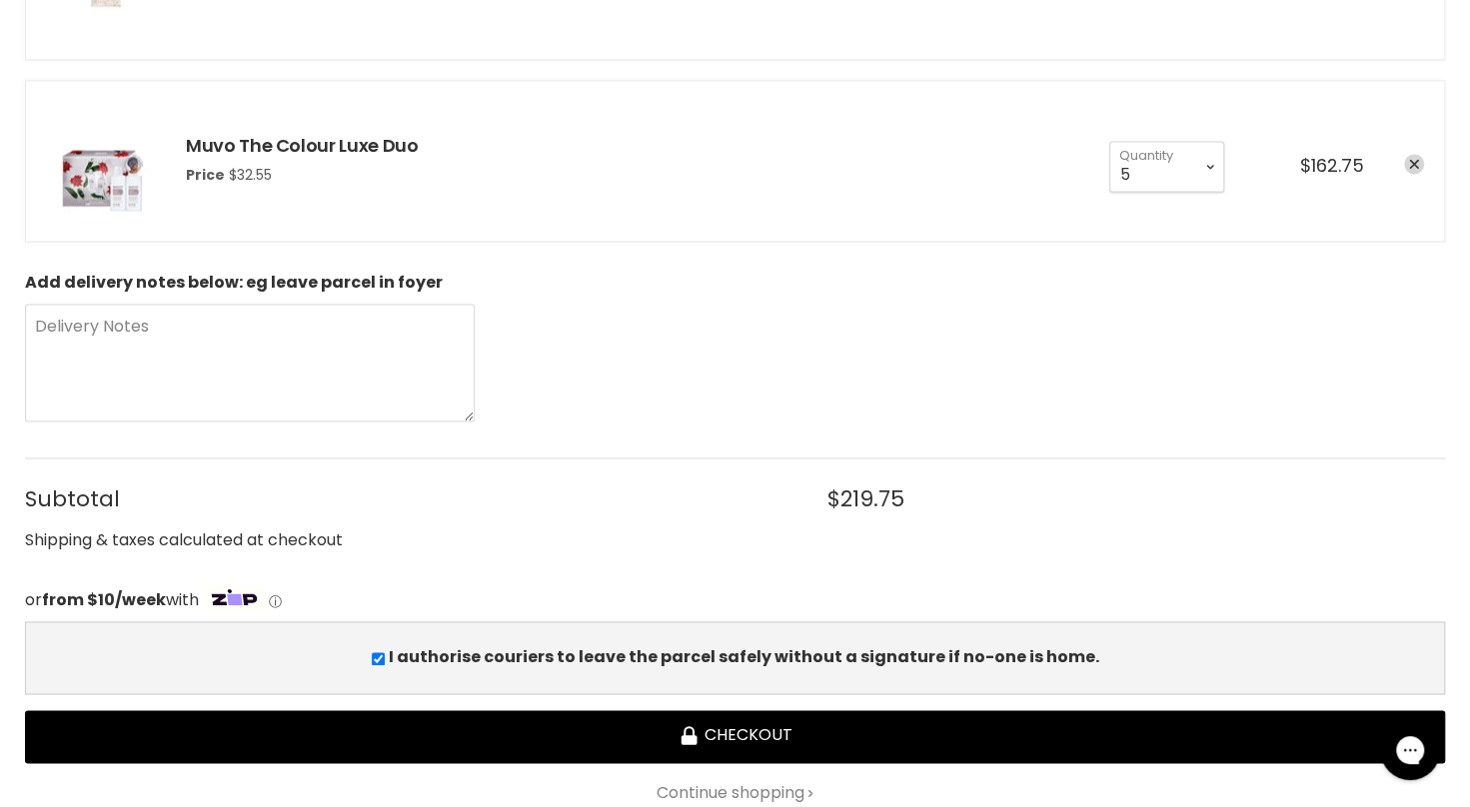
scroll to position [1531, 0]
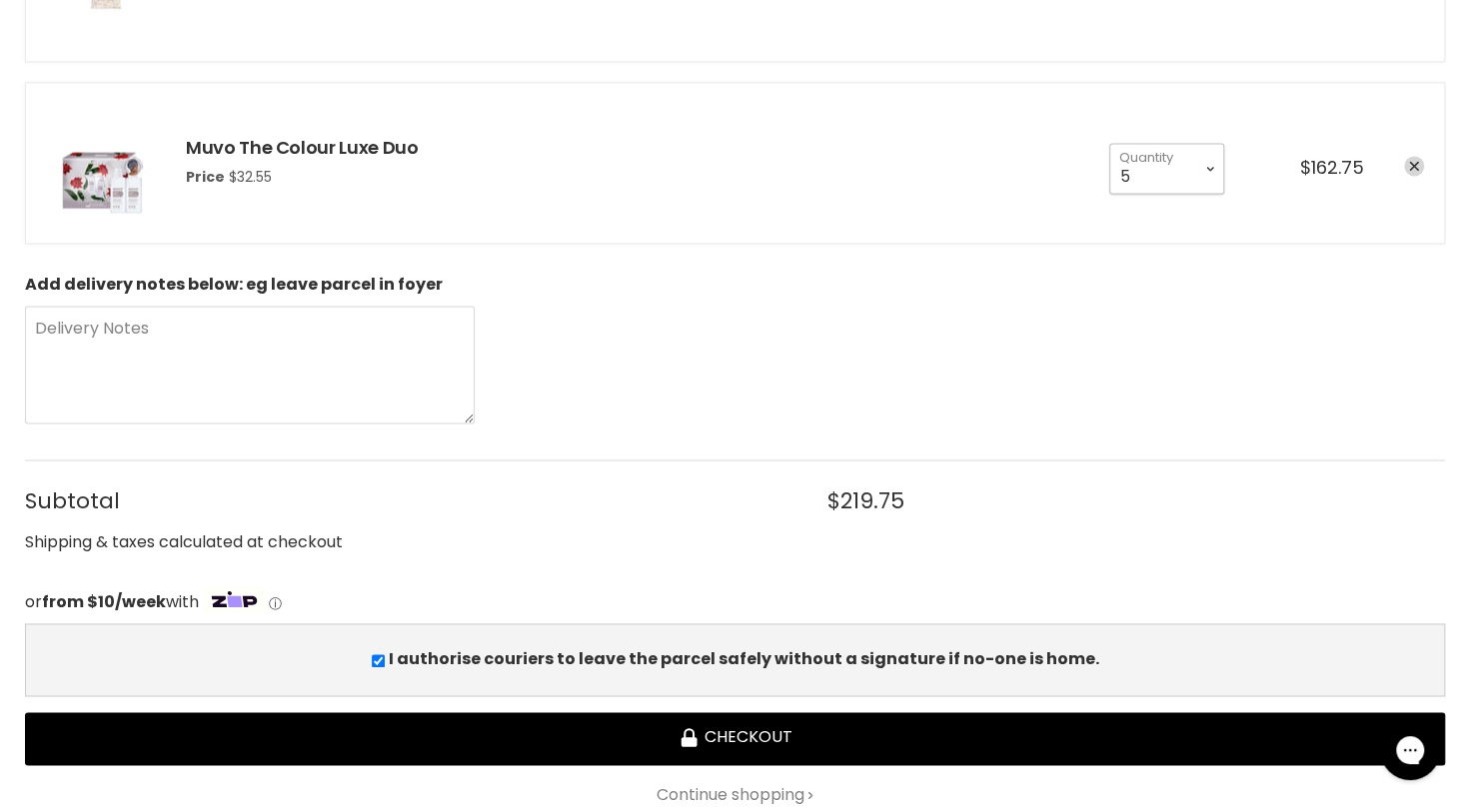
click at [1205, 165] on select "1 2 3 4 5 6 7 8 9 10+" at bounding box center [1166, 168] width 115 height 50
select select "4"
click at [1109, 143] on select "1 2 3 4 5 6 7 8 9 10+" at bounding box center [1166, 168] width 115 height 50
type input "4"
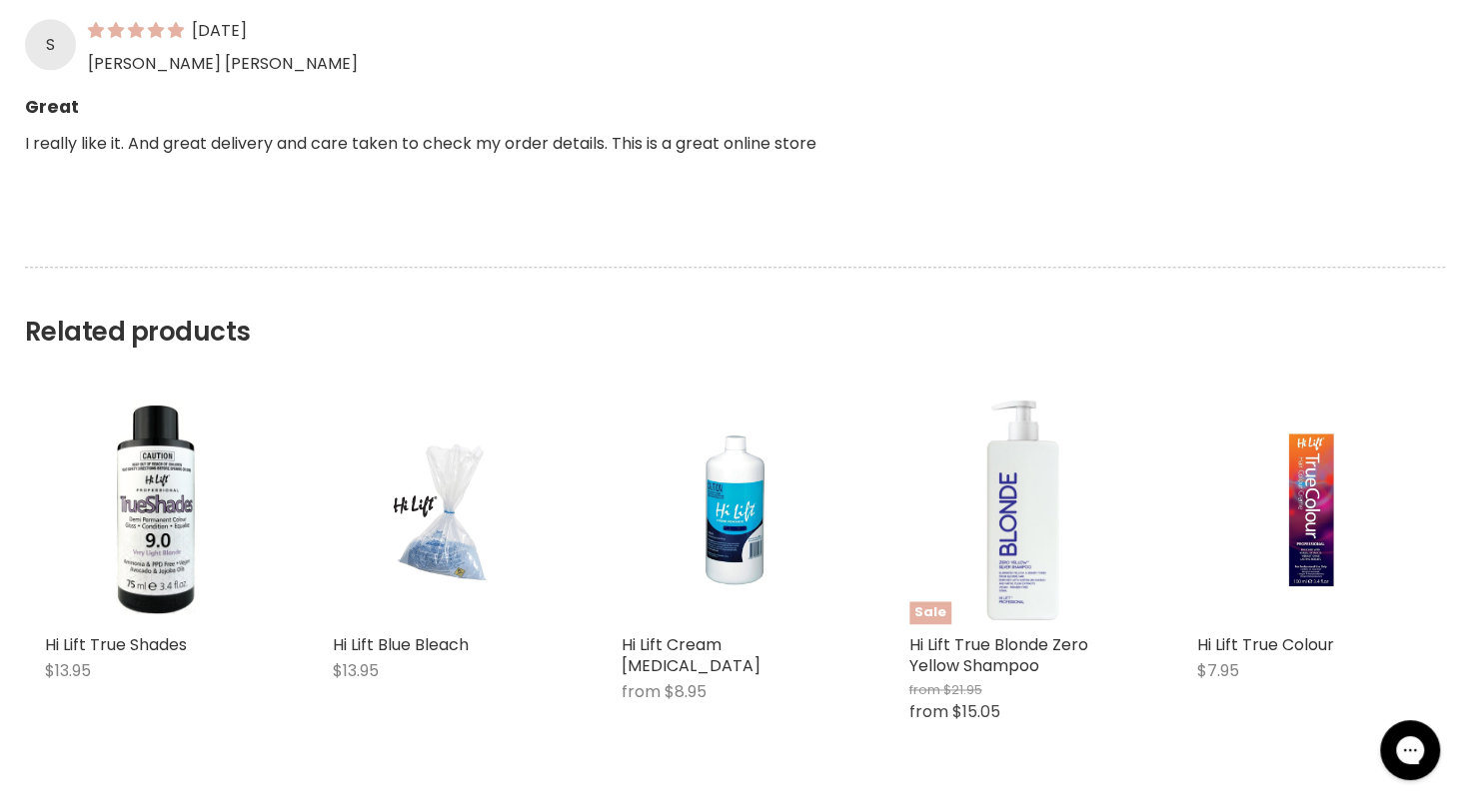
scroll to position [1631, 0]
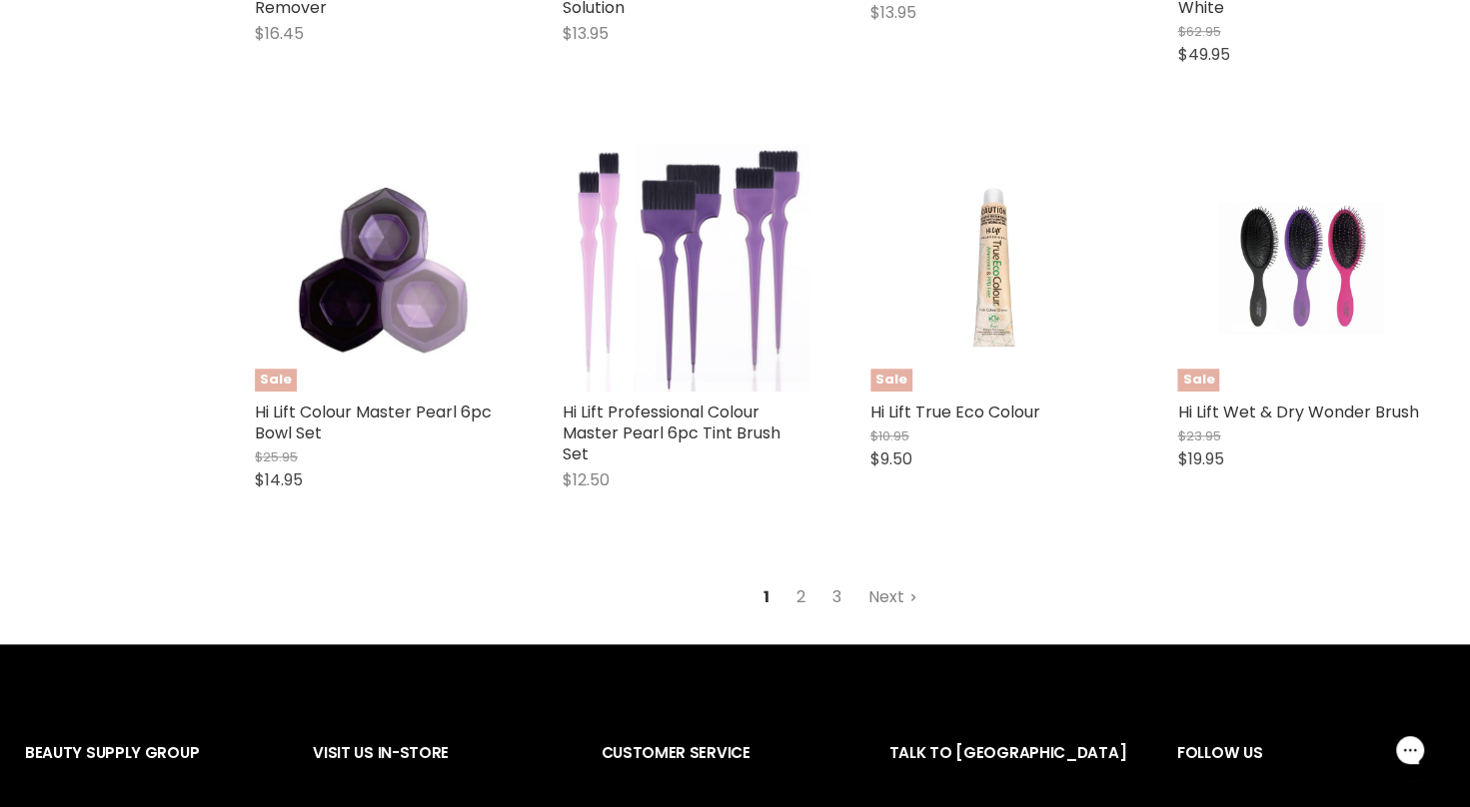
scroll to position [5258, 0]
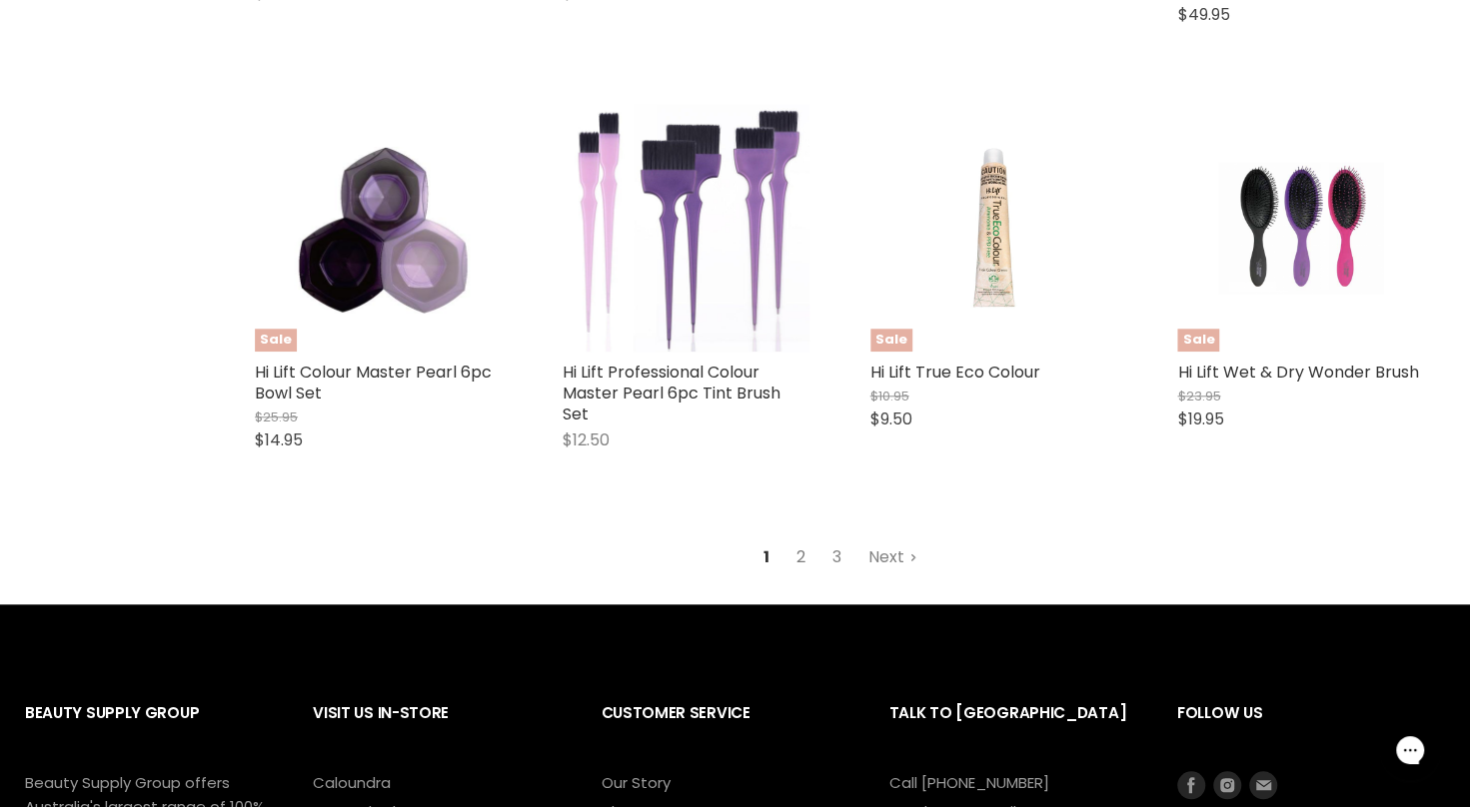
click at [798, 566] on link "2" at bounding box center [800, 558] width 31 height 36
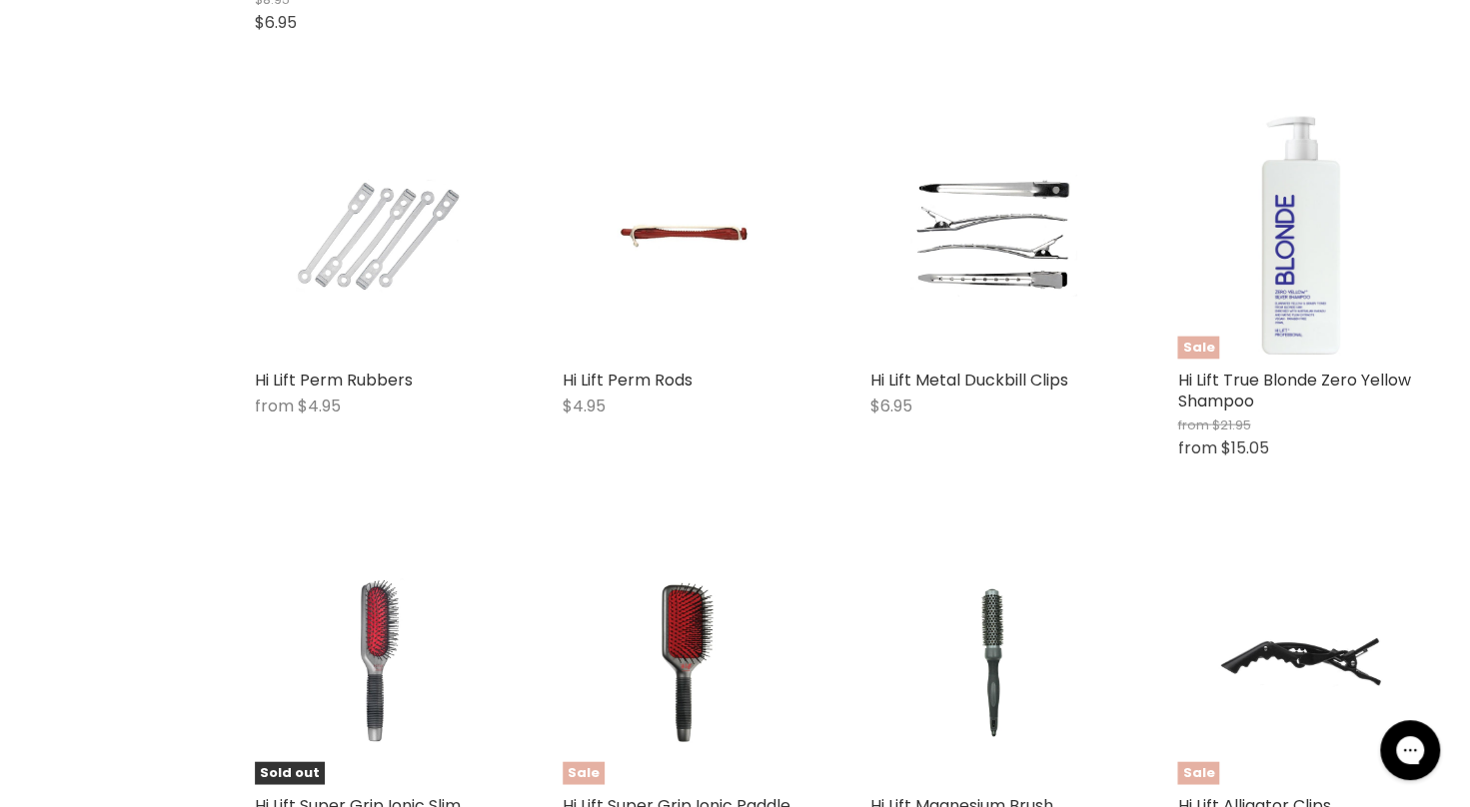
scroll to position [712, 0]
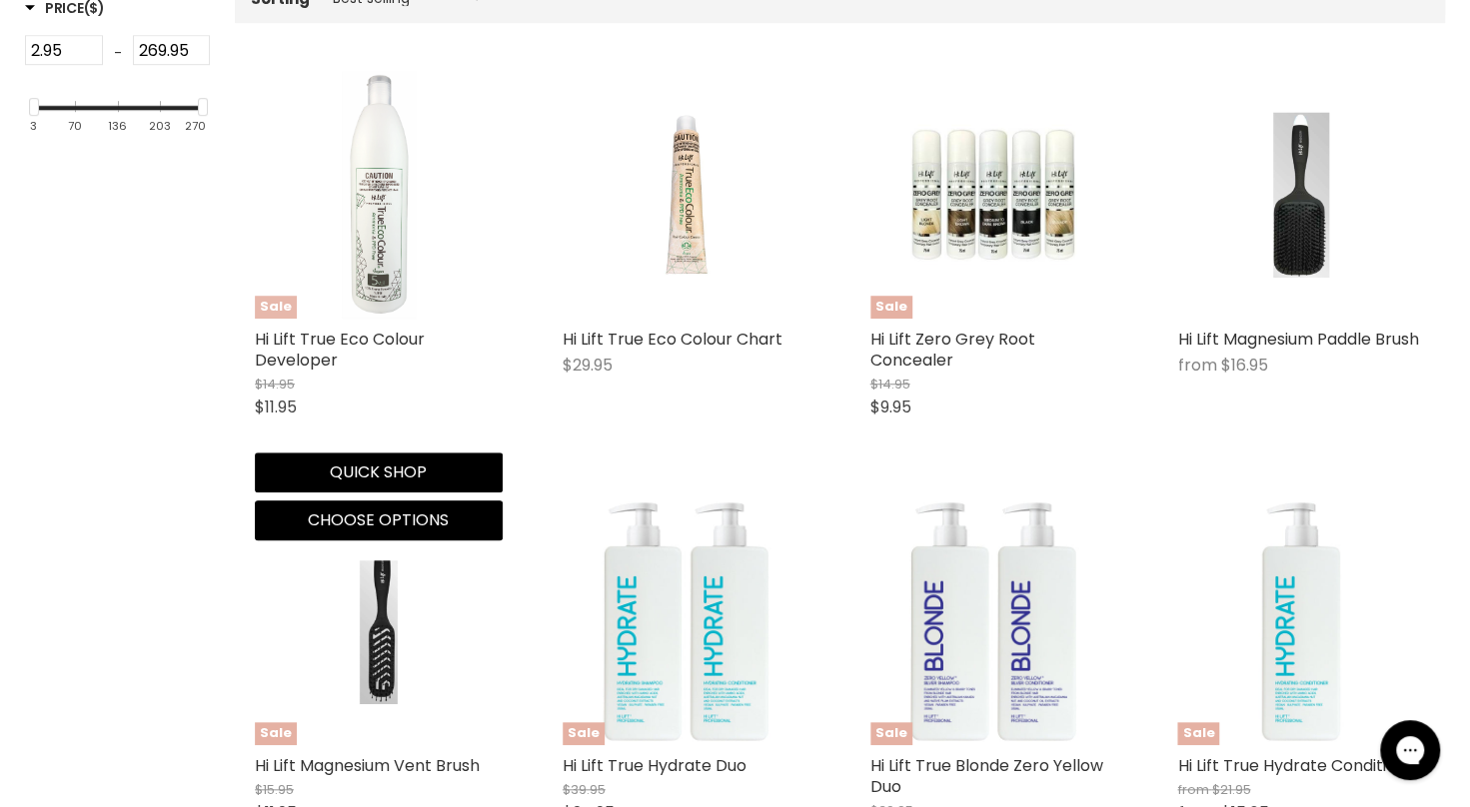
click at [437, 256] on figure "Sale" at bounding box center [379, 195] width 248 height 248
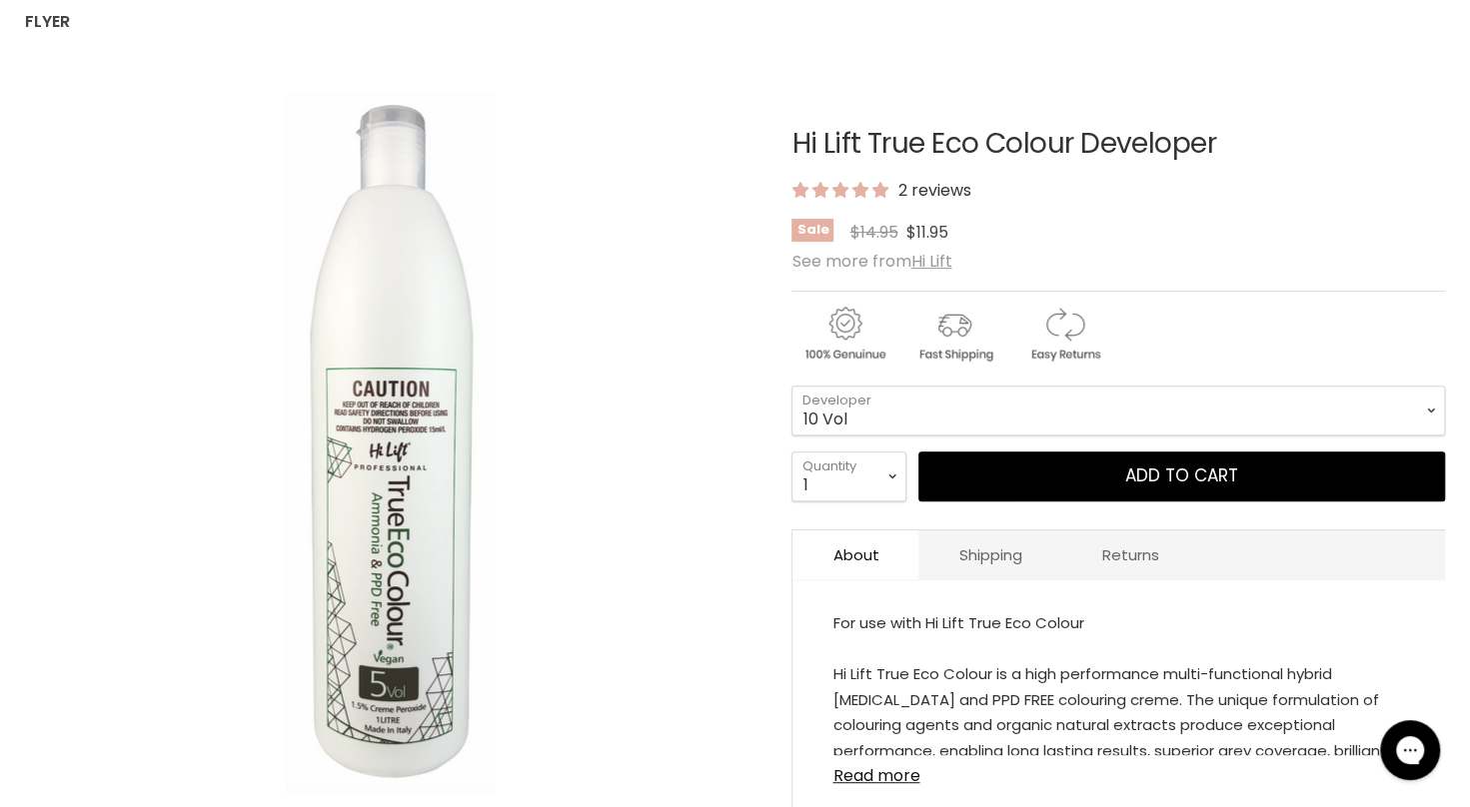
scroll to position [262, 0]
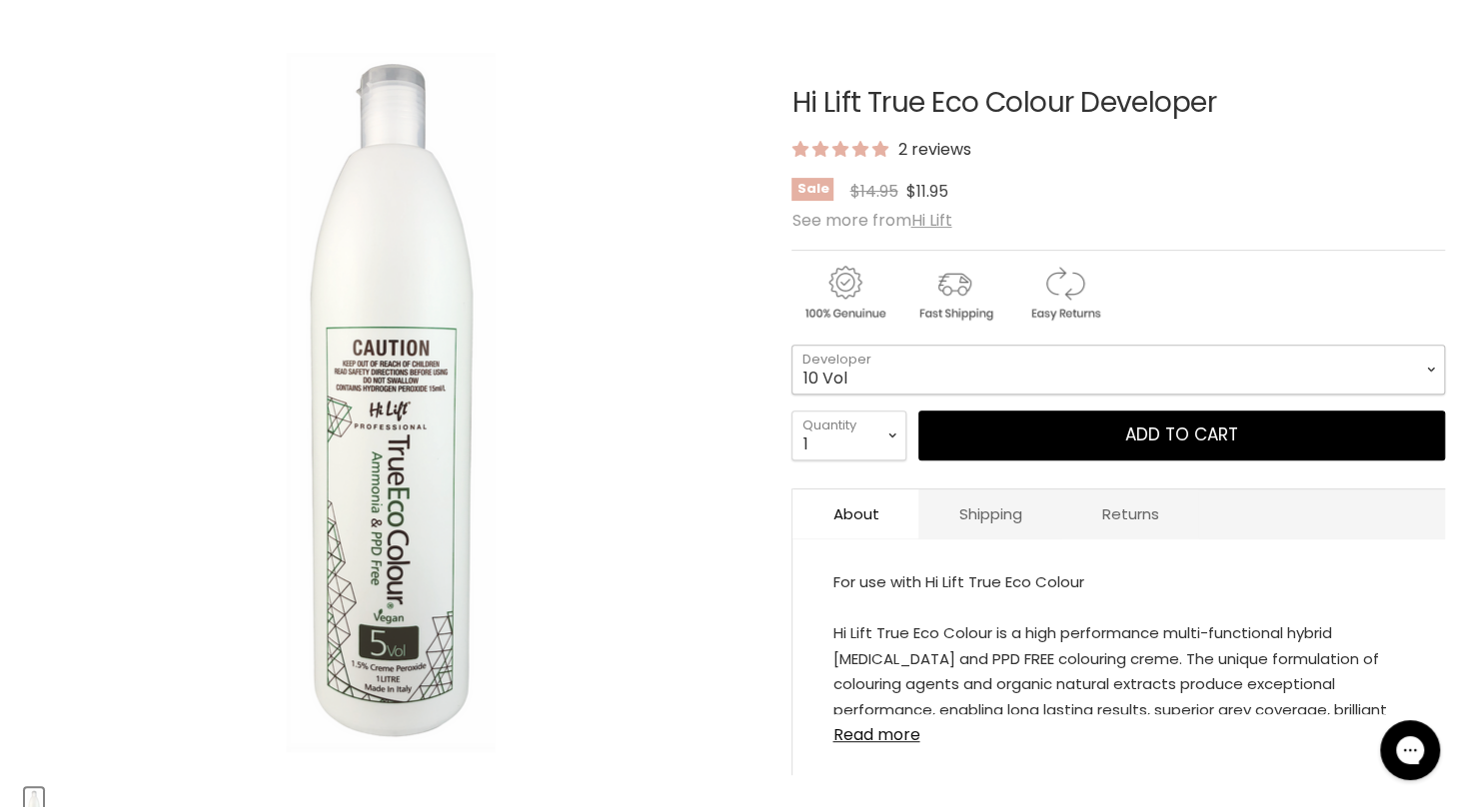
click at [1393, 384] on select "10 Vol 40 Vol 20 Vol 5 Vol 30 Vol" at bounding box center [1117, 370] width 653 height 50
click at [791, 345] on select "10 Vol 40 Vol 20 Vol 5 Vol 30 Vol" at bounding box center [1117, 370] width 653 height 50
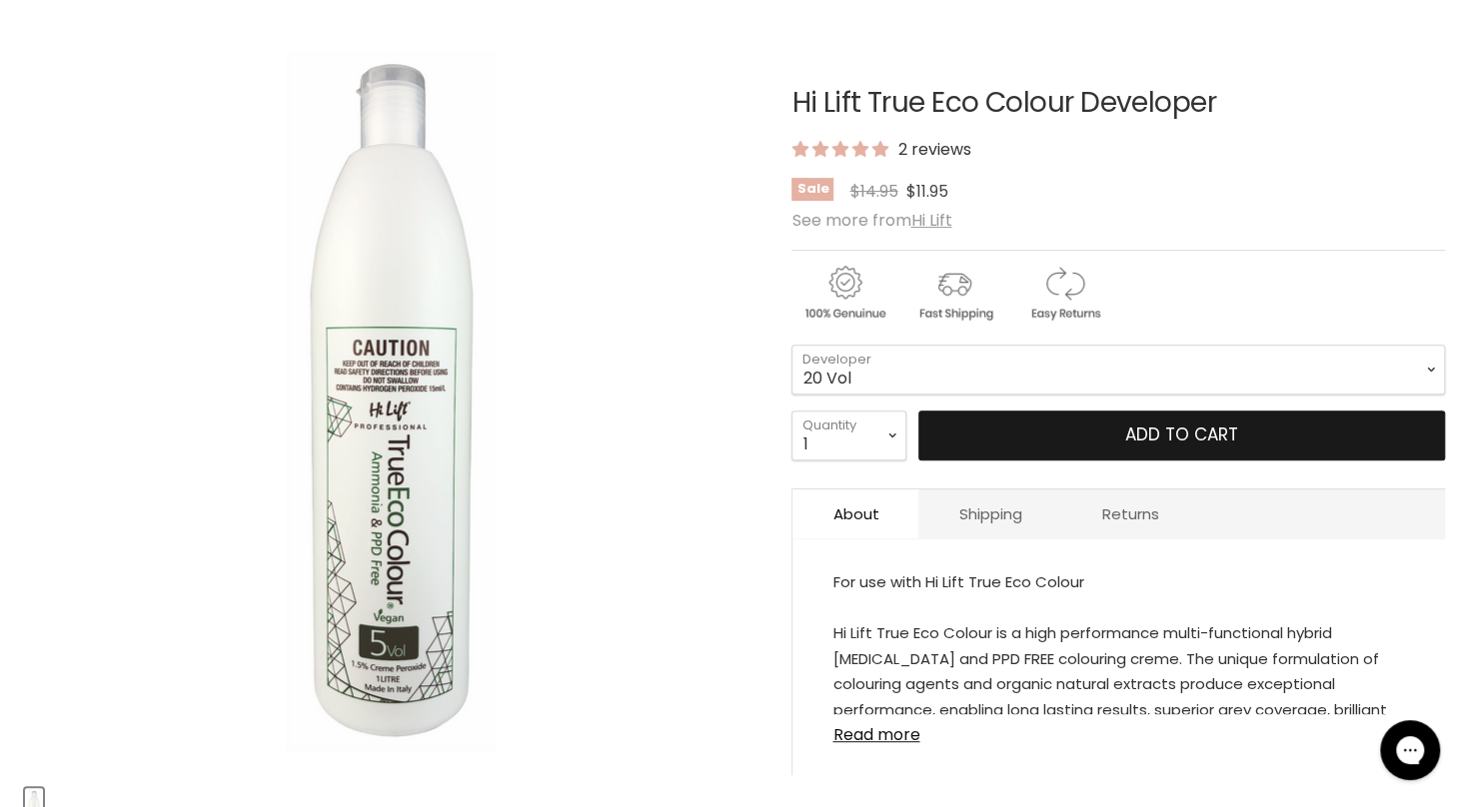
click at [1250, 442] on button "Add to cart" at bounding box center [1181, 436] width 527 height 50
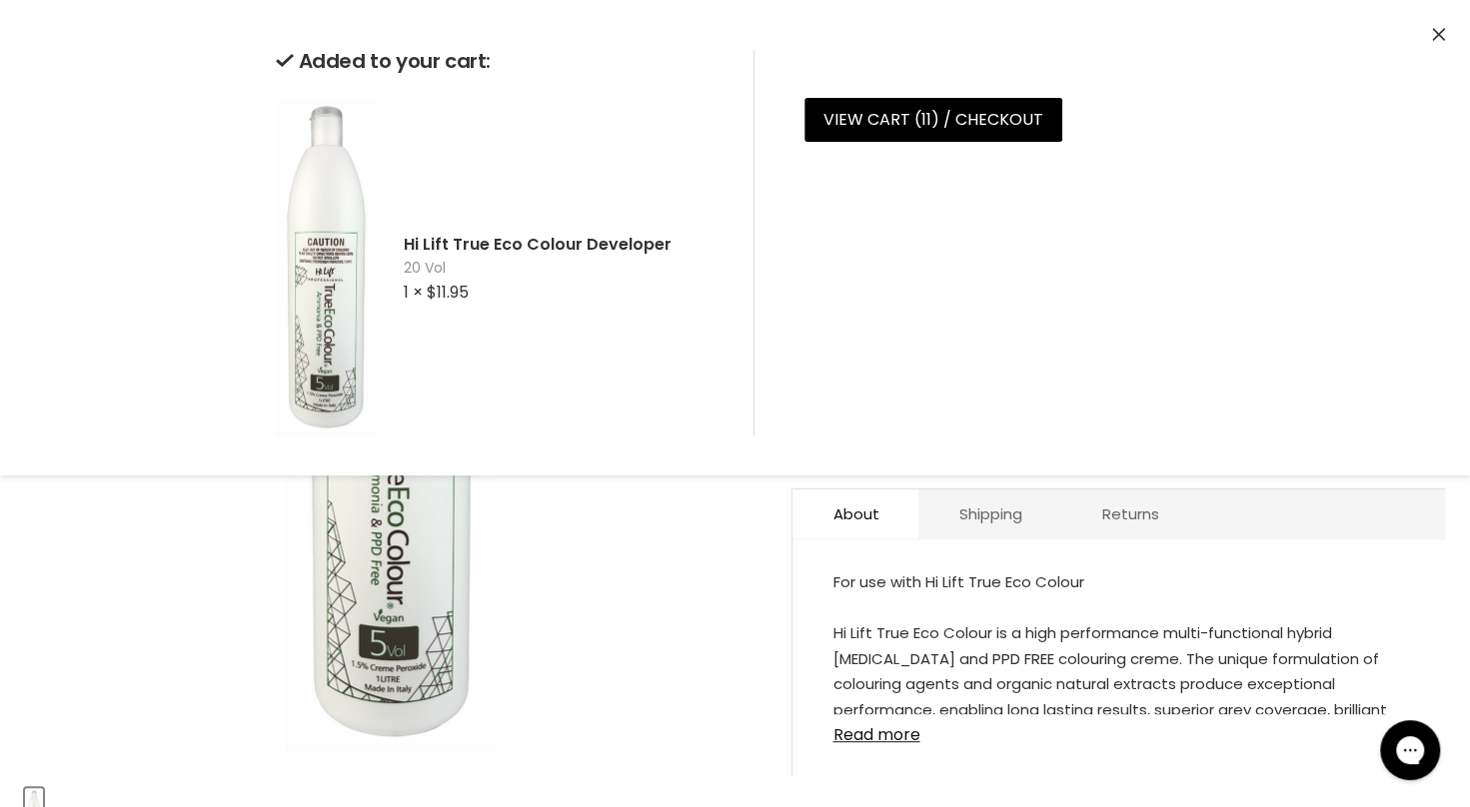
click at [604, 570] on div "Click or scroll to zoom Tap or pinch to zoom" at bounding box center [390, 403] width 731 height 731
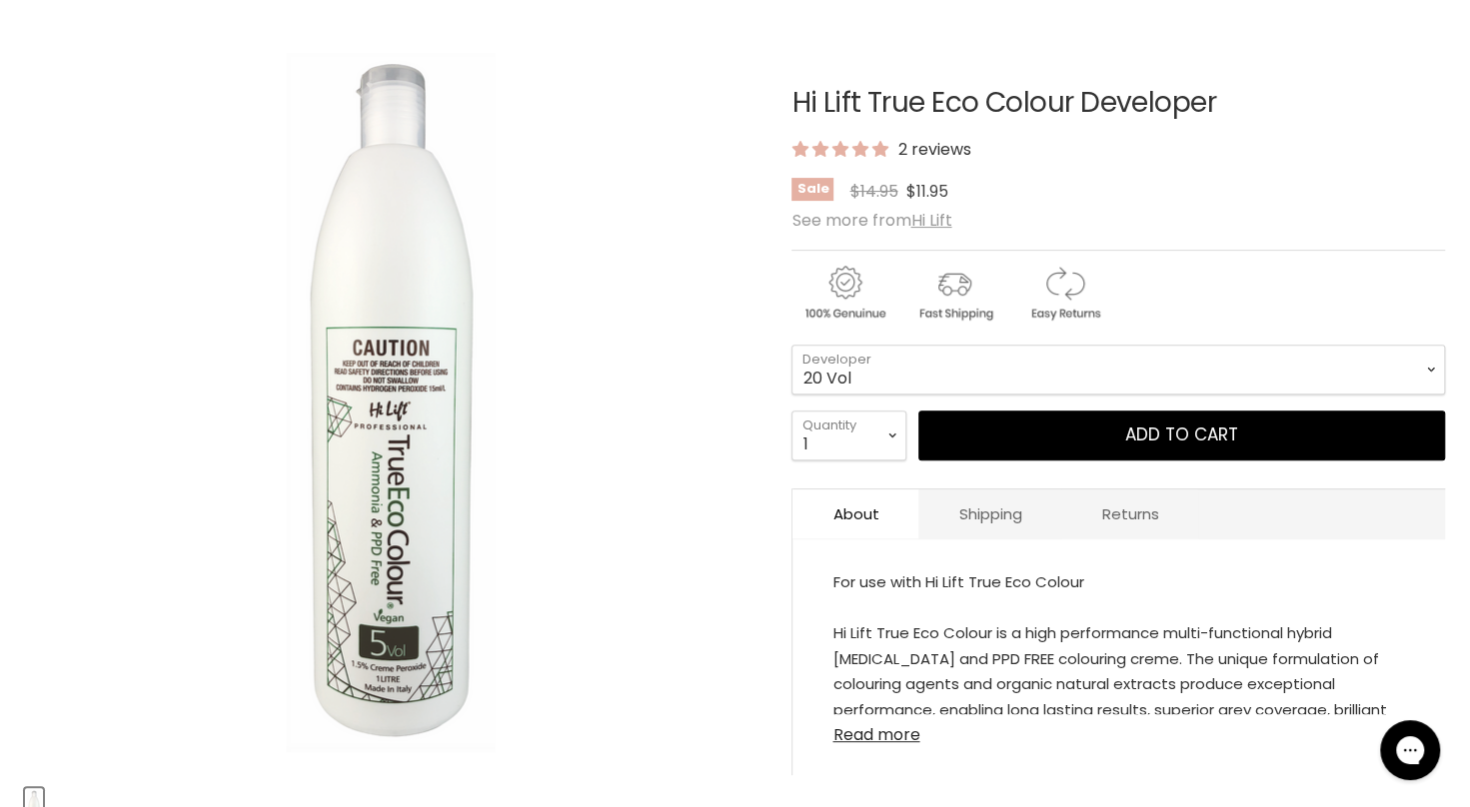
click at [881, 725] on link "Read more" at bounding box center [1118, 729] width 573 height 30
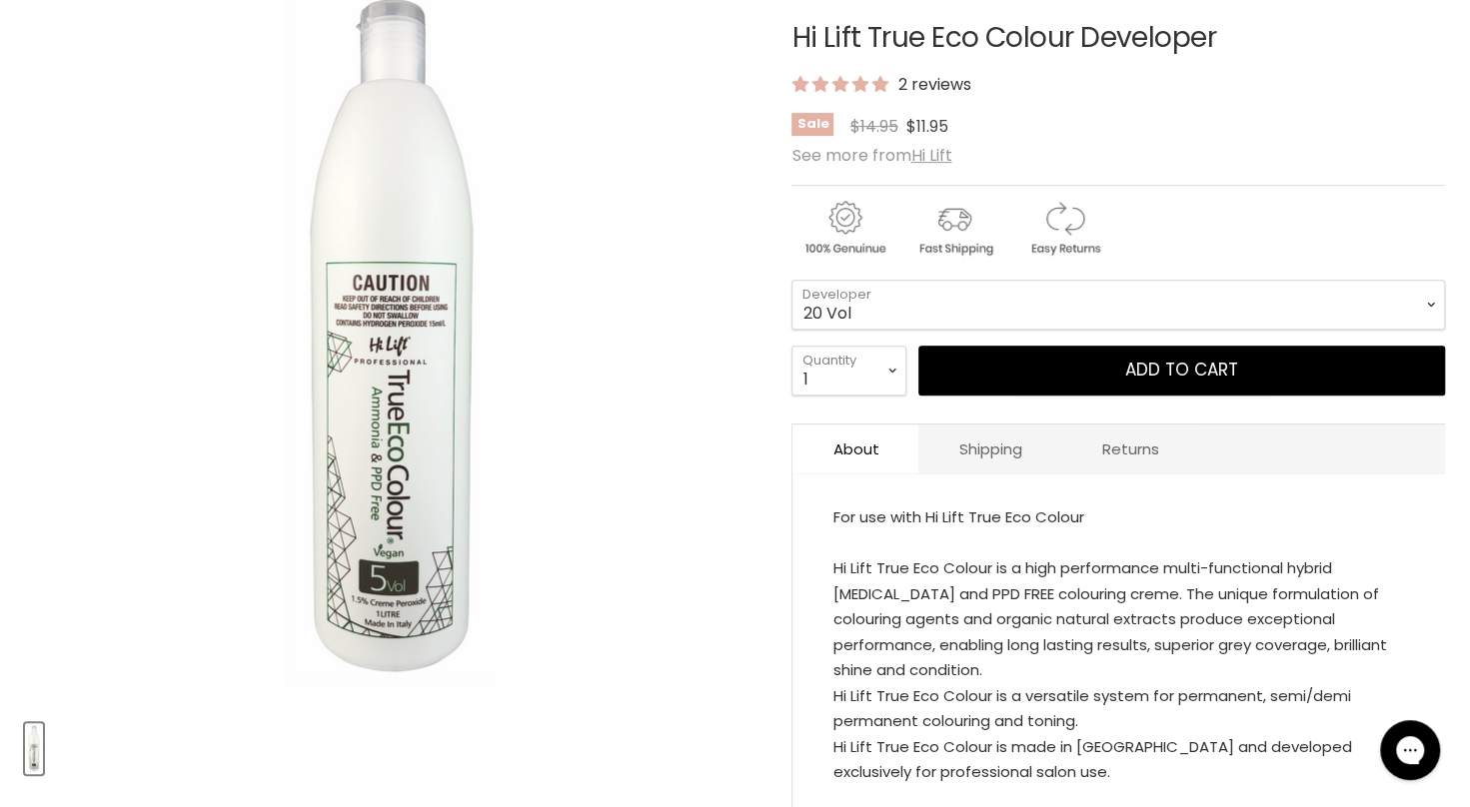
scroll to position [322, 0]
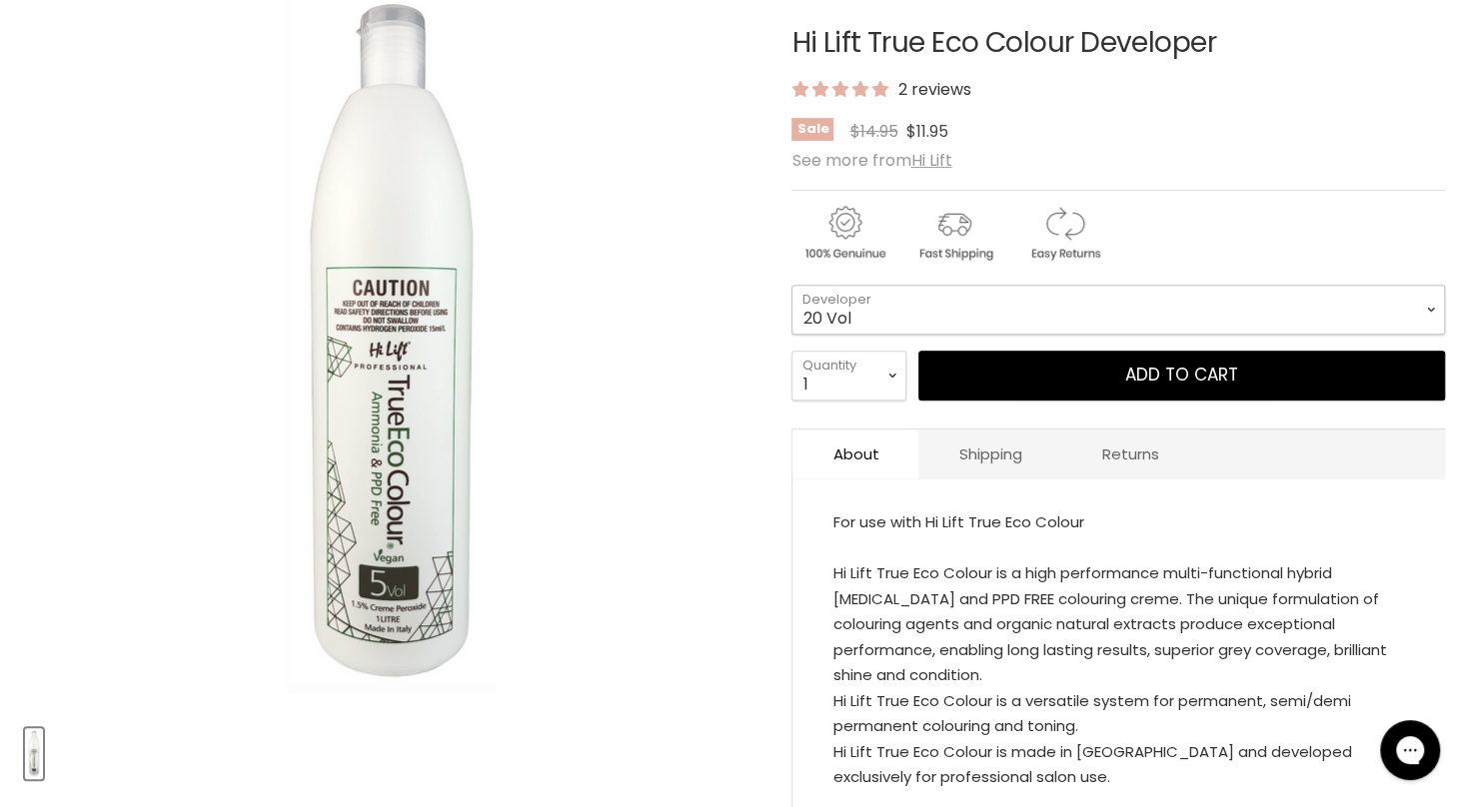
click at [1344, 292] on select "10 Vol 40 Vol 20 Vol 5 Vol 30 Vol" at bounding box center [1117, 310] width 653 height 50
click at [791, 285] on select "10 Vol 40 Vol 20 Vol 5 Vol 30 Vol" at bounding box center [1117, 310] width 653 height 50
select select "5 Vol"
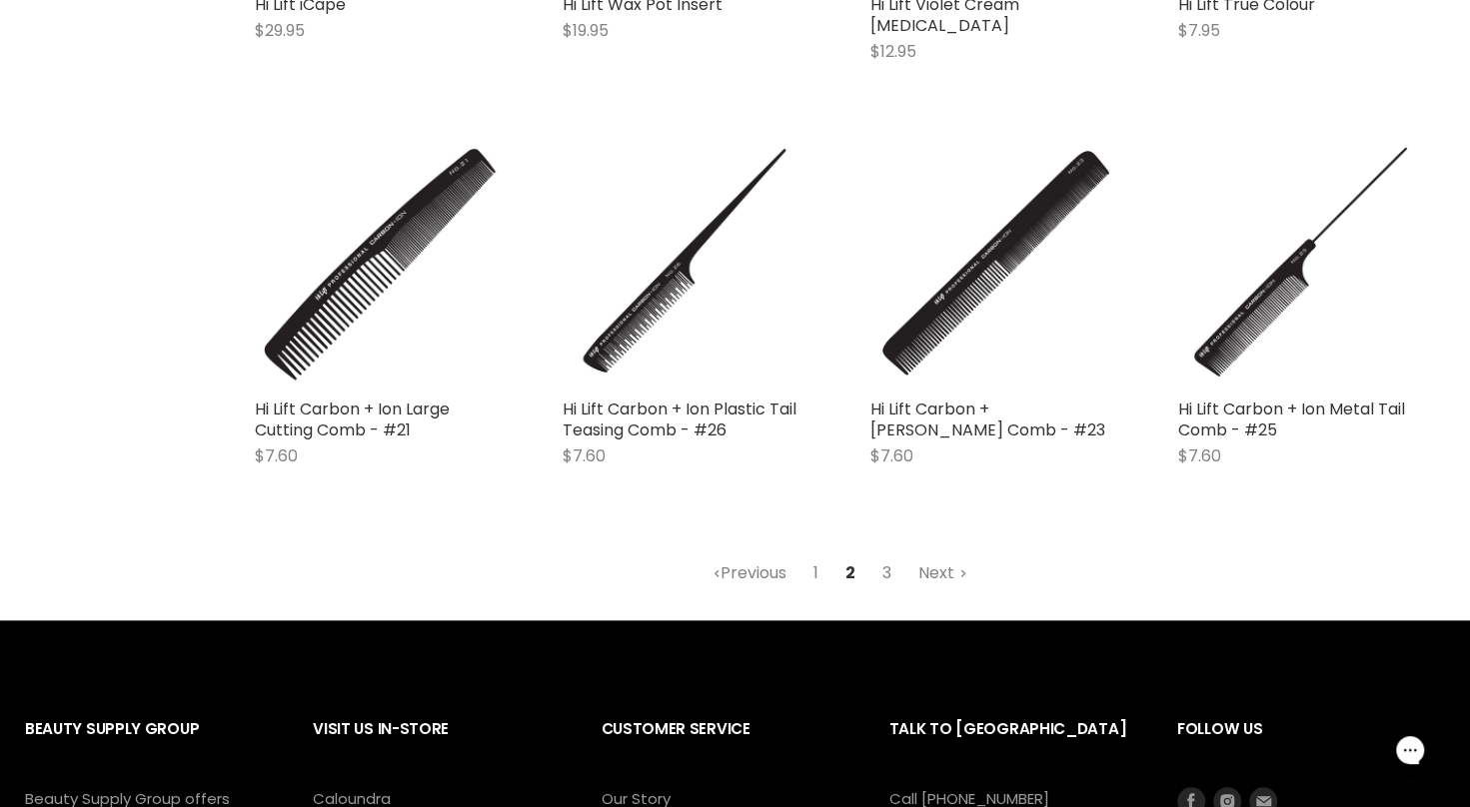
scroll to position [5232, 0]
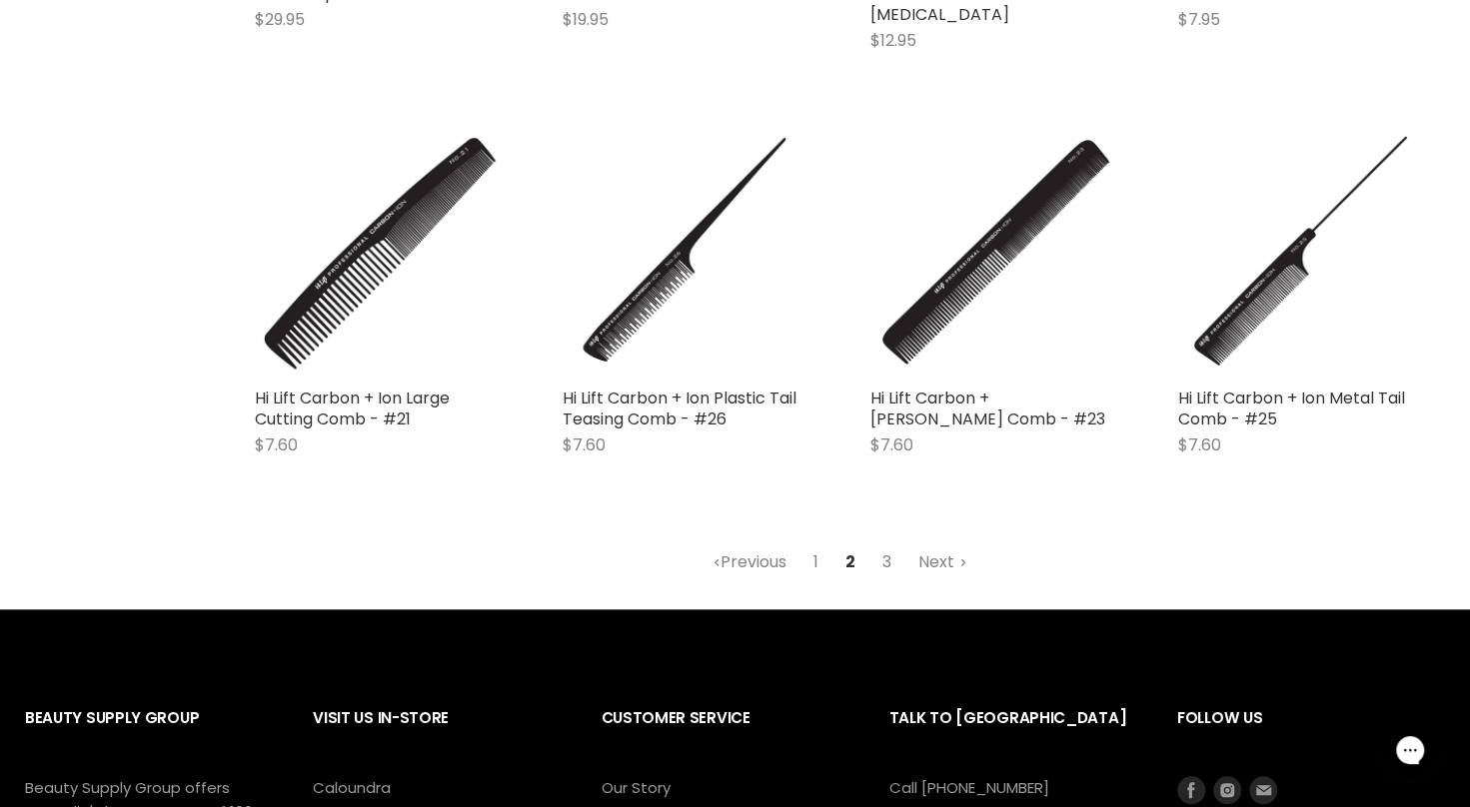
click at [897, 545] on link "3" at bounding box center [886, 563] width 31 height 36
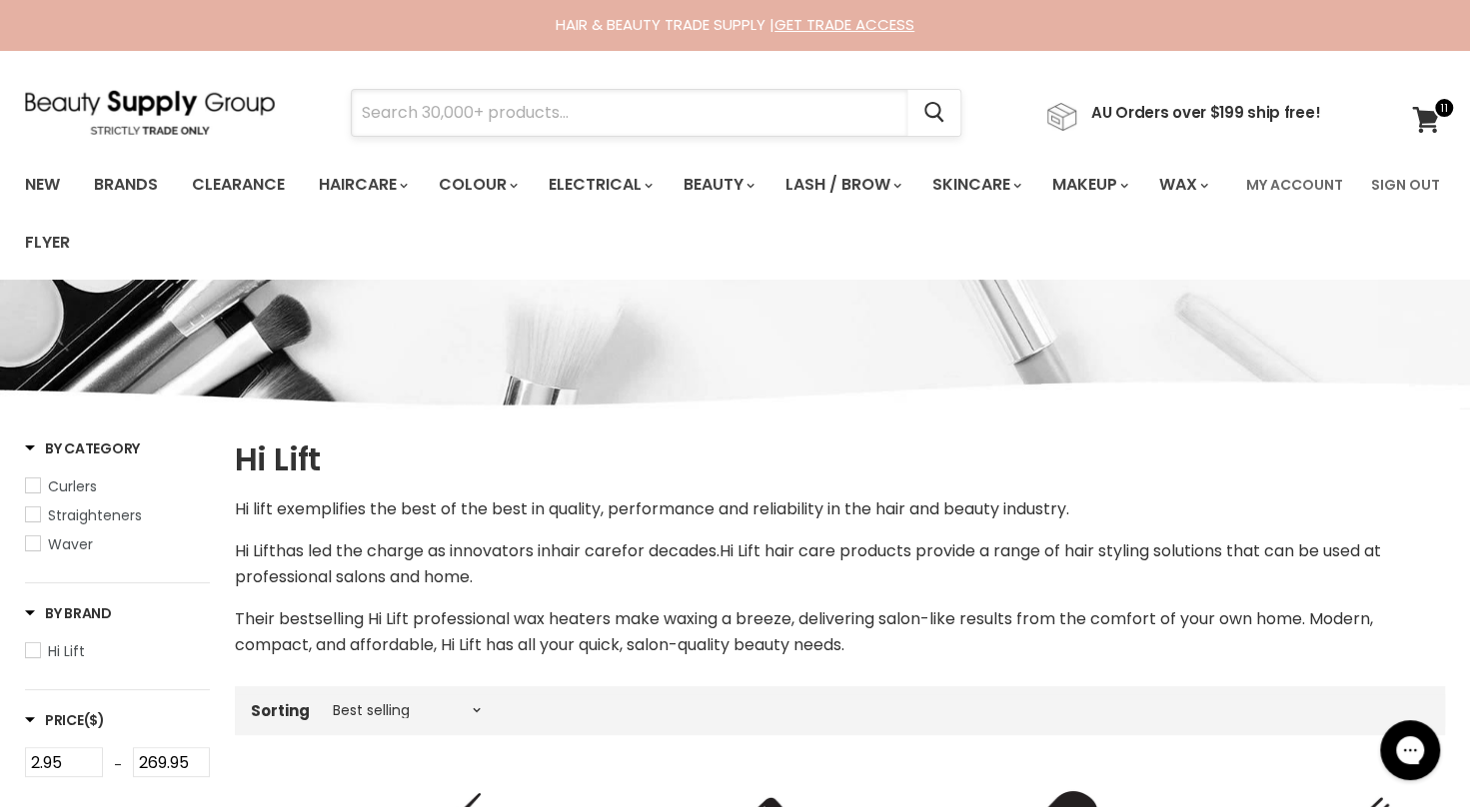
click at [546, 119] on input "Search" at bounding box center [630, 113] width 556 height 46
type input "wella"
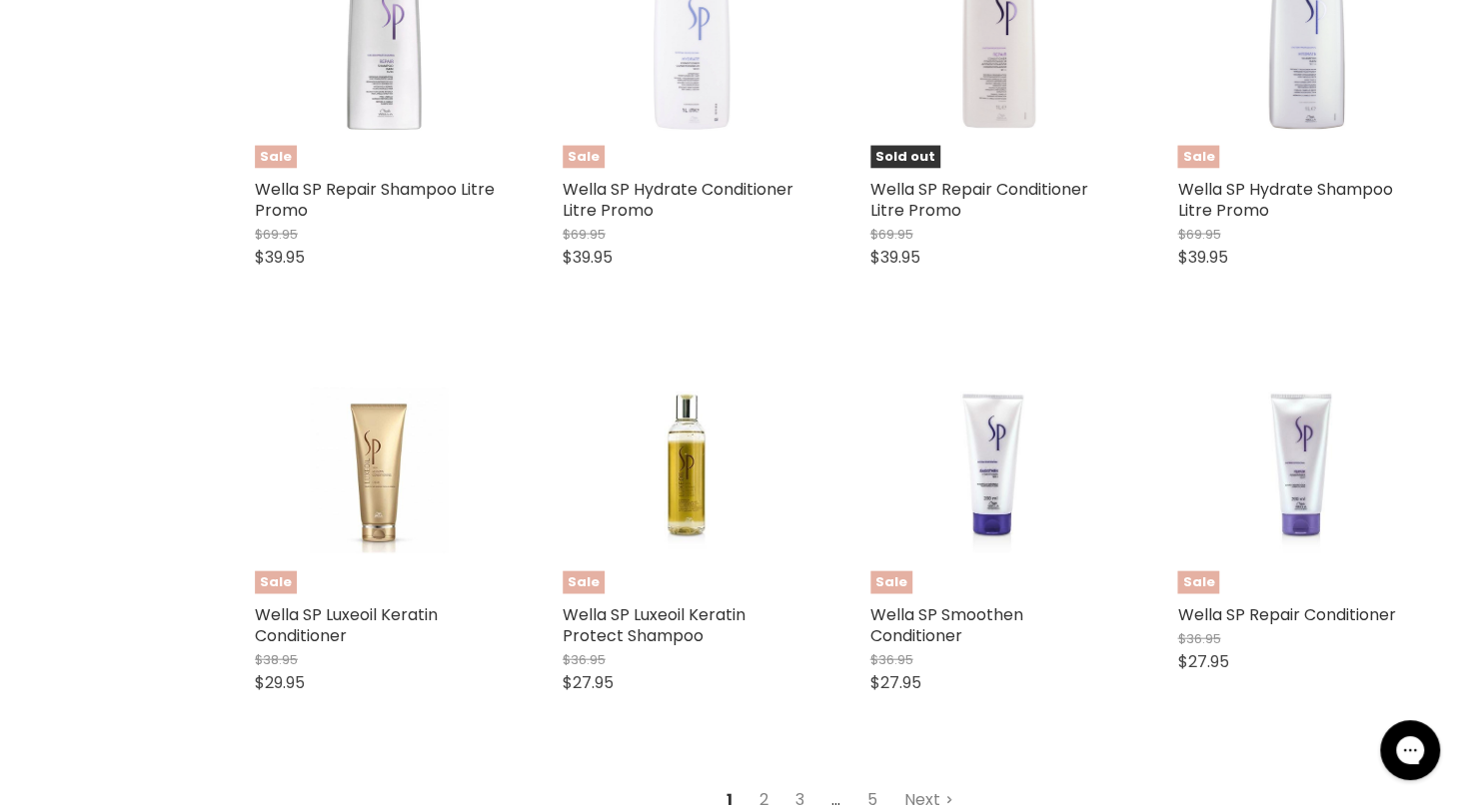
scroll to position [2699, 0]
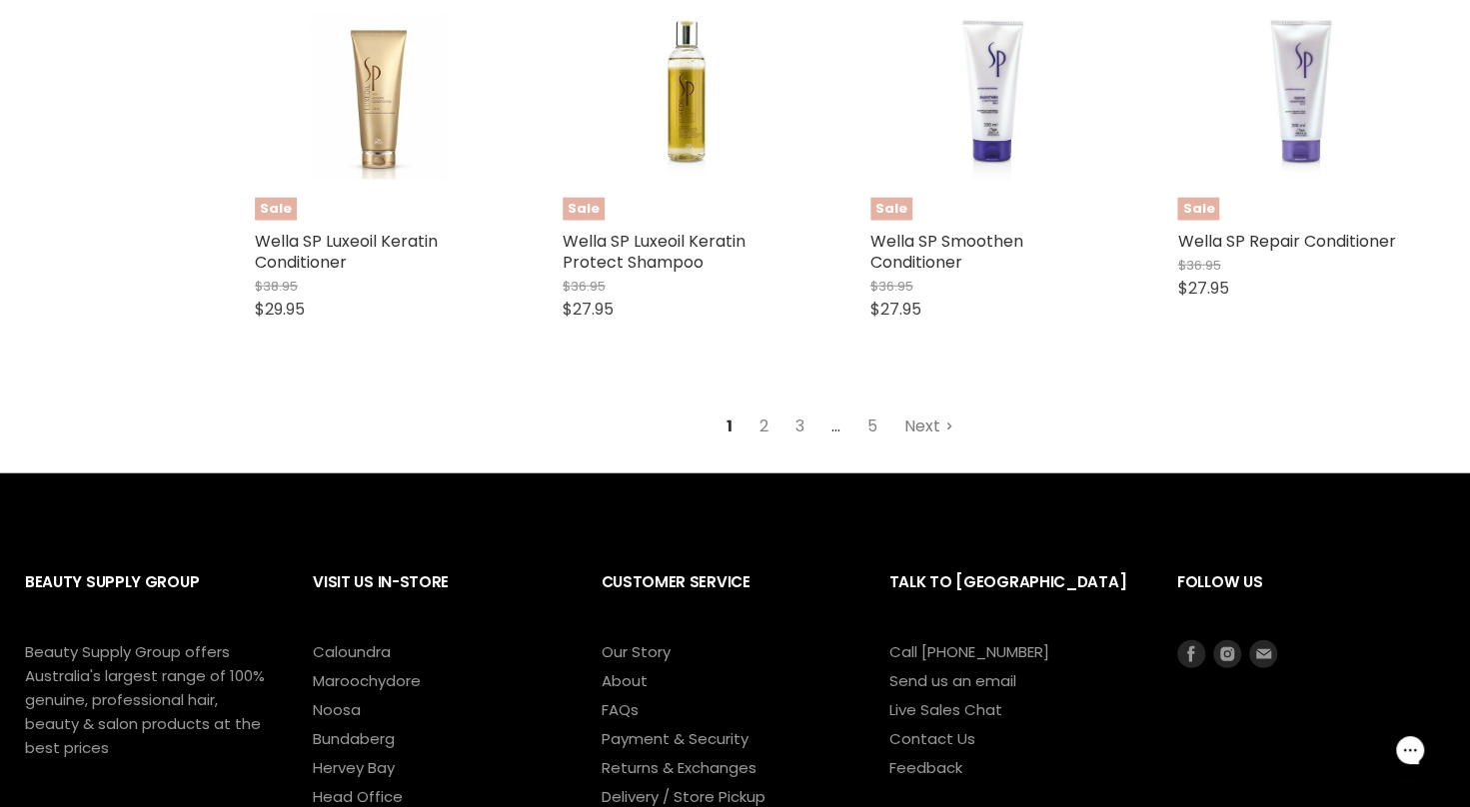
click at [923, 437] on link "Next" at bounding box center [928, 427] width 71 height 36
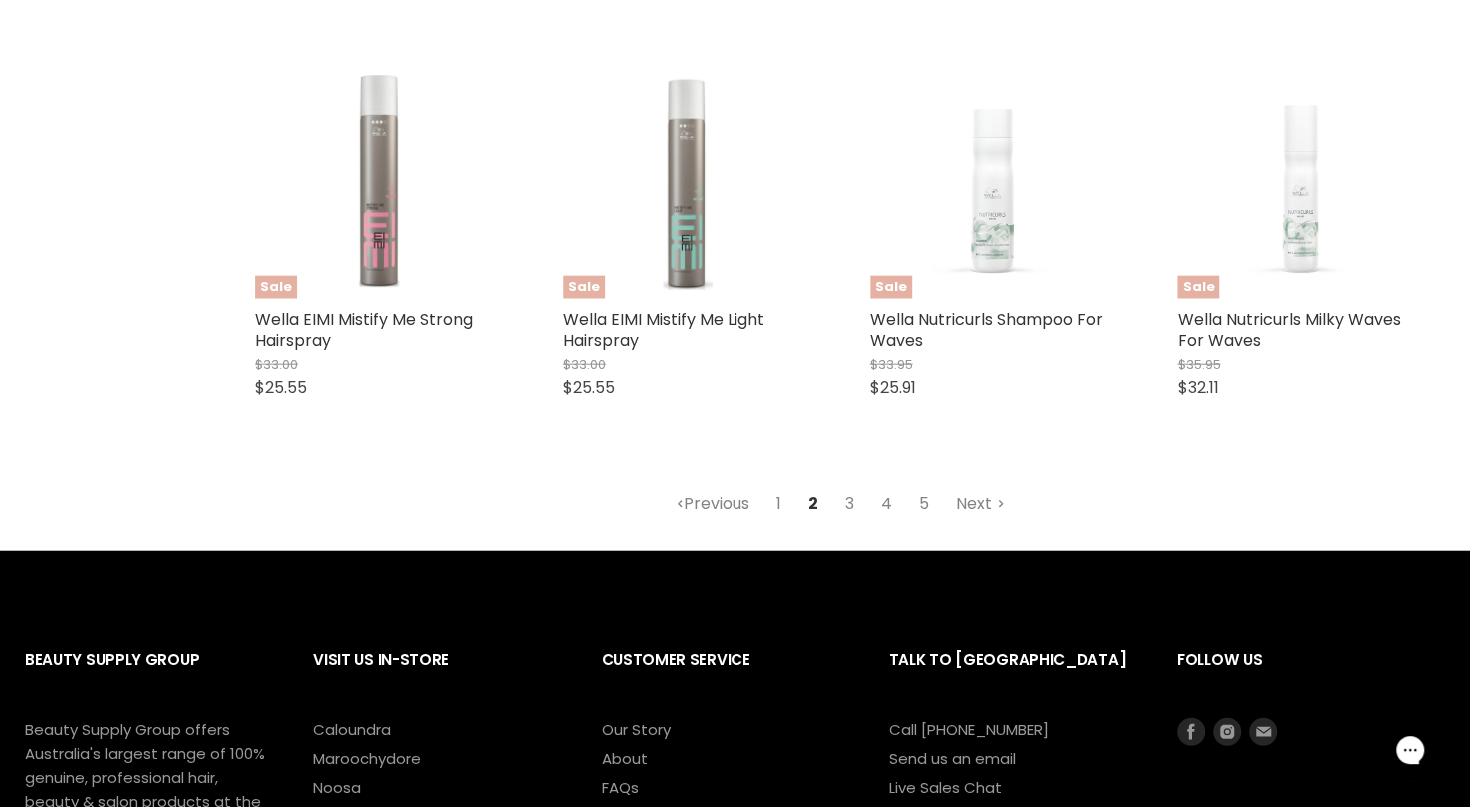
scroll to position [2651, 0]
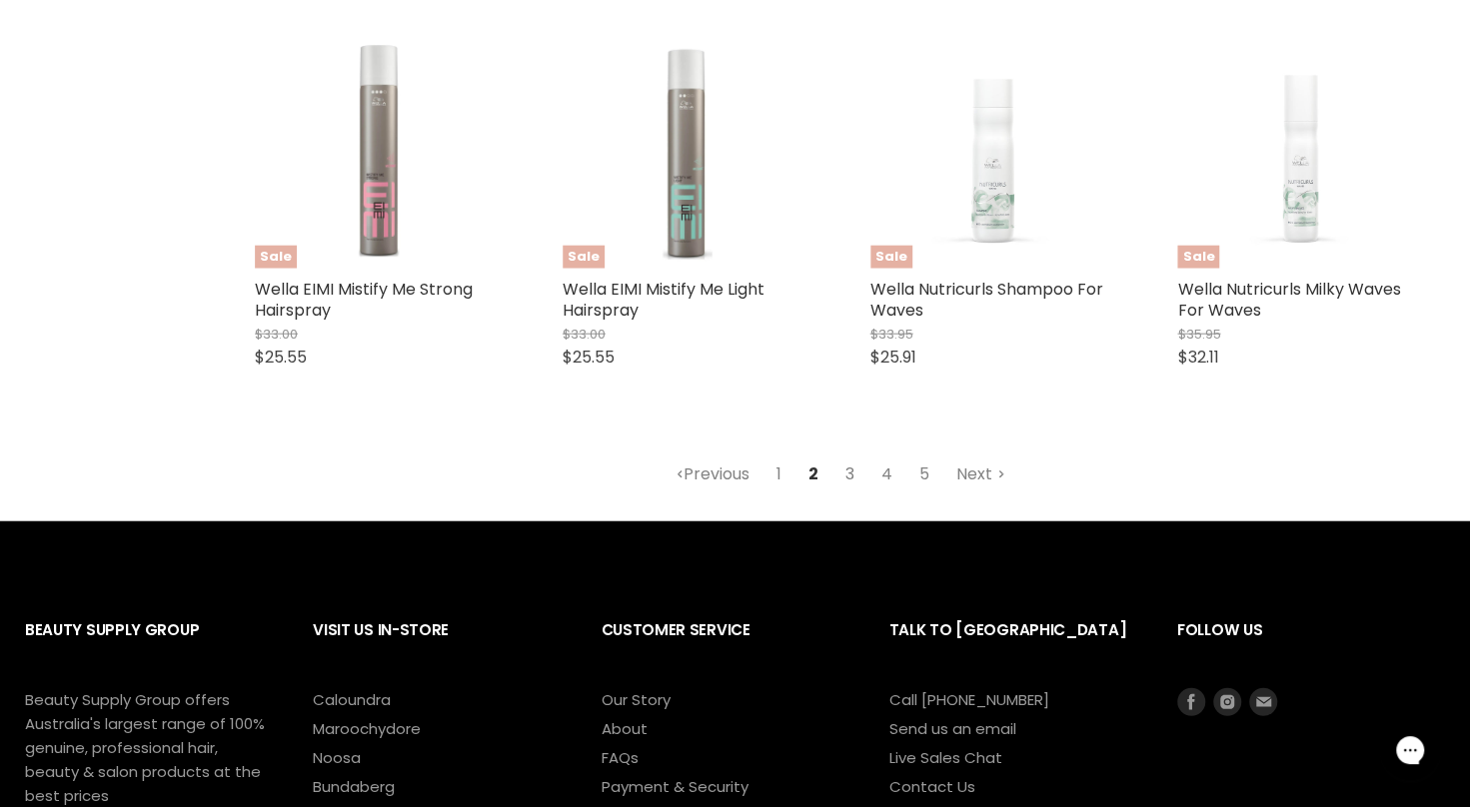
click at [855, 485] on link "3" at bounding box center [849, 475] width 31 height 36
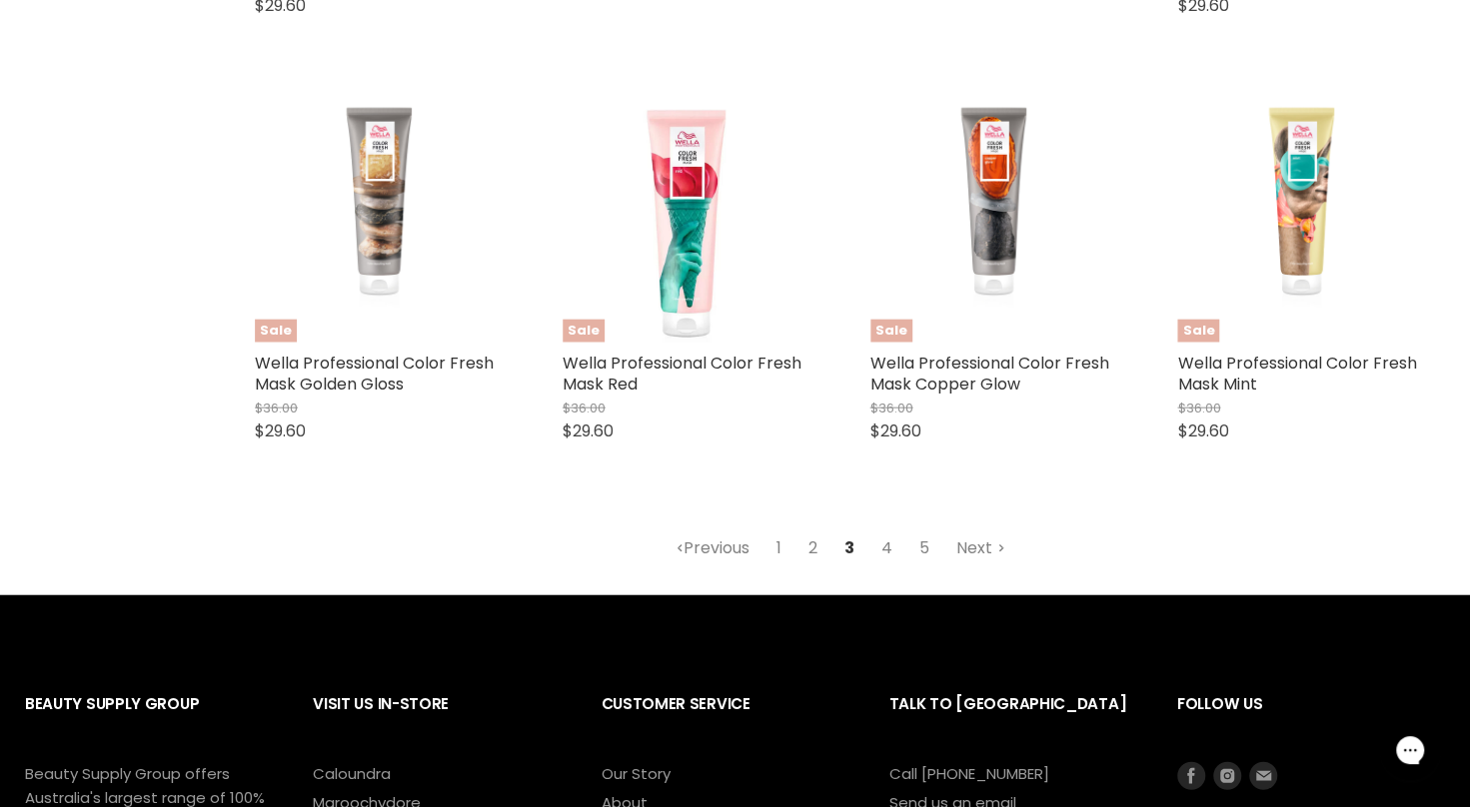
scroll to position [2644, 0]
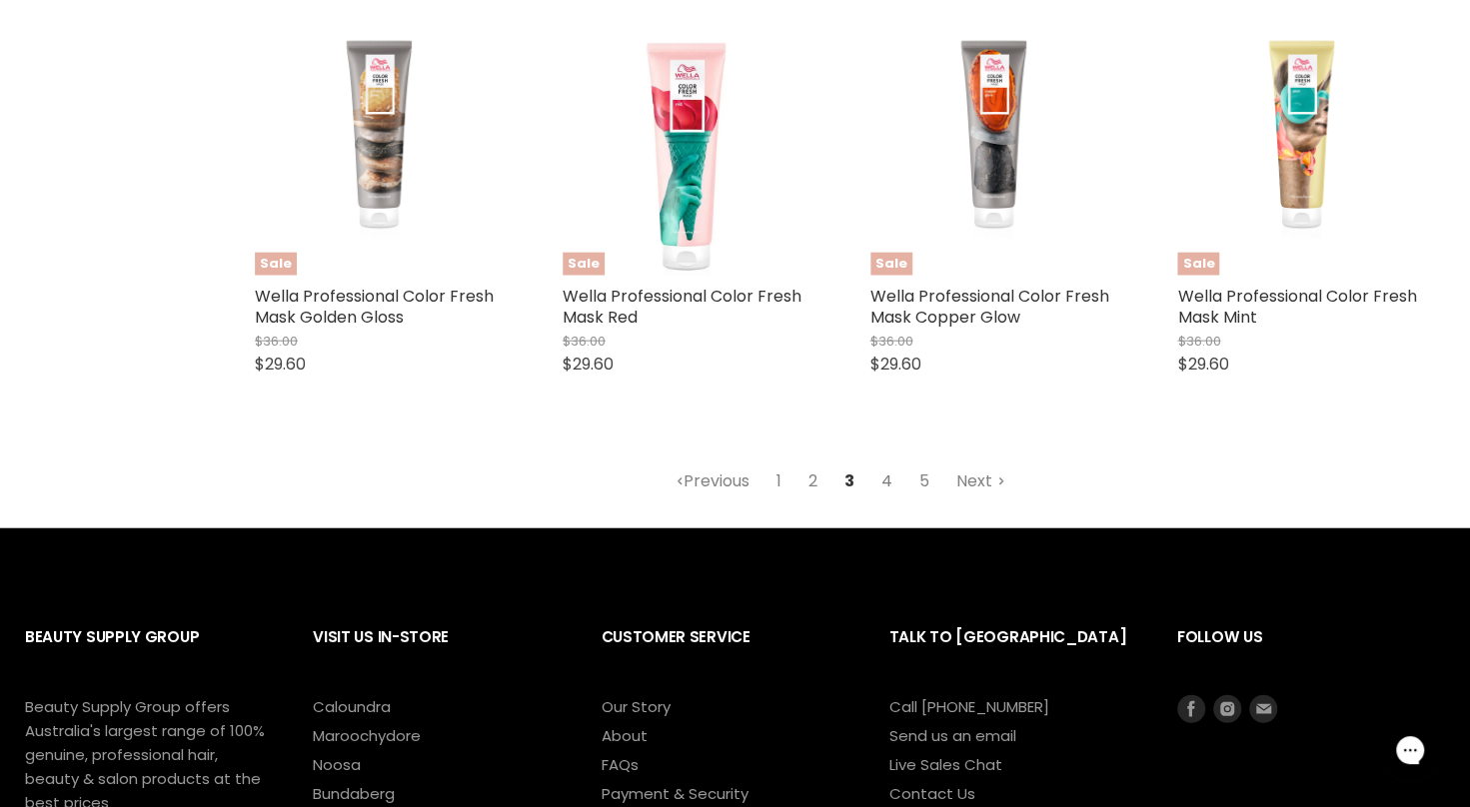
click at [873, 484] on link "4" at bounding box center [886, 482] width 33 height 36
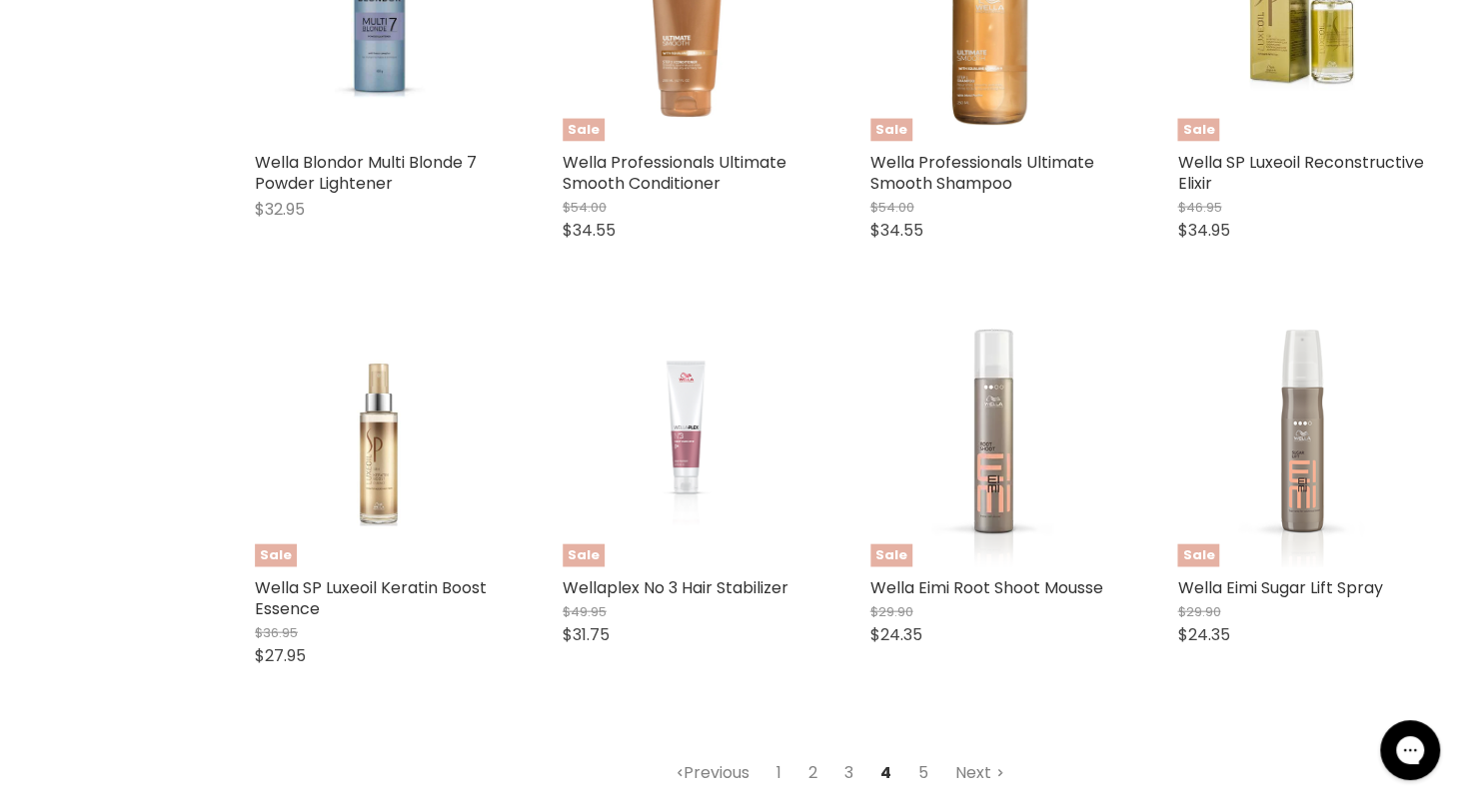
scroll to position [2470, 0]
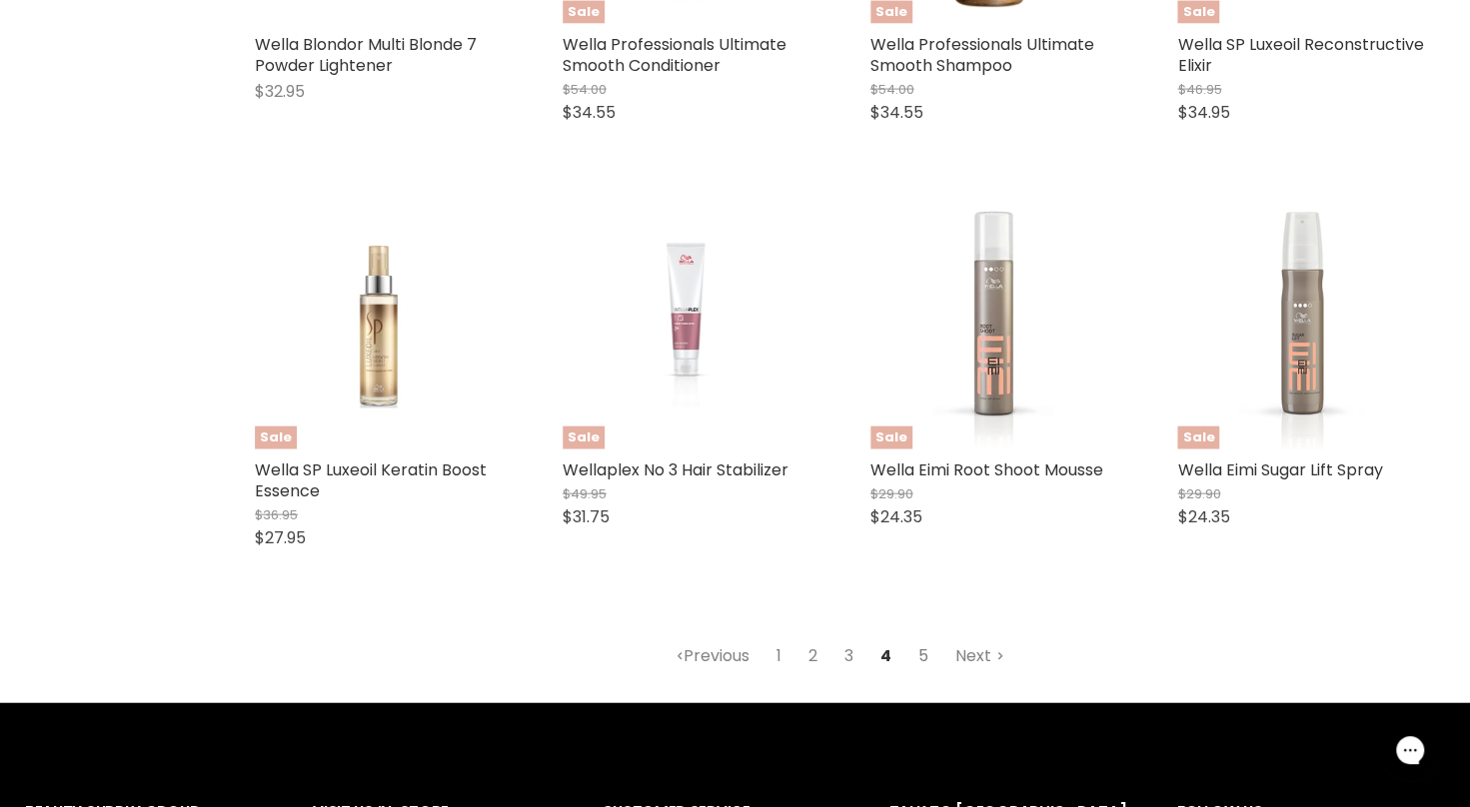
click at [914, 655] on link "5" at bounding box center [923, 656] width 32 height 36
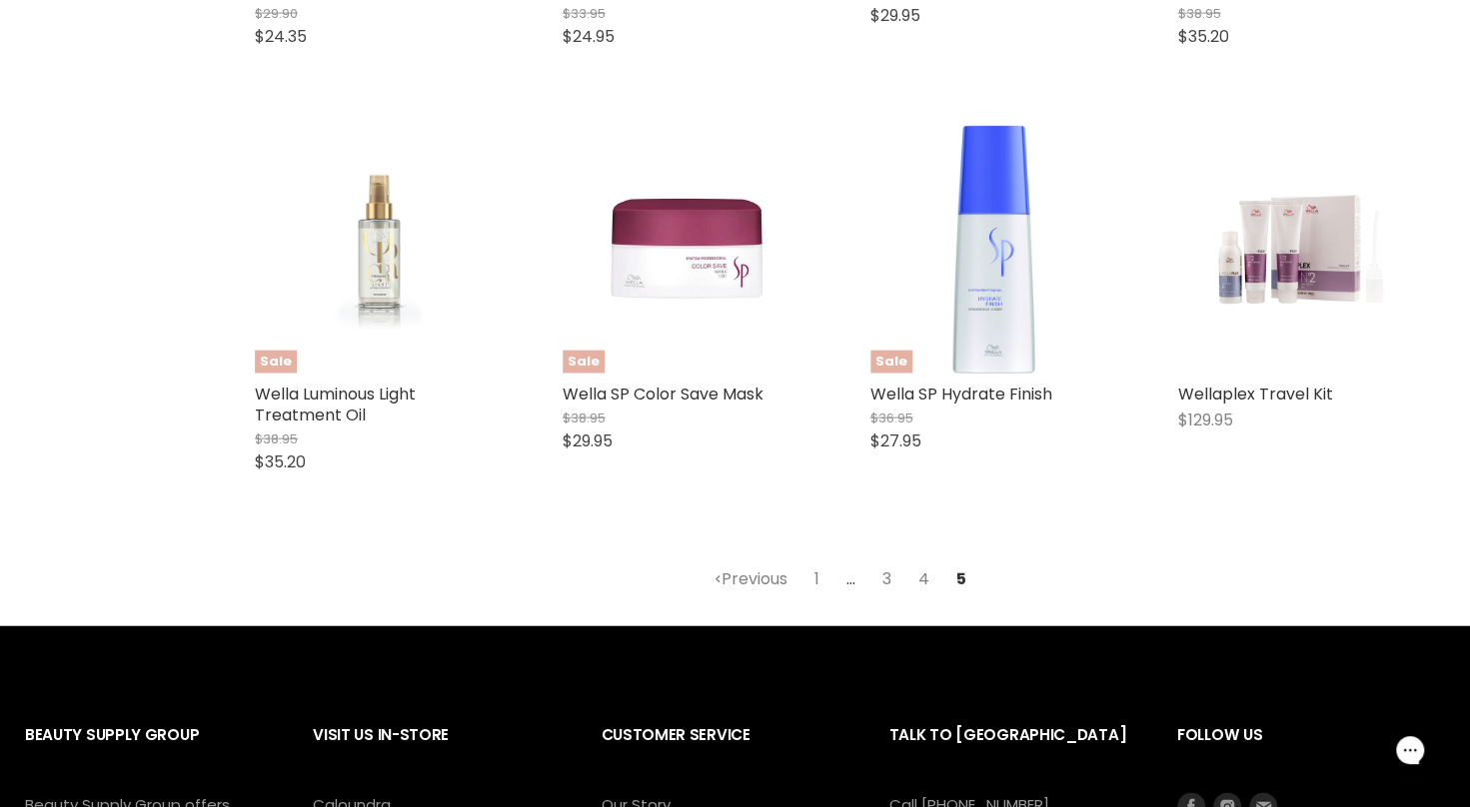
scroll to position [2611, 0]
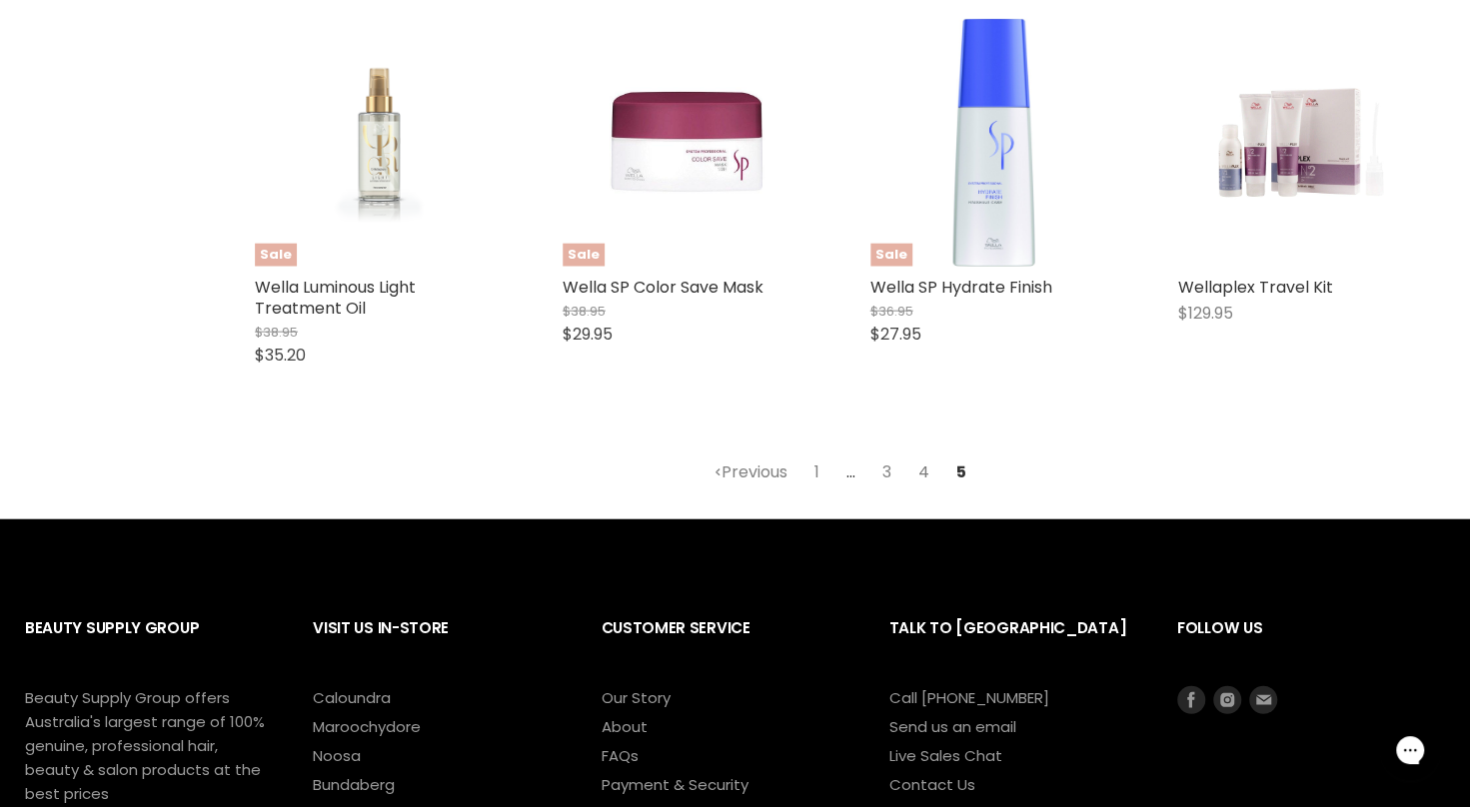
click at [926, 474] on link "4" at bounding box center [923, 473] width 33 height 36
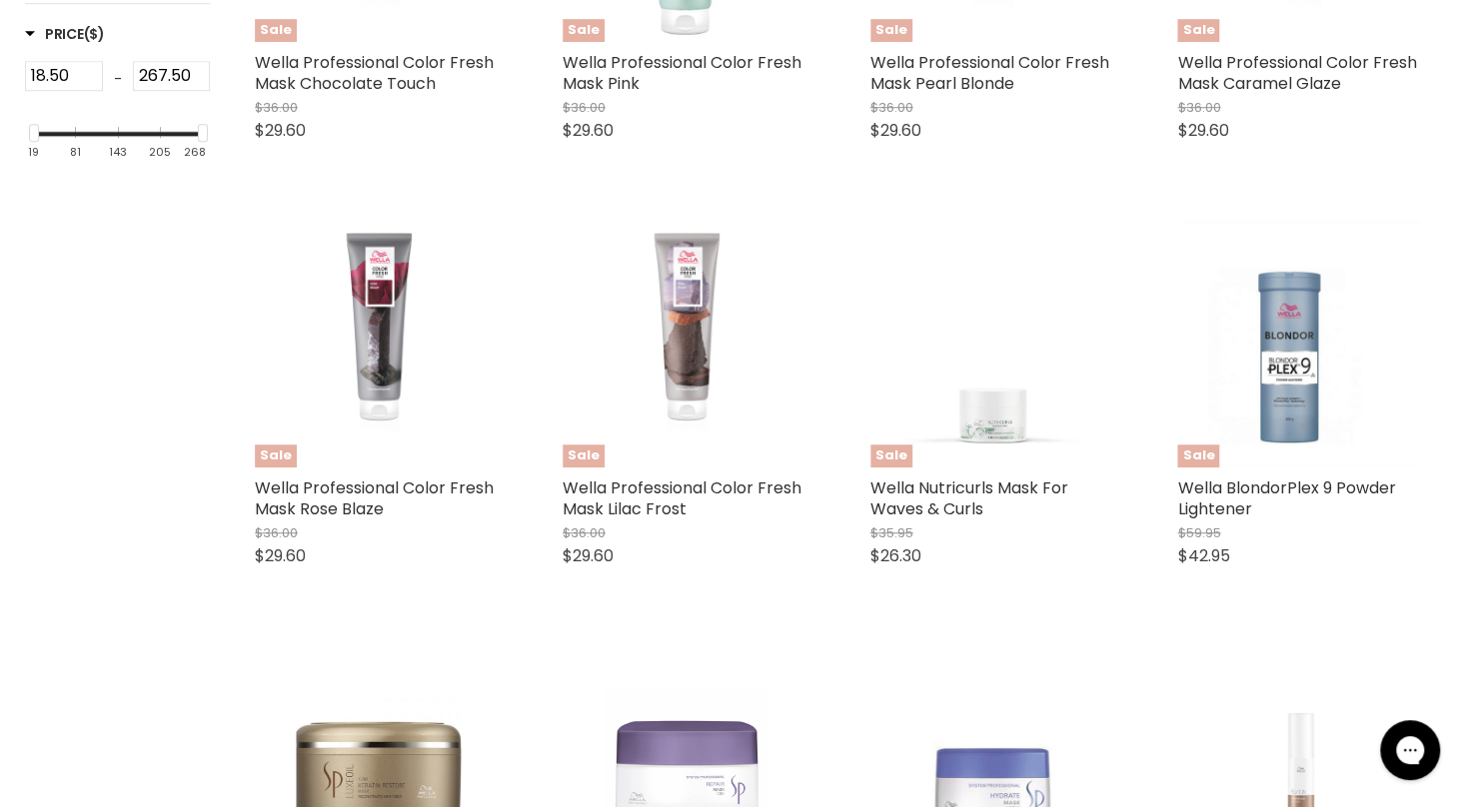
scroll to position [762, 0]
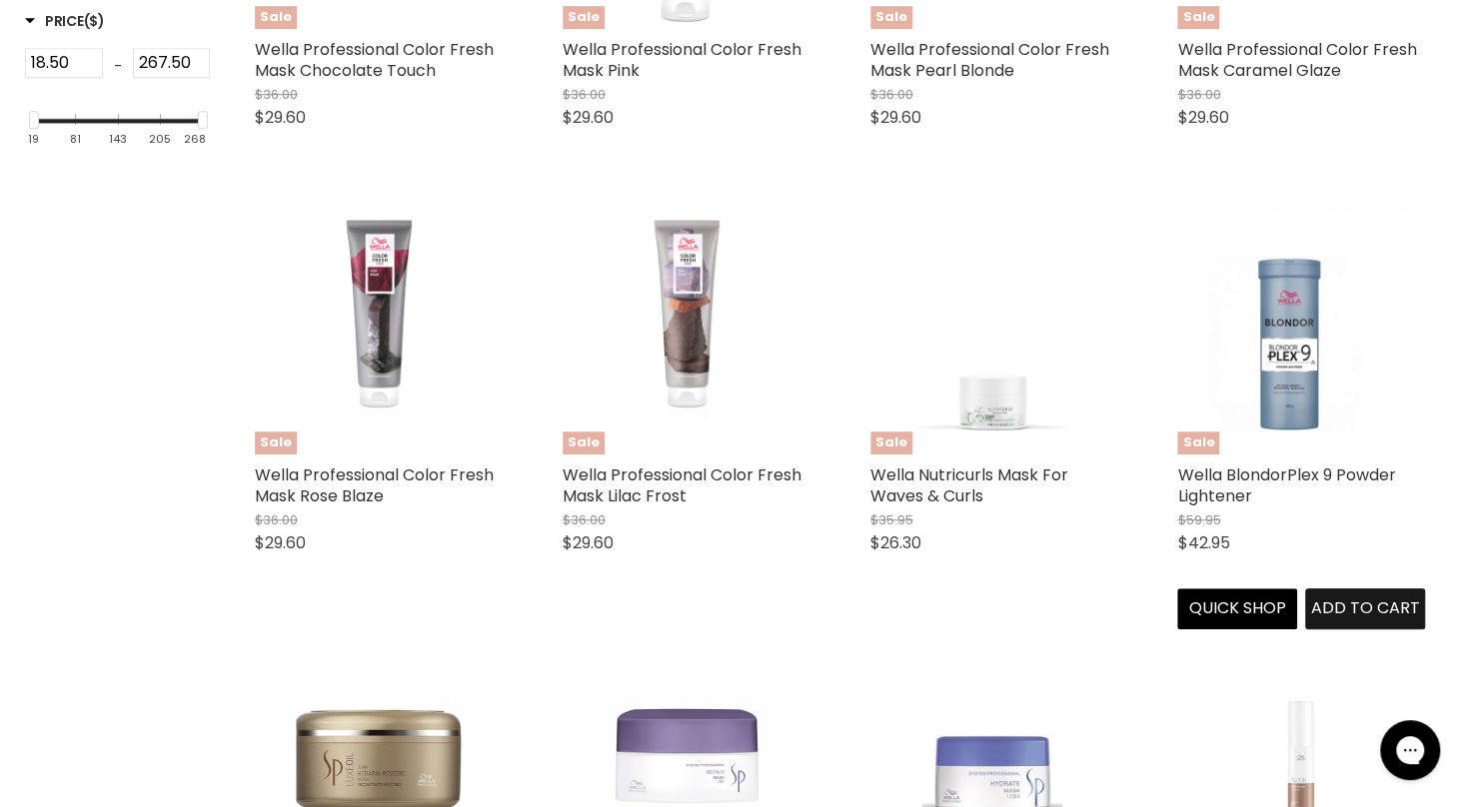
click at [1337, 613] on span "Add to cart" at bounding box center [1365, 608] width 109 height 23
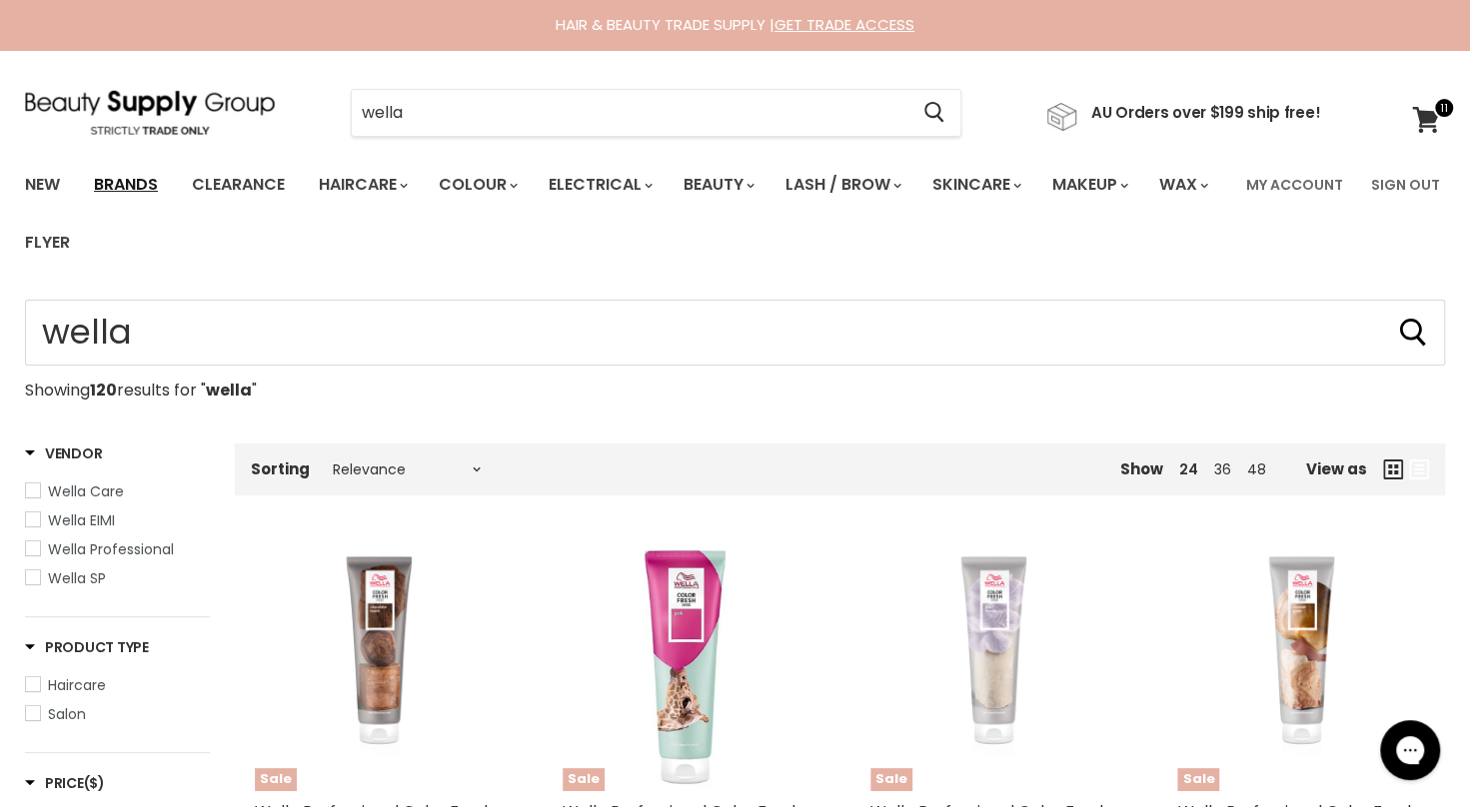
click at [149, 188] on link "Brands" at bounding box center [126, 185] width 94 height 42
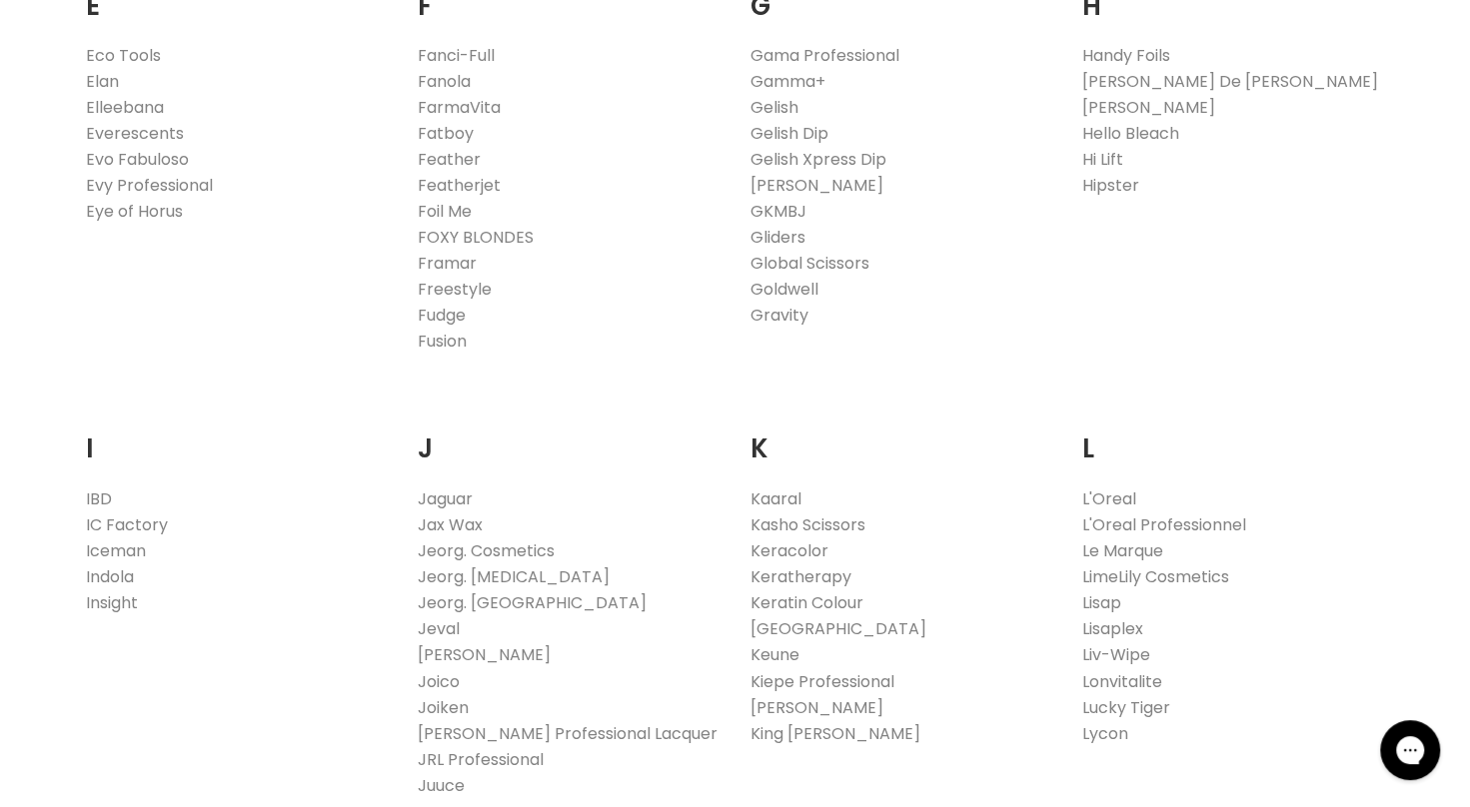
scroll to position [1507, 0]
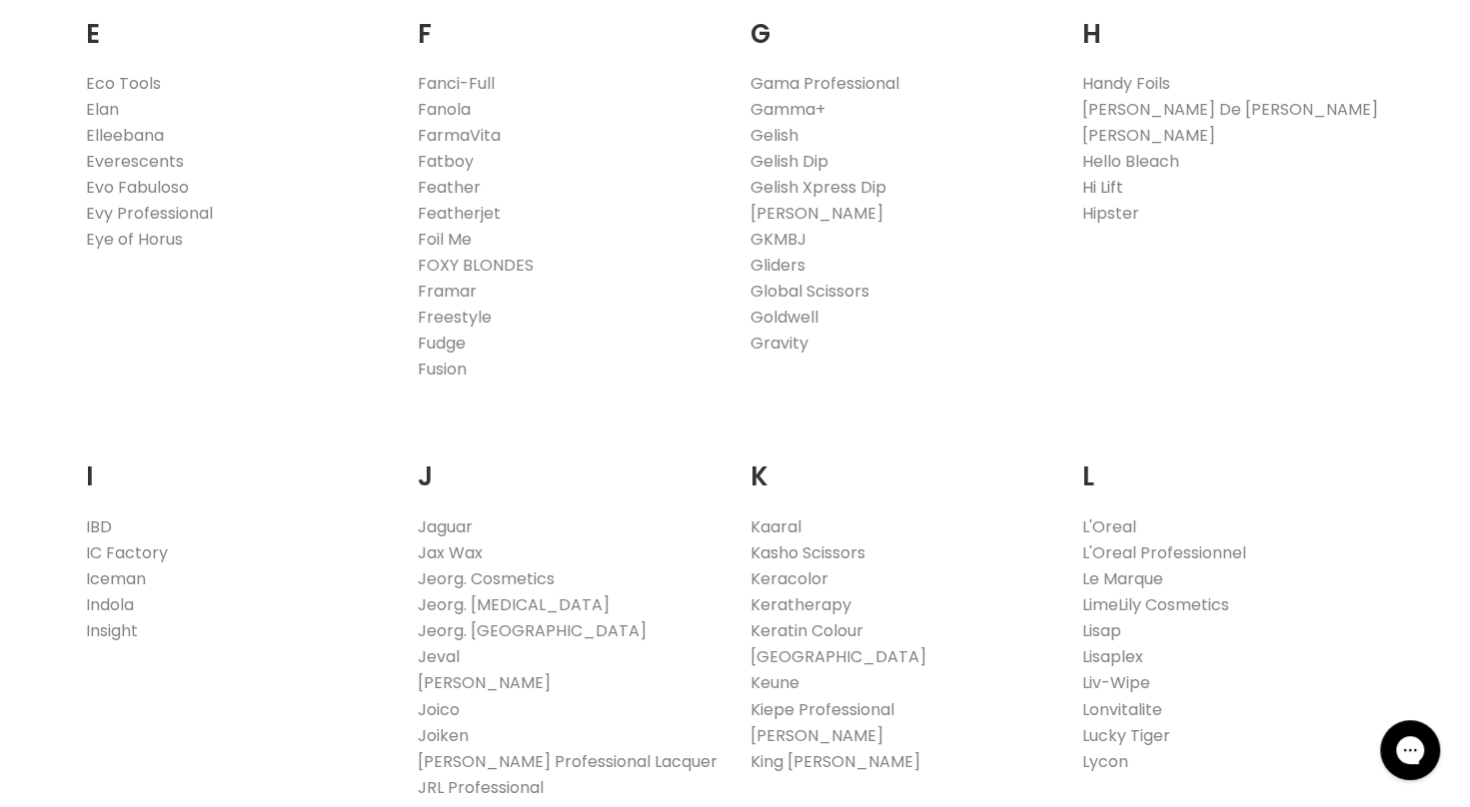
click at [1109, 182] on link "Hi Lift" at bounding box center [1102, 187] width 41 height 23
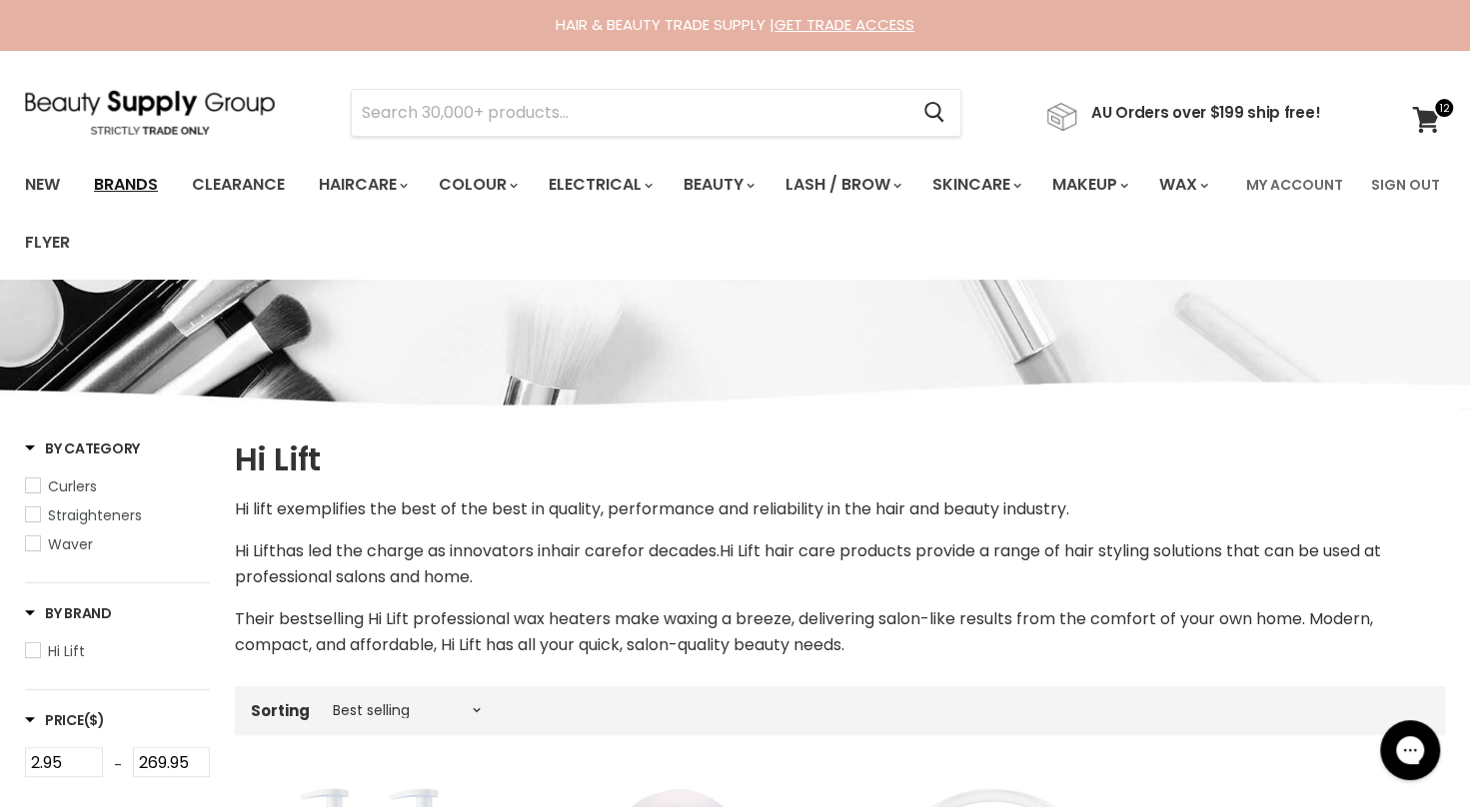
click at [154, 181] on link "Brands" at bounding box center [126, 185] width 94 height 42
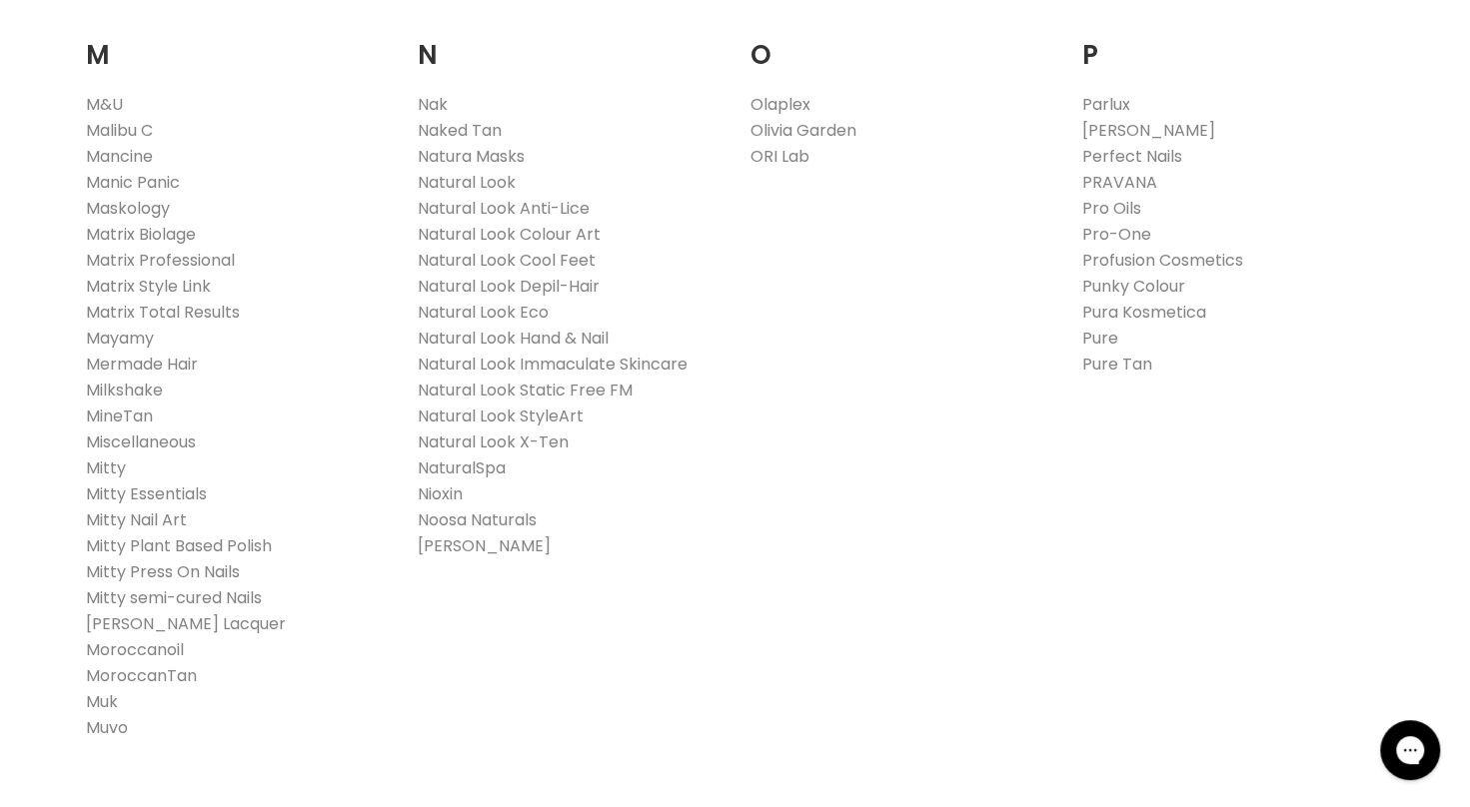
scroll to position [2414, 0]
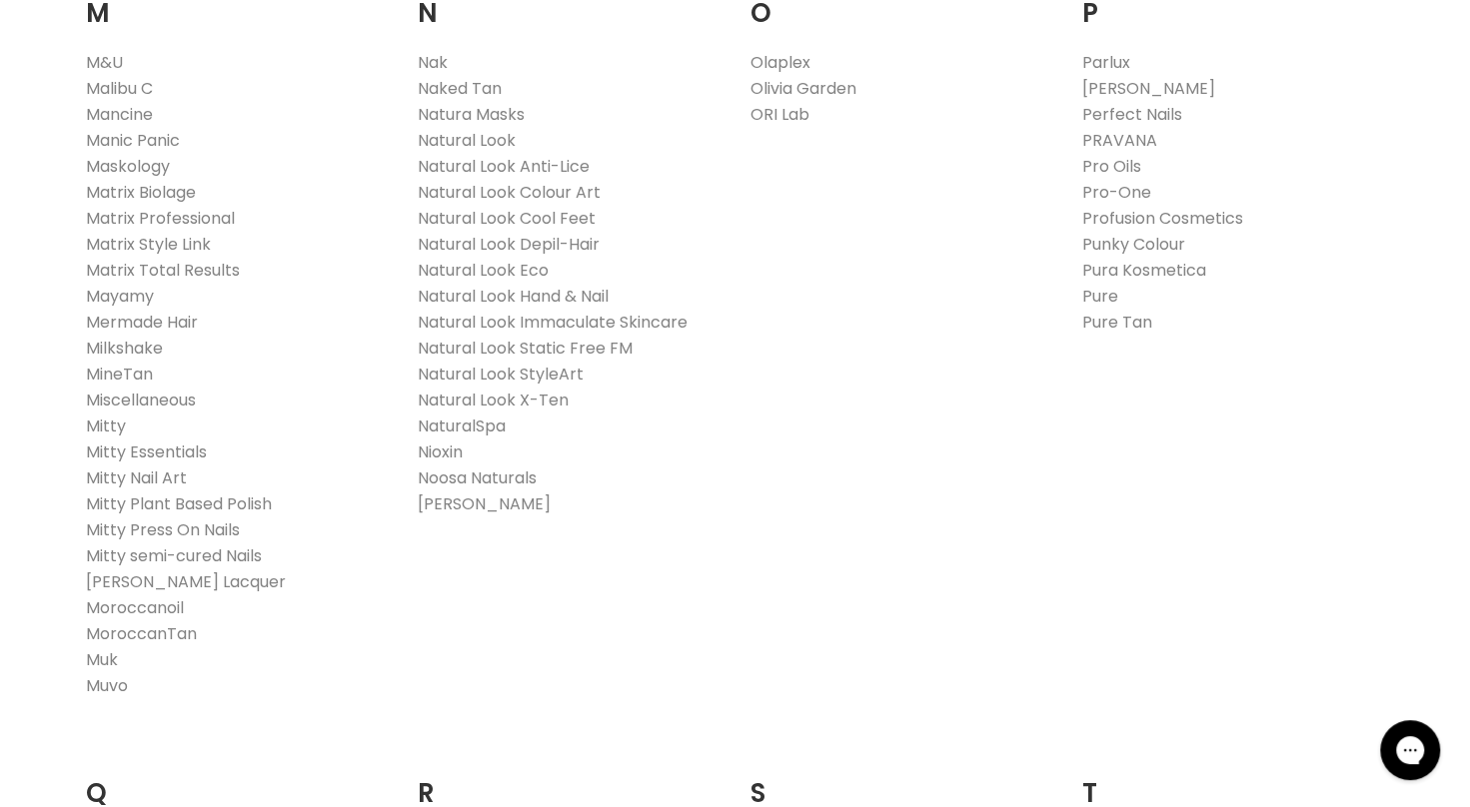
click at [116, 696] on li "Muvo" at bounding box center [237, 686] width 303 height 26
click at [103, 685] on link "Muvo" at bounding box center [107, 685] width 42 height 23
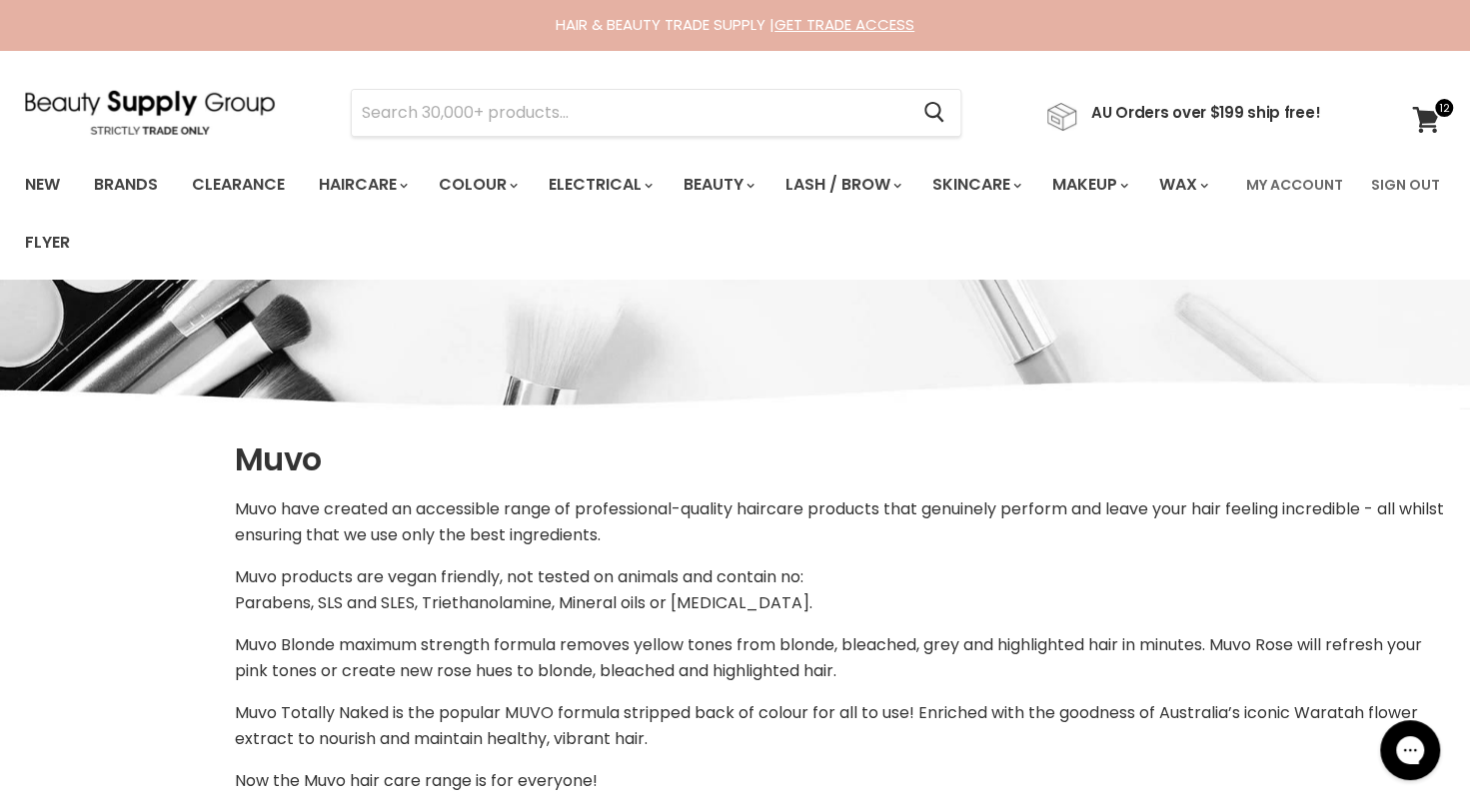
select select "manual"
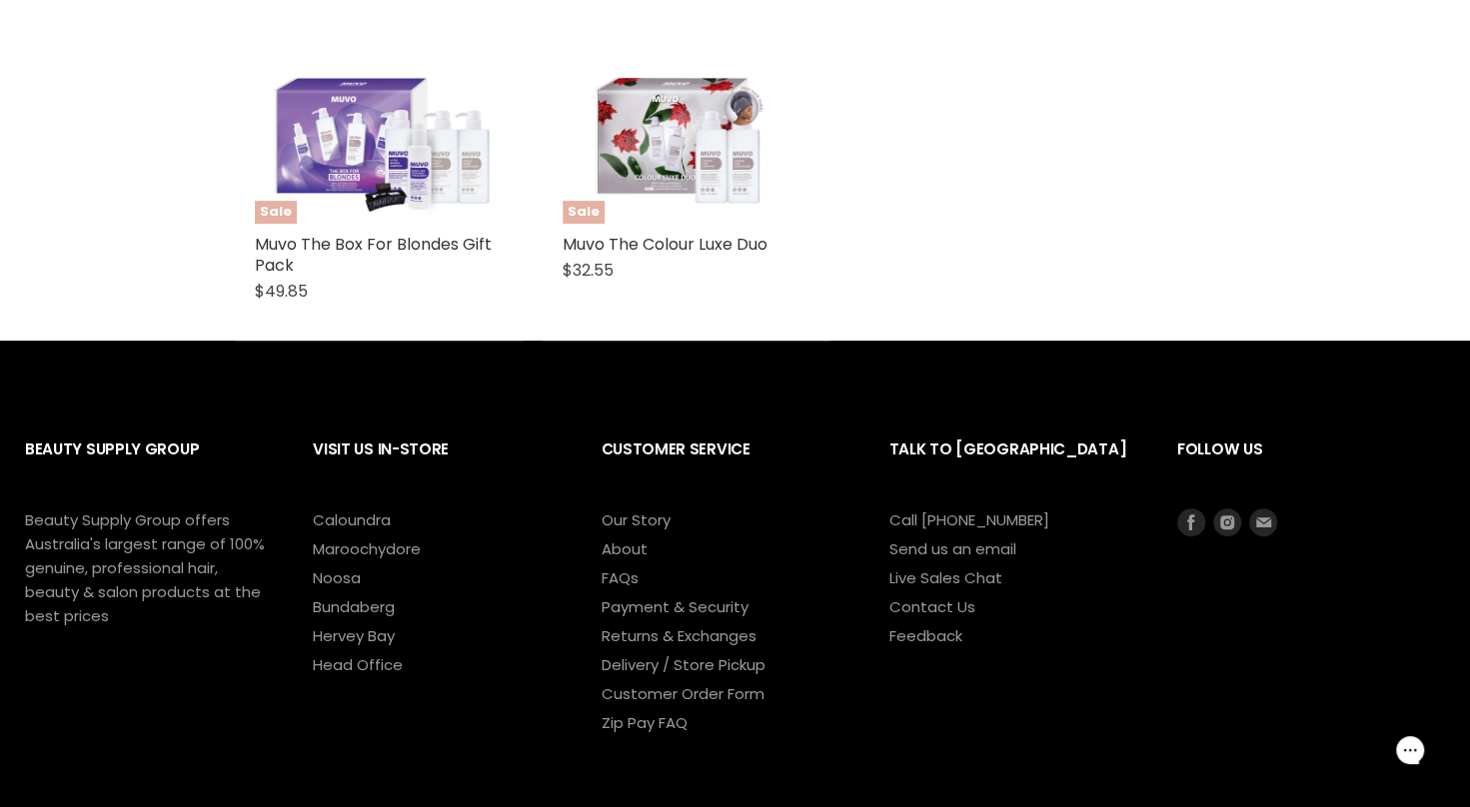
scroll to position [4563, 0]
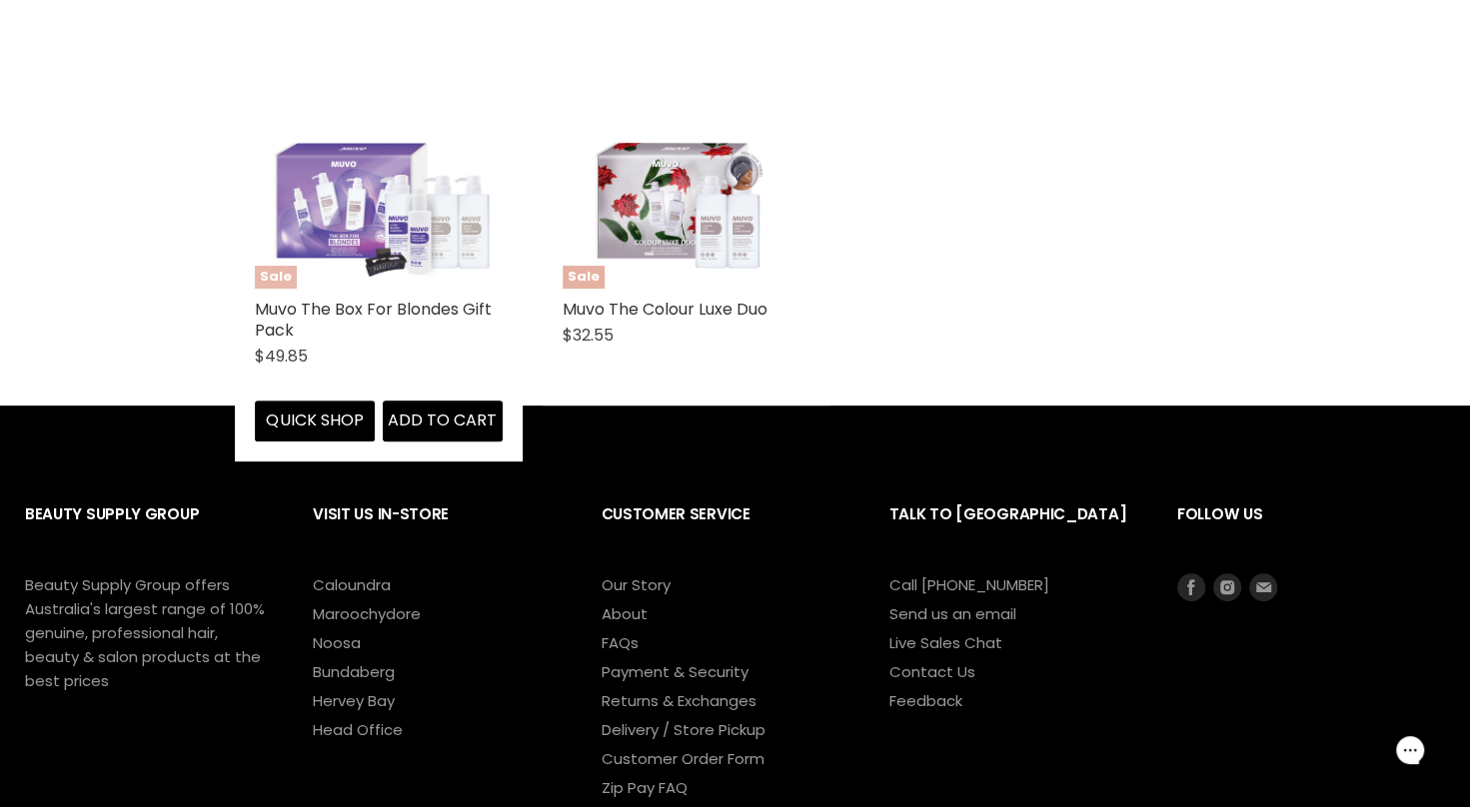
click at [386, 222] on img "Main content" at bounding box center [379, 165] width 248 height 248
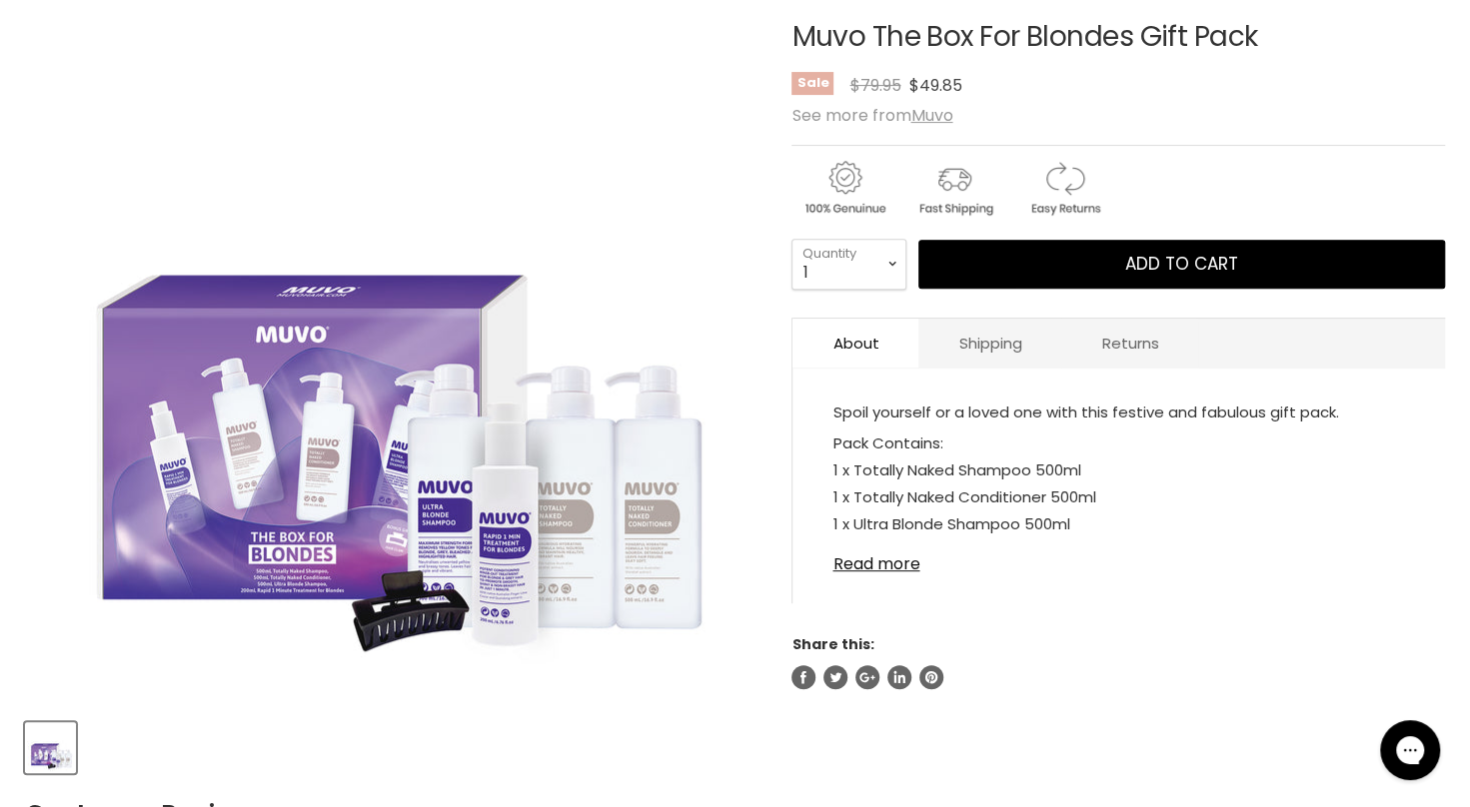
scroll to position [514, 0]
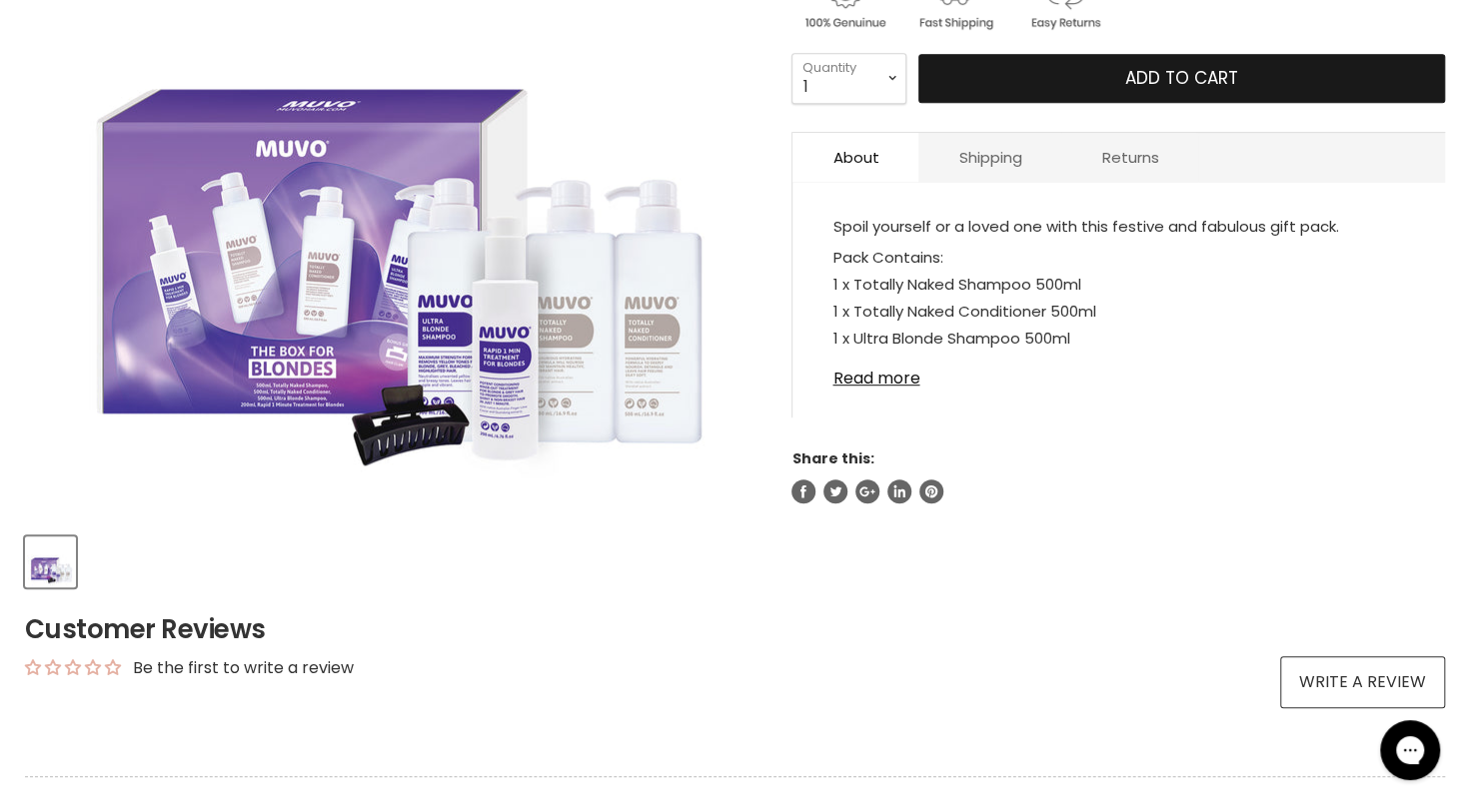
click at [1121, 59] on button "Add to cart" at bounding box center [1181, 79] width 527 height 50
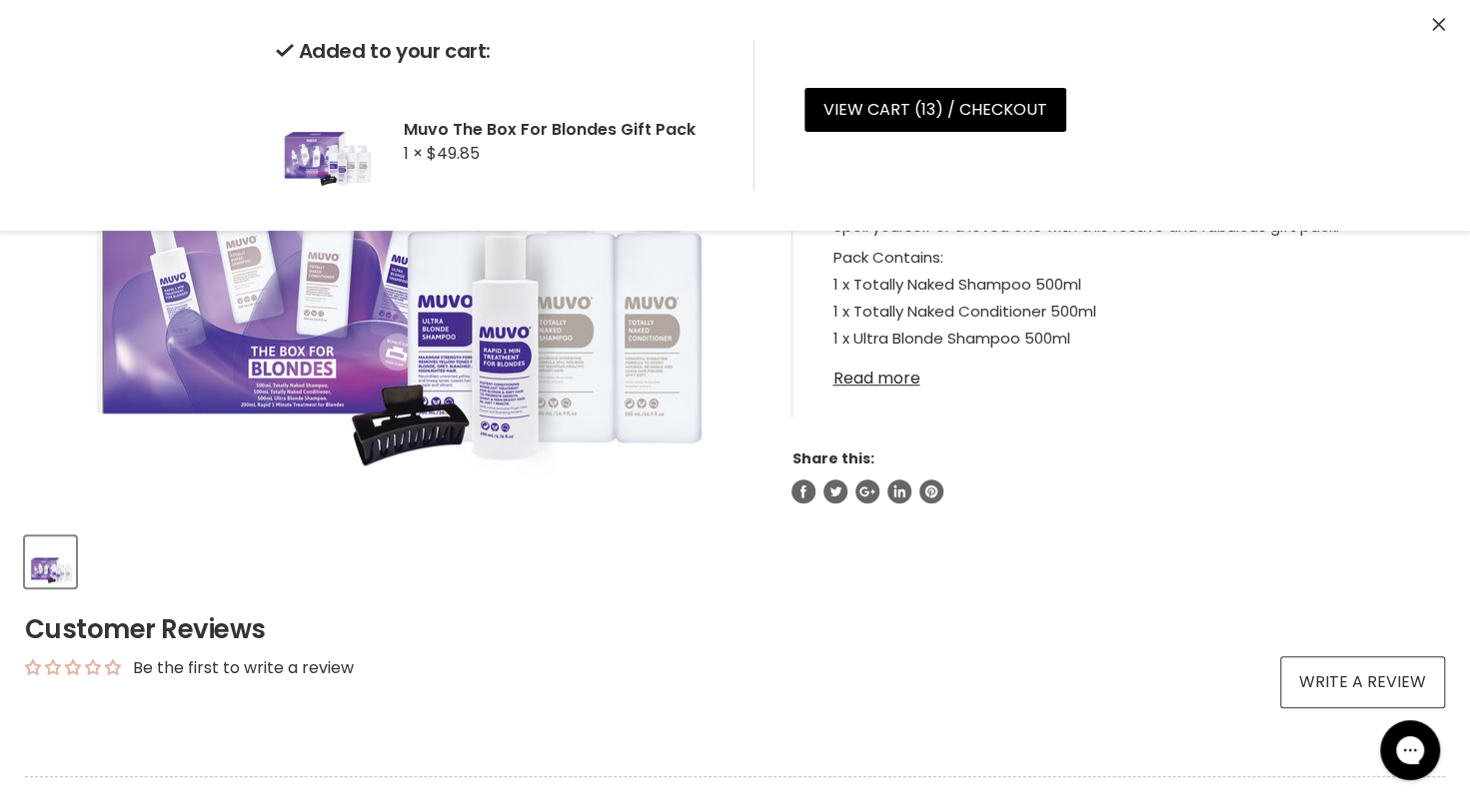
click at [913, 384] on link "Read more" at bounding box center [1118, 373] width 573 height 30
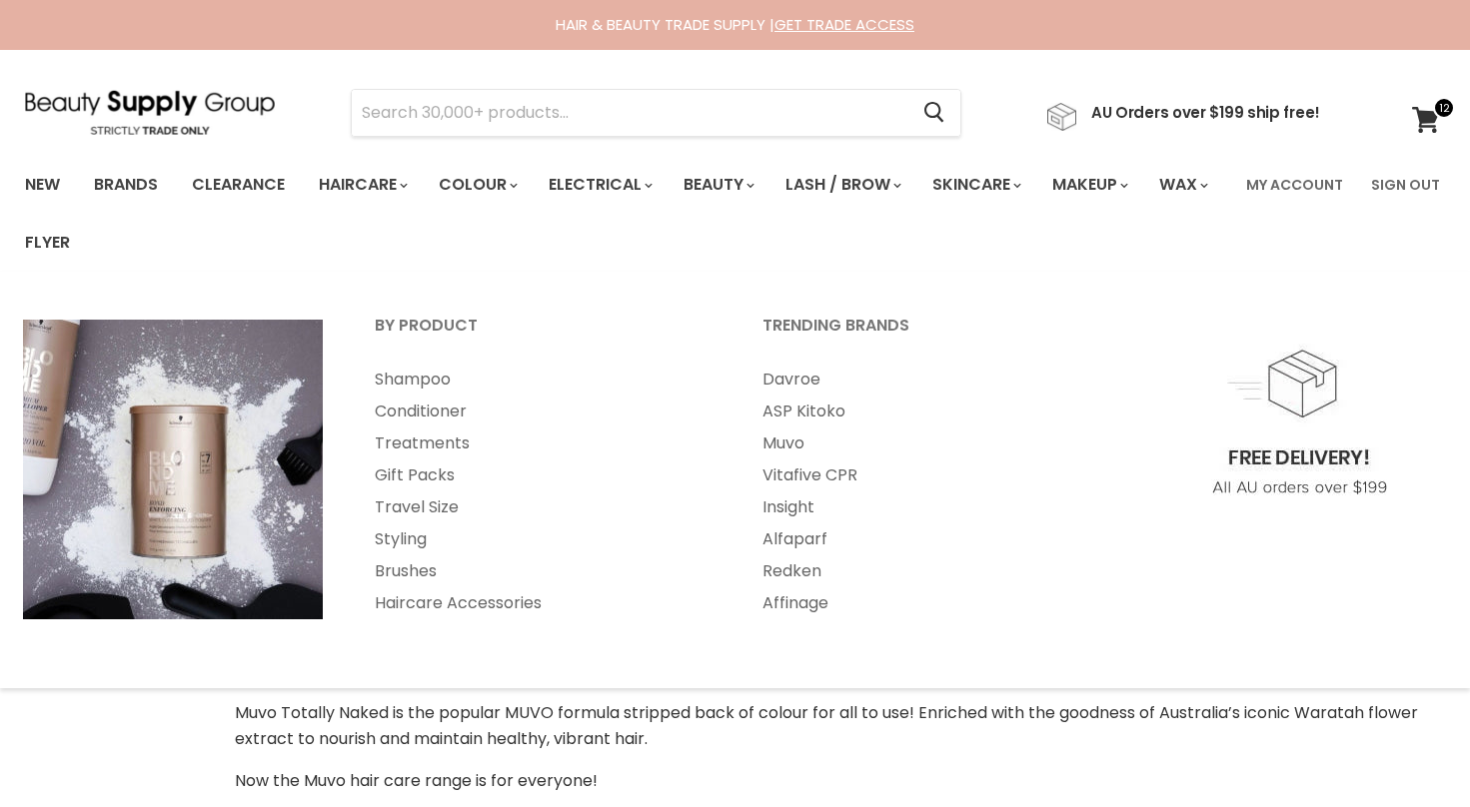
select select "manual"
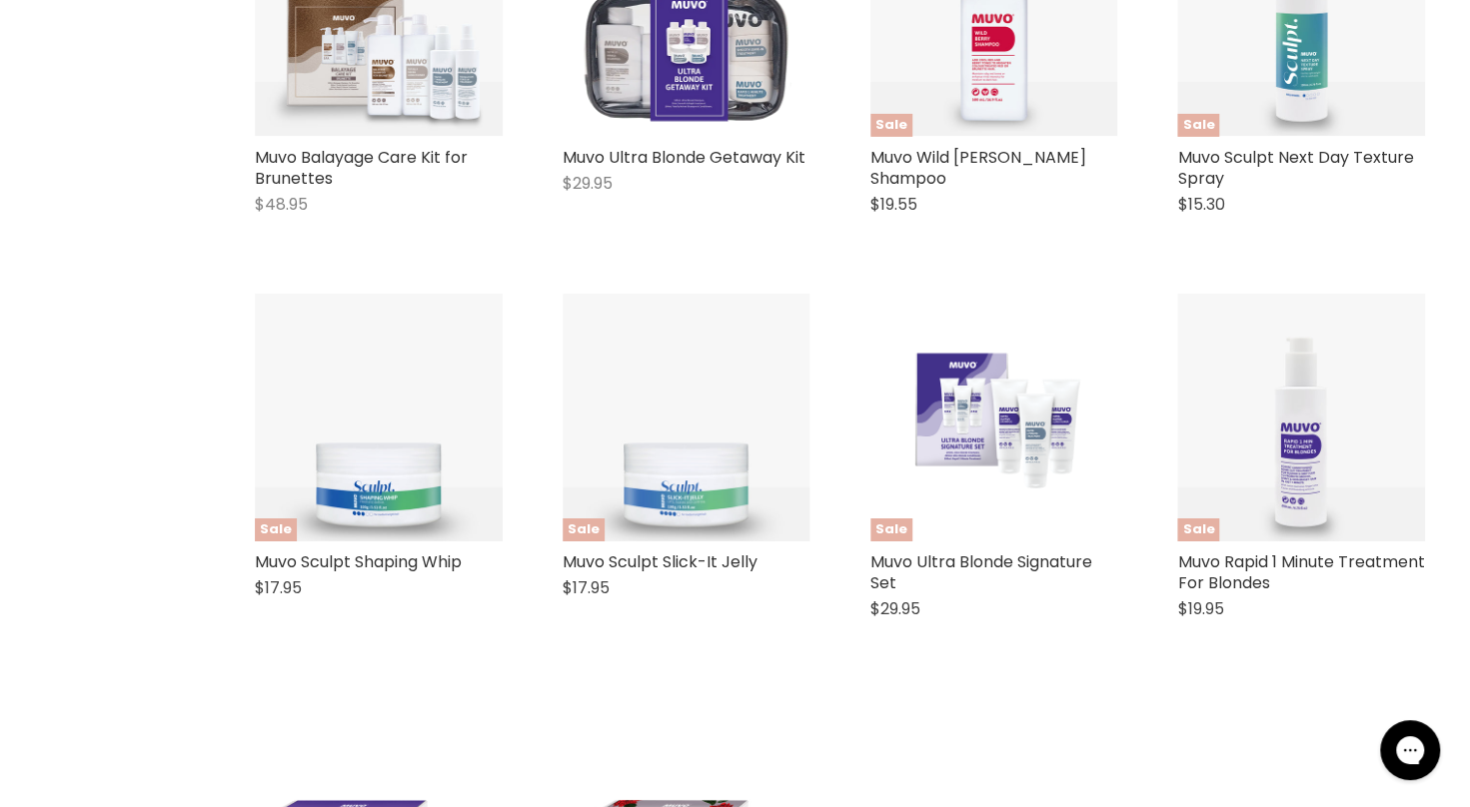
scroll to position [3886, 0]
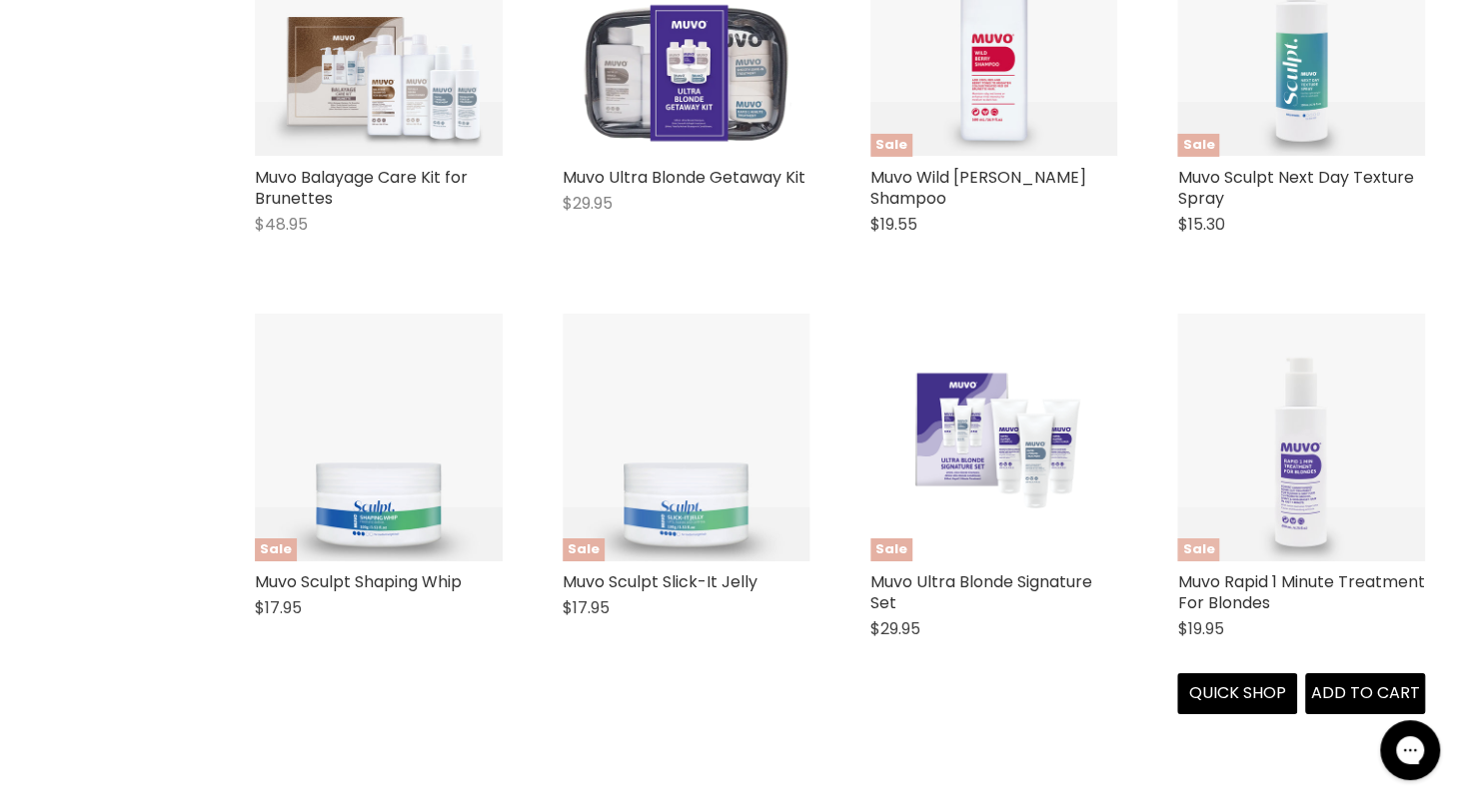
click at [1345, 452] on img "Main content" at bounding box center [1301, 438] width 248 height 248
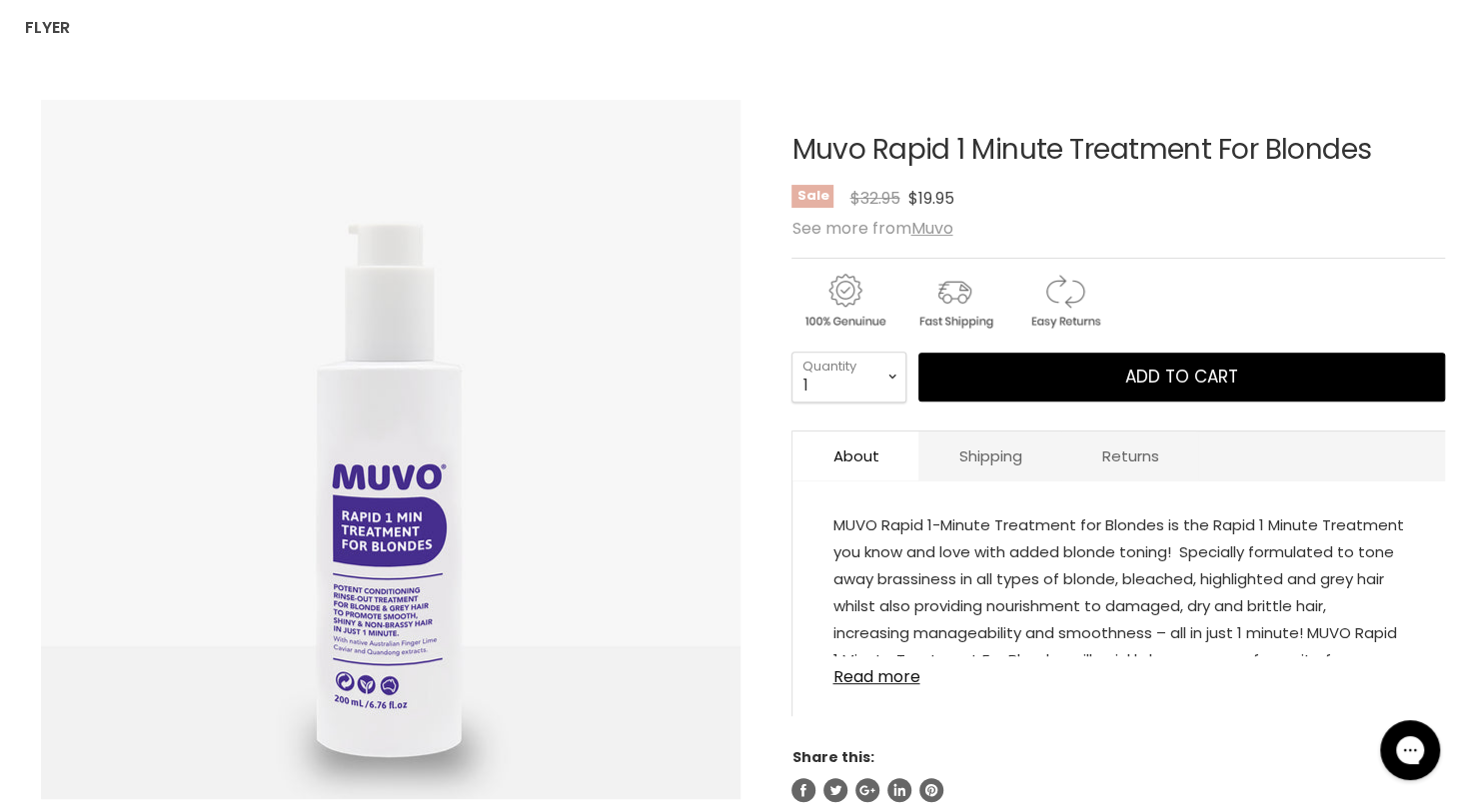
scroll to position [256, 0]
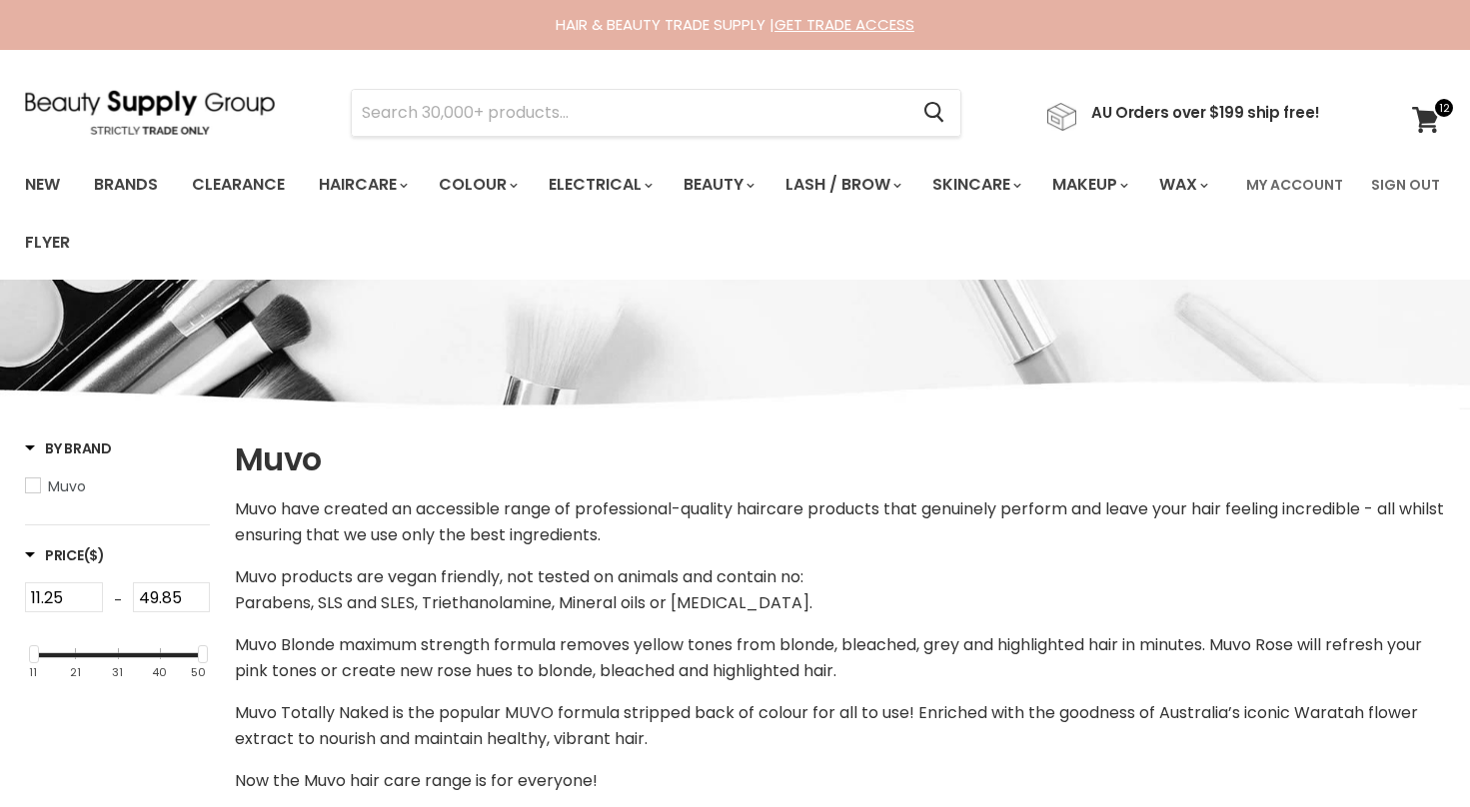
select select "manual"
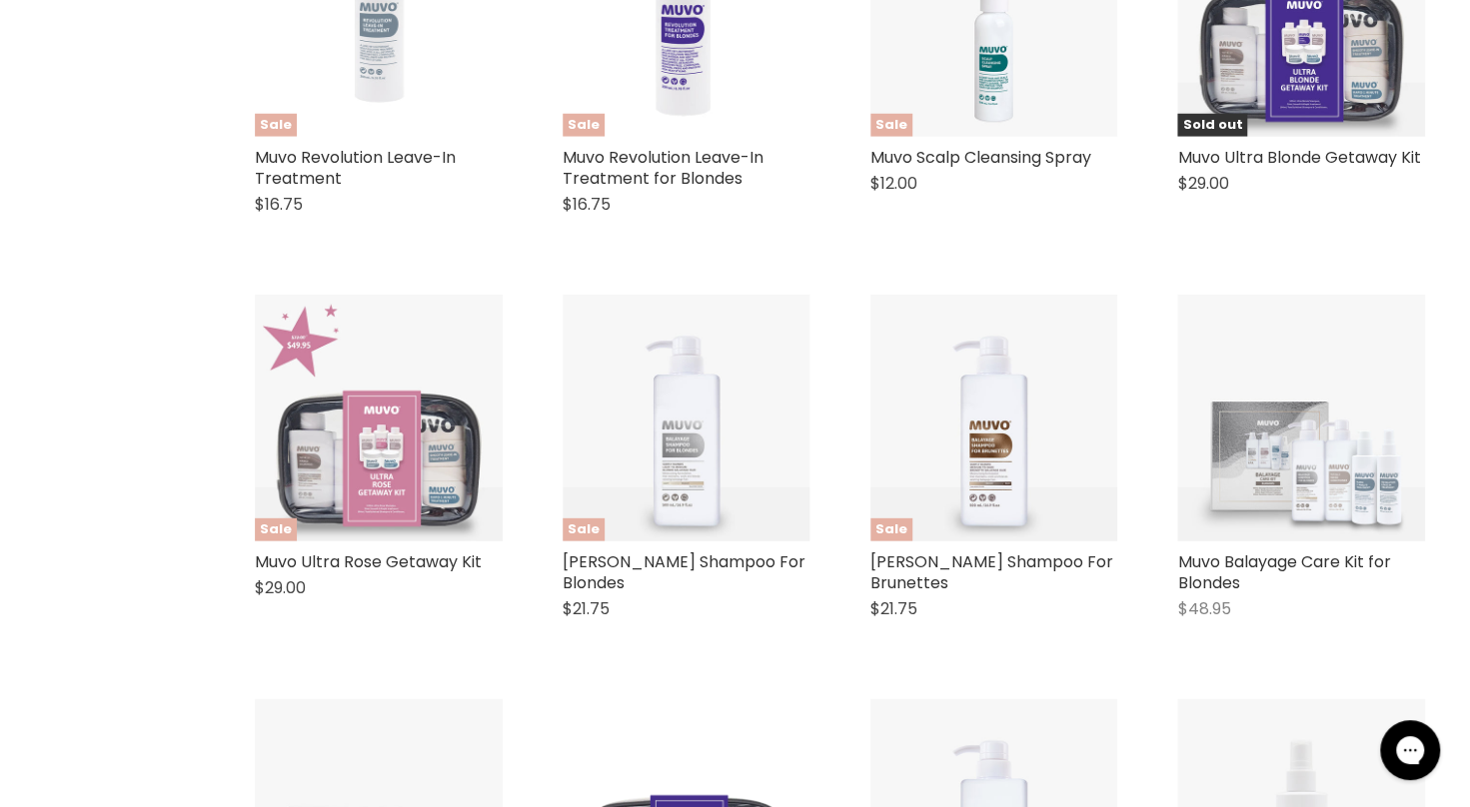
scroll to position [3119, 0]
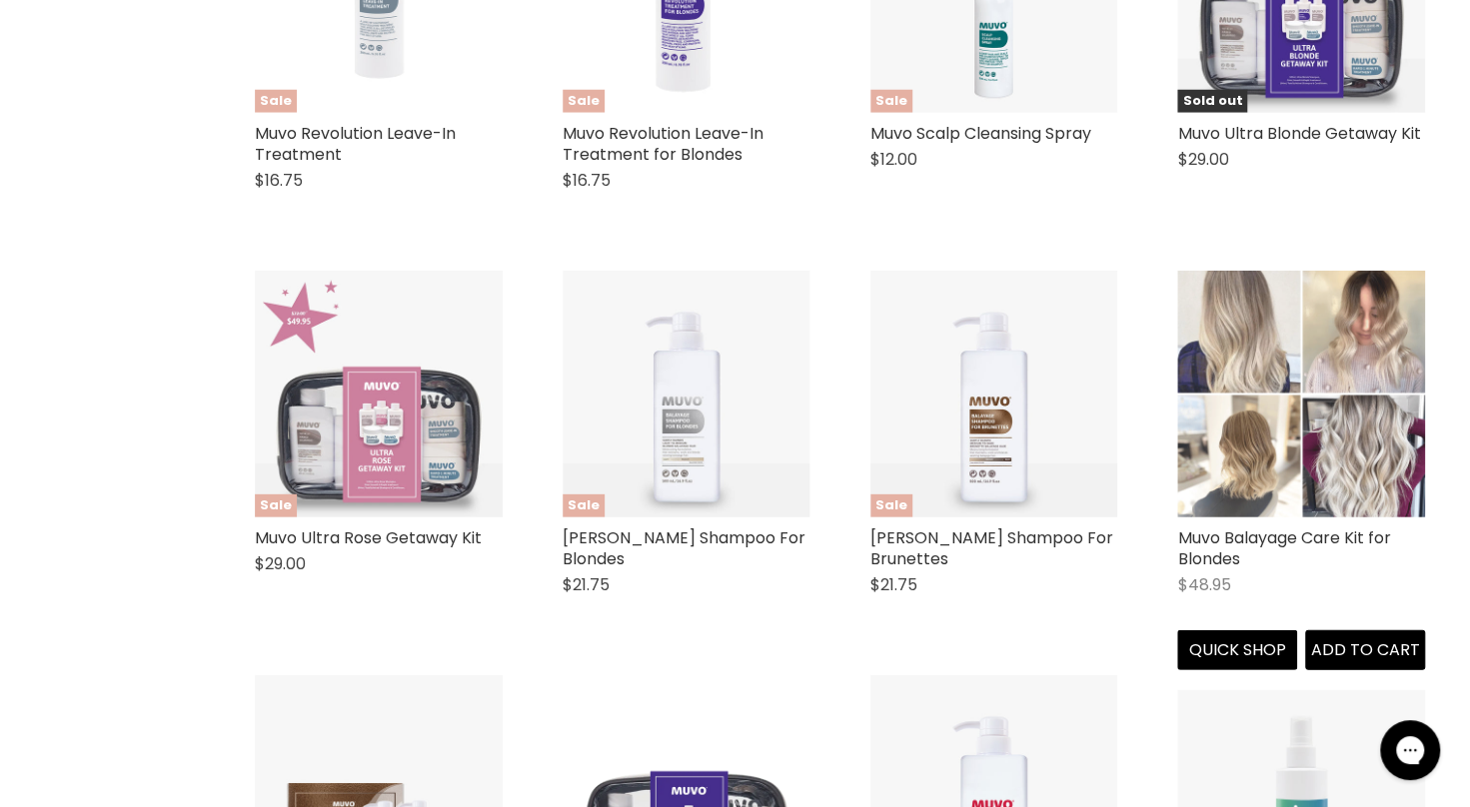
click at [1332, 458] on img "Main content" at bounding box center [1301, 395] width 248 height 248
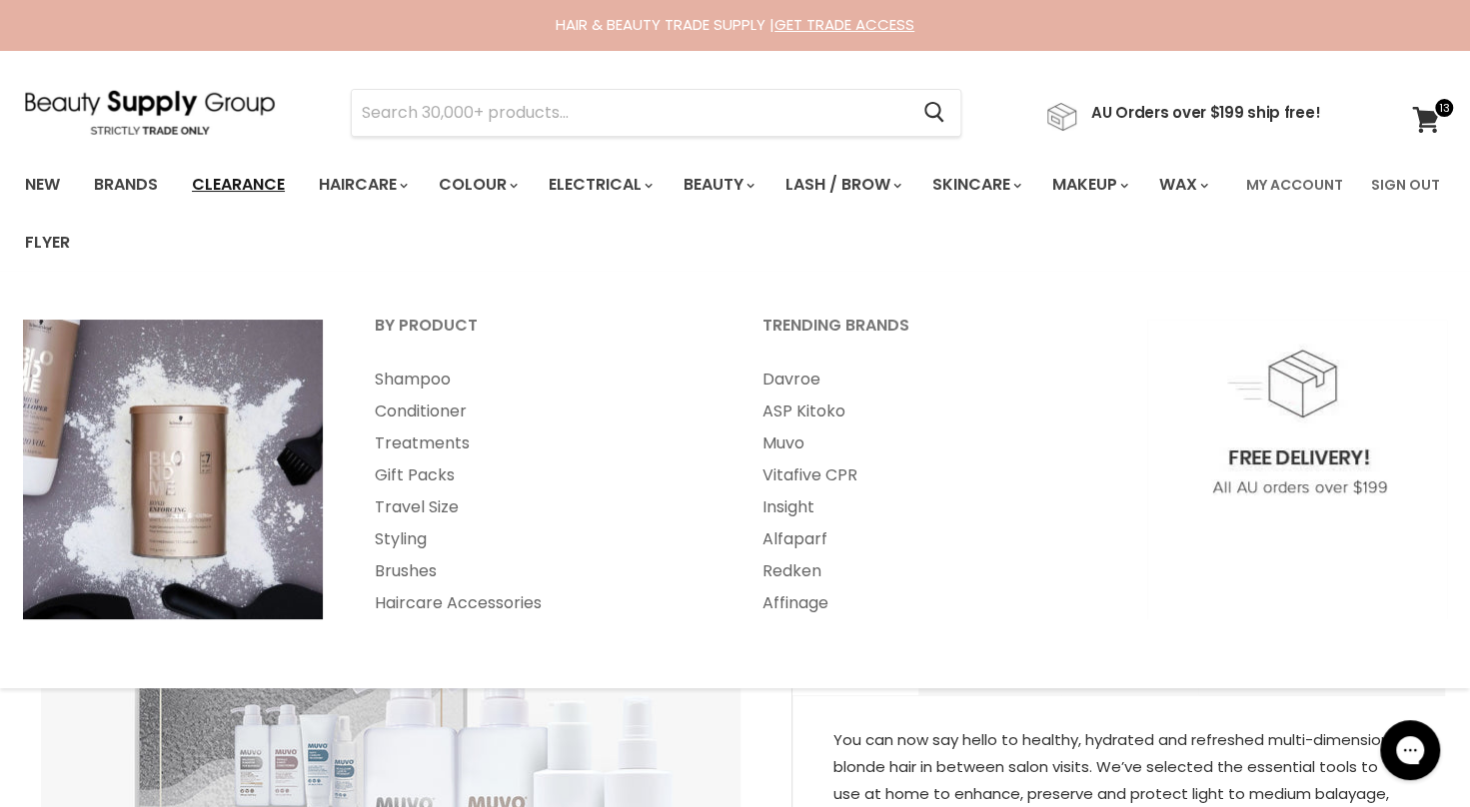
click at [275, 183] on link "Clearance" at bounding box center [238, 185] width 123 height 42
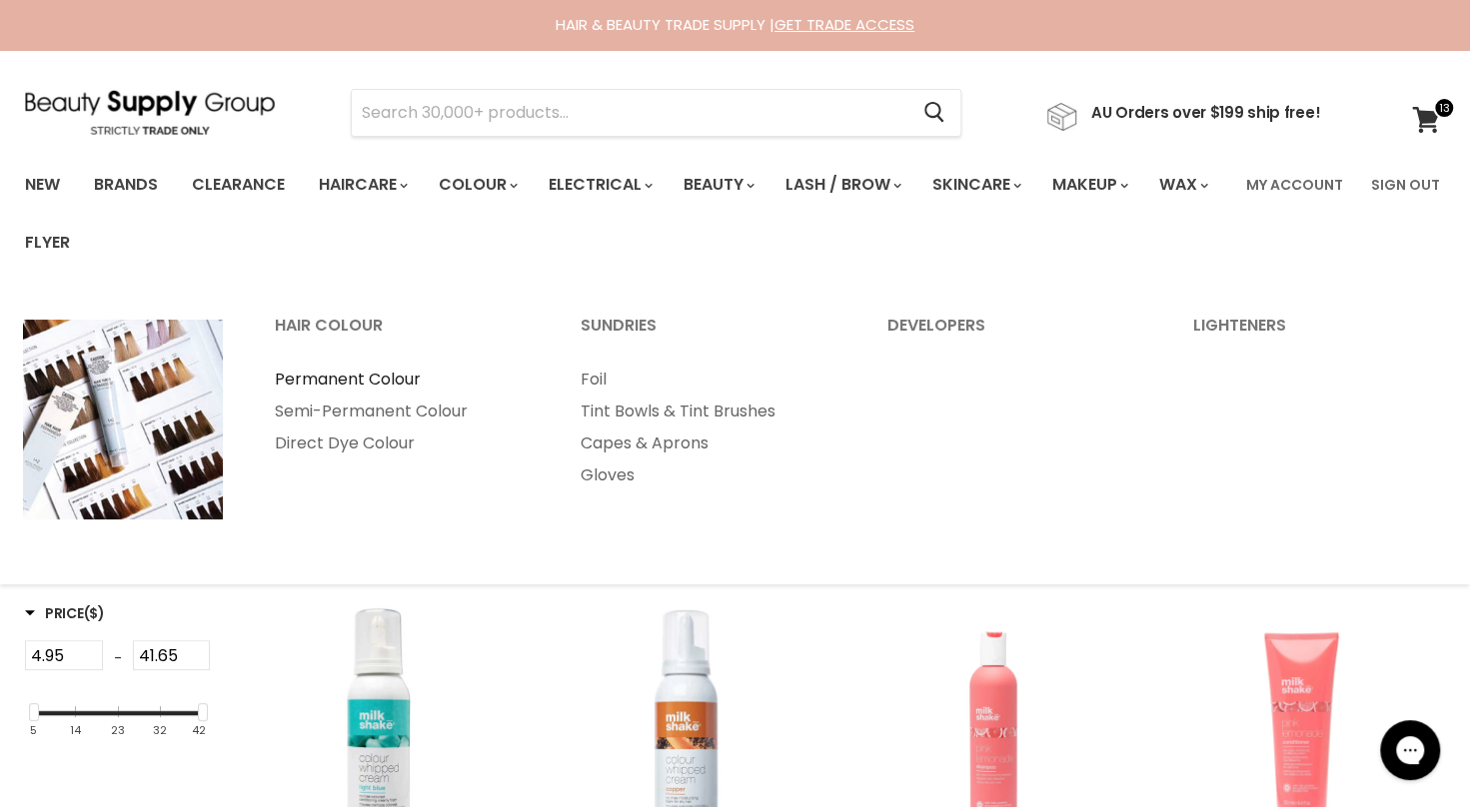
click at [398, 378] on link "Permanent Colour" at bounding box center [401, 380] width 302 height 32
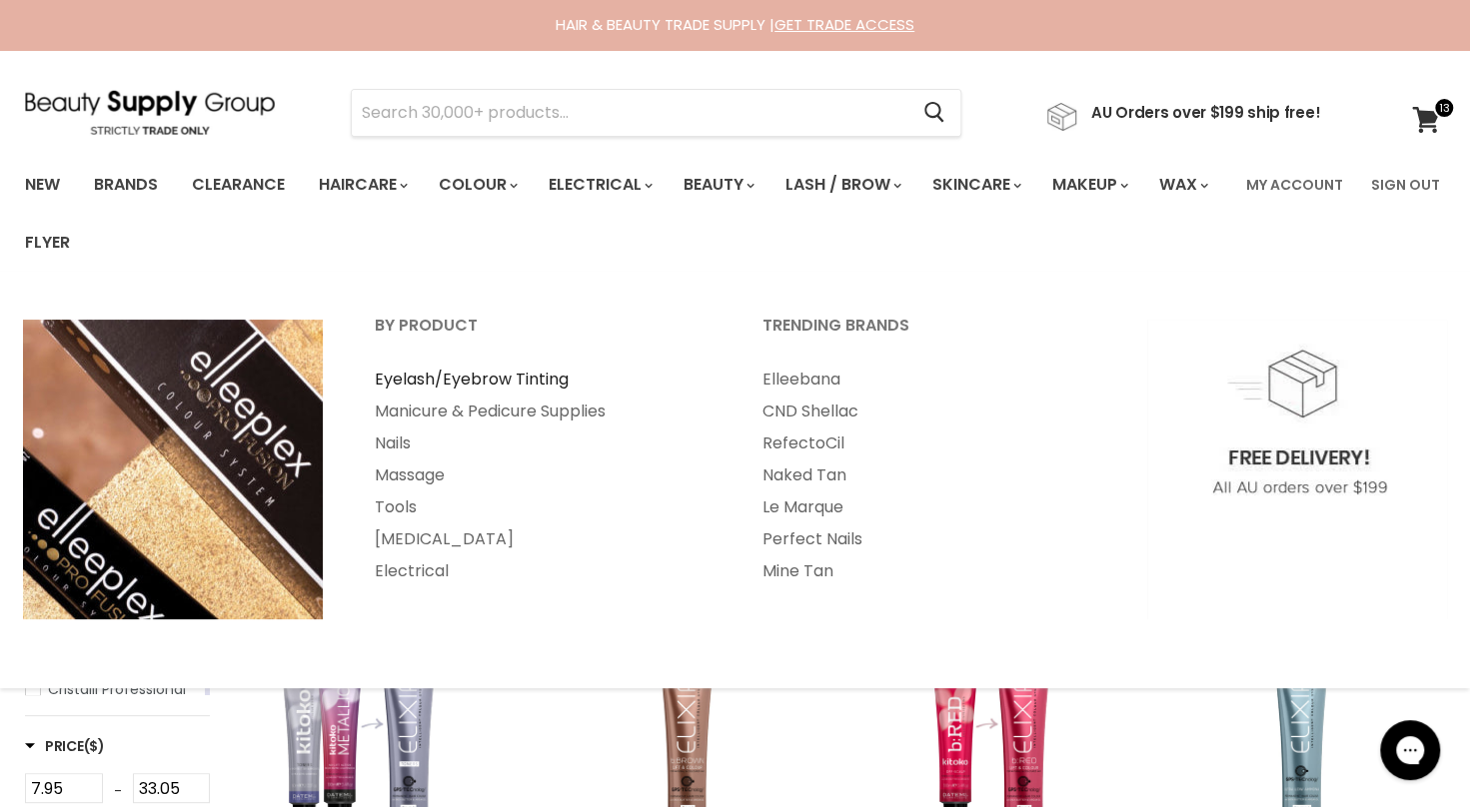
click at [519, 376] on link "Eyelash/Eyebrow Tinting" at bounding box center [542, 380] width 384 height 32
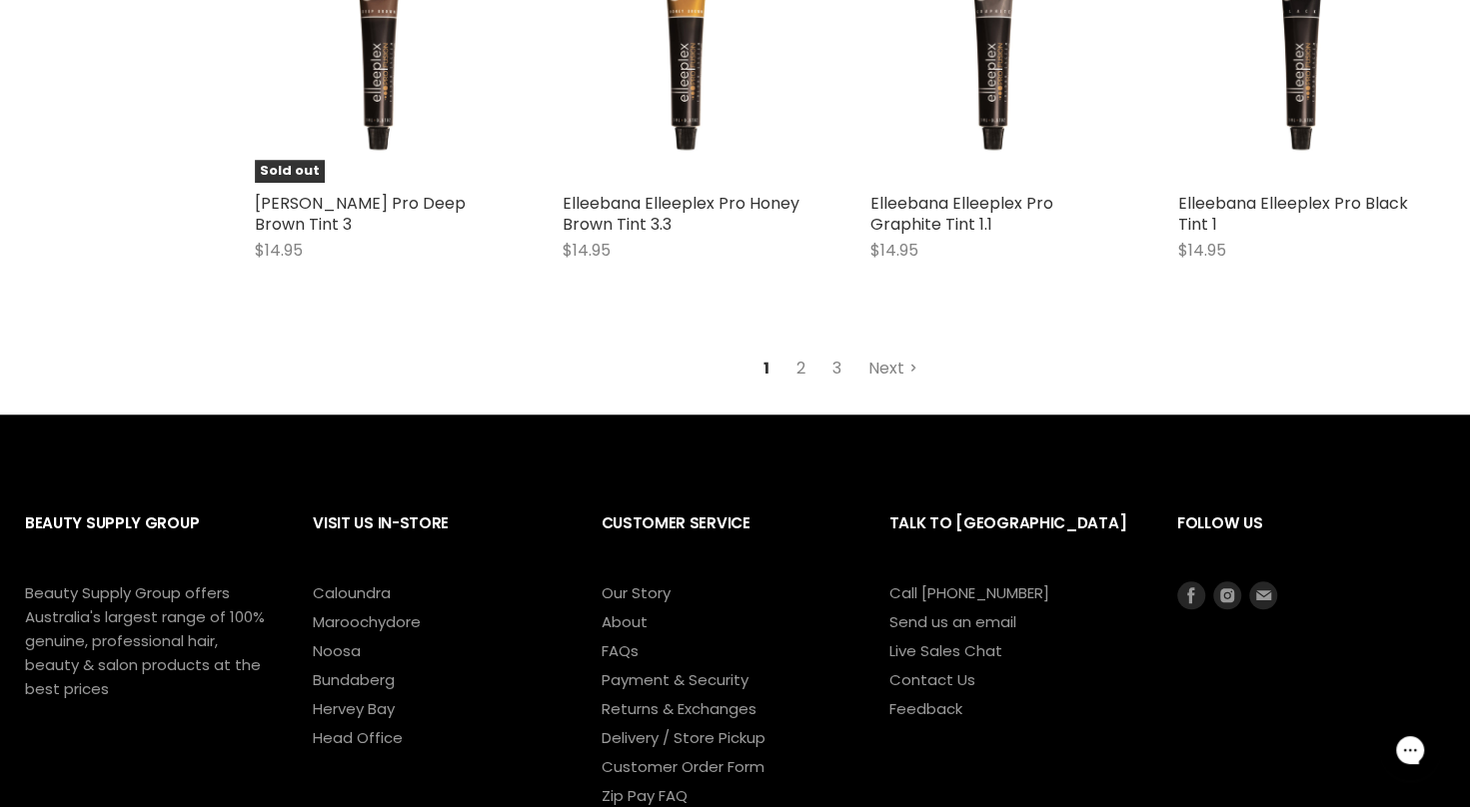
scroll to position [5136, 0]
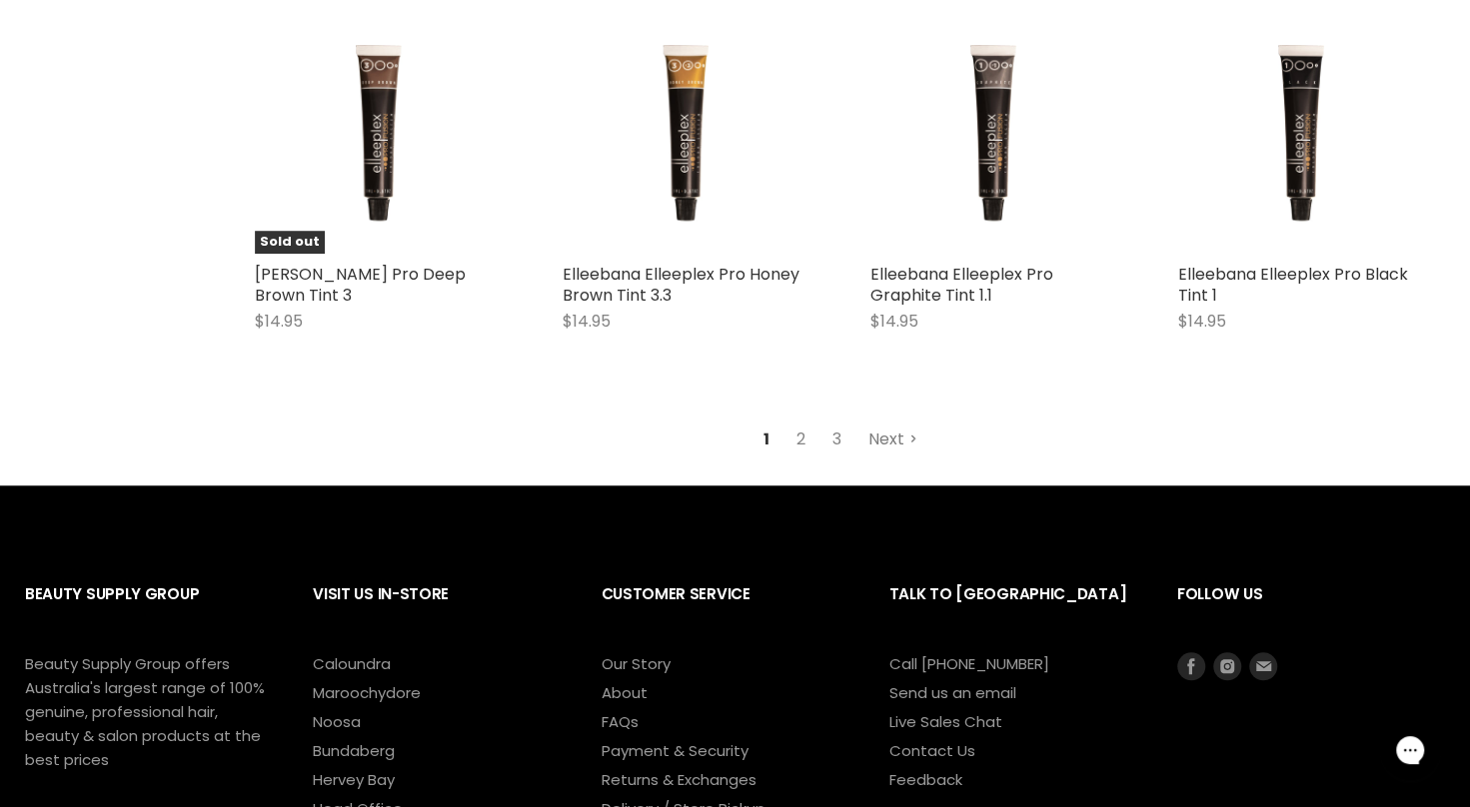
click at [877, 444] on link "Next" at bounding box center [892, 440] width 71 height 36
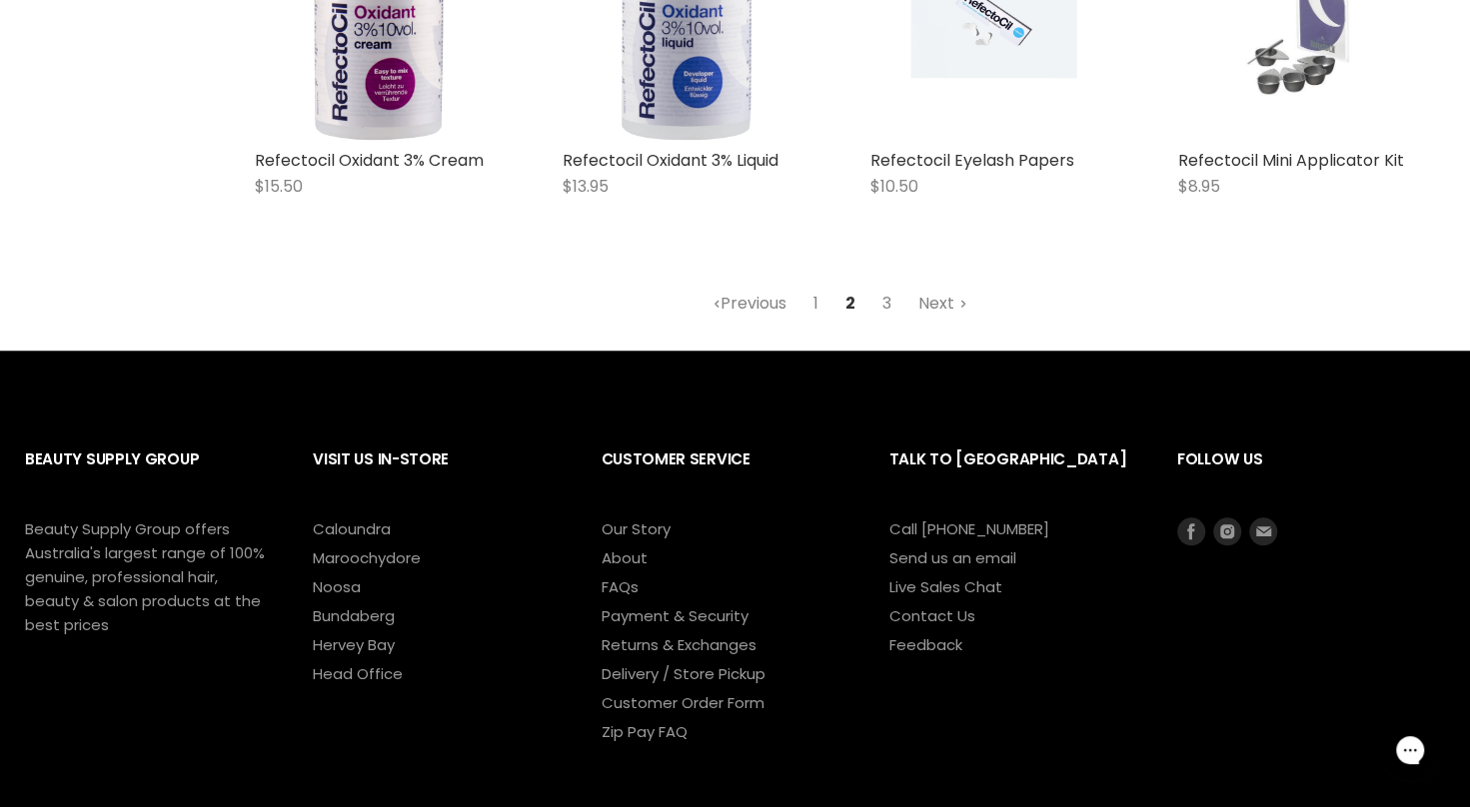
scroll to position [5208, 0]
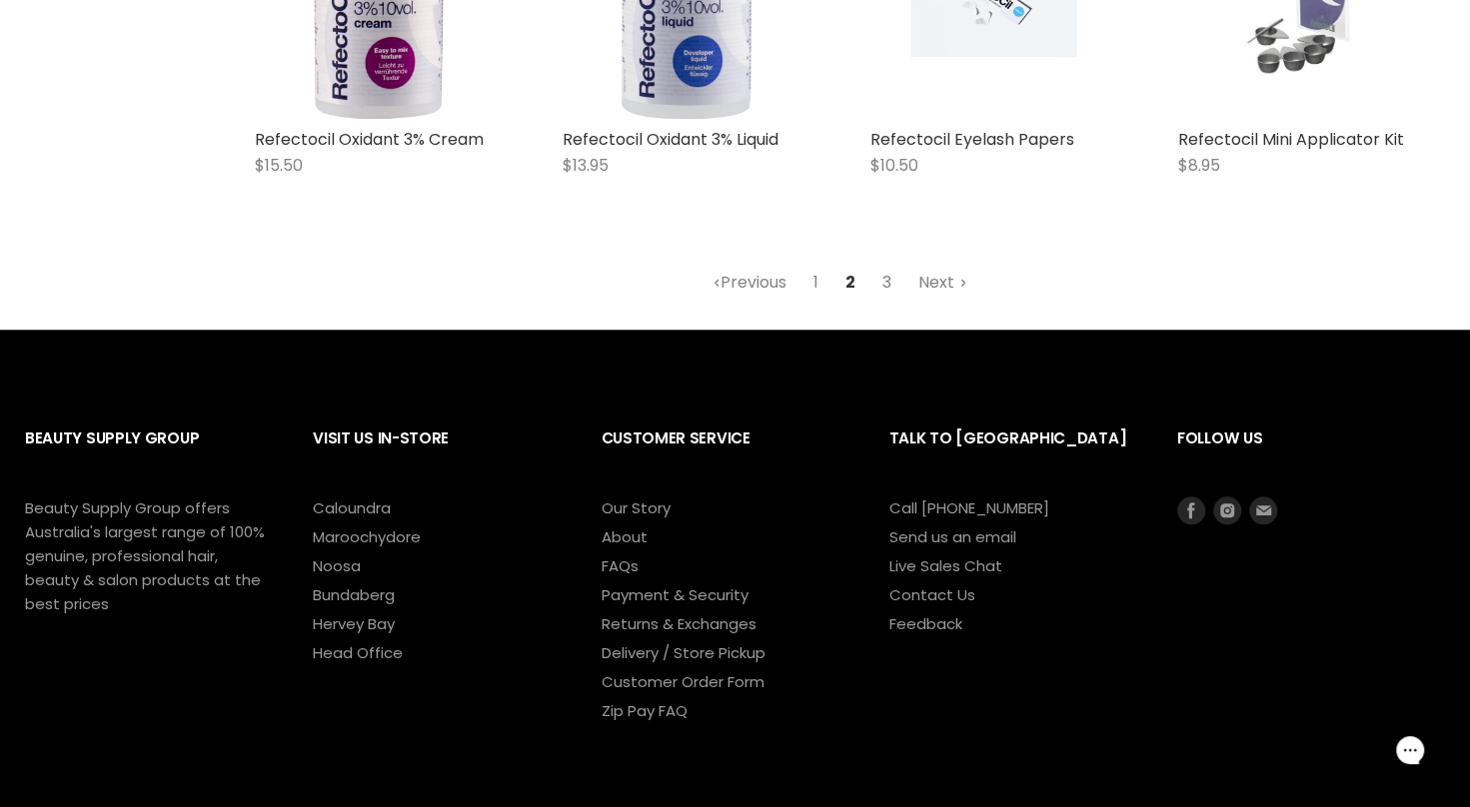
click at [883, 265] on link "3" at bounding box center [886, 283] width 31 height 36
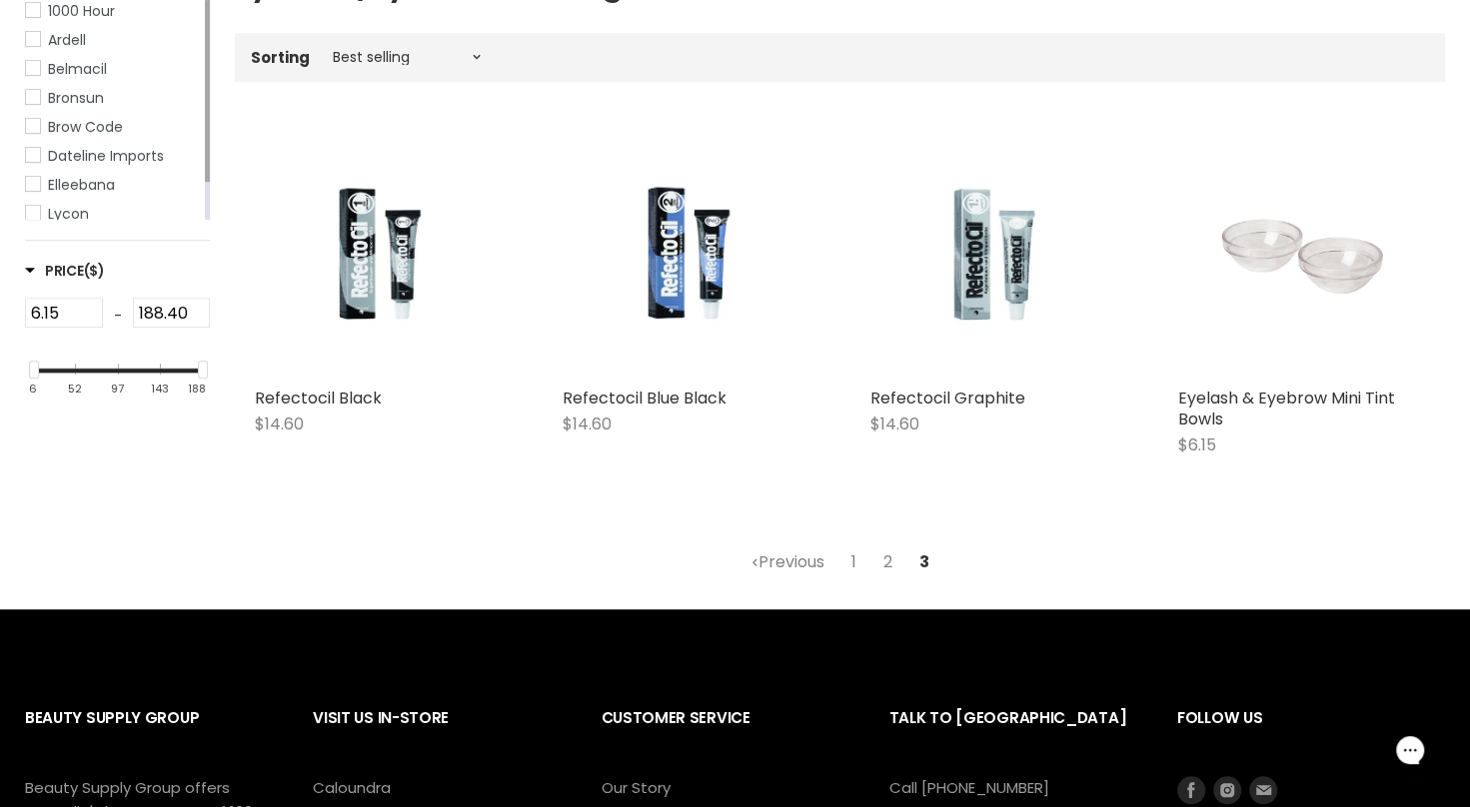
scroll to position [478, 0]
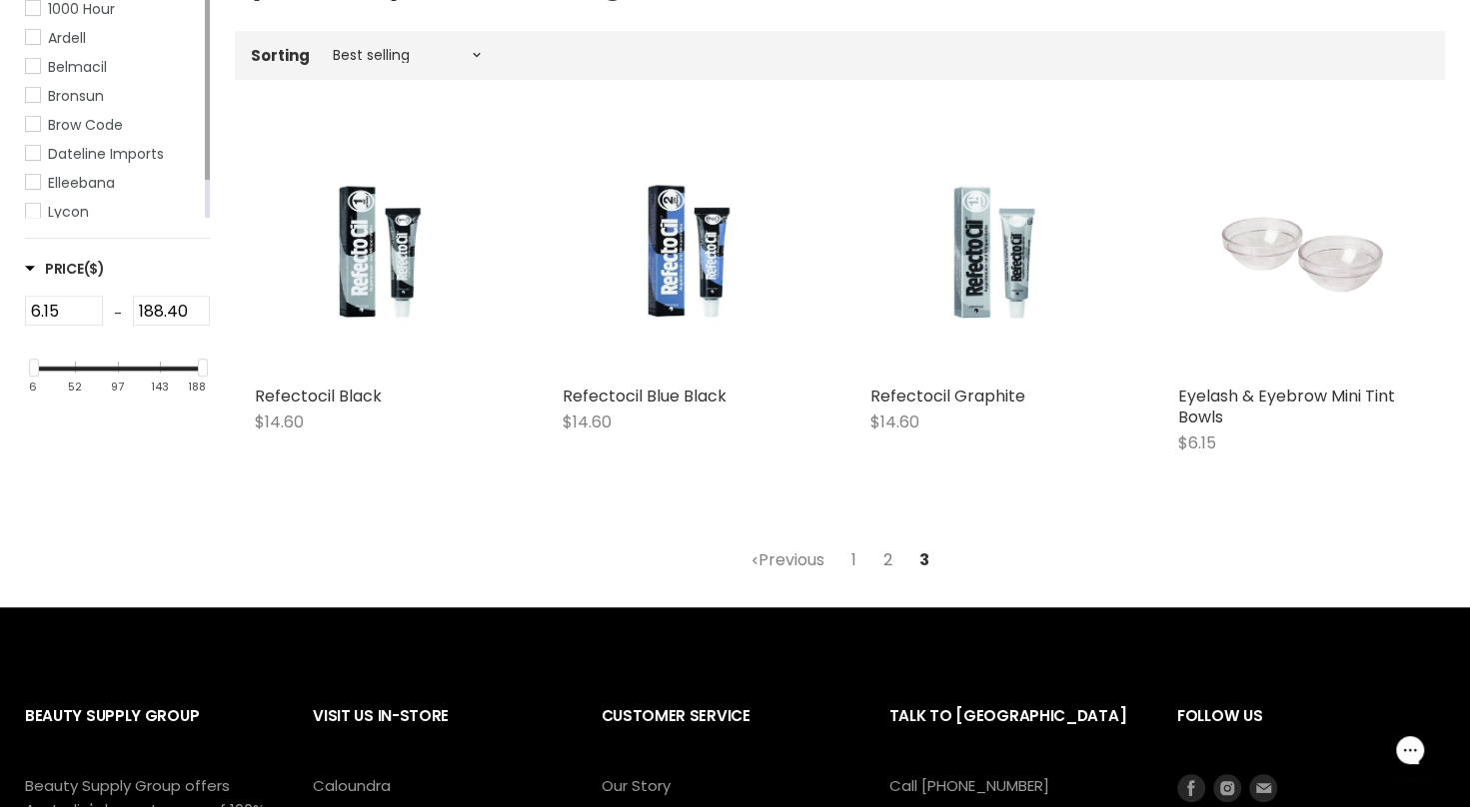
click at [887, 556] on link "2" at bounding box center [887, 561] width 31 height 36
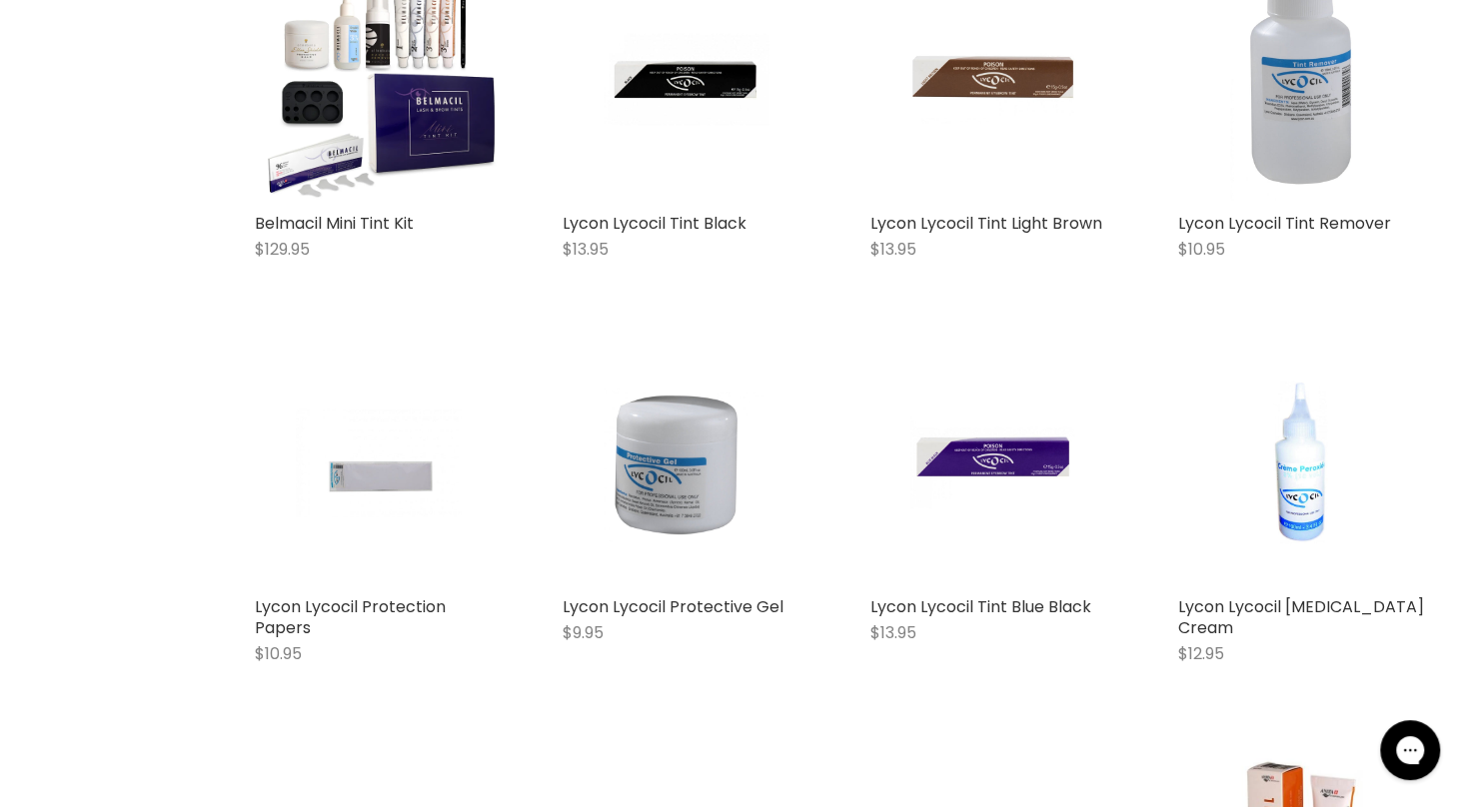
scroll to position [1455, 0]
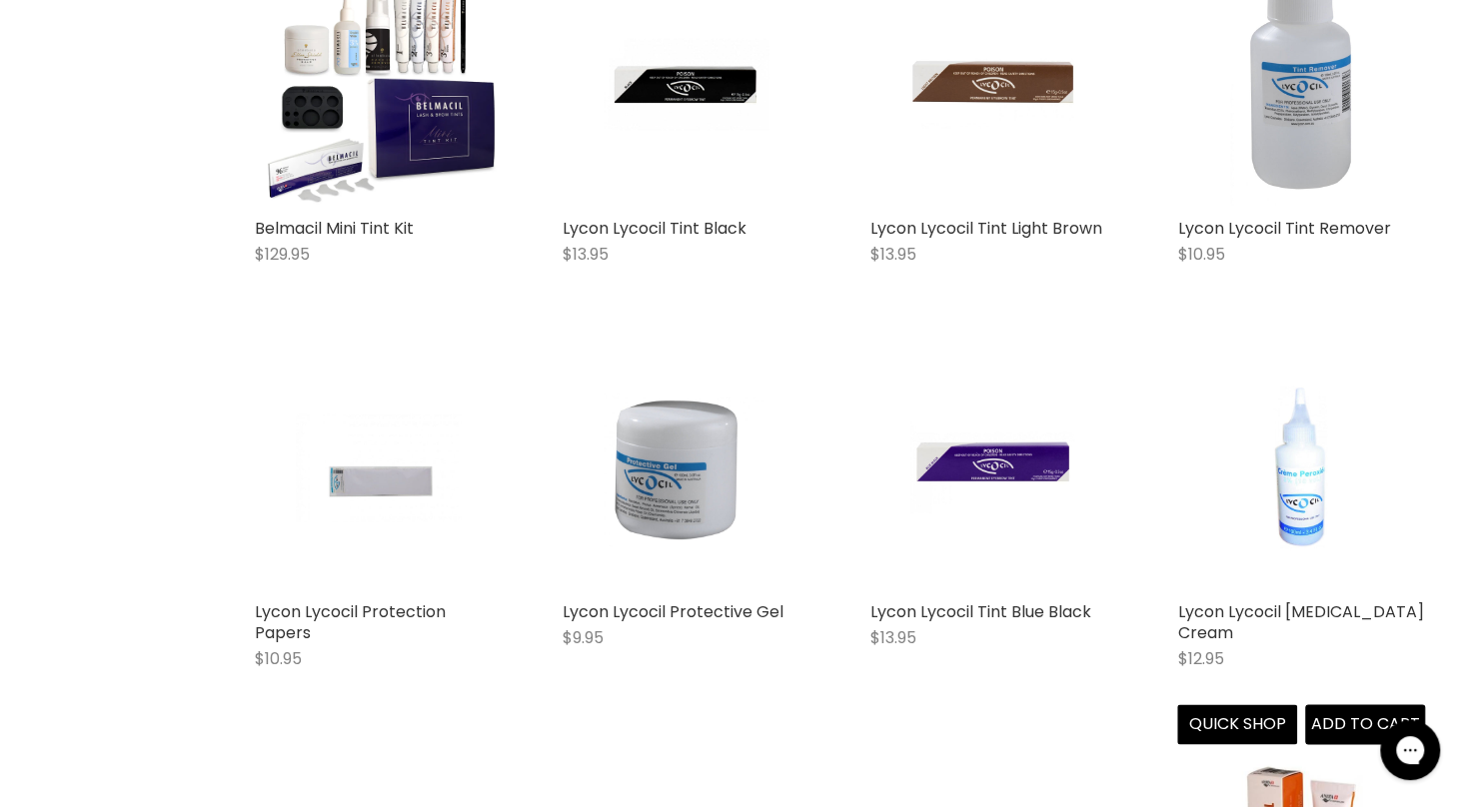
click at [1306, 473] on img "Main content" at bounding box center [1301, 468] width 165 height 248
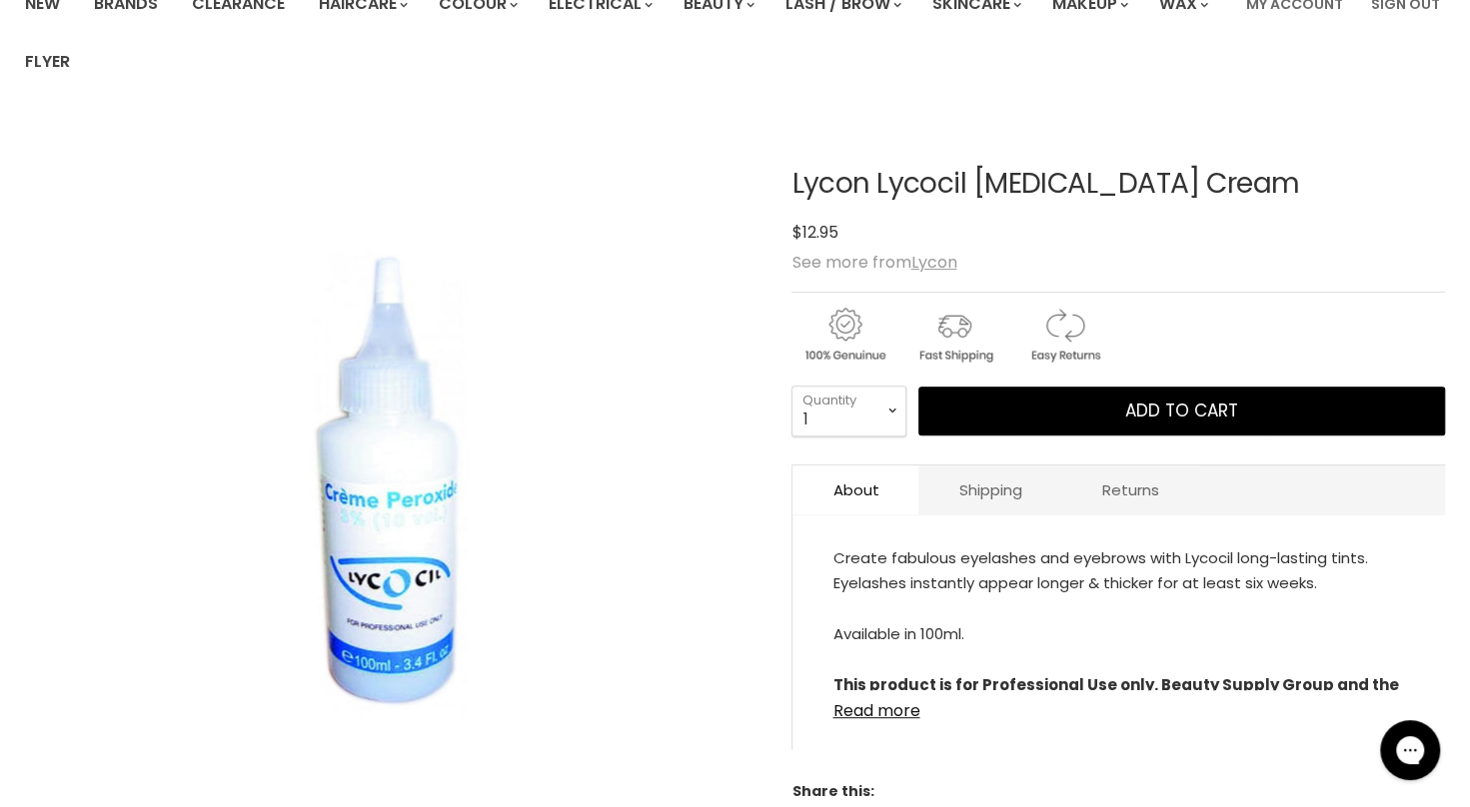
scroll to position [279, 0]
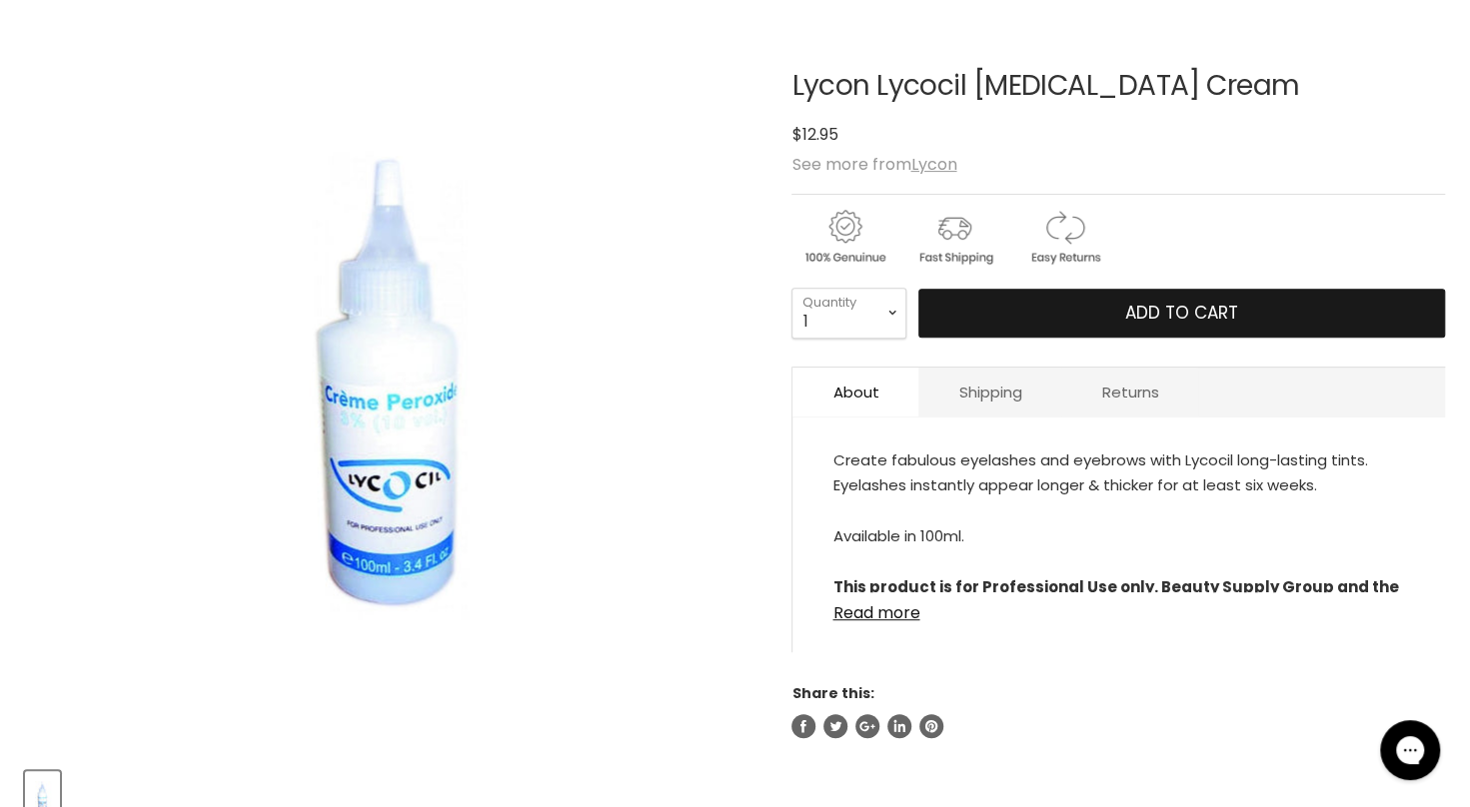
click at [1217, 321] on span "Add to cart" at bounding box center [1181, 313] width 113 height 24
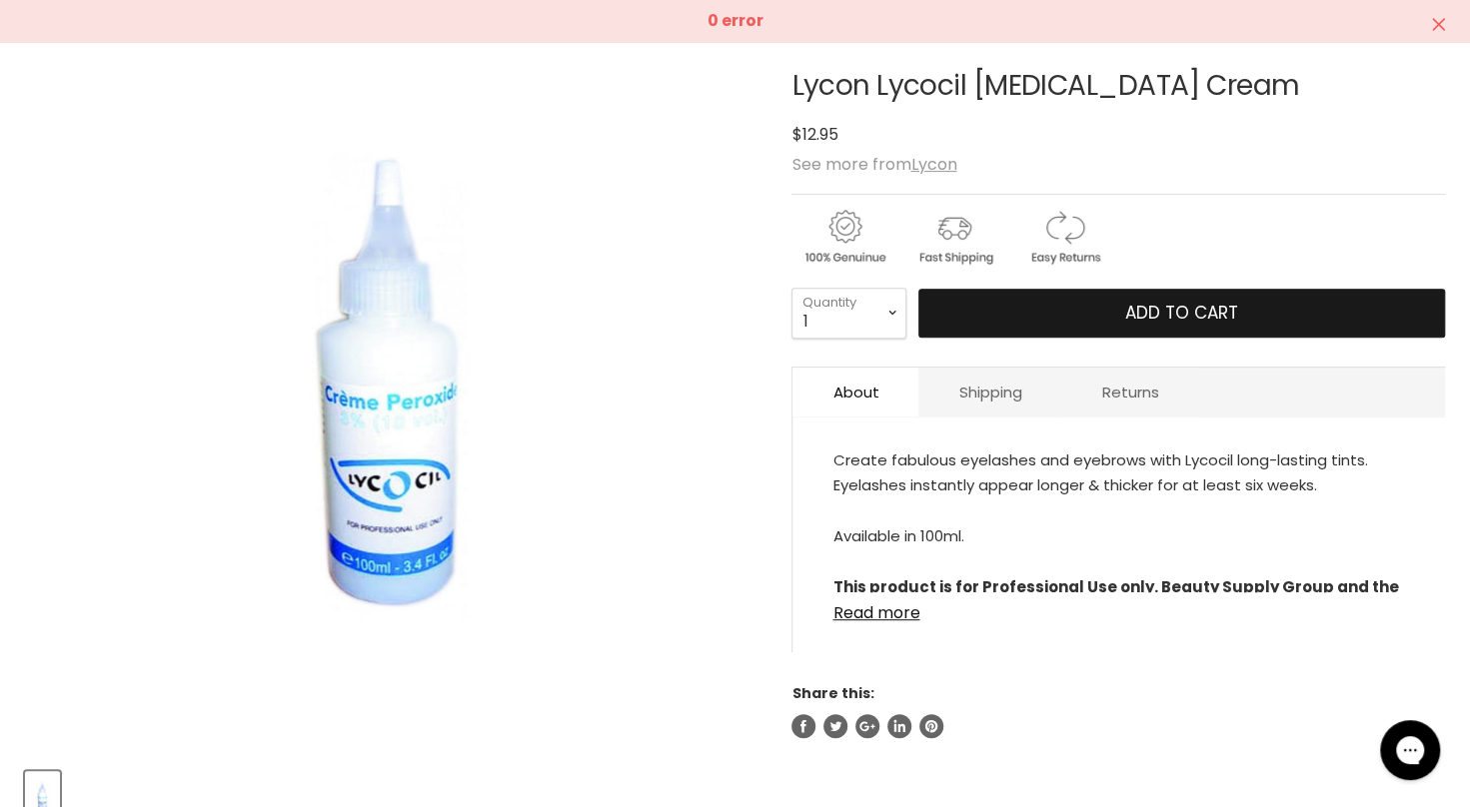
click at [1178, 309] on span "Add to cart" at bounding box center [1181, 313] width 113 height 24
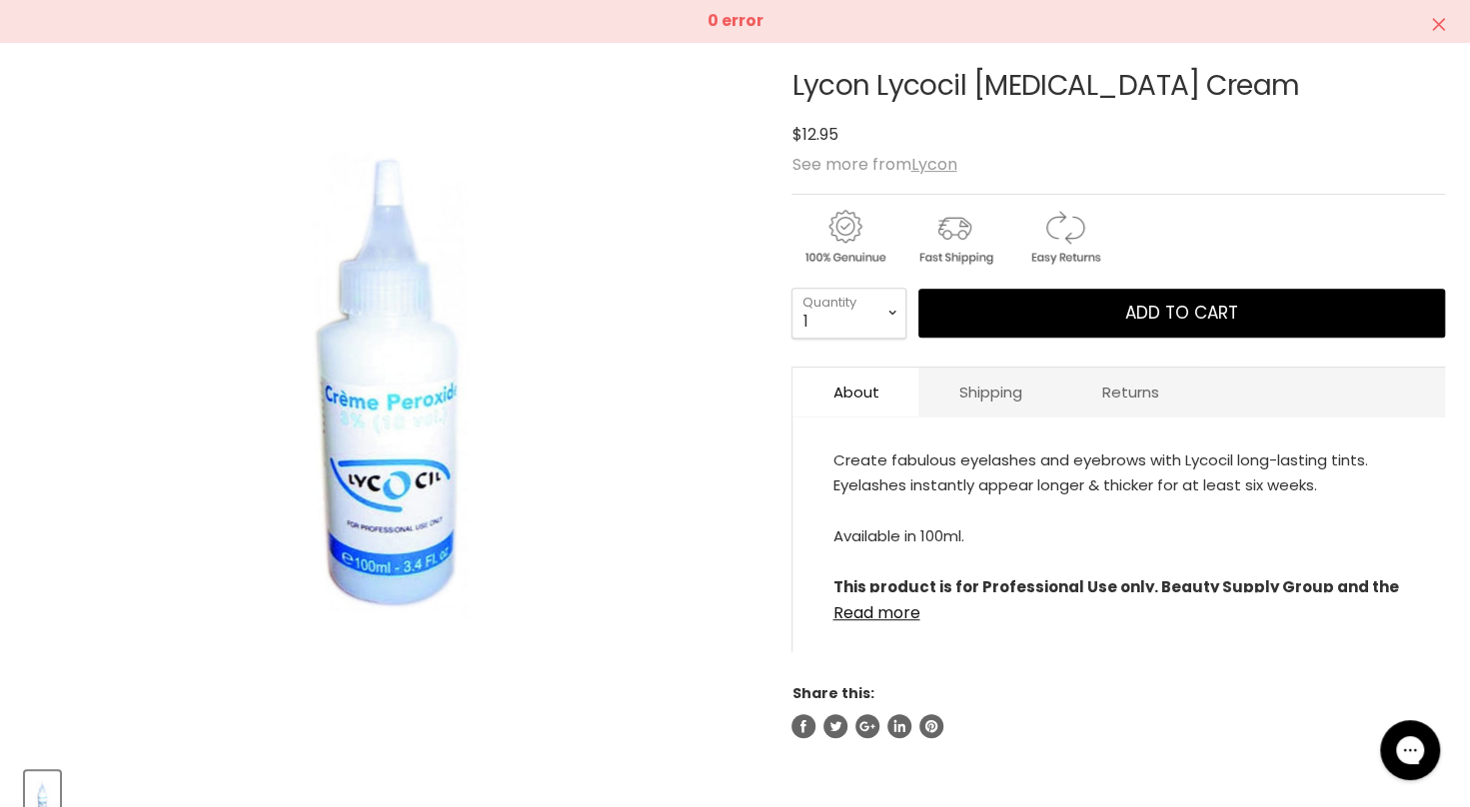
scroll to position [0, 0]
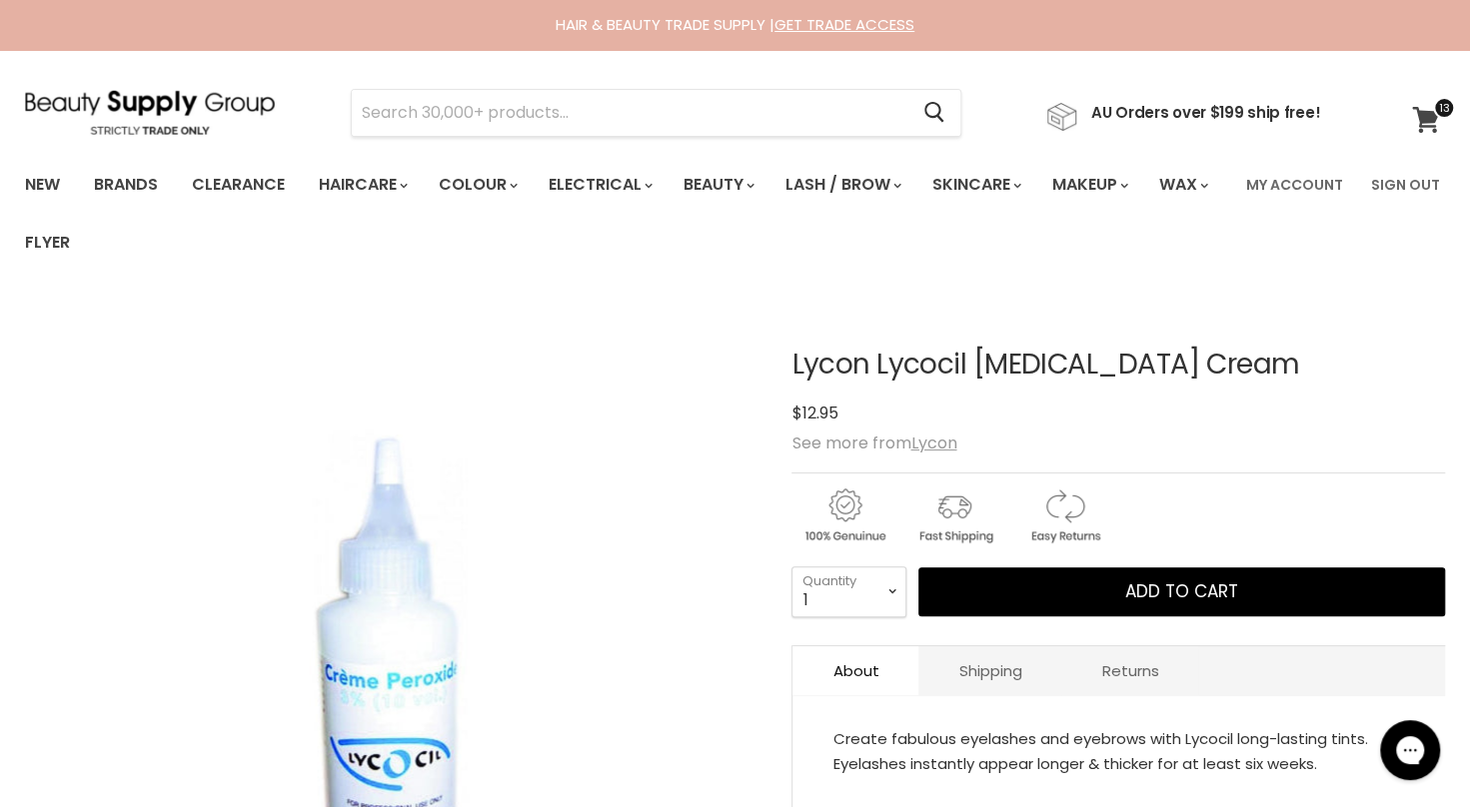
click at [1422, 118] on icon at bounding box center [1425, 120] width 27 height 26
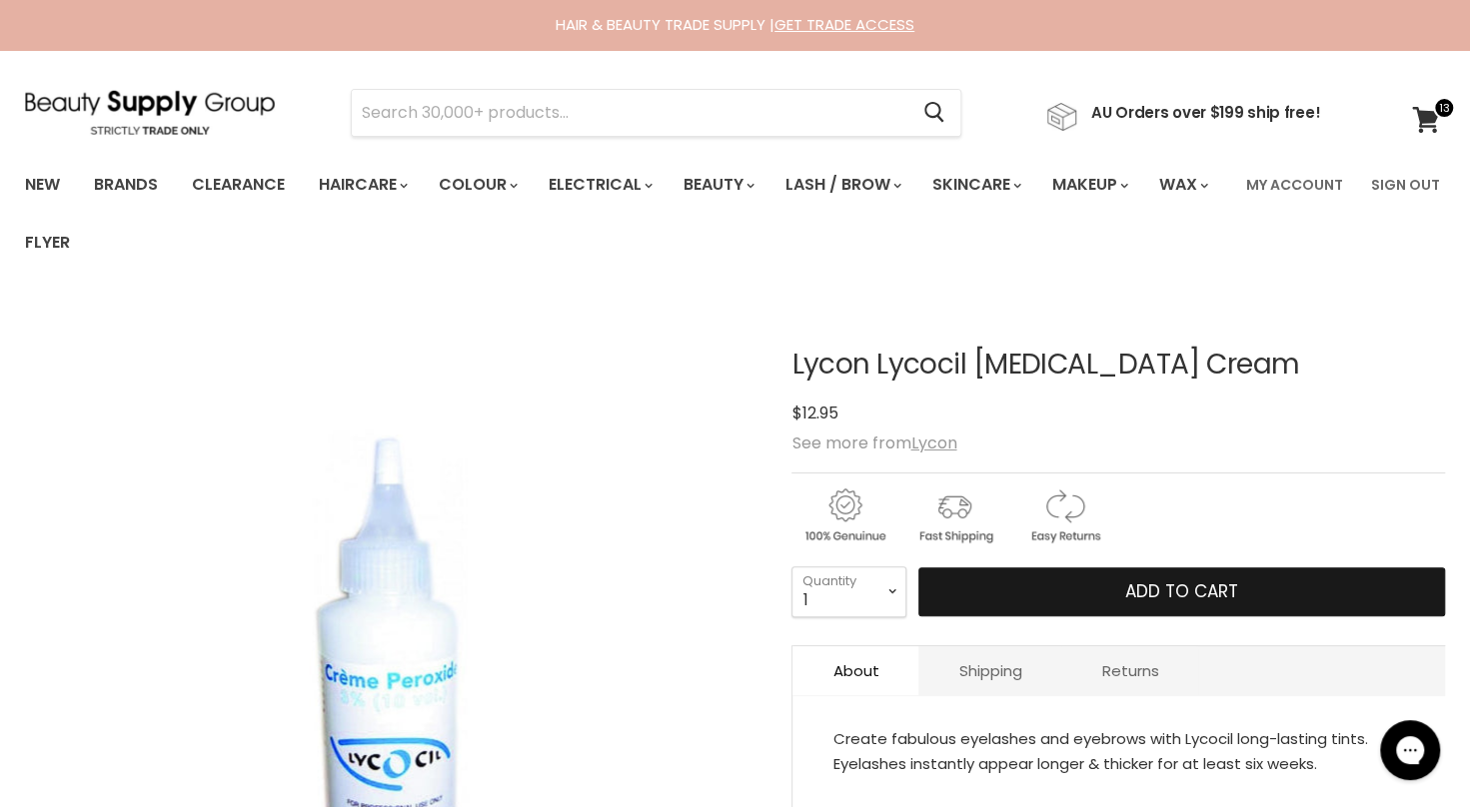
click at [981, 569] on button "Add to cart" at bounding box center [1181, 593] width 527 height 50
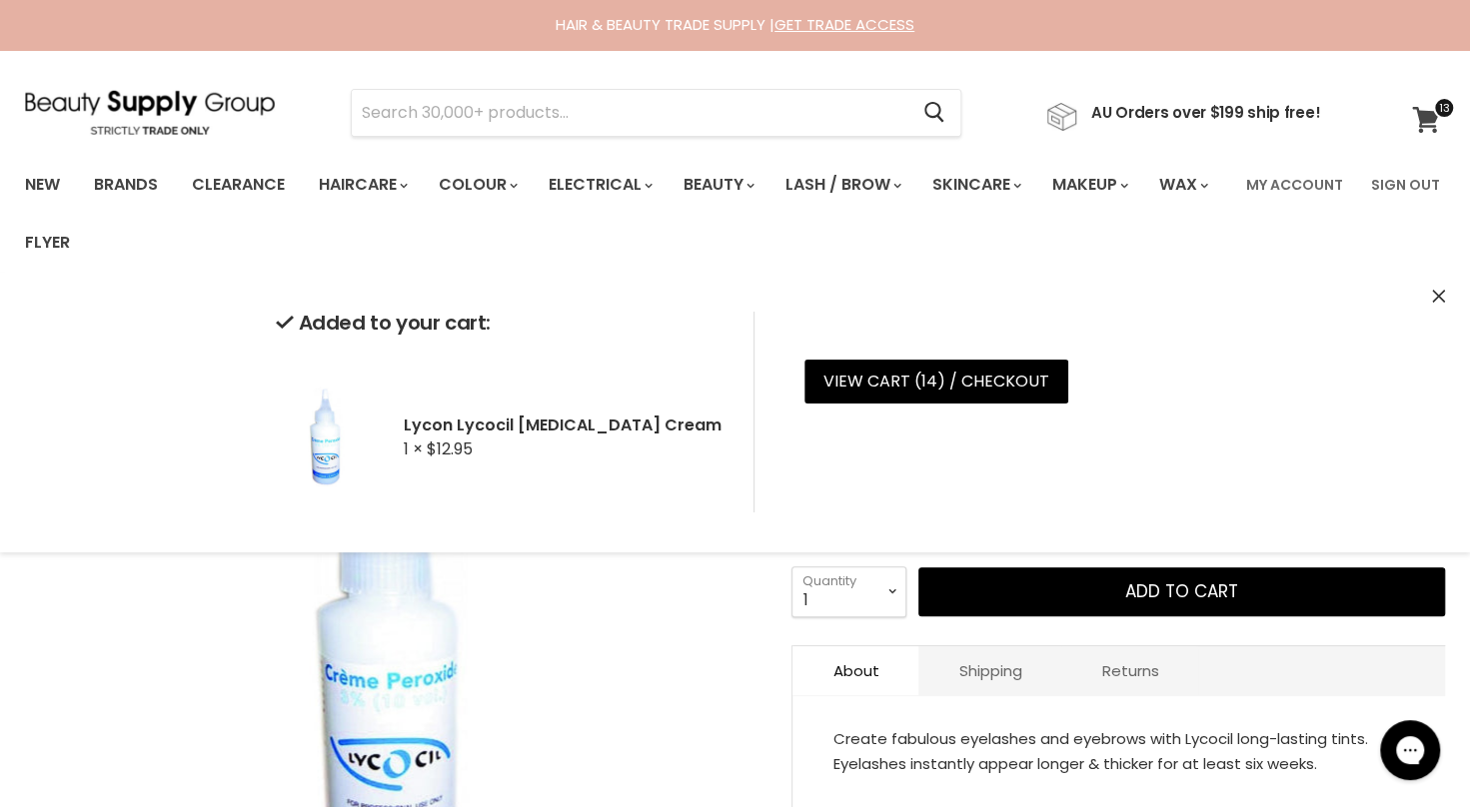
click at [1420, 117] on icon at bounding box center [1425, 120] width 27 height 26
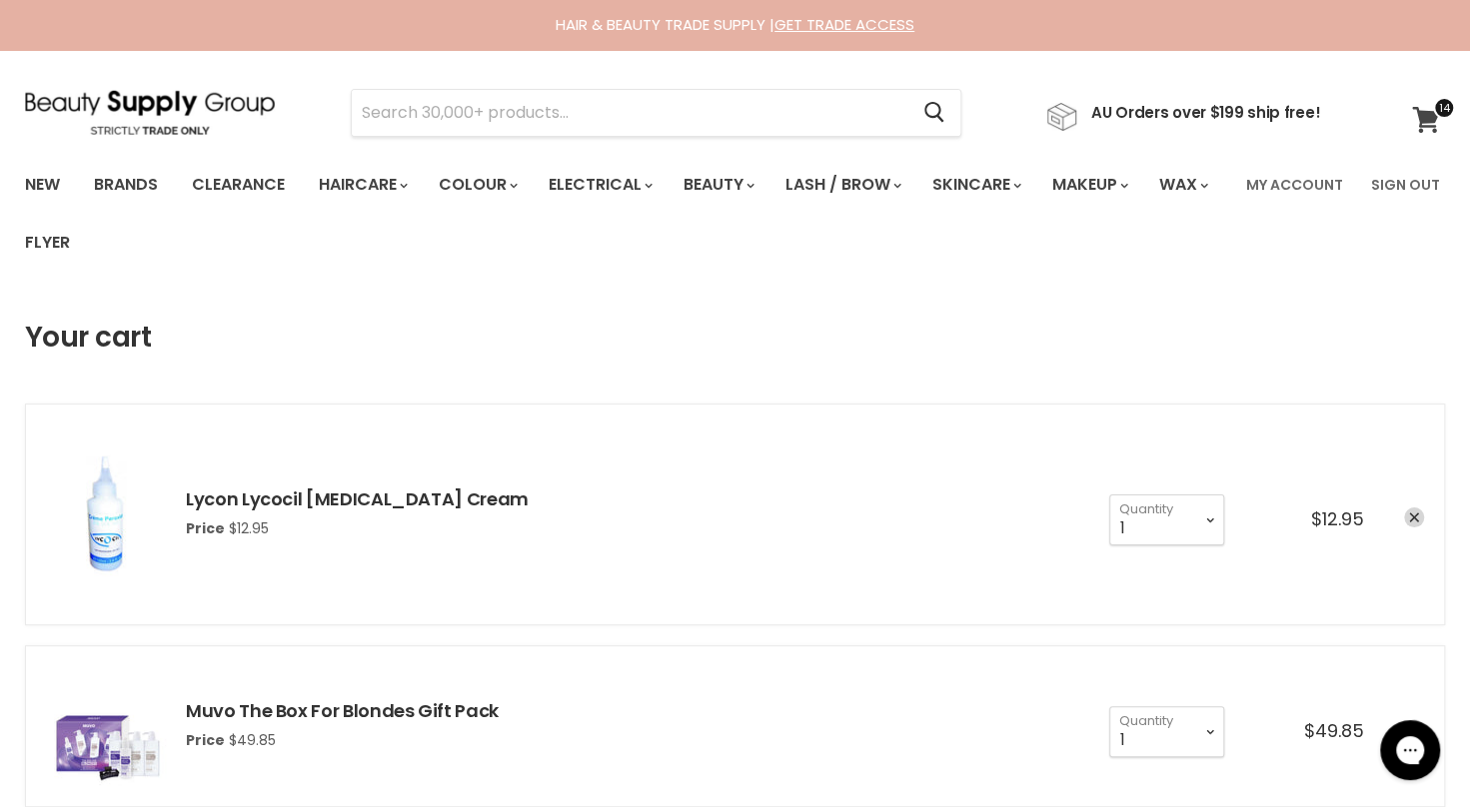
click at [1431, 116] on icon at bounding box center [1425, 120] width 27 height 26
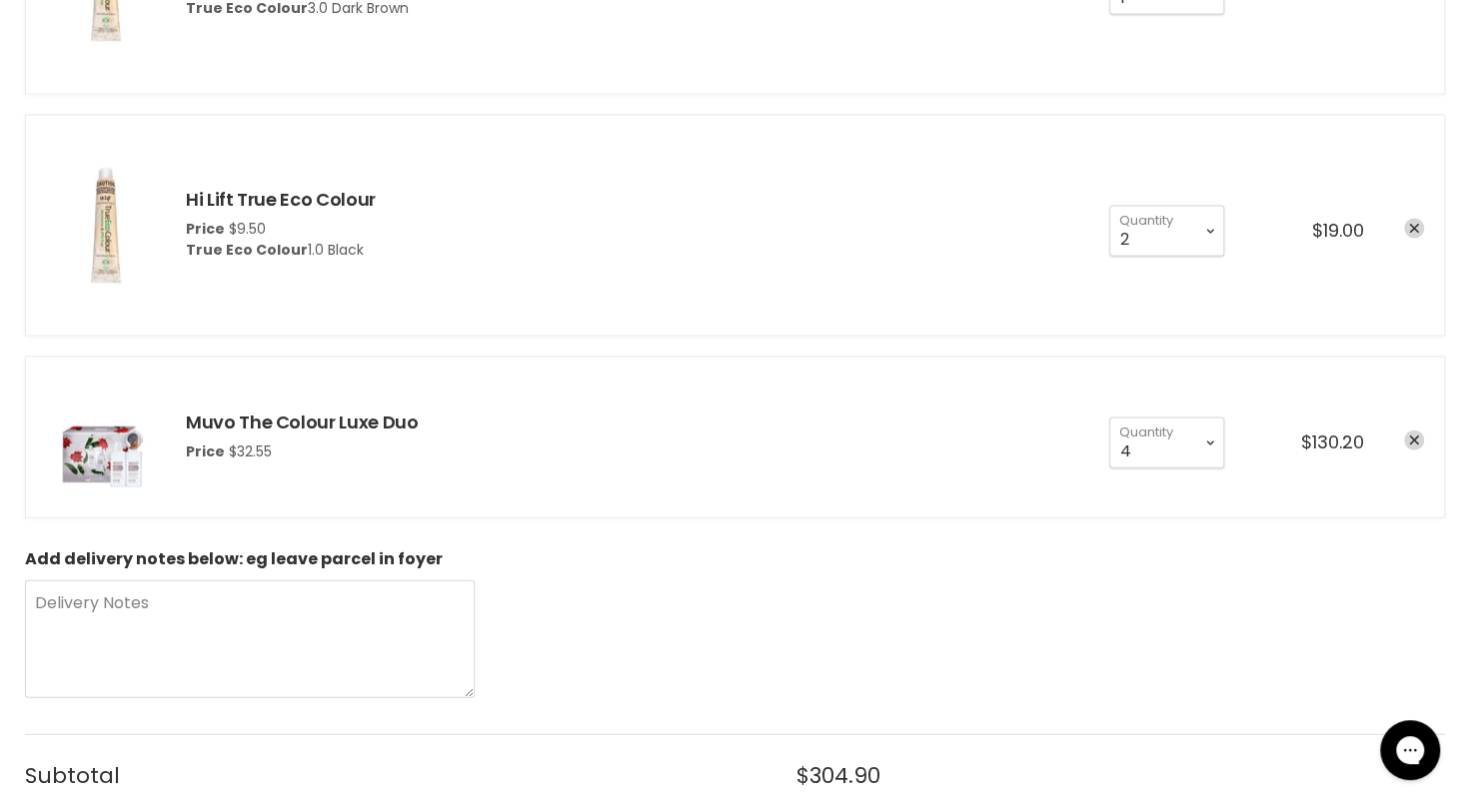
scroll to position [2384, 0]
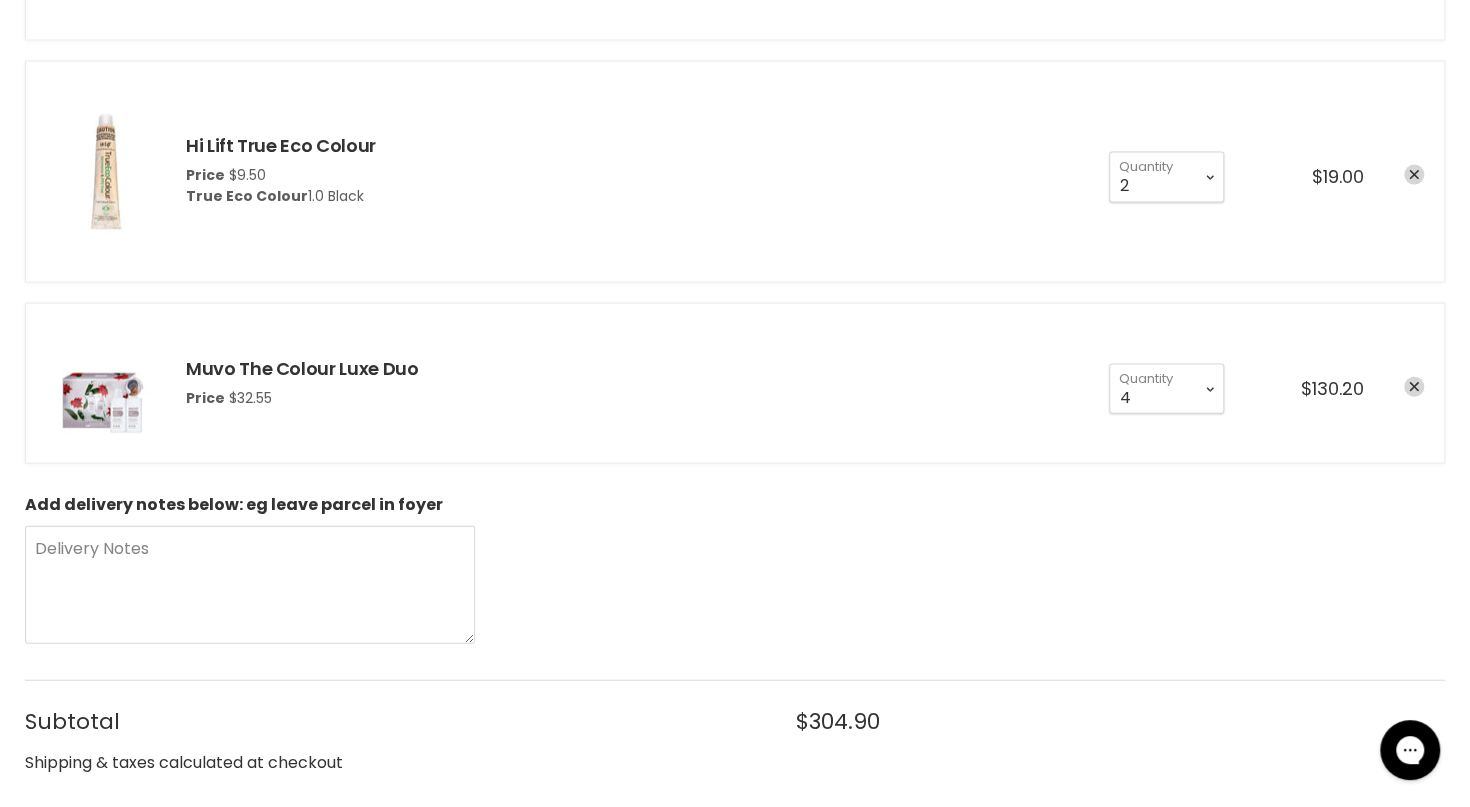
drag, startPoint x: 1436, startPoint y: 563, endPoint x: 1435, endPoint y: 479, distance: 83.9
click at [1220, 562] on div "Add delivery notes below: eg leave parcel in foyer Delivery Notes" at bounding box center [735, 573] width 1420 height 153
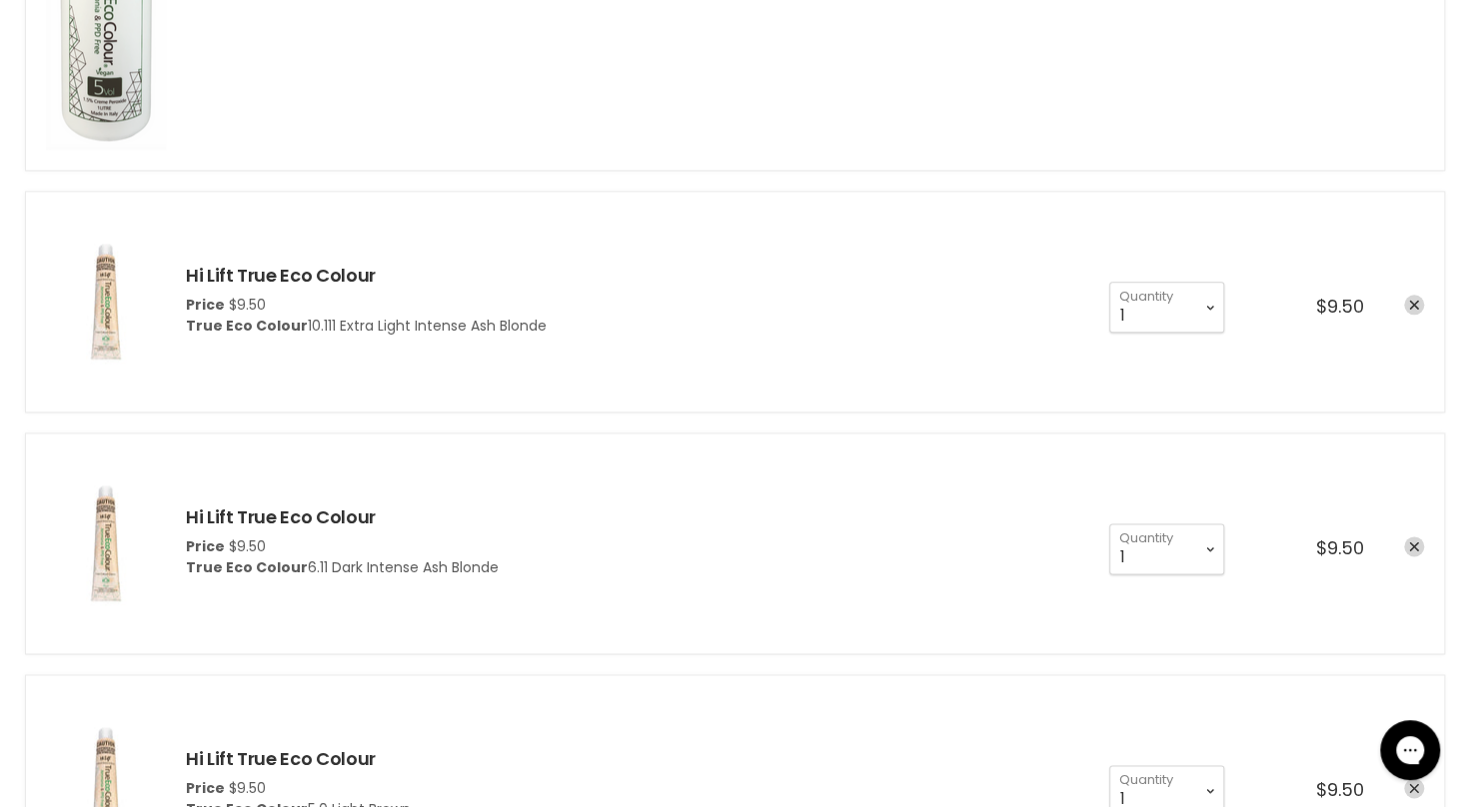
scroll to position [1301, 0]
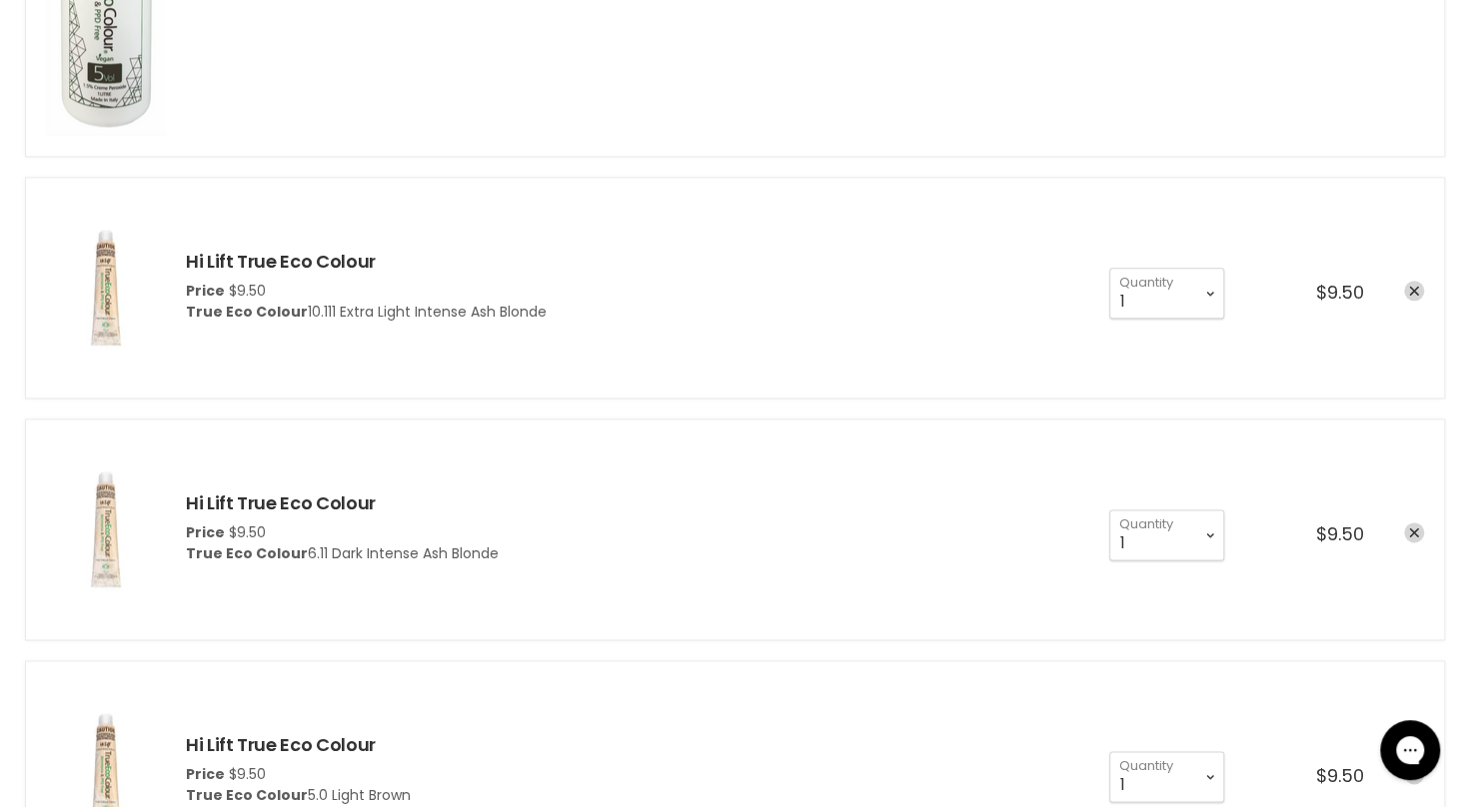
click at [81, 546] on img "cart checkout" at bounding box center [106, 530] width 120 height 180
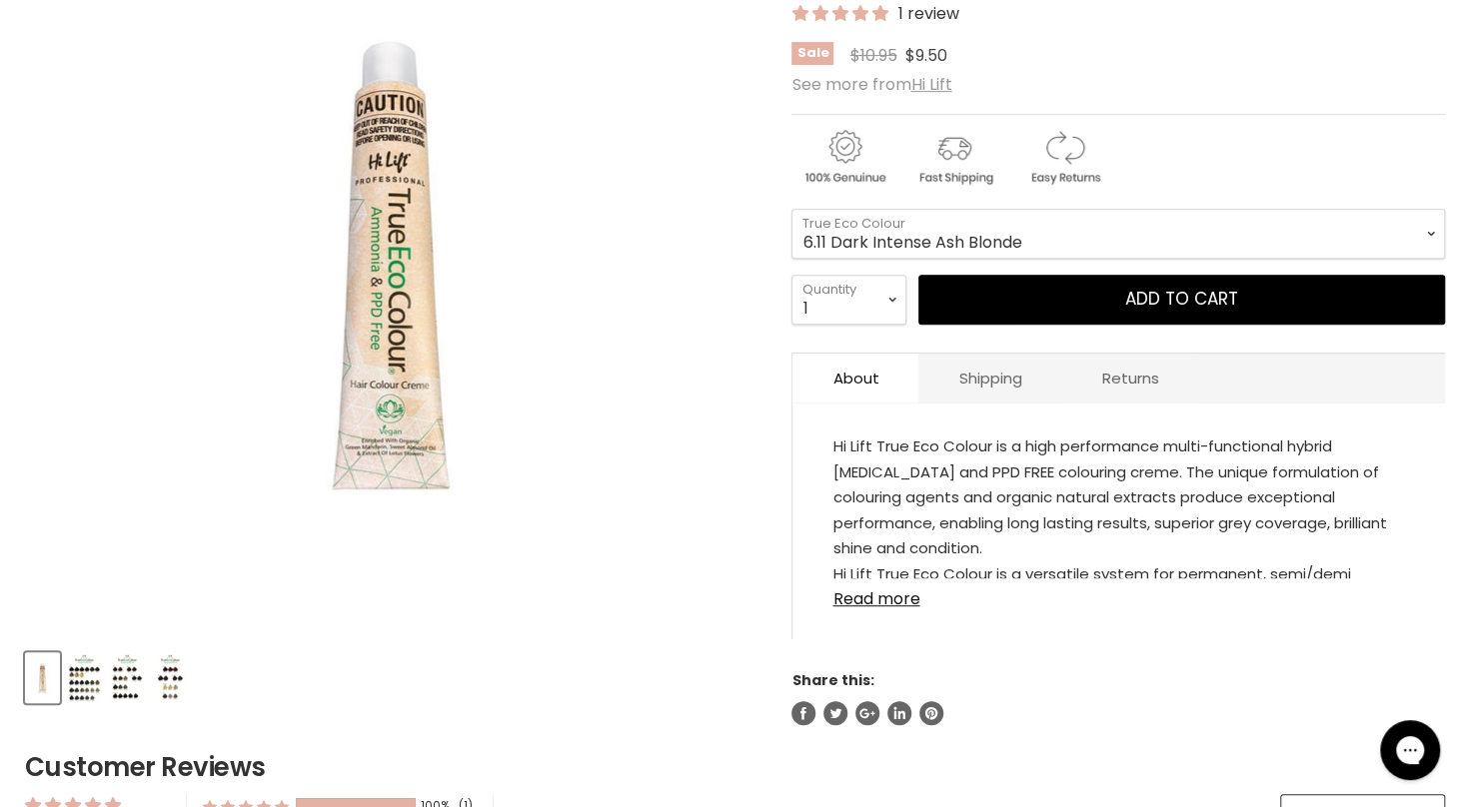
scroll to position [374, 0]
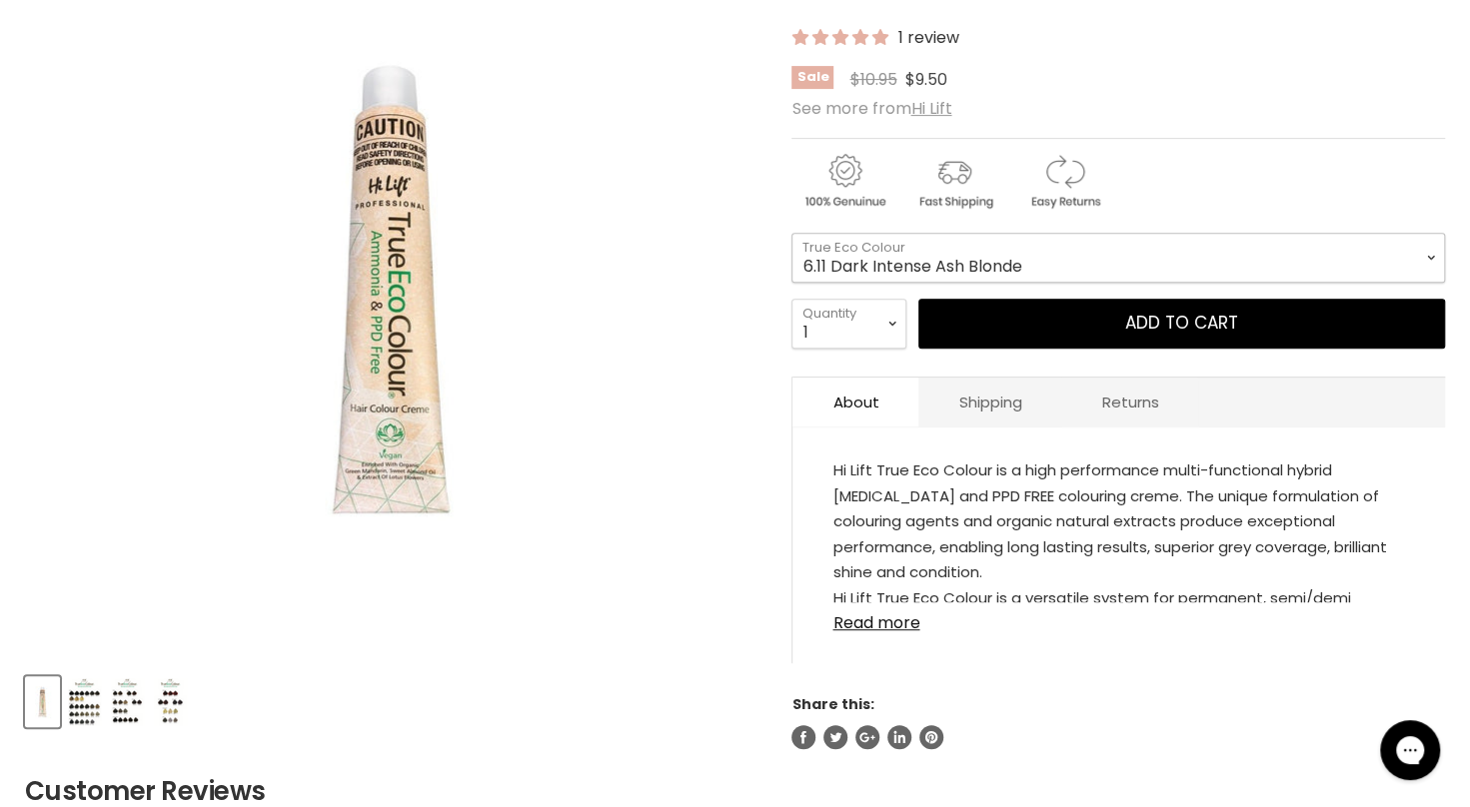
click at [1405, 272] on select "1.0 Black 3.0 Dark Brown 4.0 Brown 4.00 Intense Brown 4.22 Intense [PERSON_NAME…" at bounding box center [1117, 258] width 653 height 50
click at [791, 233] on select "1.0 Black 3.0 Dark Brown 4.0 Brown 4.00 Intense Brown 4.22 Intense [PERSON_NAME…" at bounding box center [1117, 258] width 653 height 50
click at [85, 699] on img "Product thumbnails" at bounding box center [84, 701] width 33 height 47
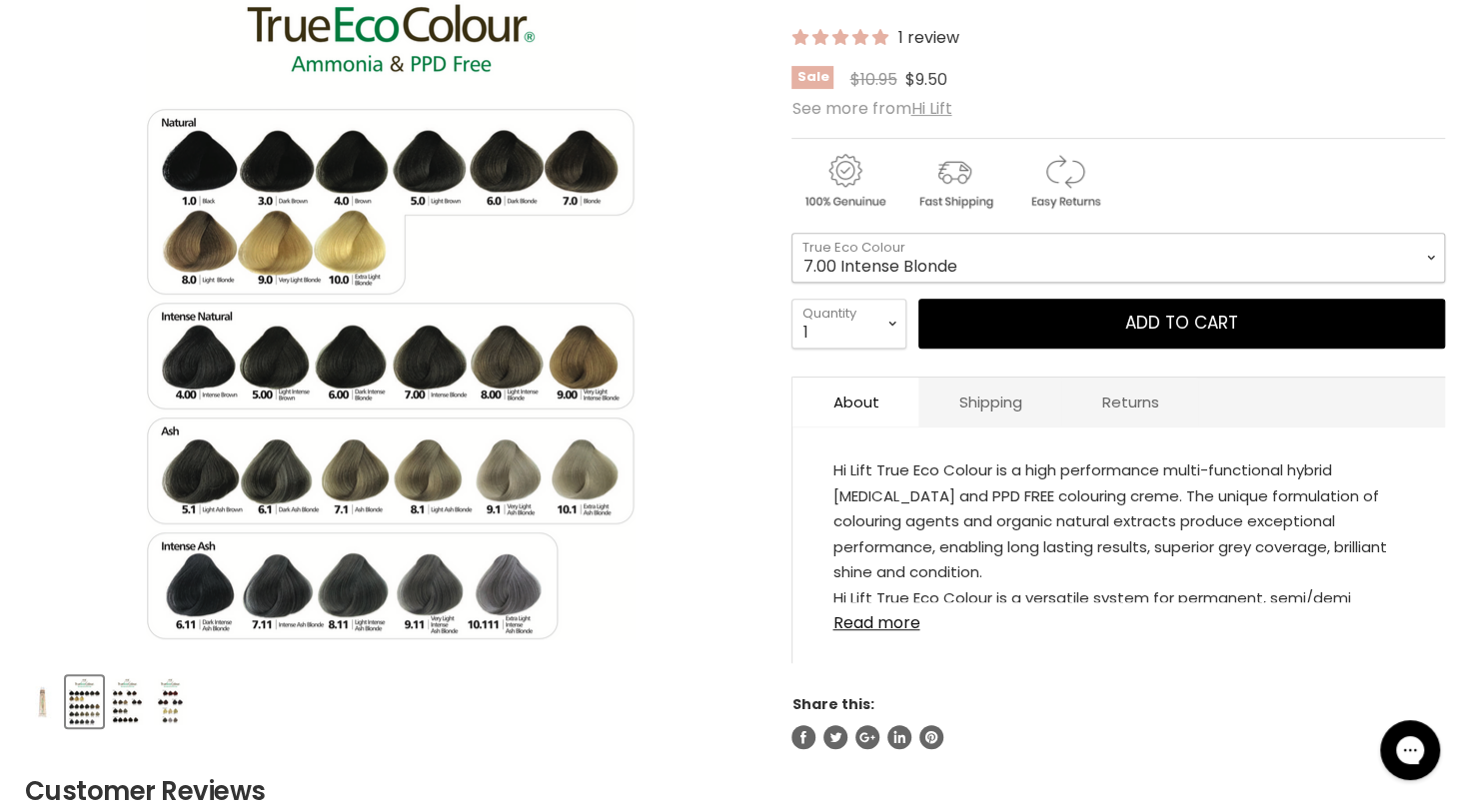
click at [941, 262] on select "1.0 Black 3.0 Dark Brown 4.0 Brown 4.00 Intense Brown 4.22 Intense [PERSON_NAME…" at bounding box center [1117, 258] width 653 height 50
click at [791, 233] on select "1.0 Black 3.0 Dark Brown 4.0 Brown 4.00 Intense Brown 4.22 Intense [PERSON_NAME…" at bounding box center [1117, 258] width 653 height 50
select select "7.0 Blonde"
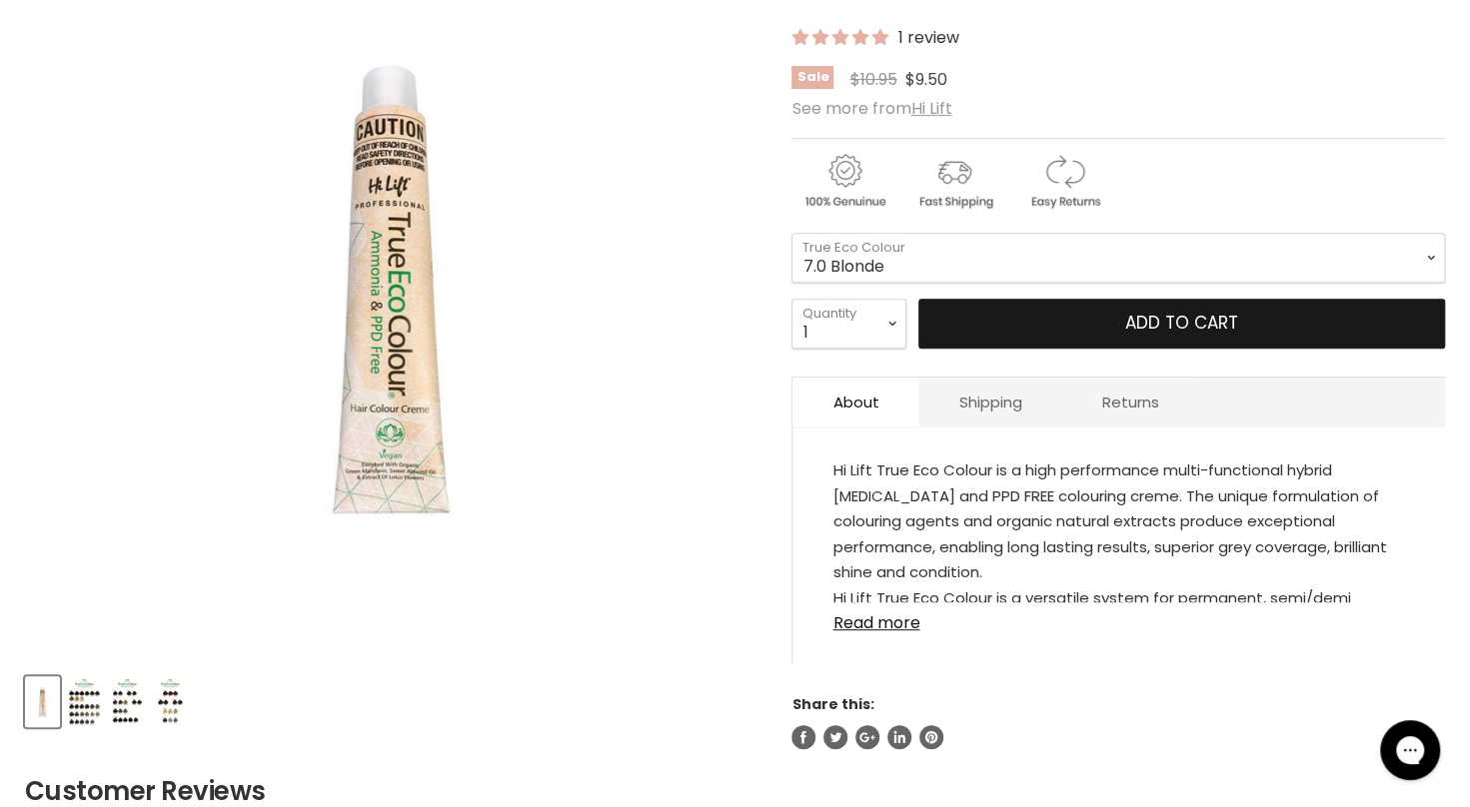
click at [1120, 315] on button "Add to cart" at bounding box center [1181, 324] width 527 height 50
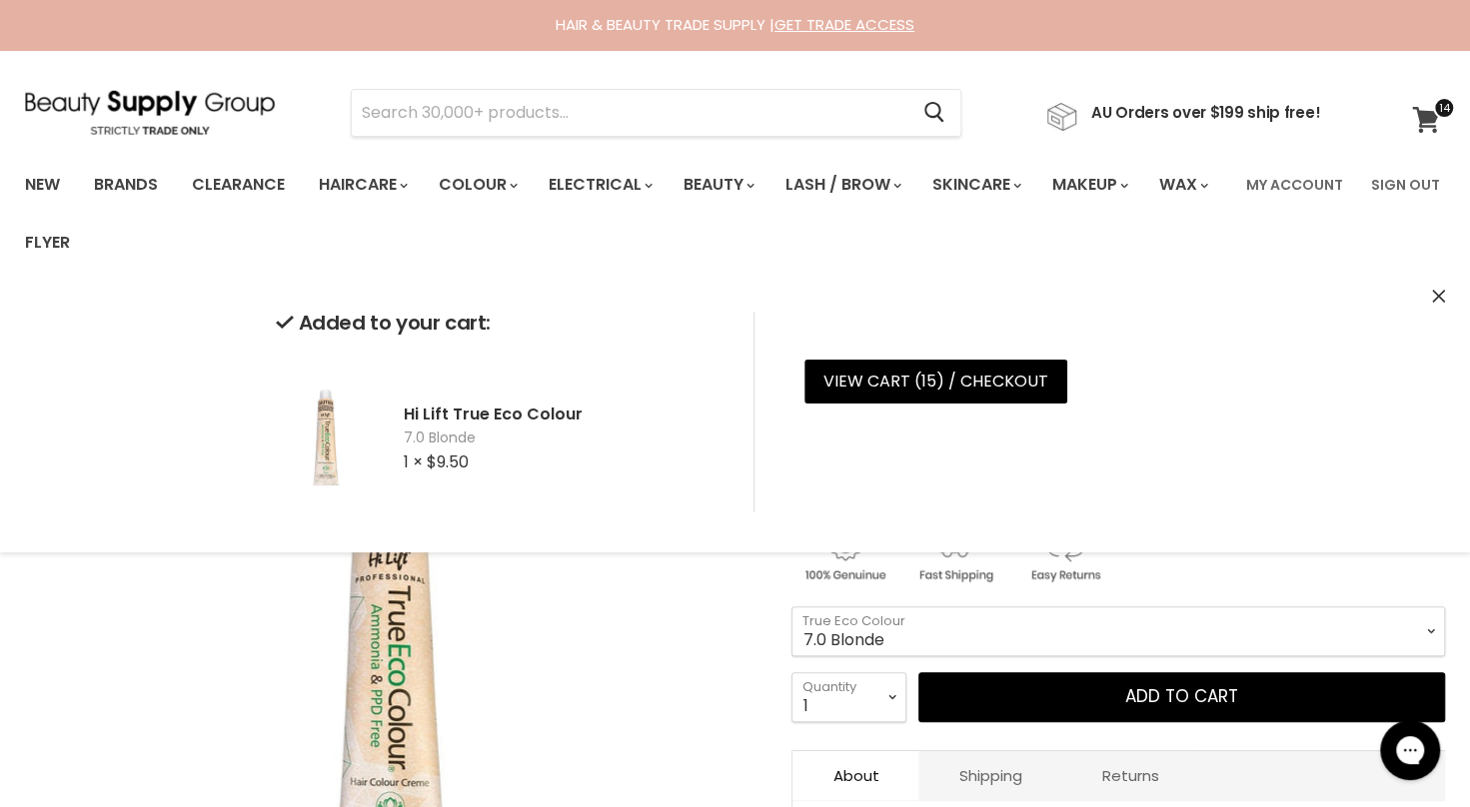
click at [1437, 119] on icon at bounding box center [1426, 120] width 28 height 26
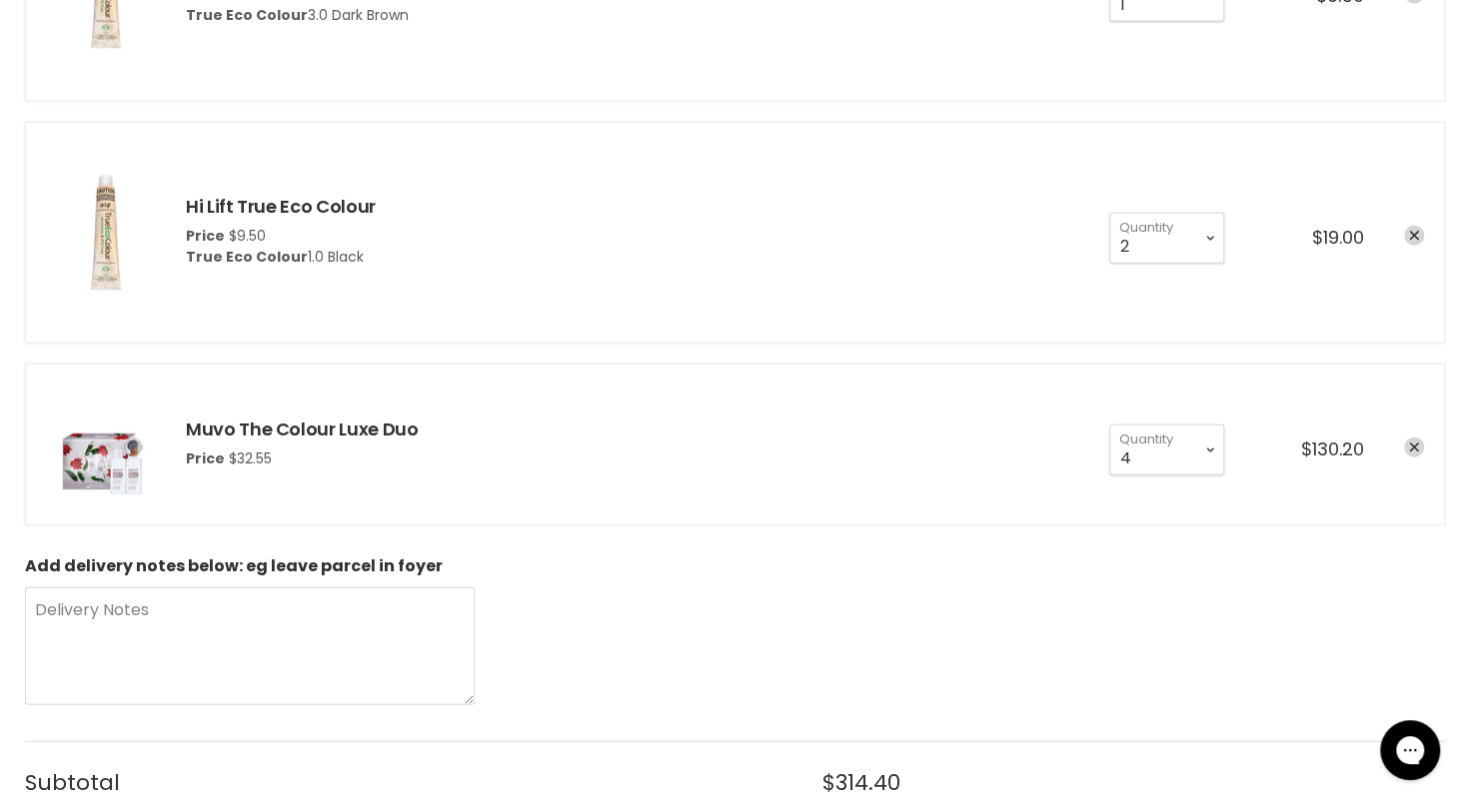
scroll to position [2538, 0]
